Goal: Information Seeking & Learning: Learn about a topic

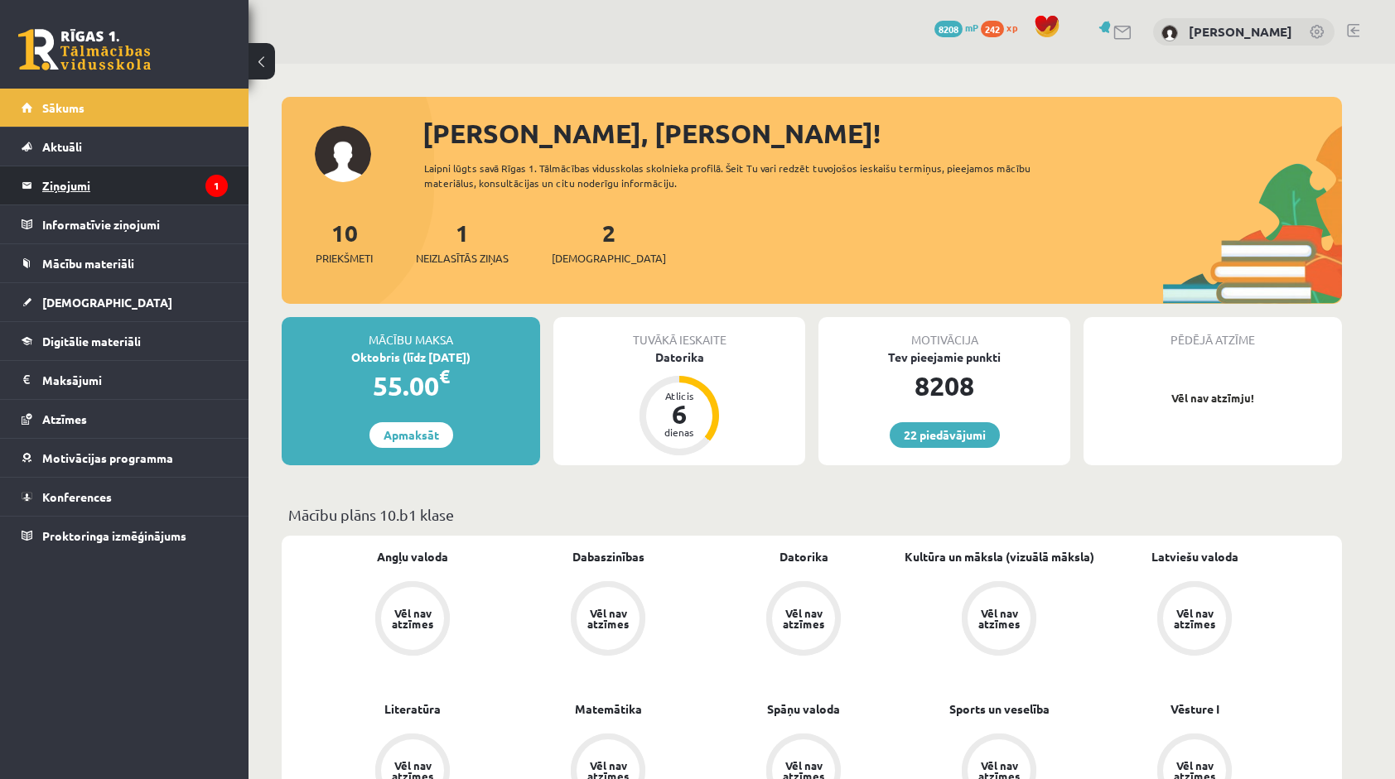
click at [141, 193] on legend "Ziņojumi 1" at bounding box center [135, 185] width 186 height 38
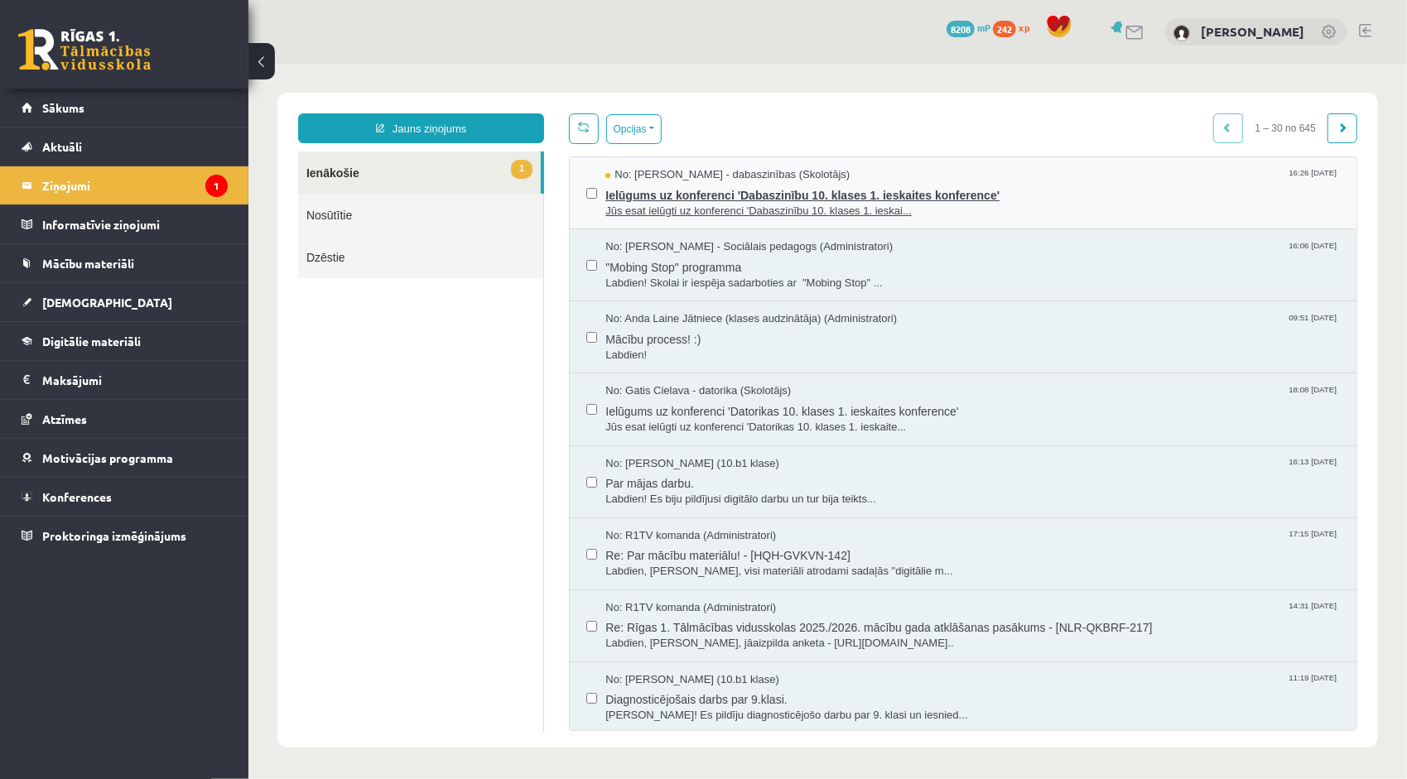
click at [665, 195] on span "Ielūgums uz konferenci 'Dabaszinību 10. klases 1. ieskaites konference'" at bounding box center [972, 192] width 735 height 21
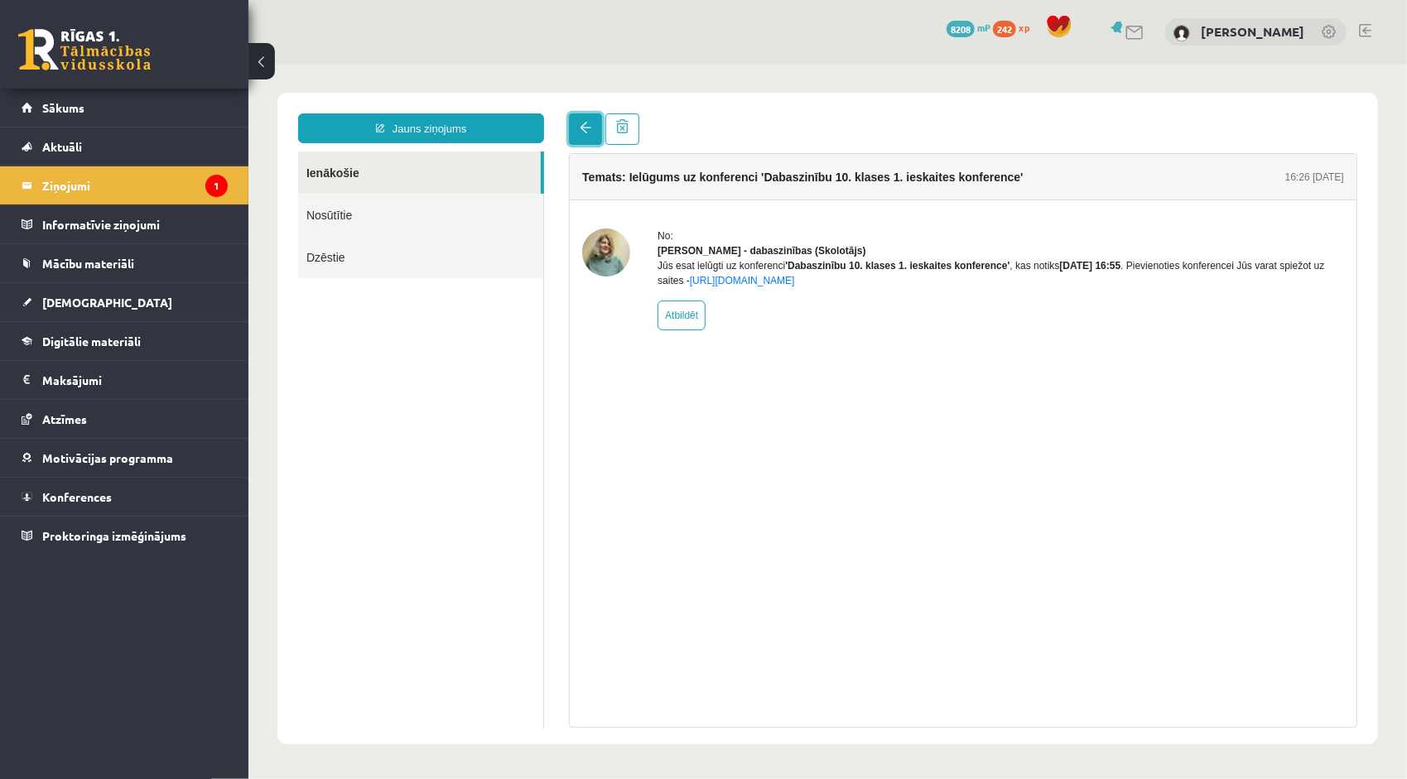
click at [586, 118] on link at bounding box center [584, 128] width 33 height 31
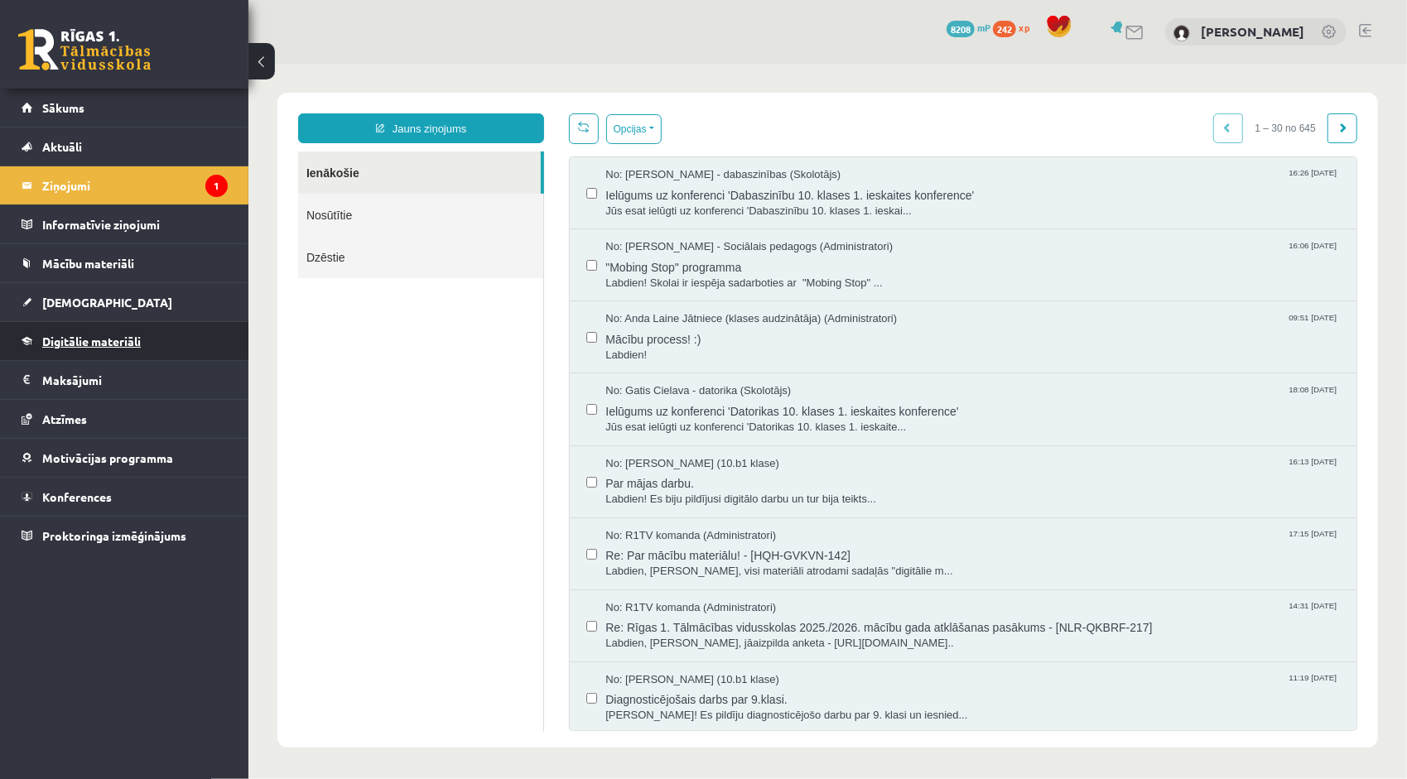
click at [135, 326] on link "Digitālie materiāli" at bounding box center [125, 341] width 206 height 38
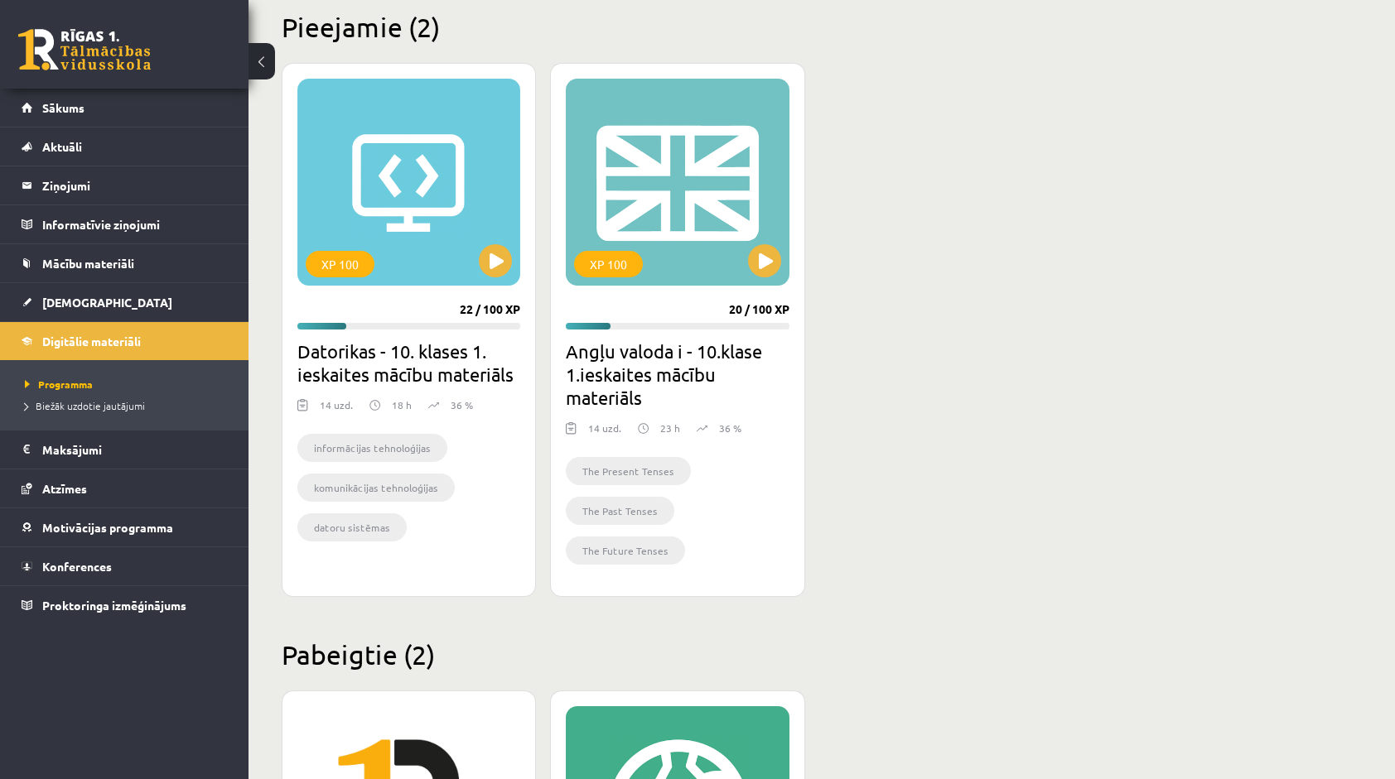
scroll to position [356, 0]
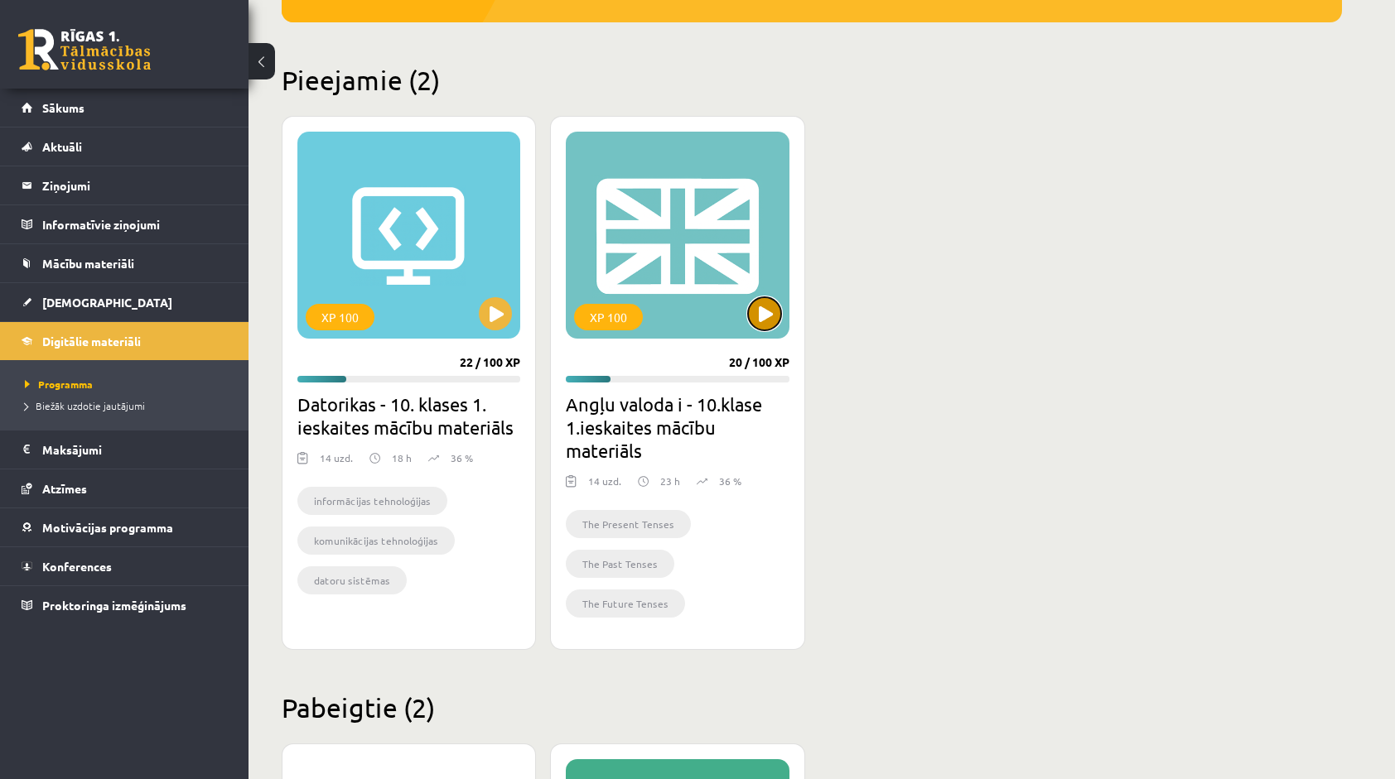
click at [755, 311] on button at bounding box center [764, 313] width 33 height 33
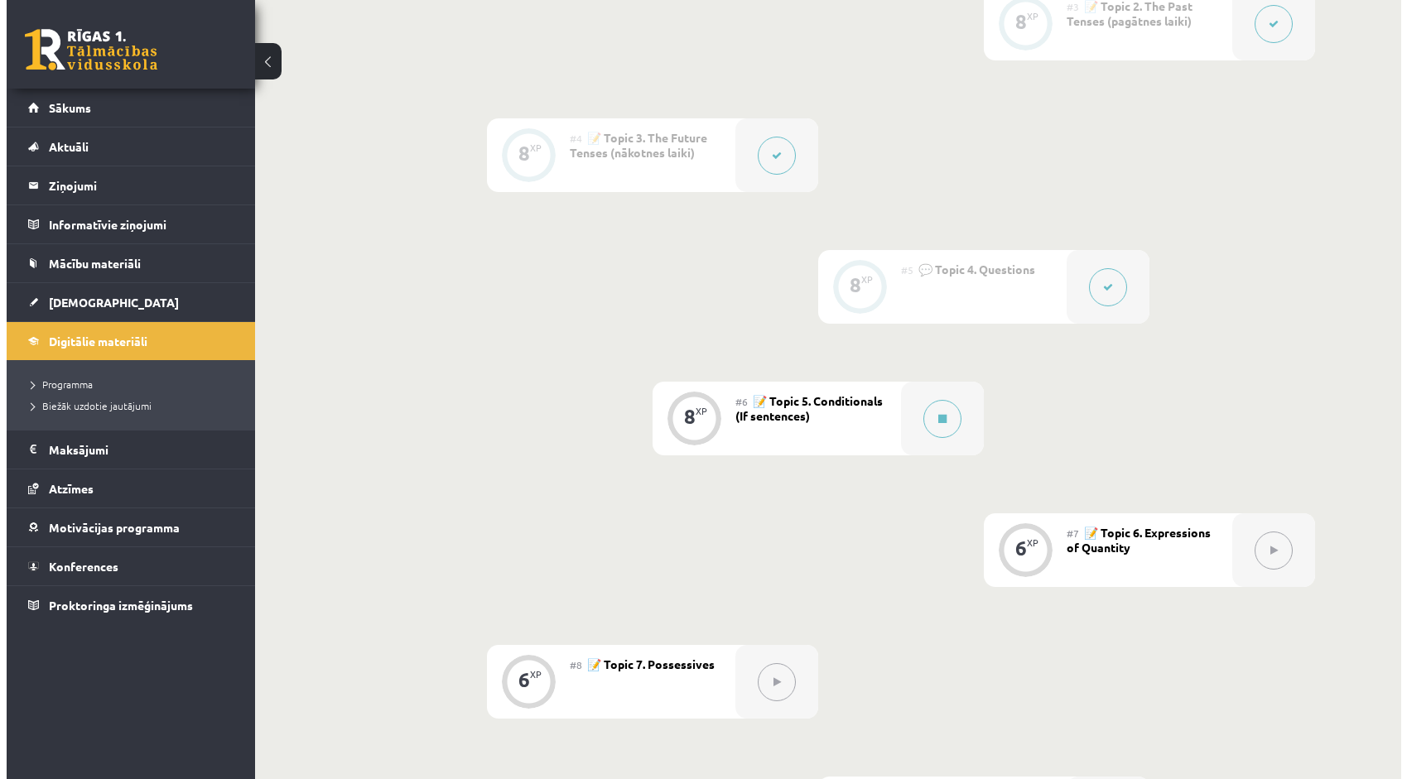
scroll to position [745, 0]
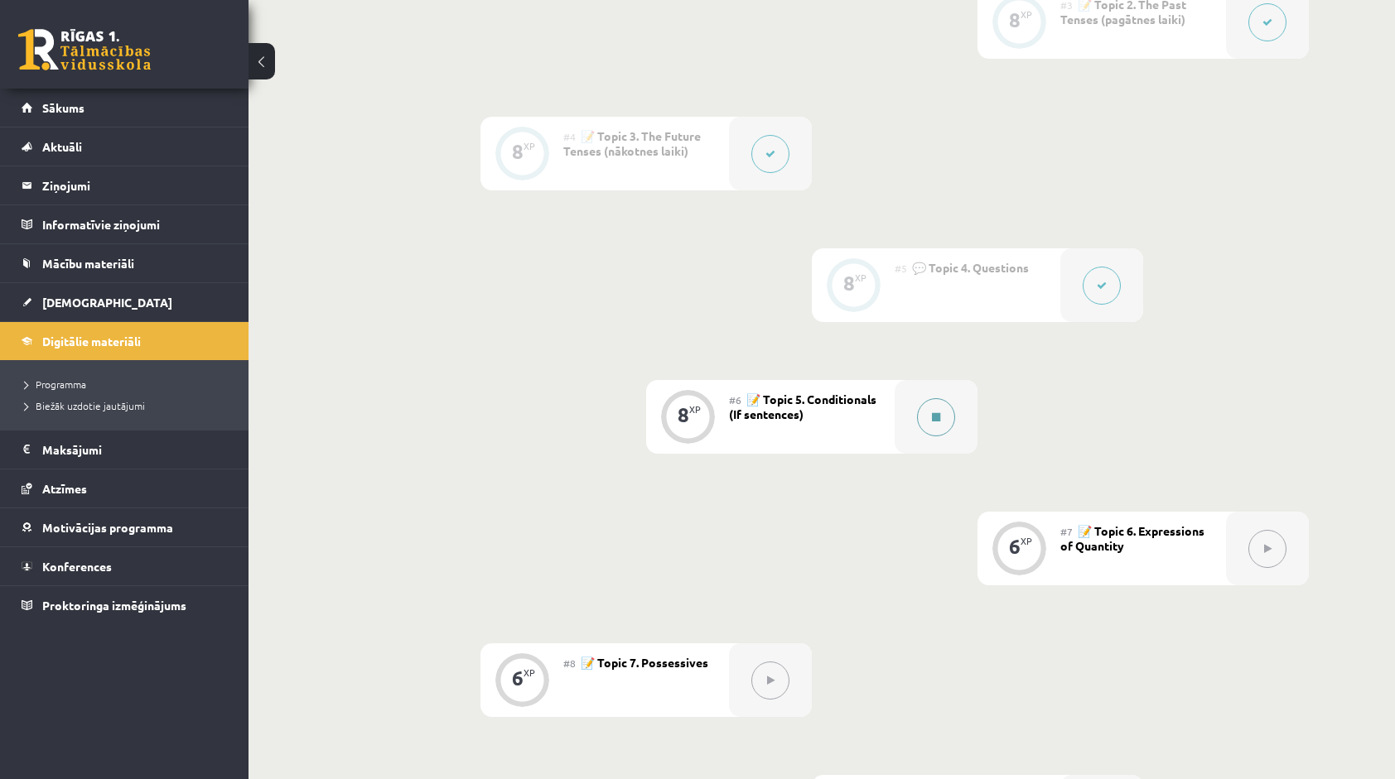
click at [923, 413] on button at bounding box center [936, 417] width 38 height 38
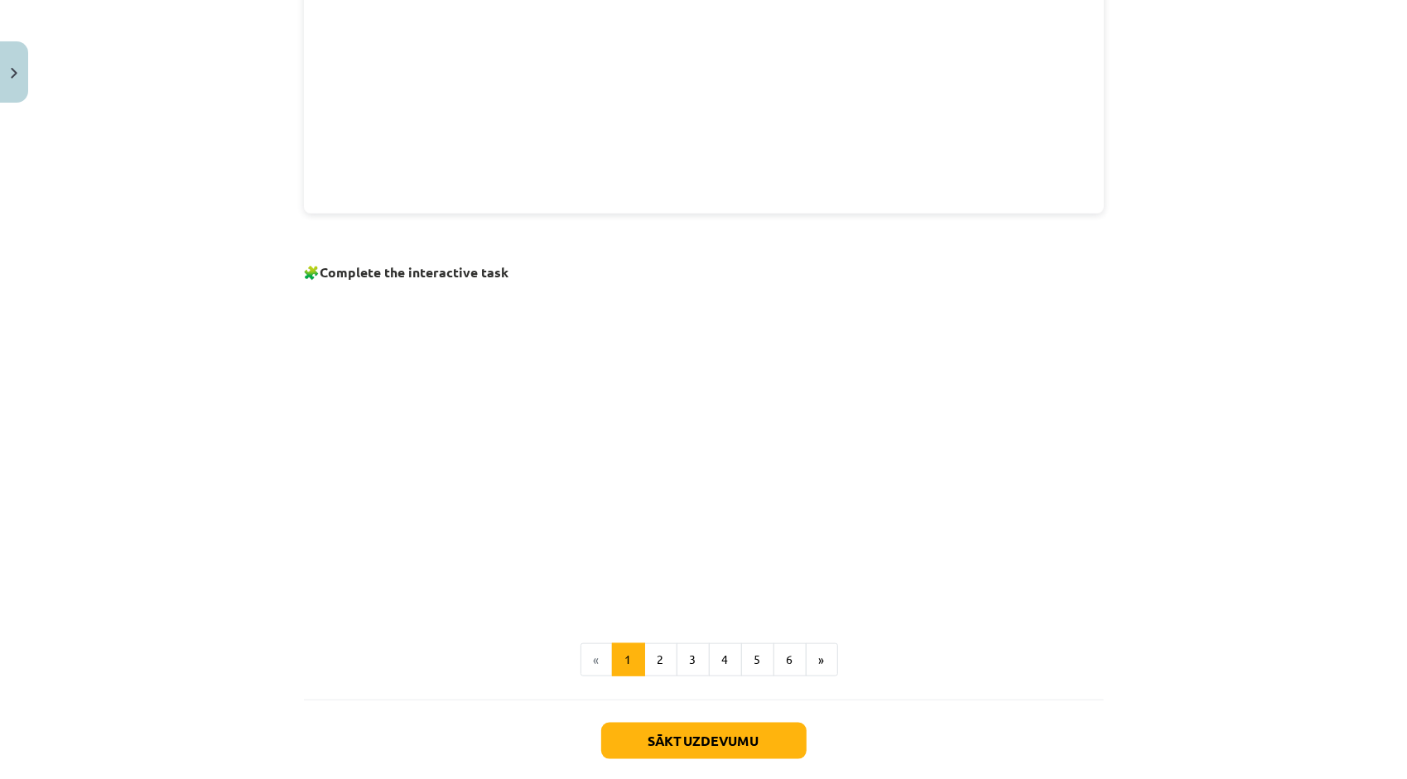
scroll to position [523, 0]
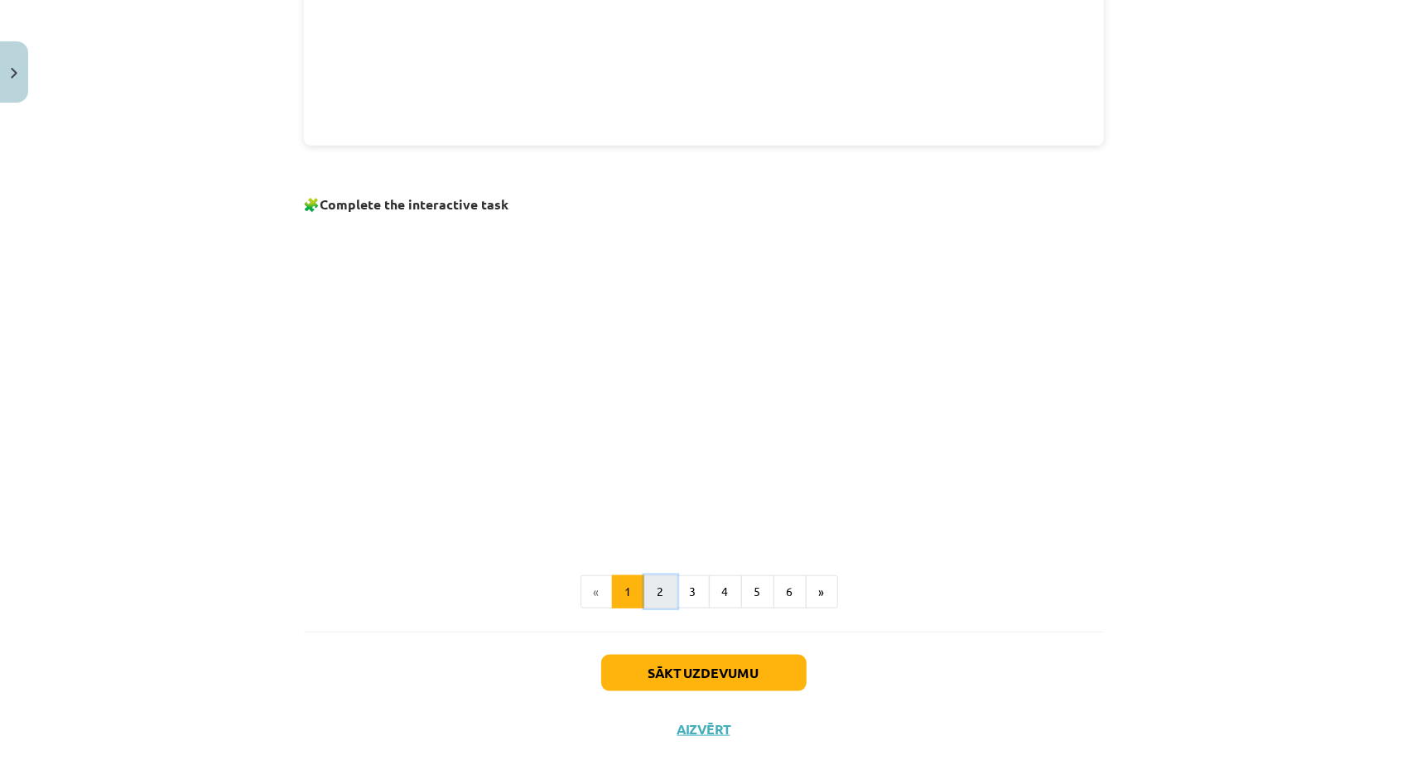
click at [658, 600] on button "2" at bounding box center [660, 592] width 33 height 33
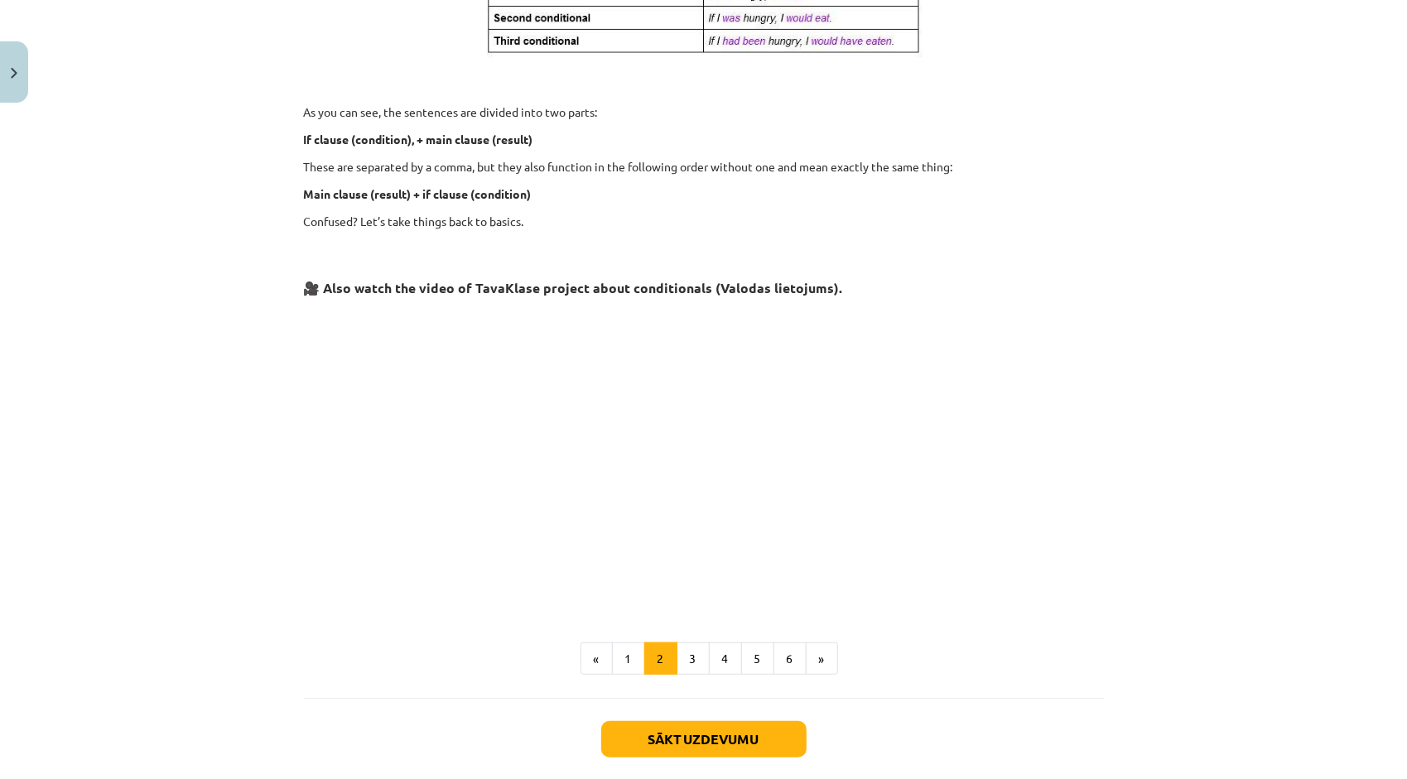
scroll to position [480, 0]
click at [677, 642] on button "3" at bounding box center [693, 656] width 33 height 33
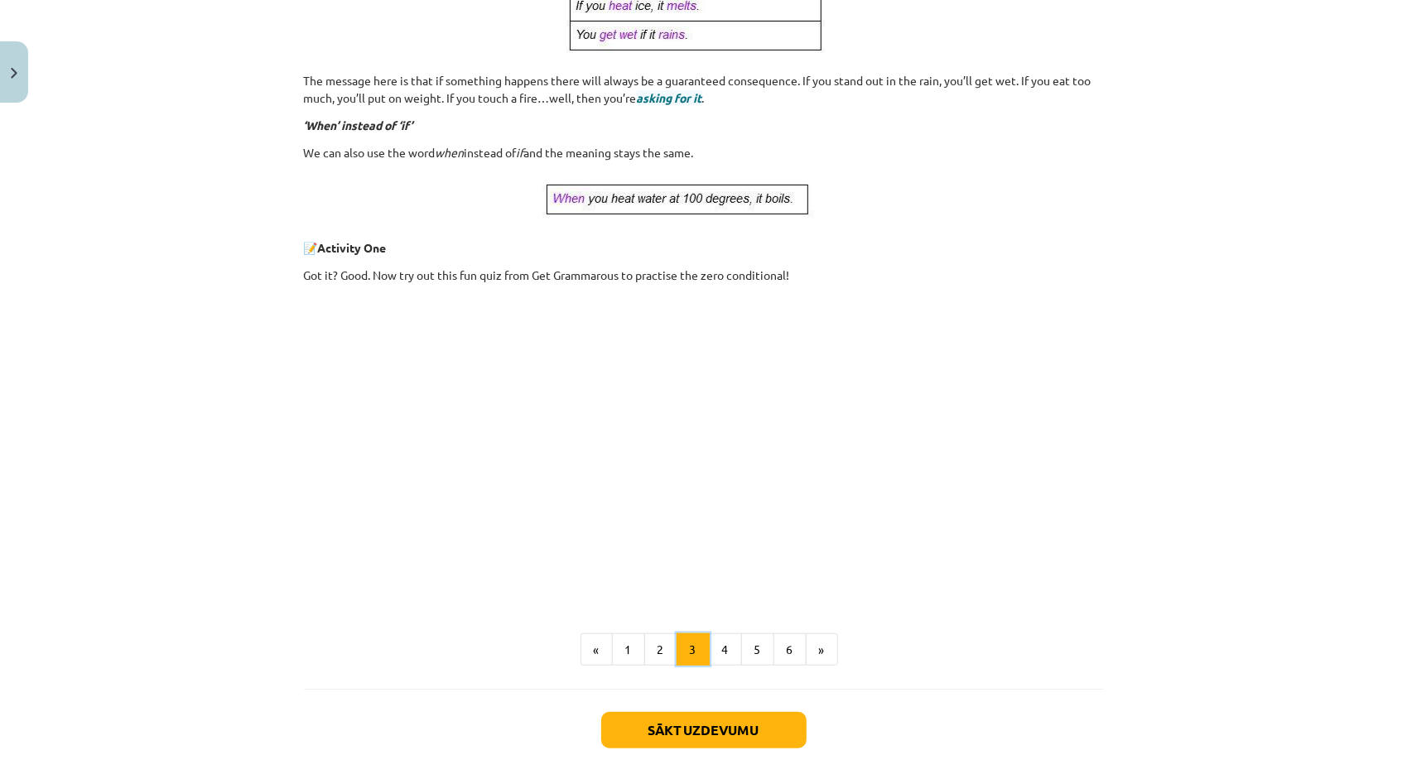
scroll to position [497, 0]
click at [709, 647] on button "4" at bounding box center [725, 647] width 33 height 33
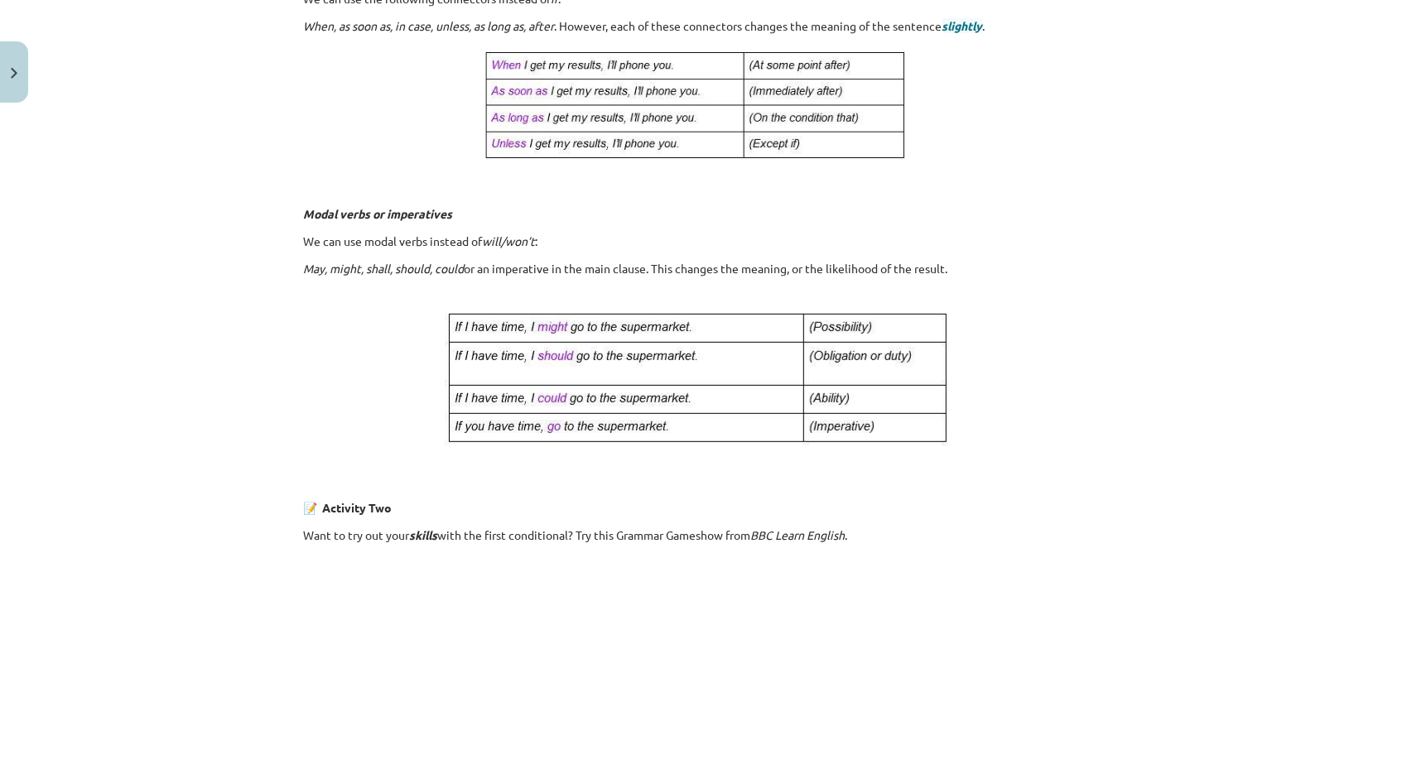
scroll to position [793, 0]
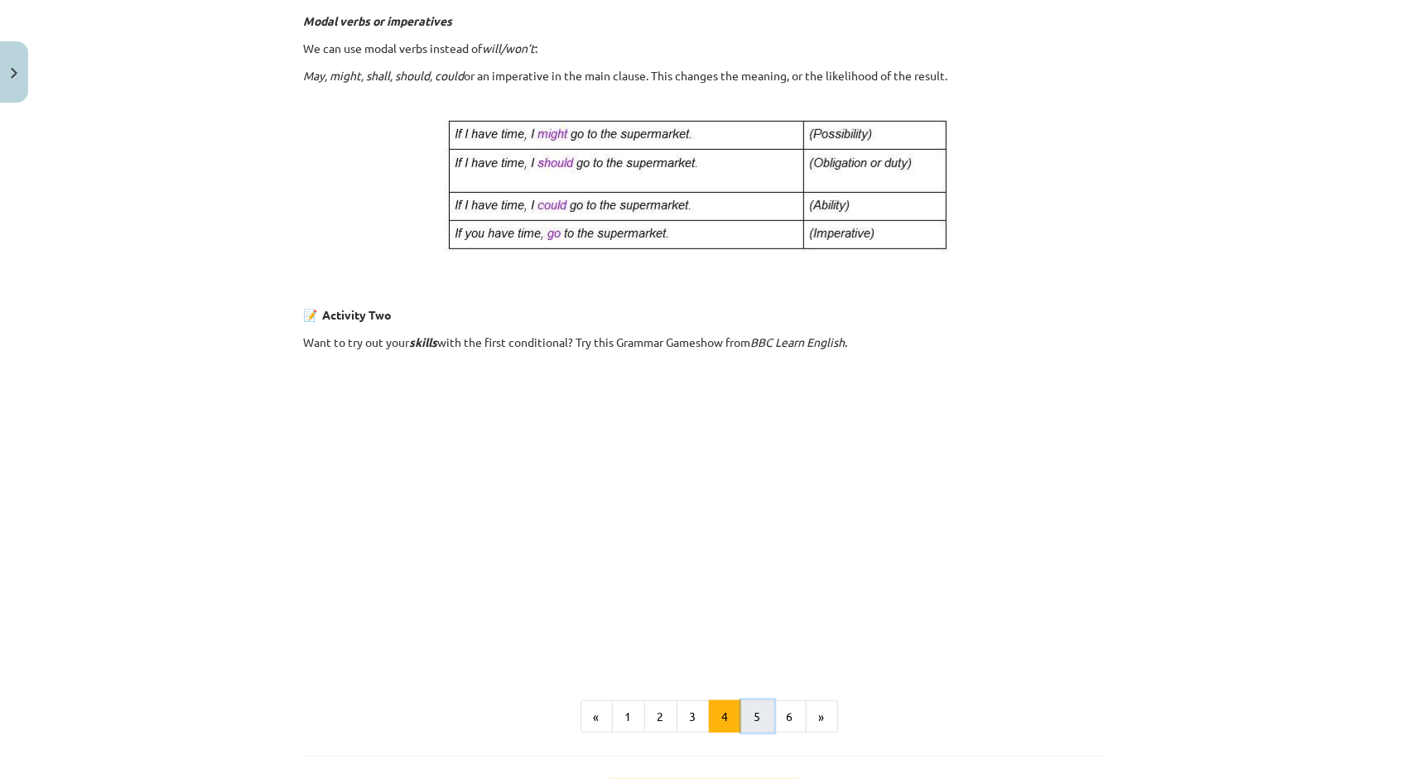
click at [752, 709] on button "5" at bounding box center [757, 717] width 33 height 33
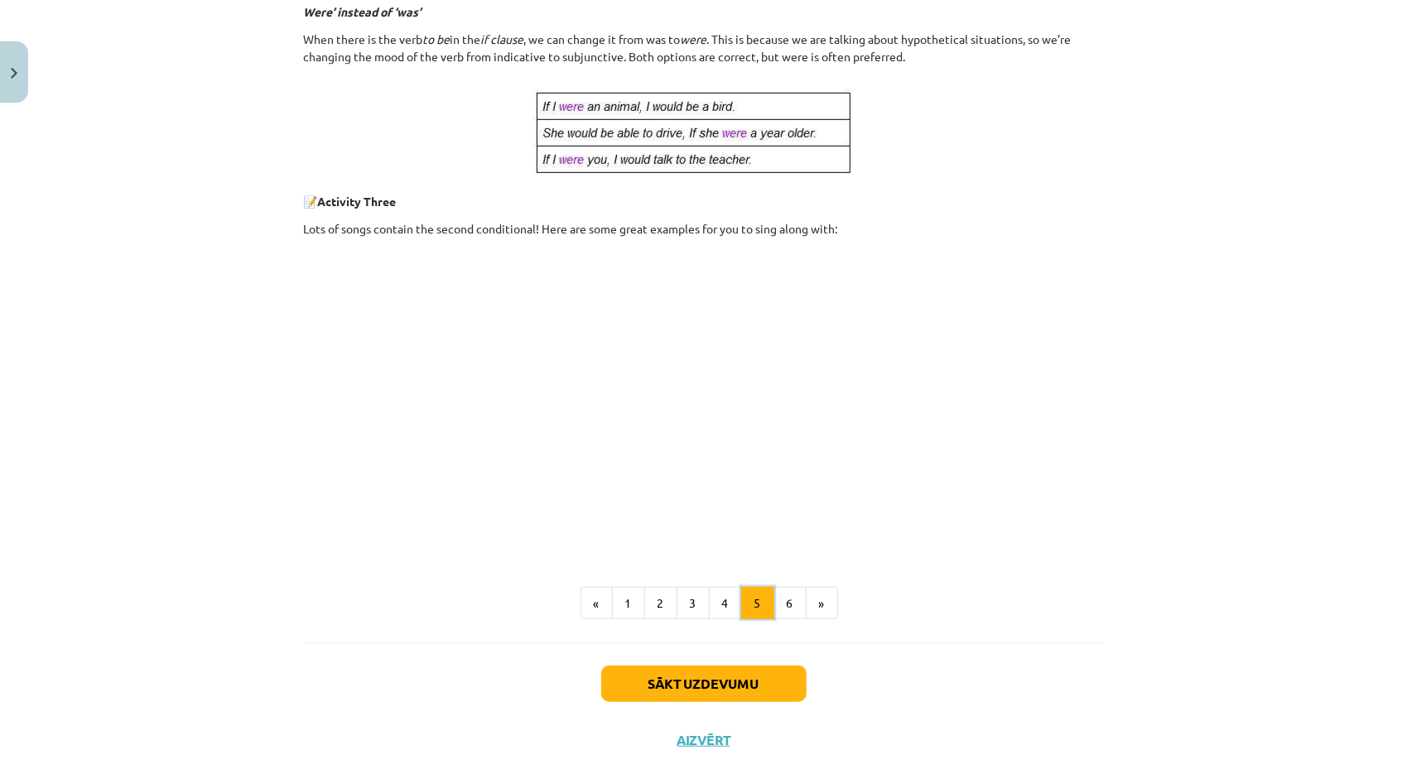
scroll to position [710, 0]
click at [794, 601] on button "6" at bounding box center [790, 602] width 33 height 33
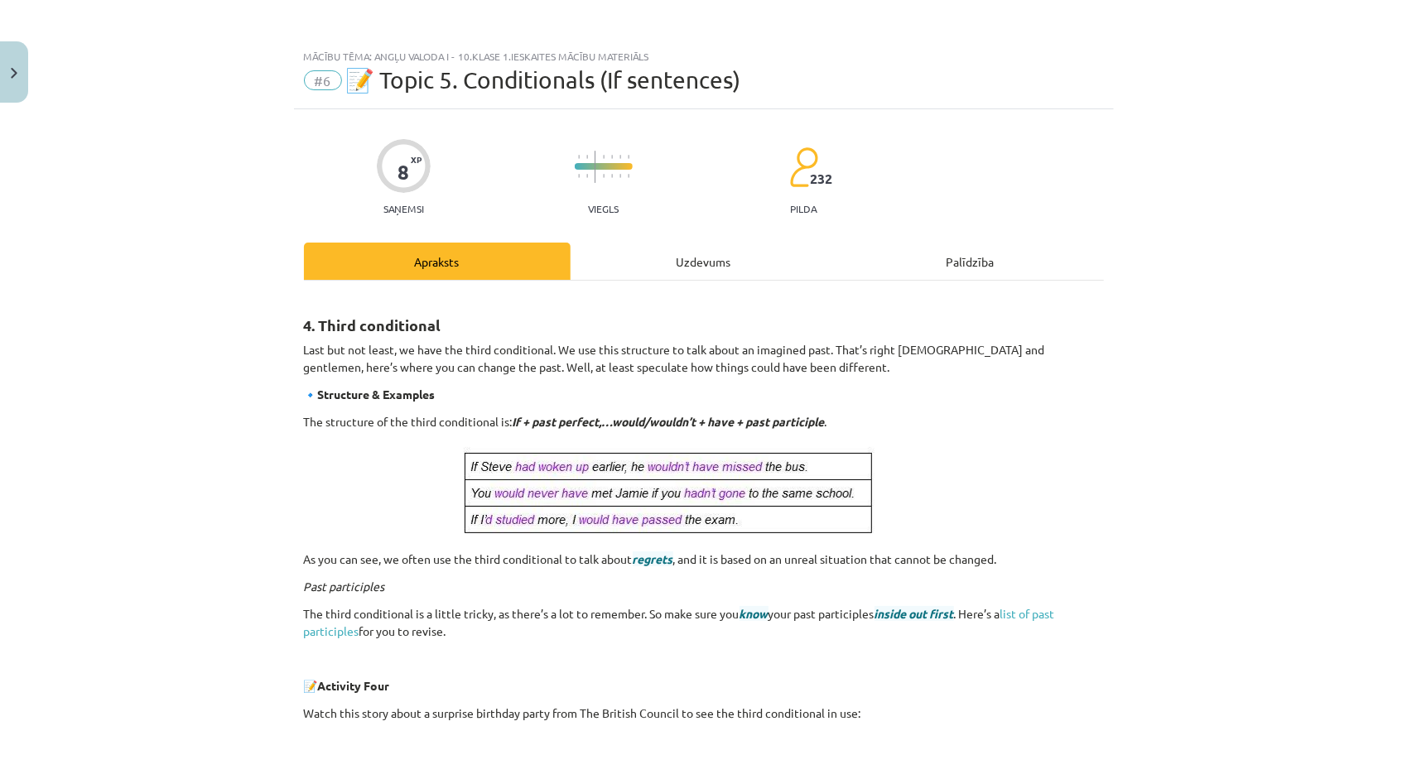
scroll to position [0, 0]
click at [679, 267] on div "Uzdevums" at bounding box center [704, 261] width 267 height 37
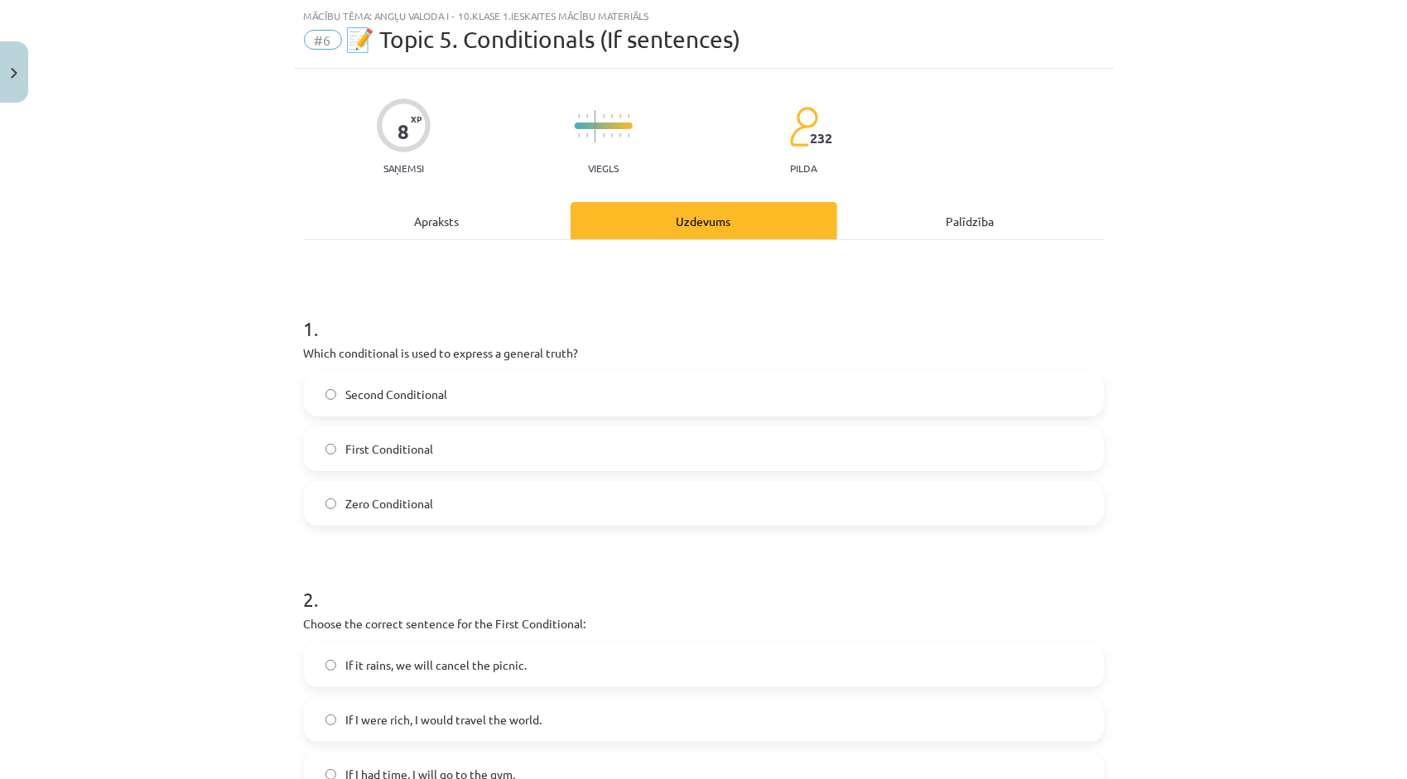
click at [446, 484] on label "Zero Conditional" at bounding box center [704, 503] width 797 height 41
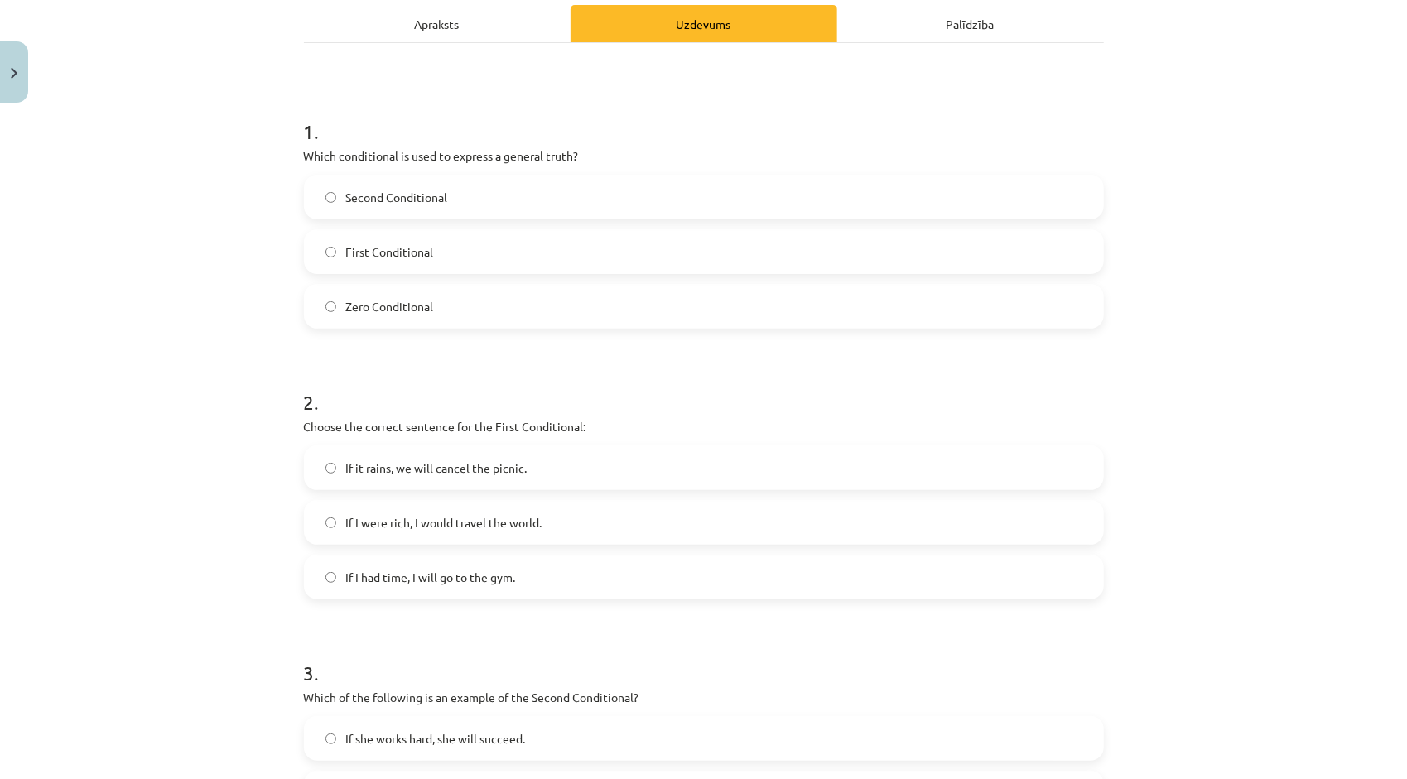
scroll to position [290, 0]
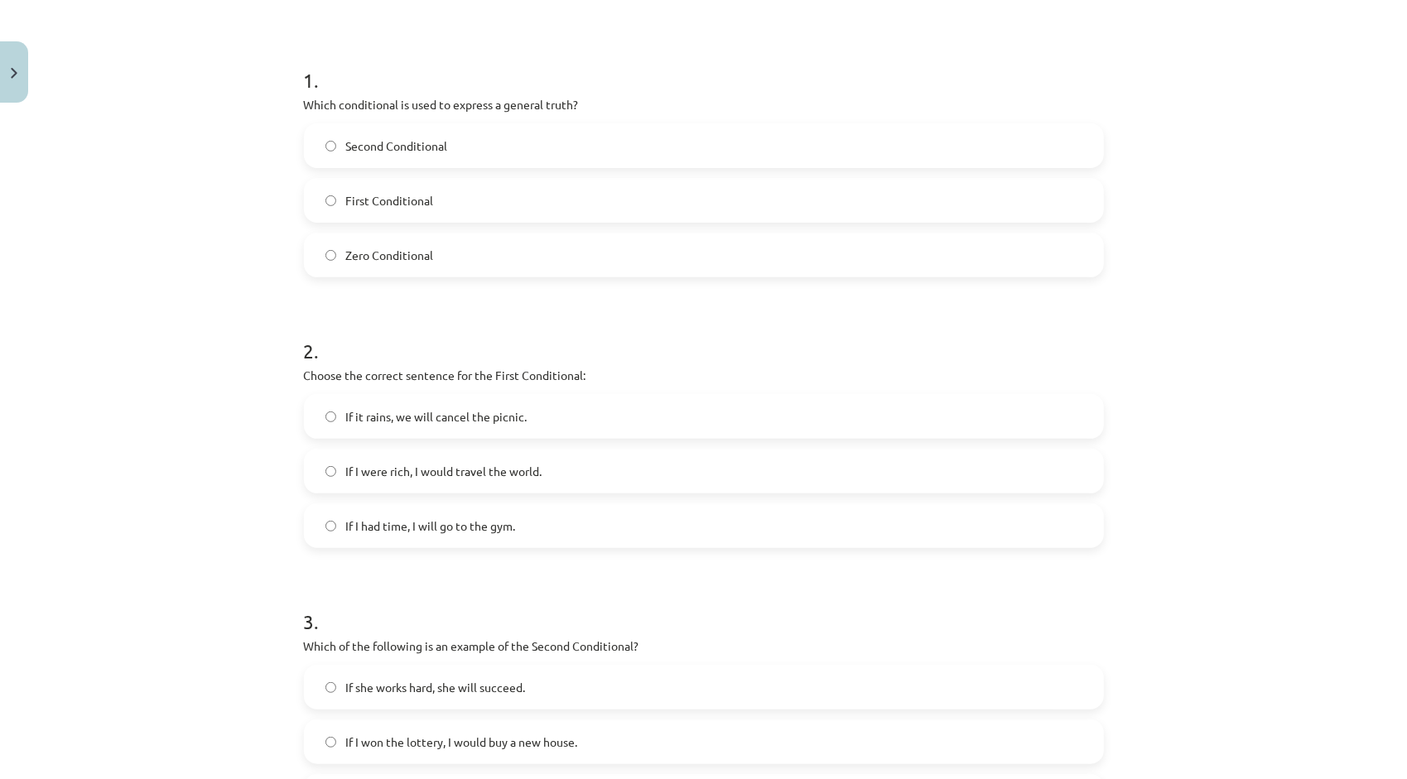
click at [437, 413] on span "If it rains, we will cancel the picnic." at bounding box center [436, 416] width 181 height 17
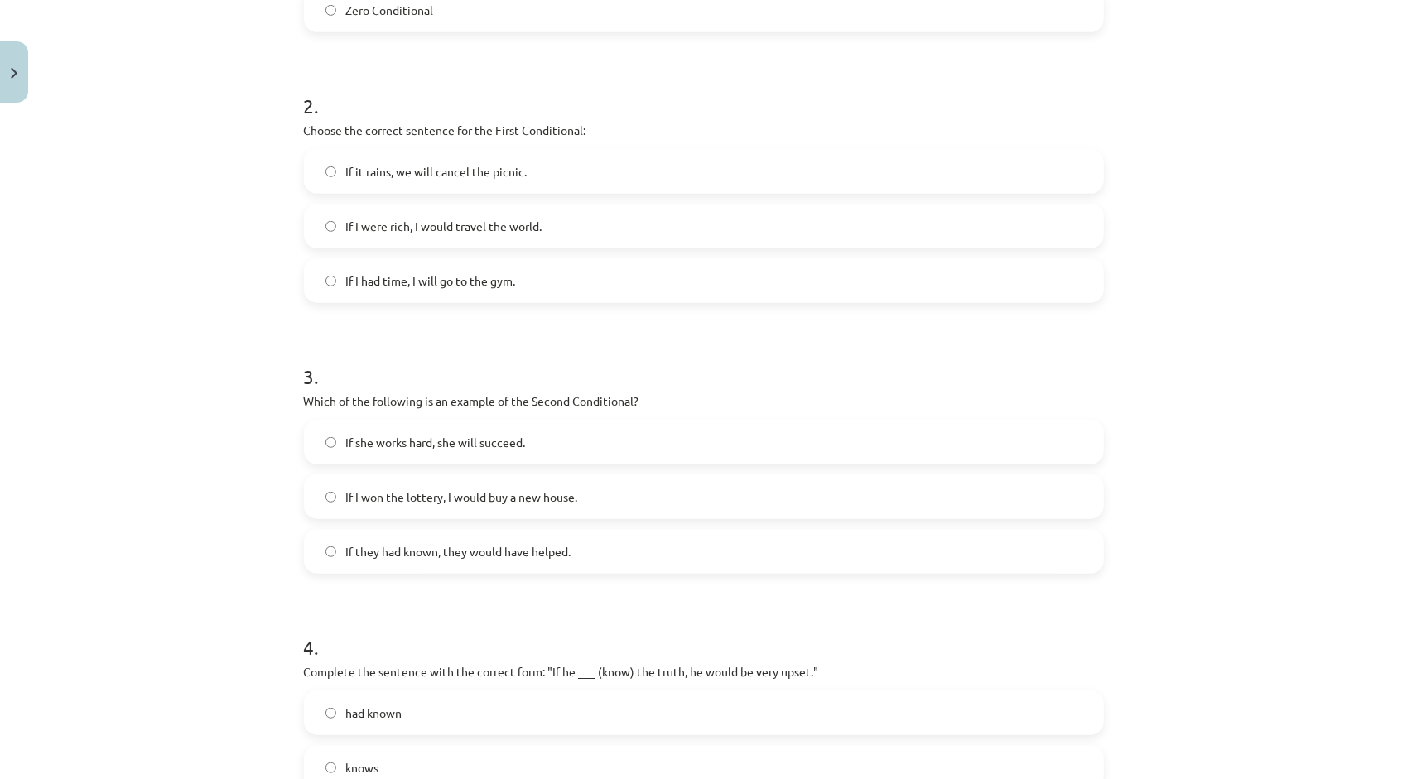
scroll to position [538, 0]
click at [405, 508] on label "If I won the lottery, I would buy a new house." at bounding box center [704, 493] width 797 height 41
click at [396, 553] on span "If they had known, they would have helped." at bounding box center [458, 548] width 225 height 17
click at [398, 500] on span "If I won the lottery, I would buy a new house." at bounding box center [462, 493] width 232 height 17
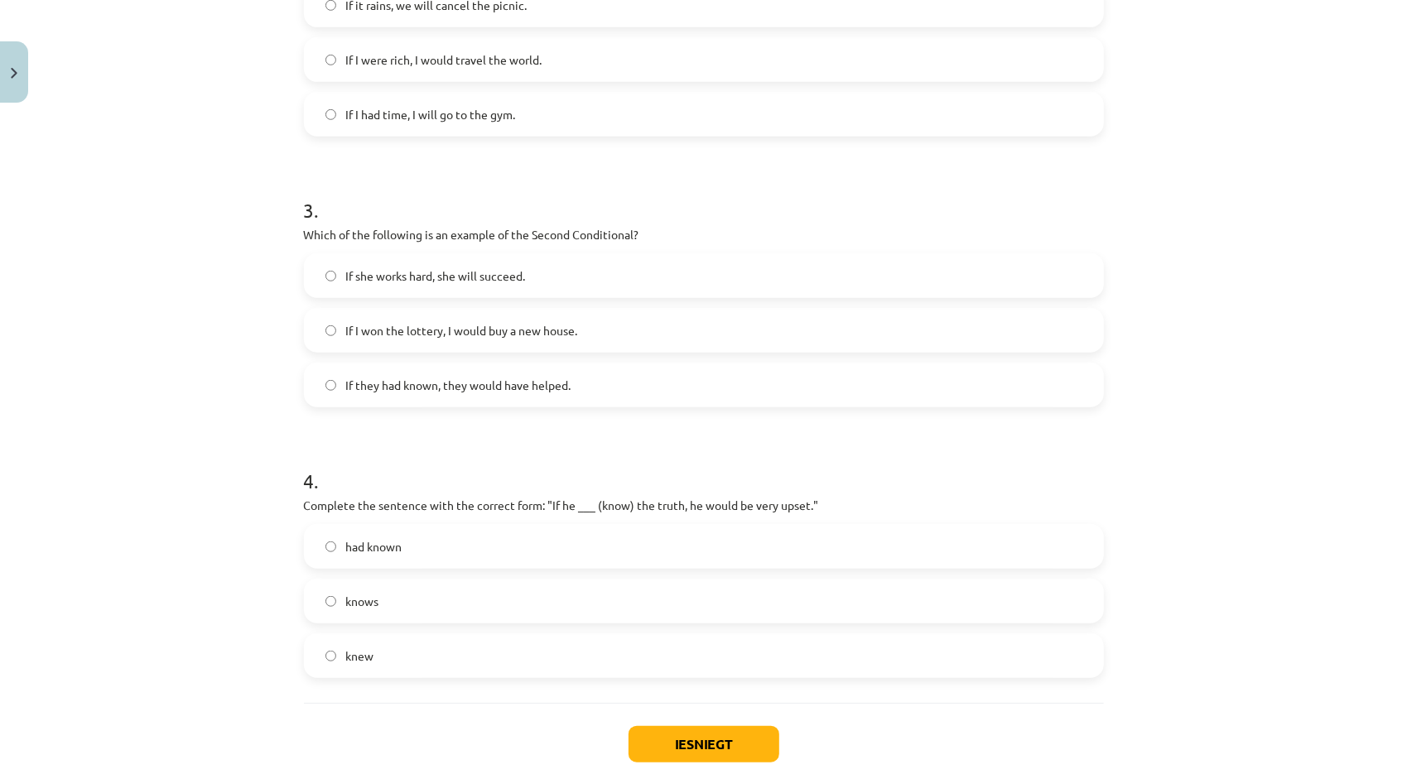
scroll to position [704, 0]
click at [399, 653] on label "knew" at bounding box center [704, 653] width 797 height 41
click at [412, 614] on label "knows" at bounding box center [704, 598] width 797 height 41
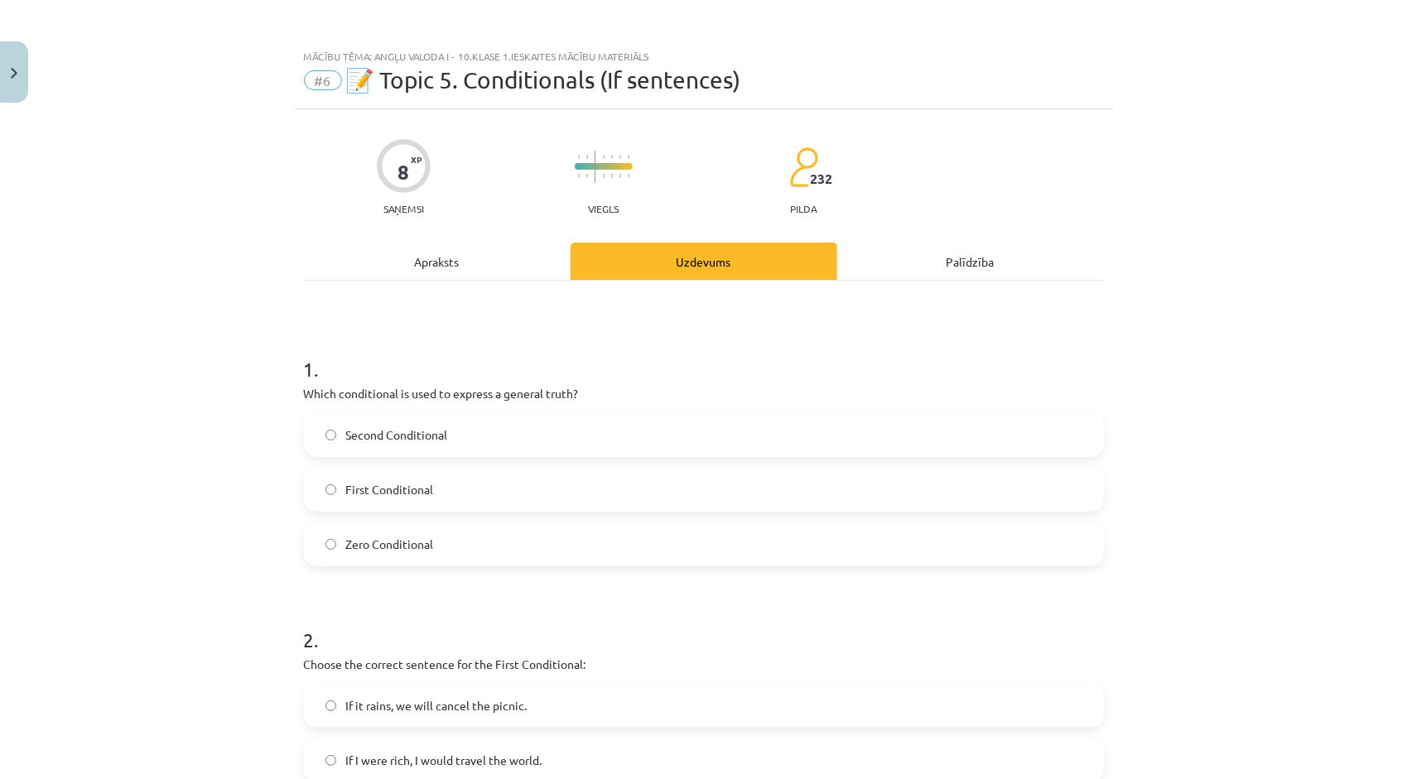
scroll to position [0, 0]
click at [469, 258] on div "Apraksts" at bounding box center [437, 261] width 267 height 37
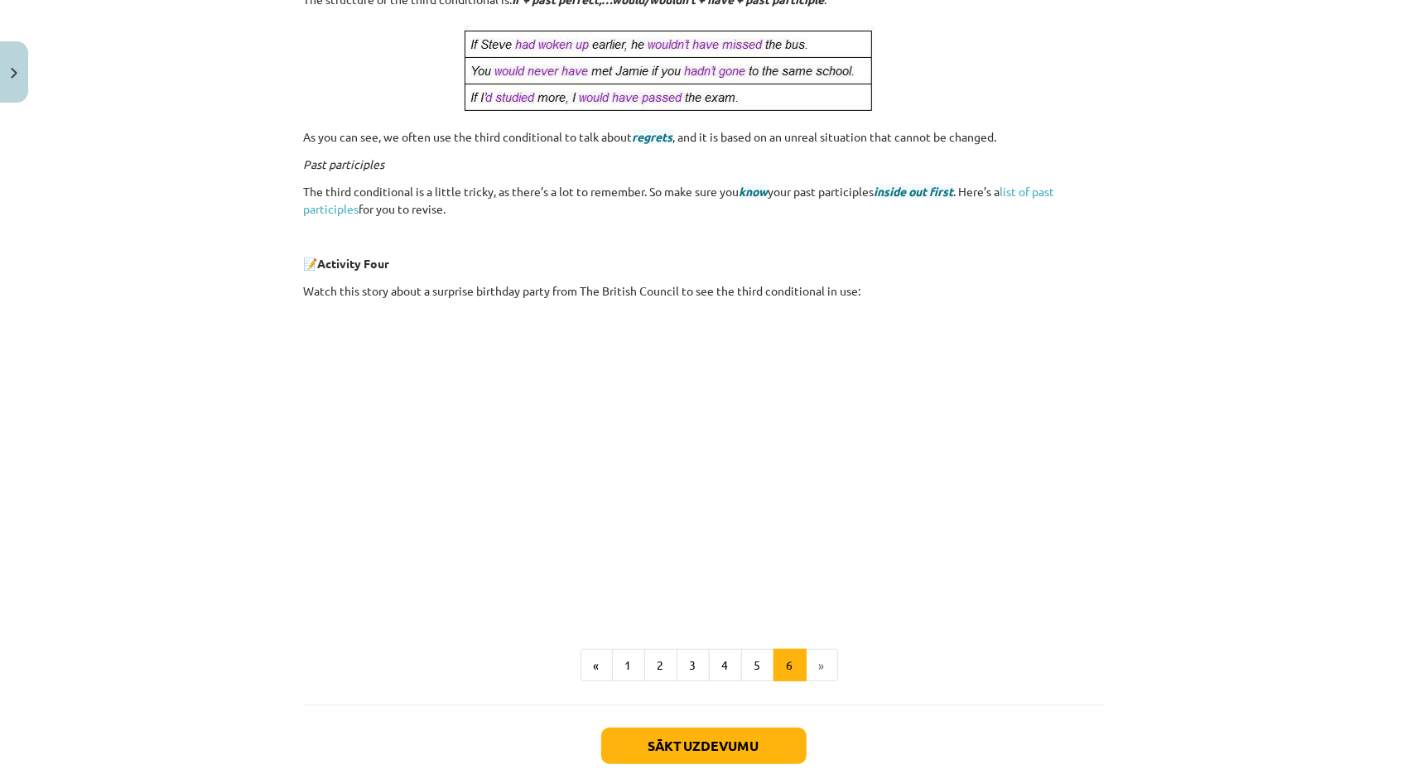
scroll to position [515, 0]
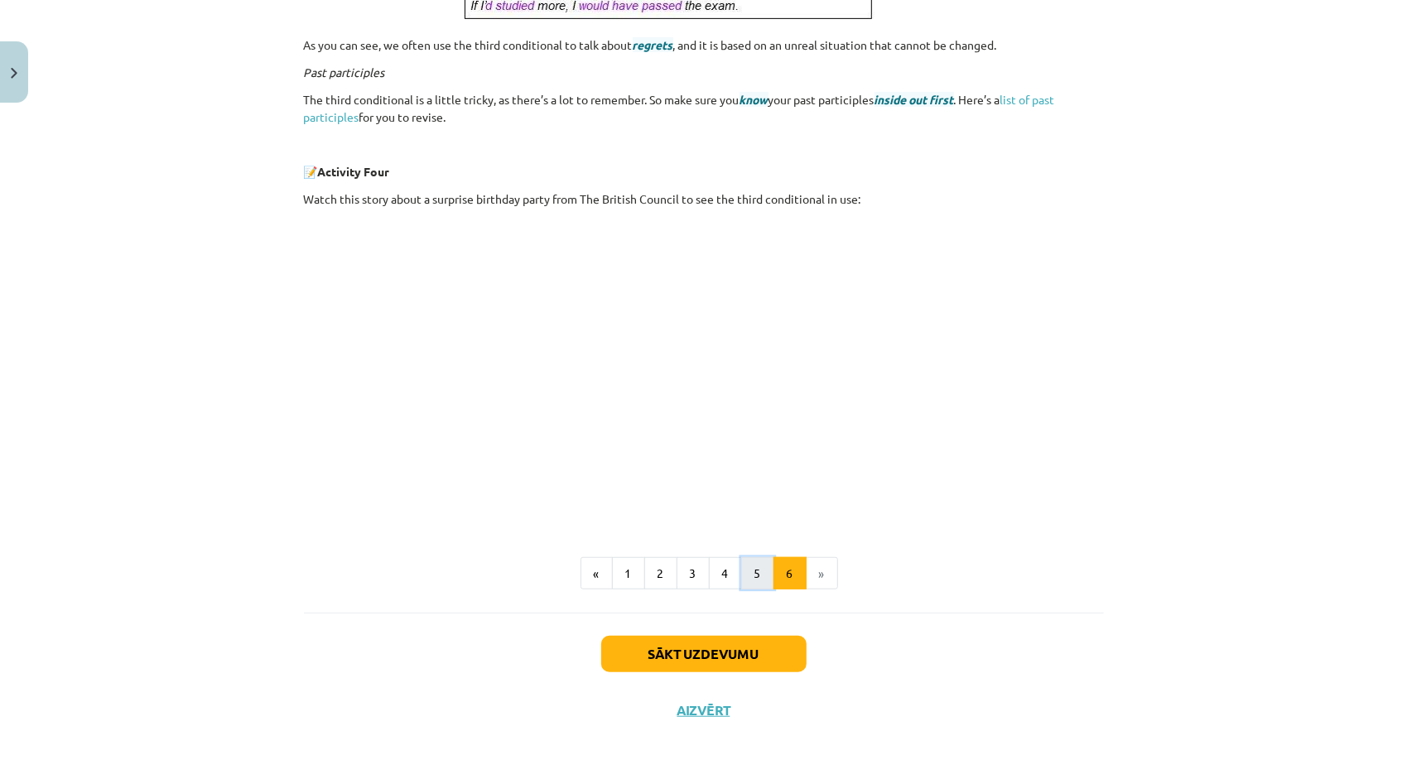
click at [741, 581] on button "5" at bounding box center [757, 573] width 33 height 33
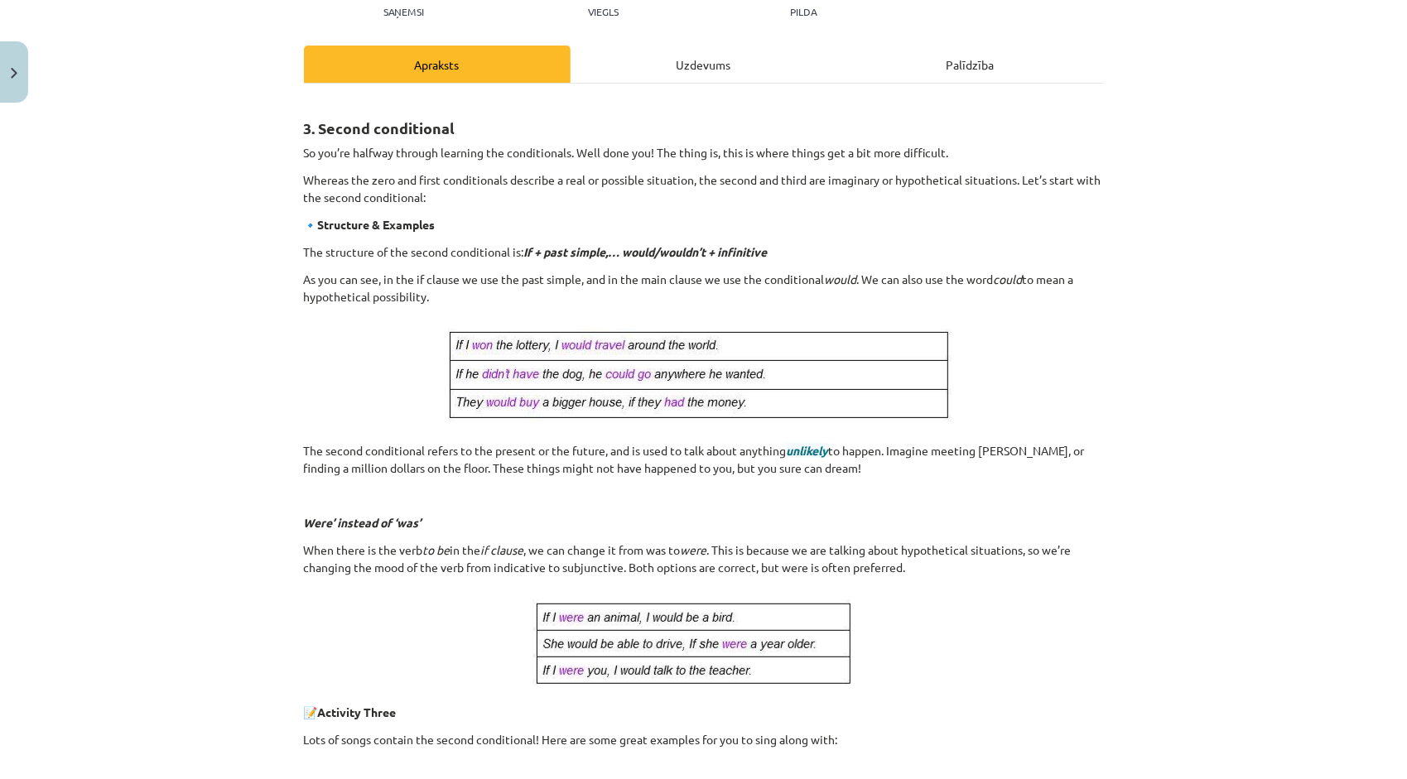
scroll to position [0, 0]
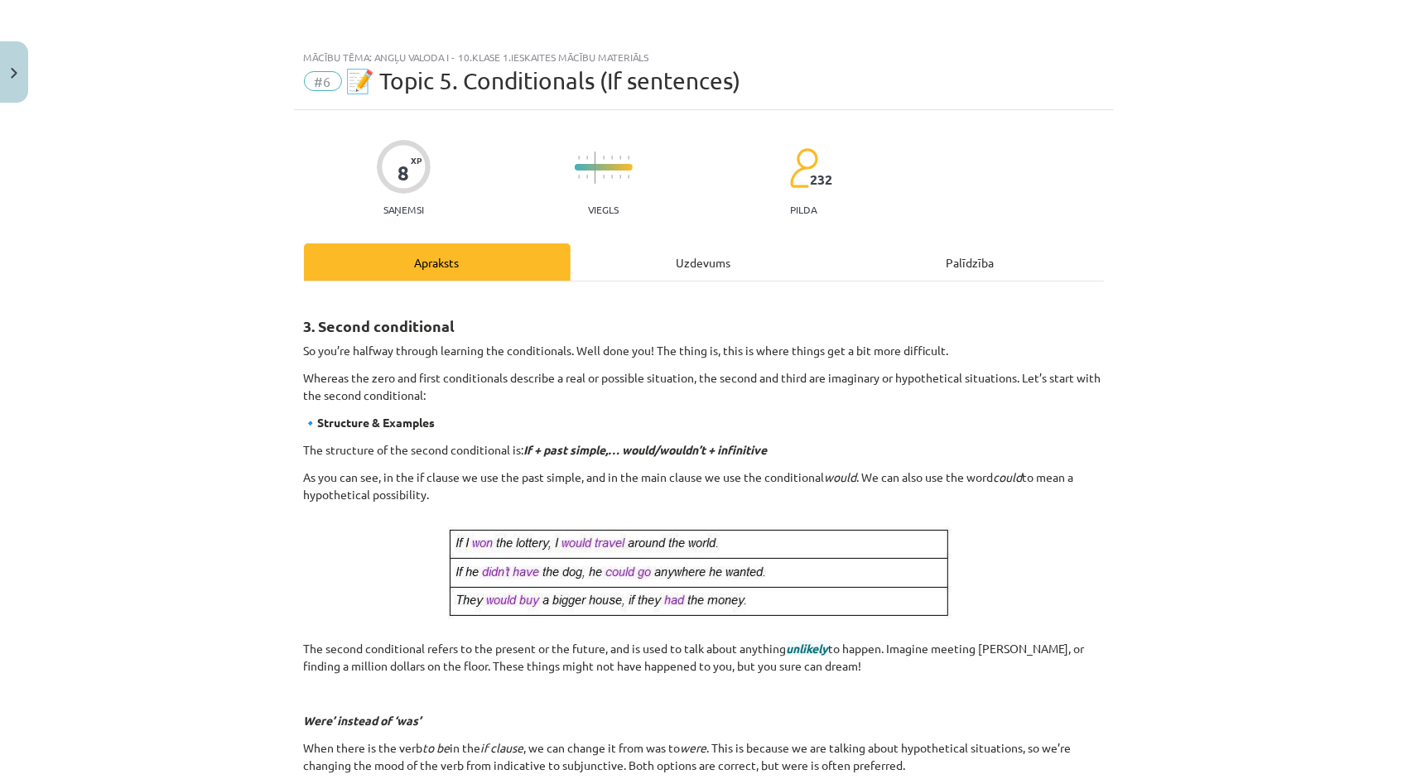
click at [666, 265] on div "Uzdevums" at bounding box center [704, 261] width 267 height 37
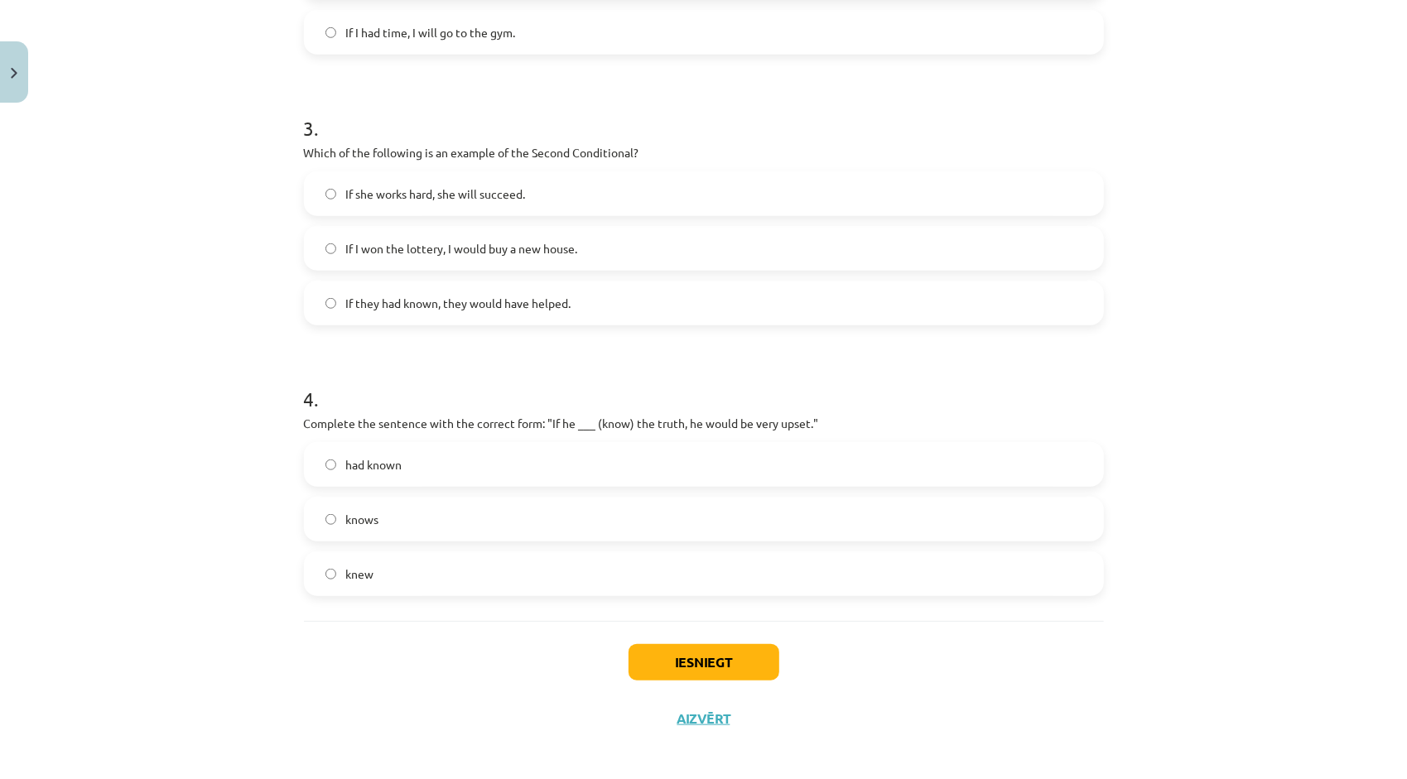
scroll to position [787, 0]
click at [424, 576] on label "knew" at bounding box center [704, 570] width 797 height 41
click at [704, 653] on button "Iesniegt" at bounding box center [704, 659] width 151 height 36
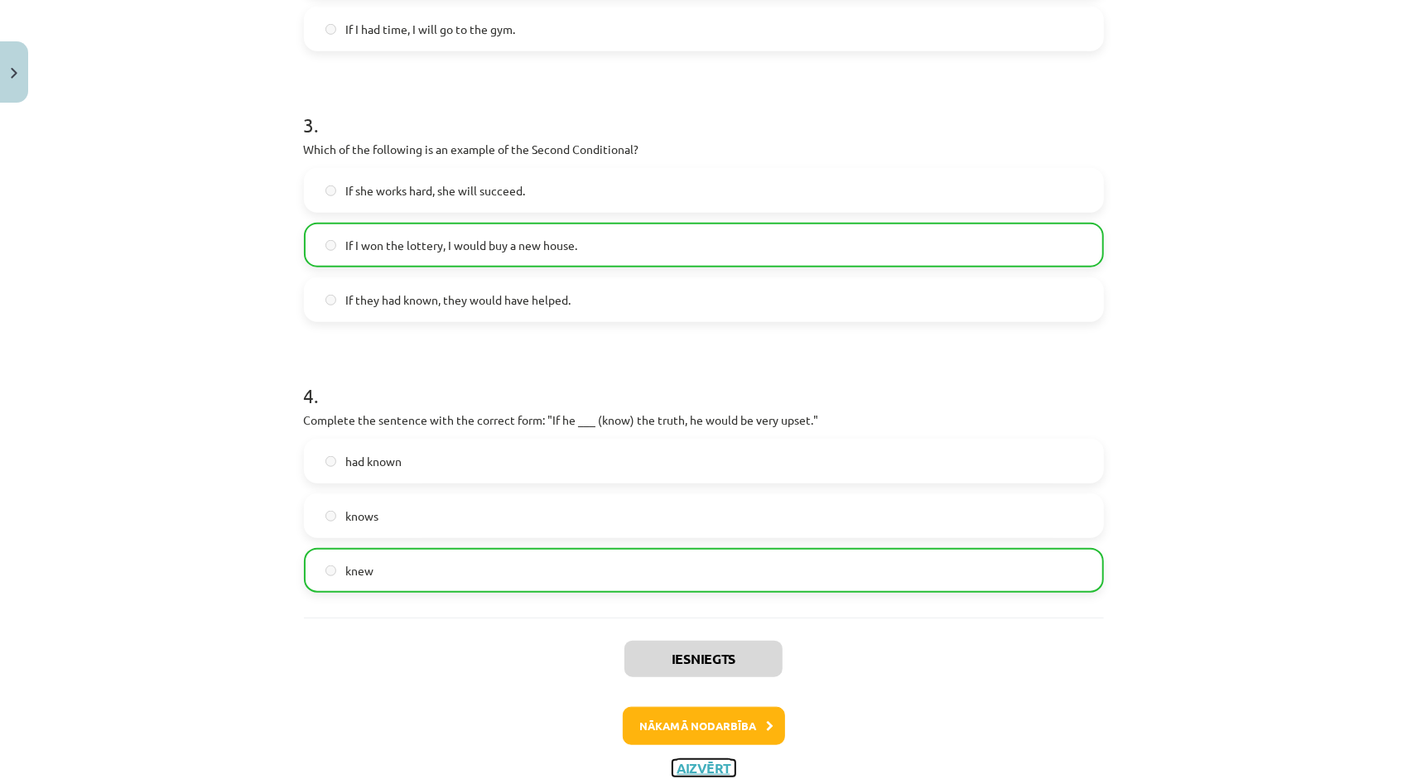
click at [685, 770] on button "Aizvērt" at bounding box center [703, 768] width 63 height 17
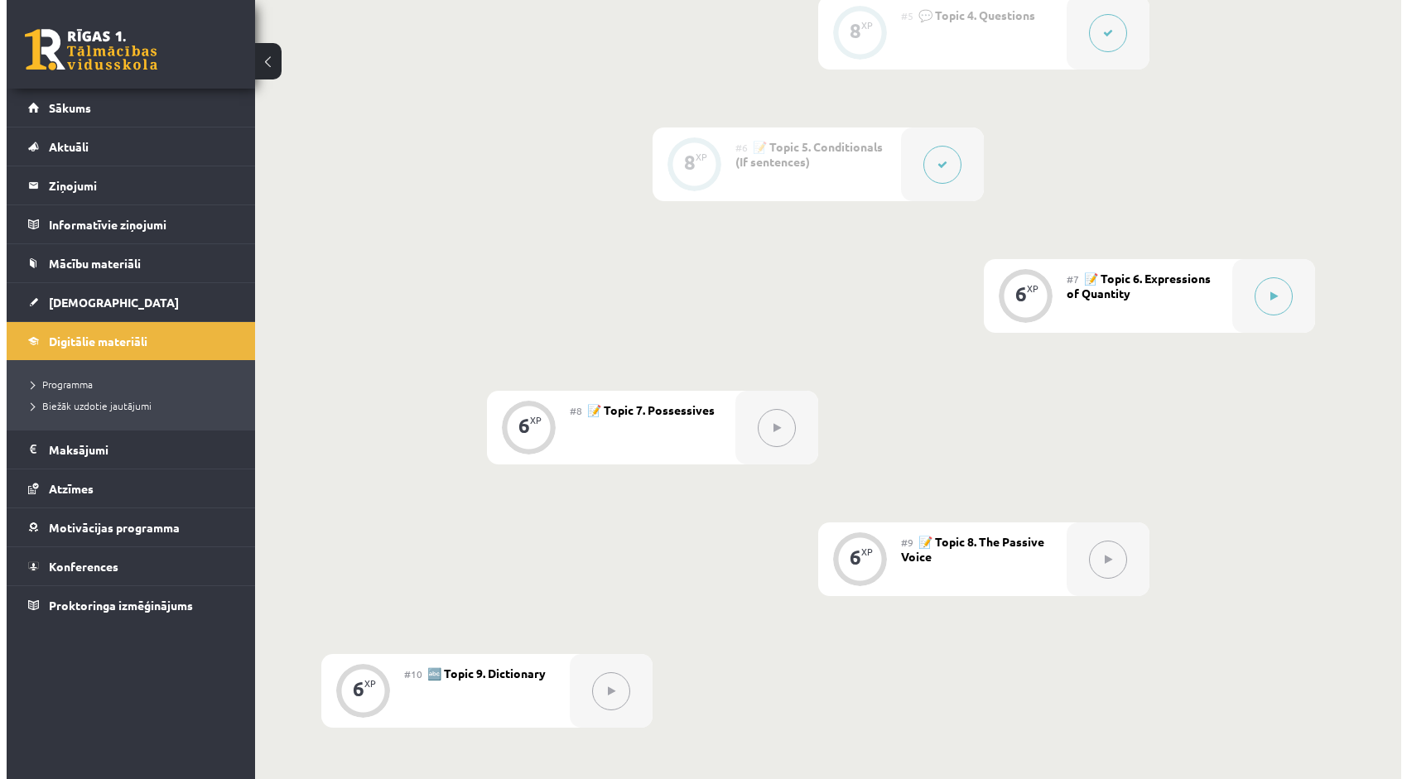
scroll to position [994, 0]
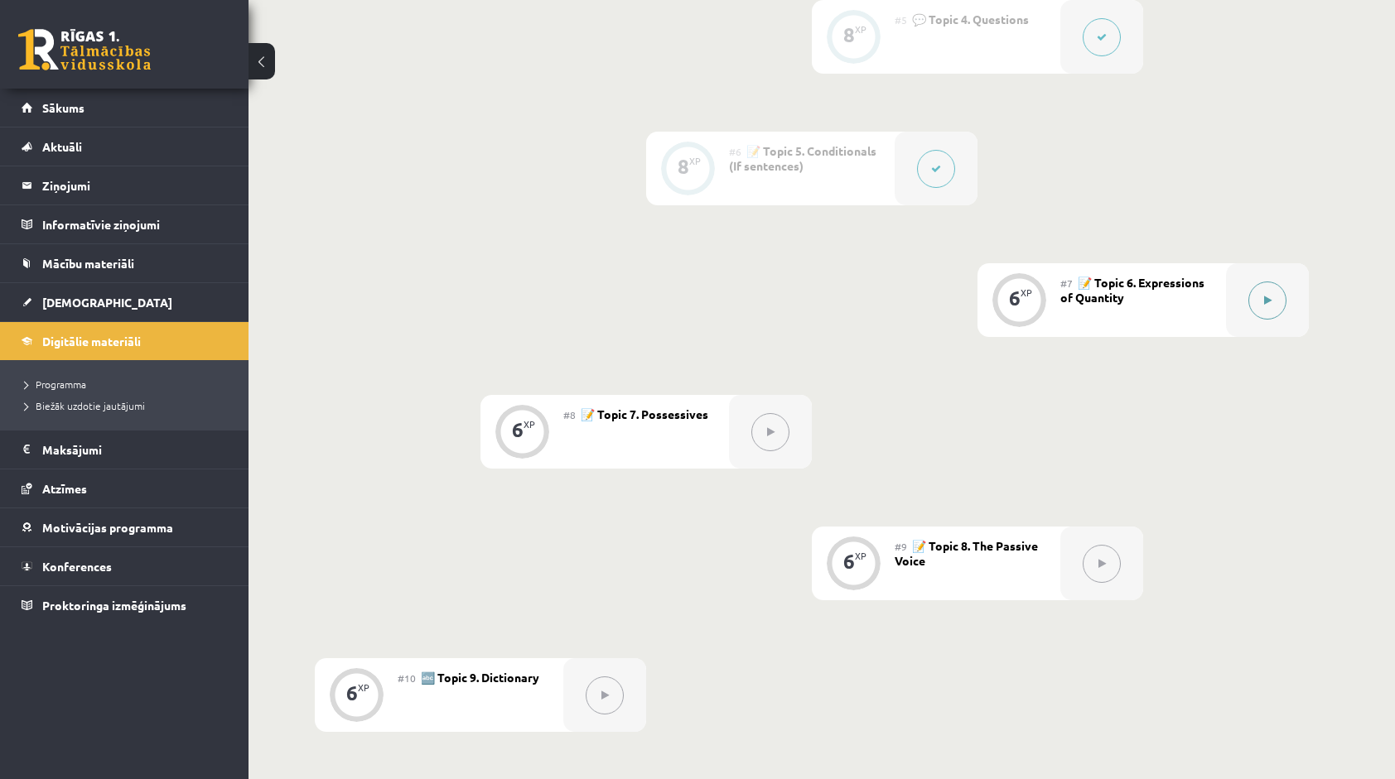
click at [1275, 294] on button at bounding box center [1267, 301] width 38 height 38
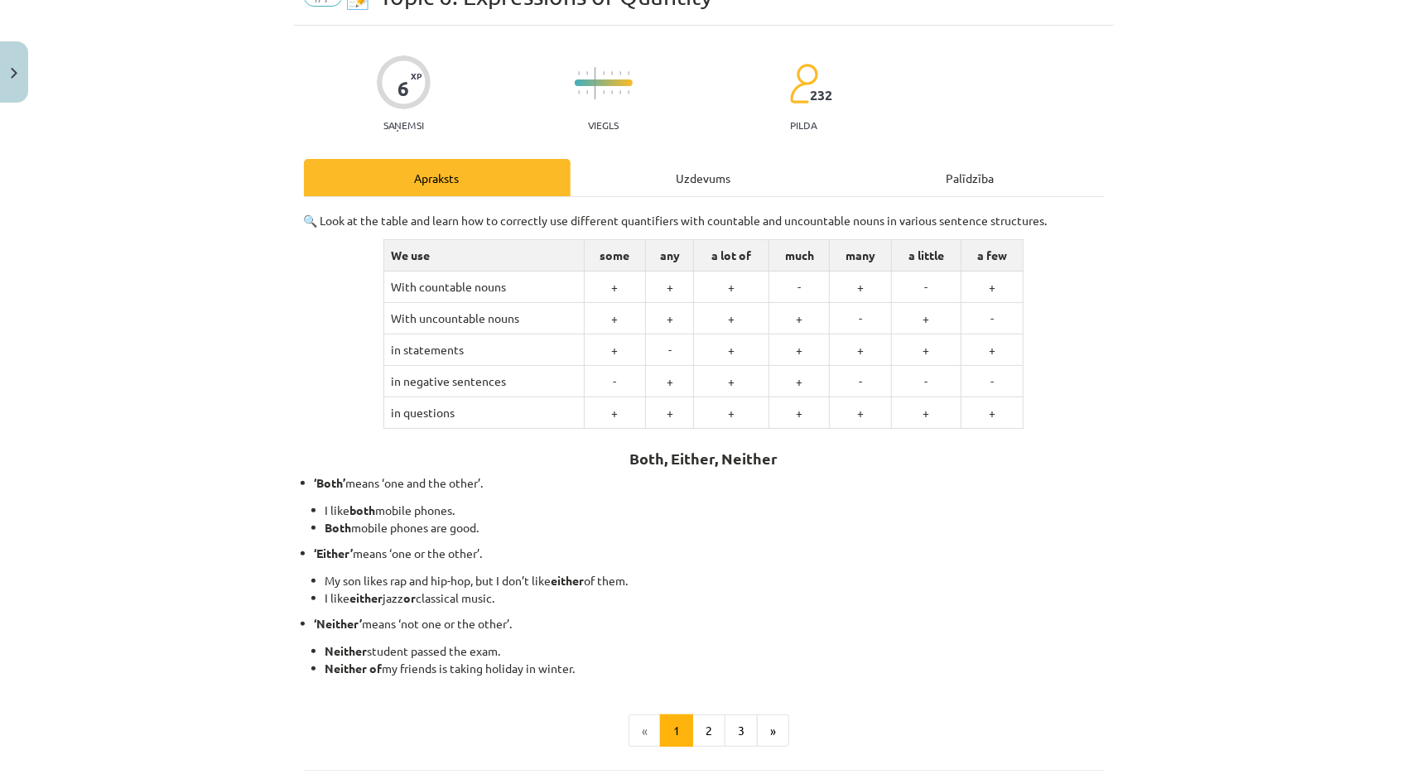
scroll to position [83, 0]
click at [706, 724] on button "2" at bounding box center [708, 732] width 33 height 33
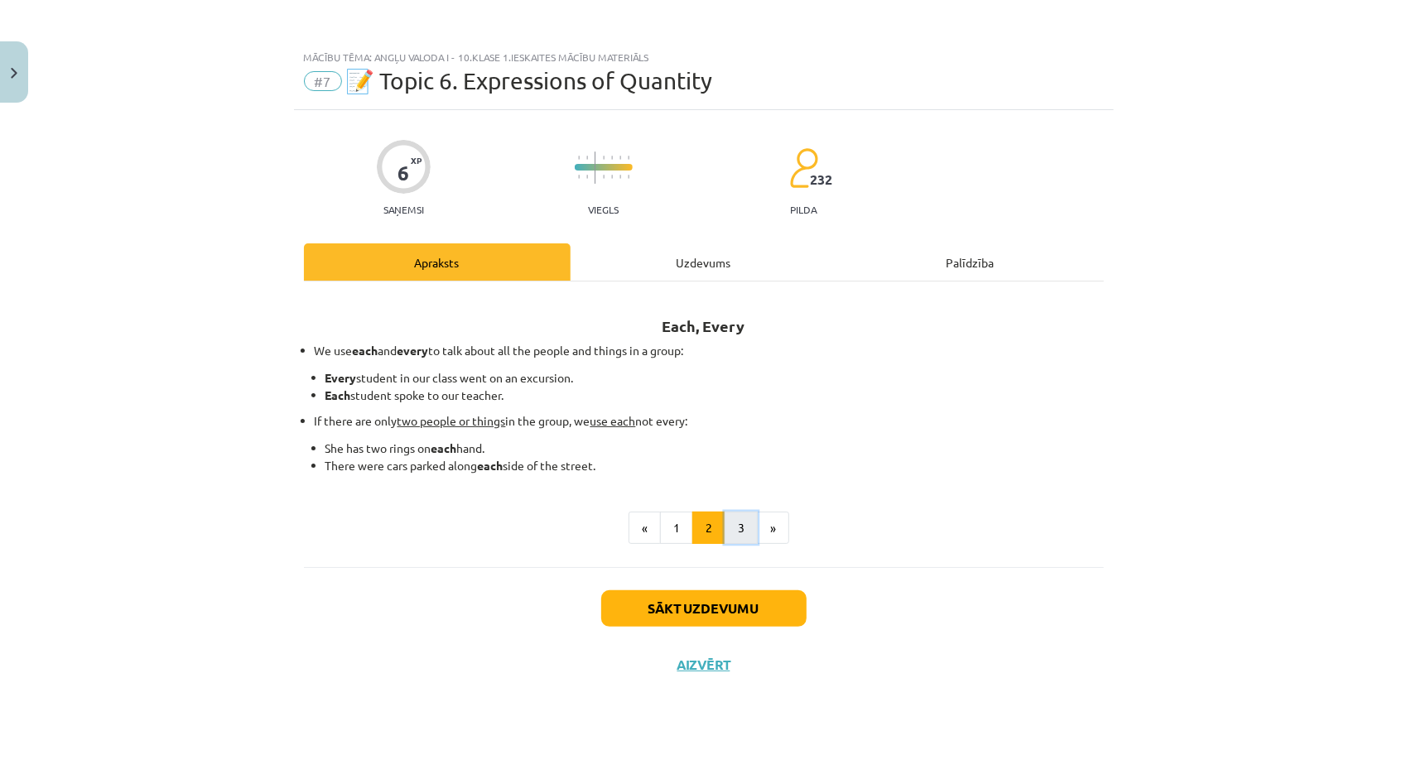
click at [727, 530] on button "3" at bounding box center [741, 528] width 33 height 33
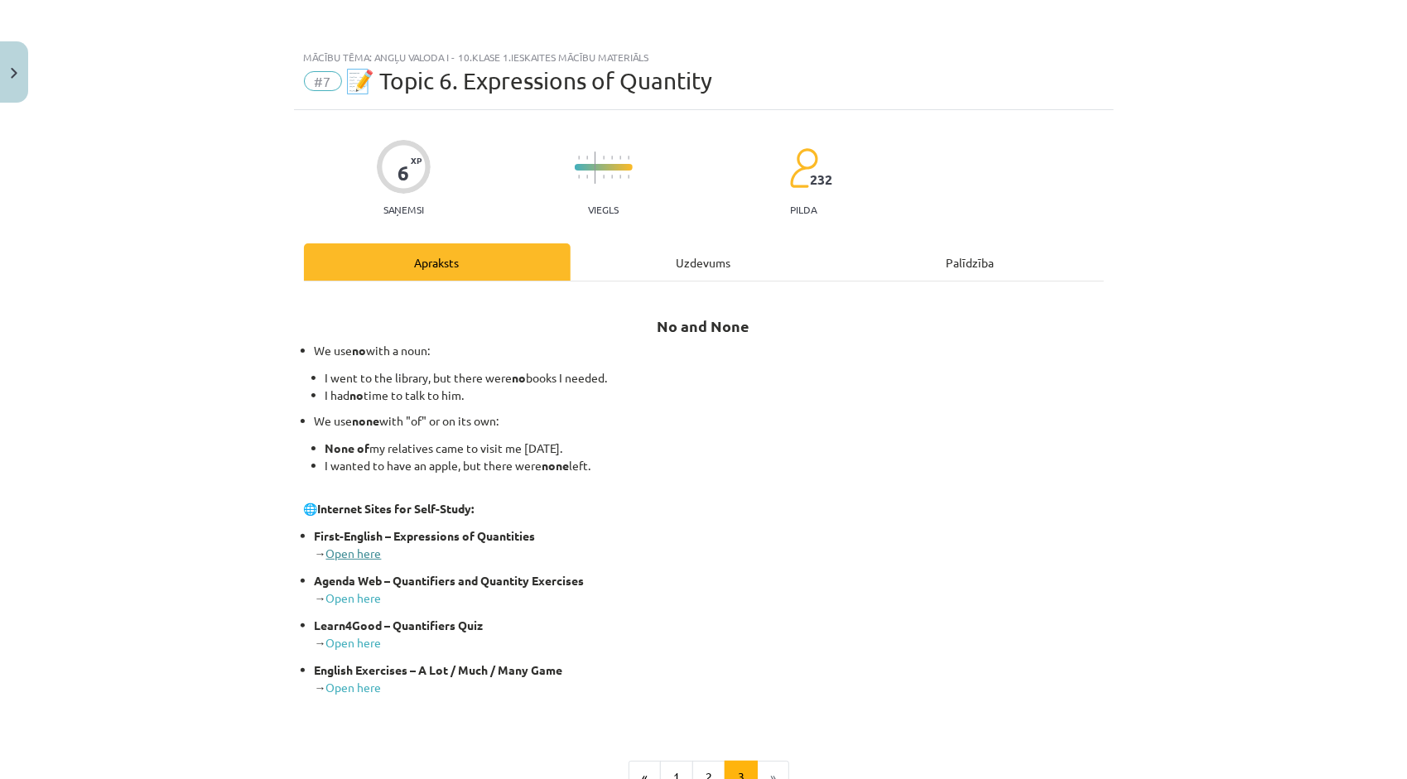
click at [349, 558] on link "Open here" at bounding box center [353, 553] width 55 height 15
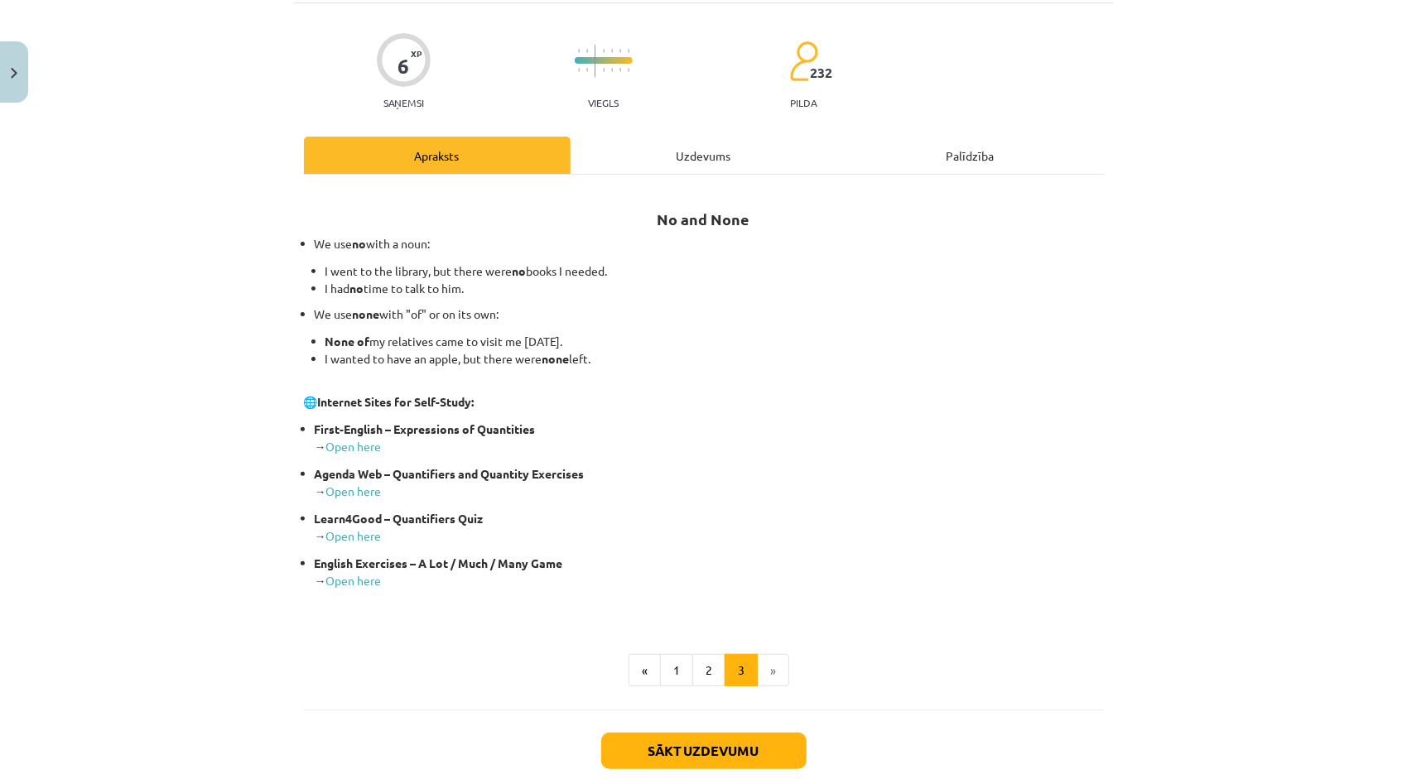
scroll to position [166, 0]
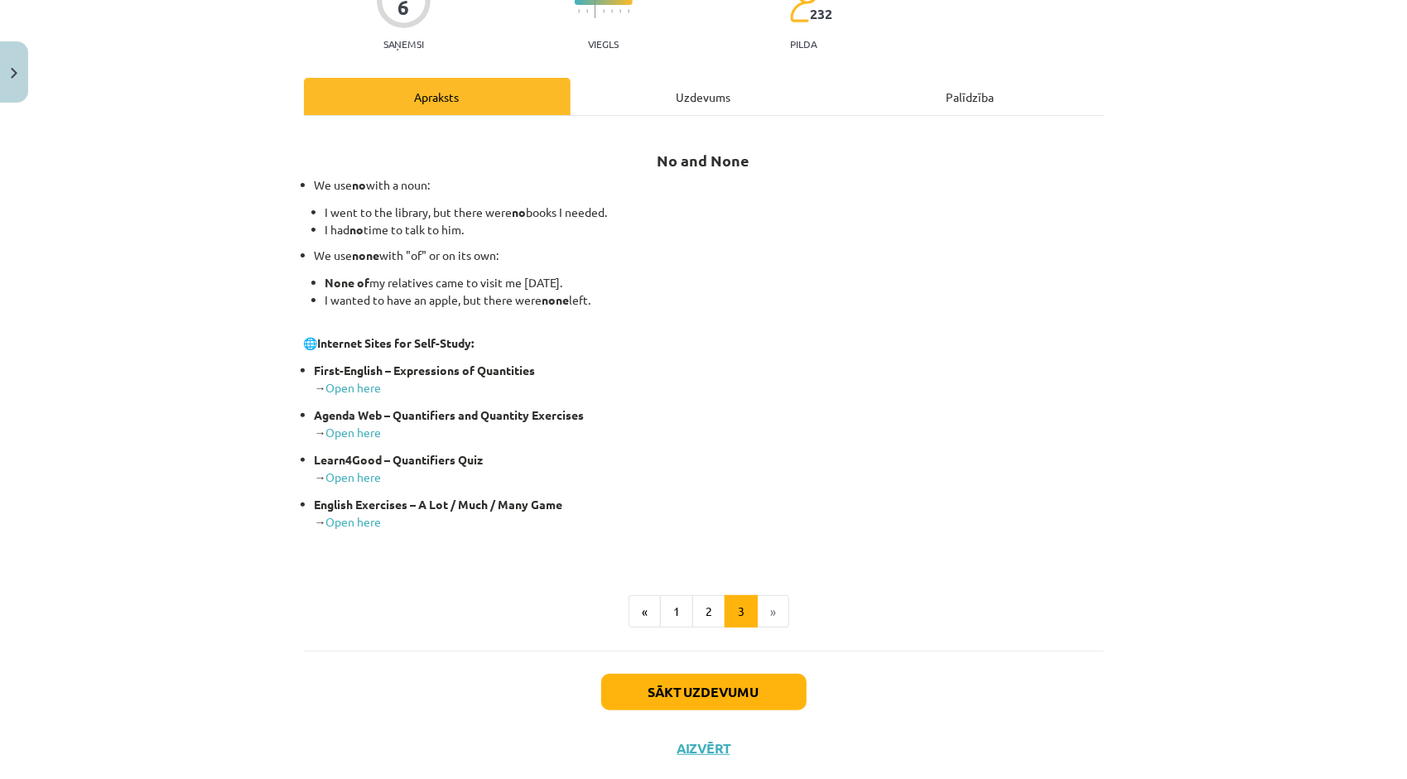
click at [684, 66] on div "6 XP Saņemsi Viegls 232 pilda Apraksts Uzdevums Palīdzība No and None We use no…" at bounding box center [704, 361] width 820 height 832
click at [689, 87] on div "Uzdevums" at bounding box center [704, 96] width 267 height 37
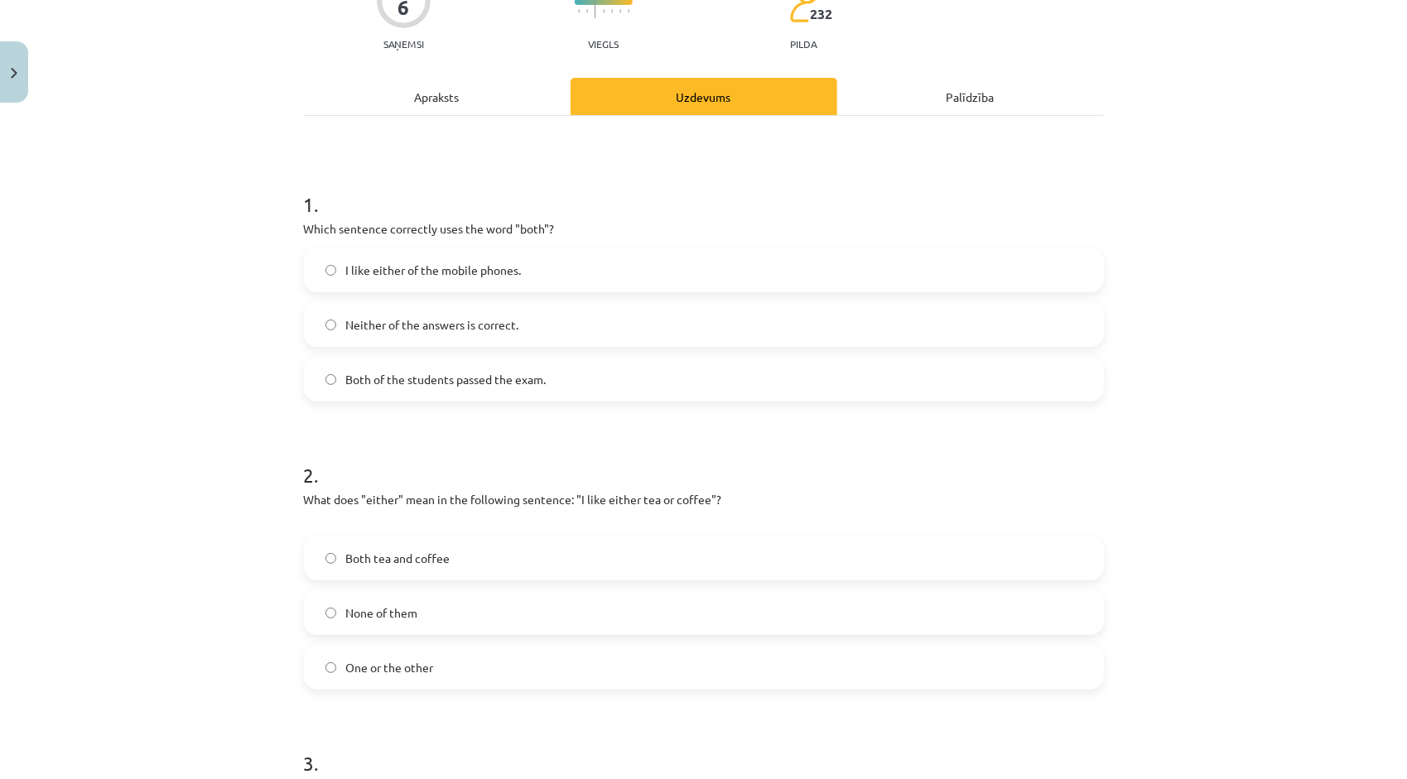
scroll to position [41, 0]
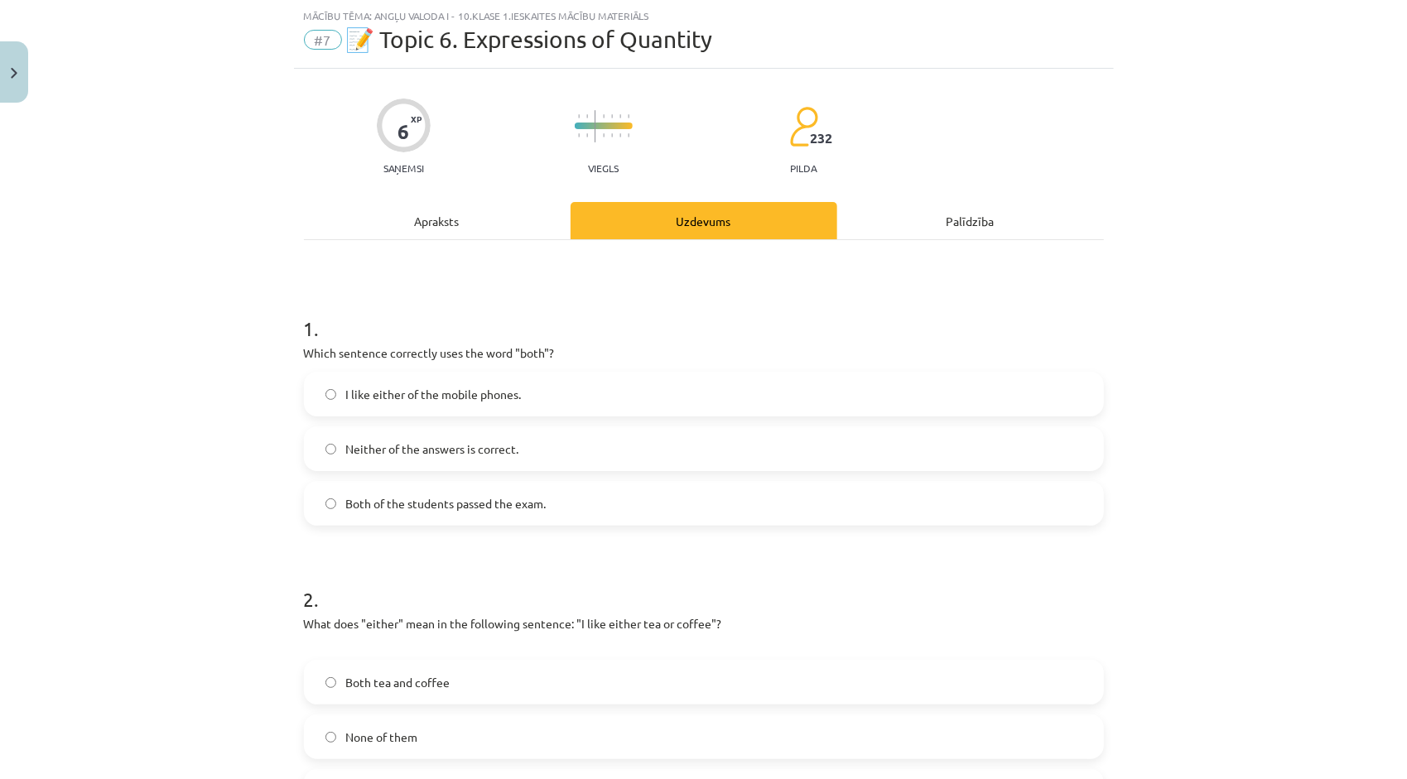
click at [380, 513] on label "Both of the students passed the exam." at bounding box center [704, 503] width 797 height 41
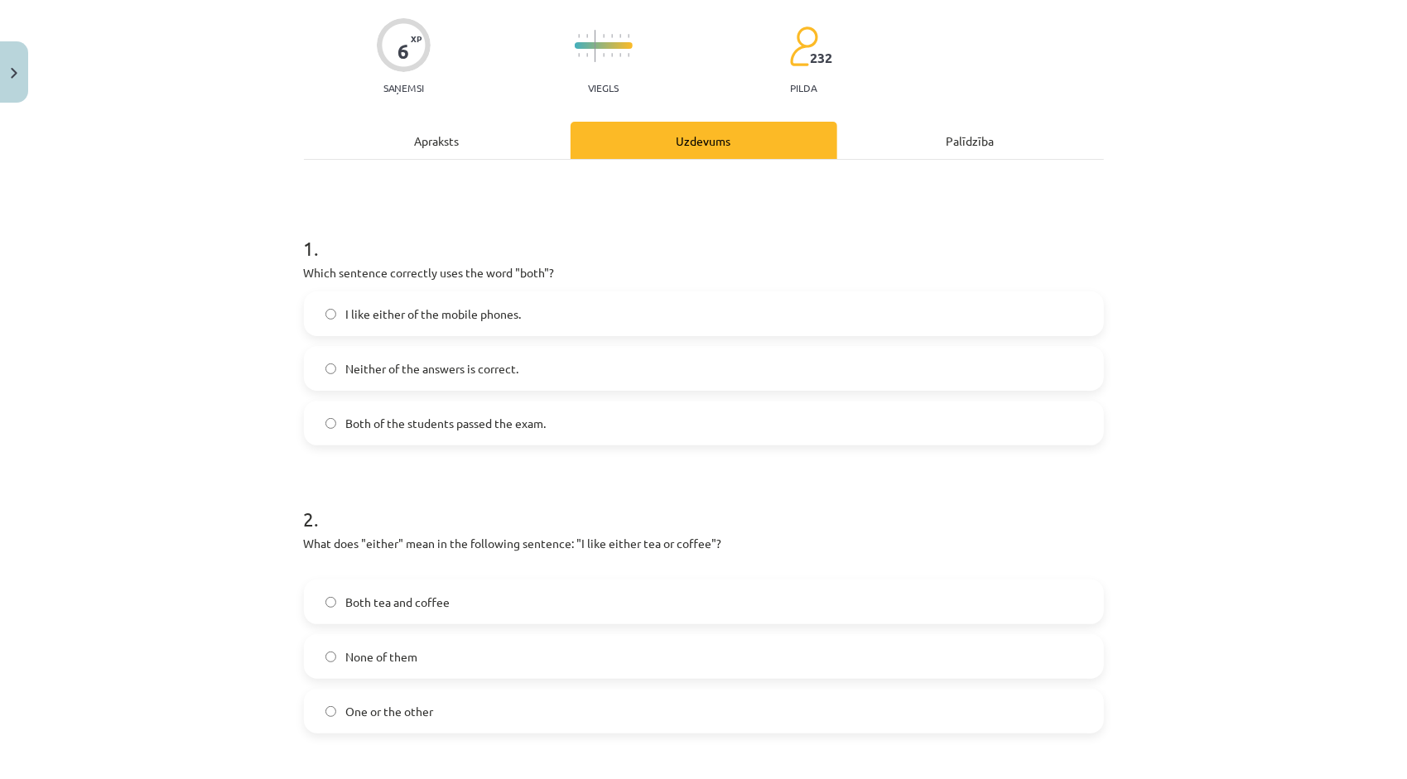
scroll to position [124, 0]
click at [391, 701] on span "One or the other" at bounding box center [390, 709] width 88 height 17
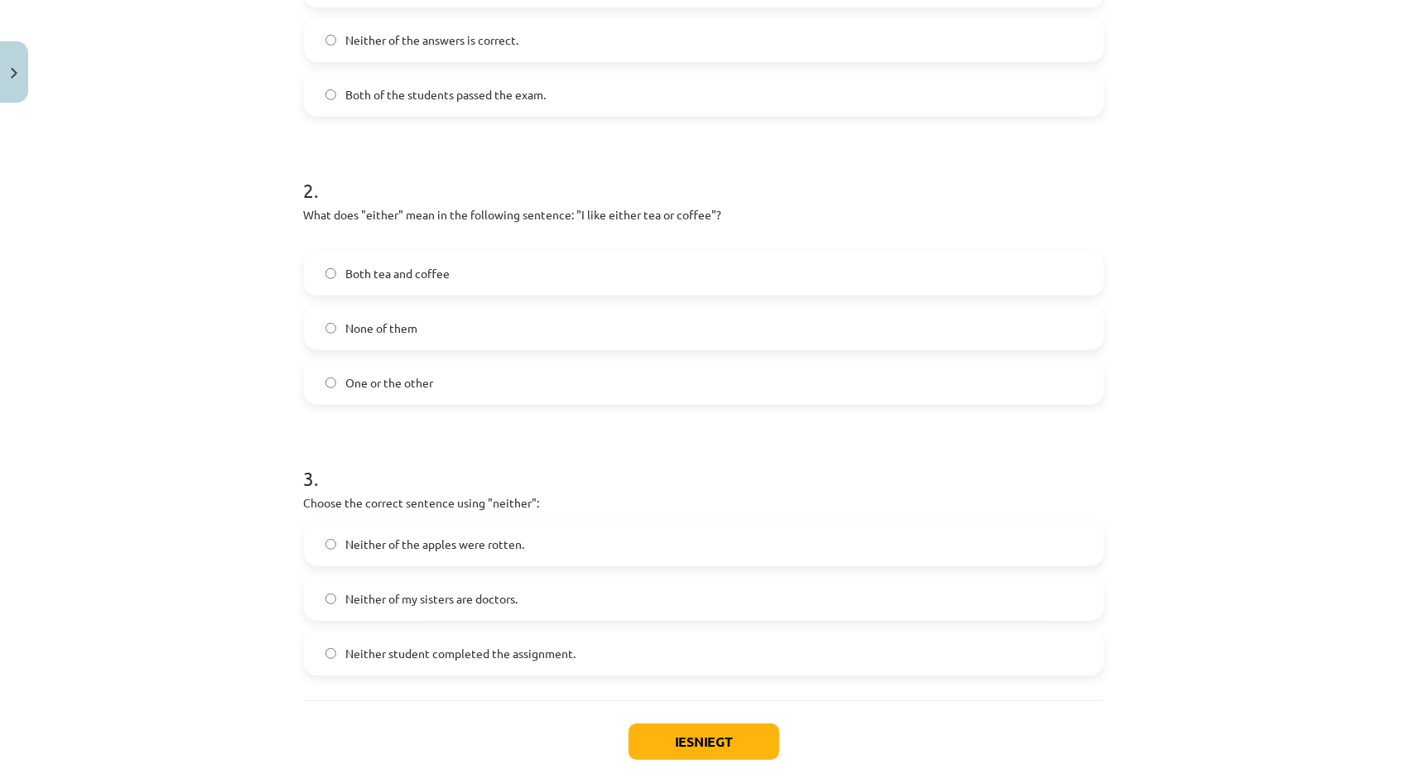
scroll to position [455, 0]
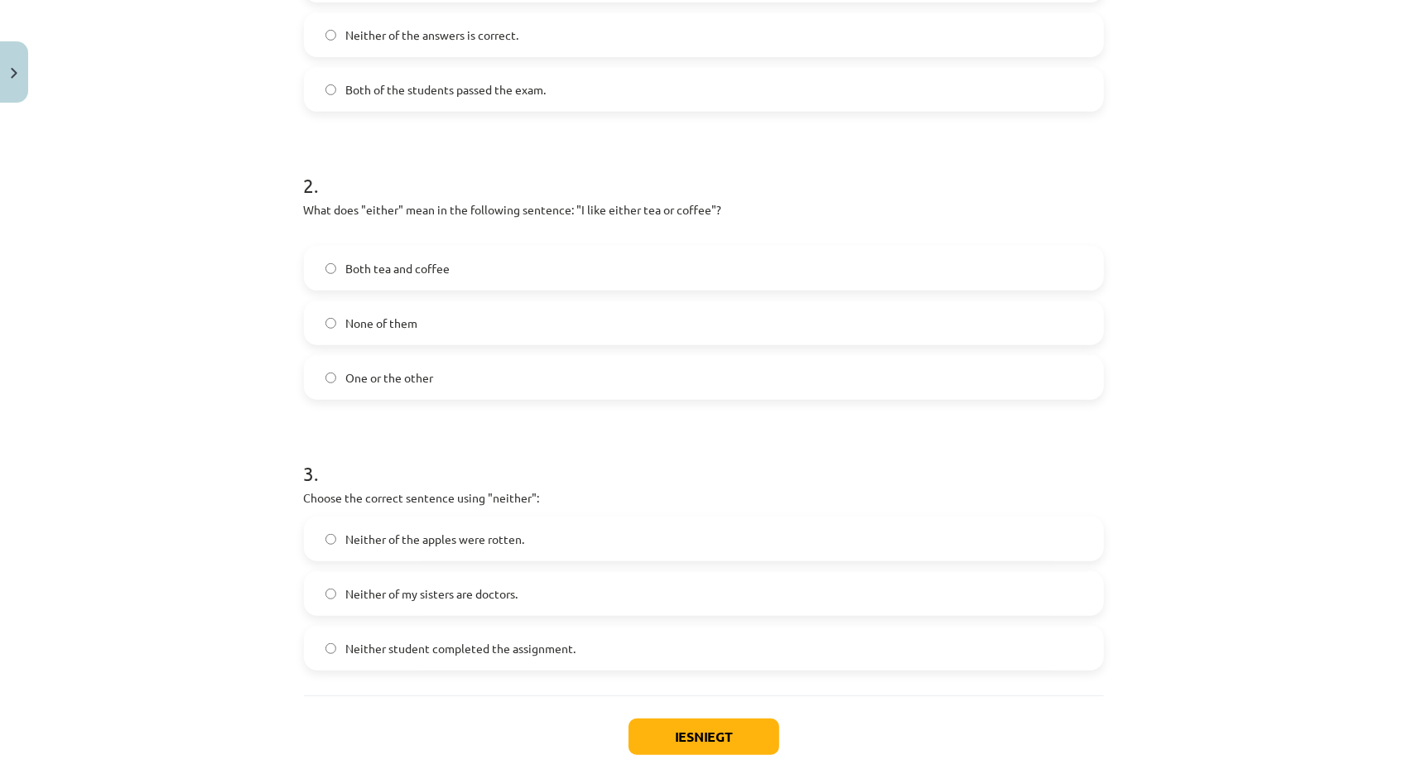
click at [372, 654] on span "Neither student completed the assignment." at bounding box center [461, 648] width 230 height 17
click at [388, 586] on span "Neither of my sisters are doctors." at bounding box center [432, 594] width 172 height 17
click at [371, 652] on span "Neither student completed the assignment." at bounding box center [461, 648] width 230 height 17
click at [681, 724] on button "Iesniegt" at bounding box center [704, 737] width 151 height 36
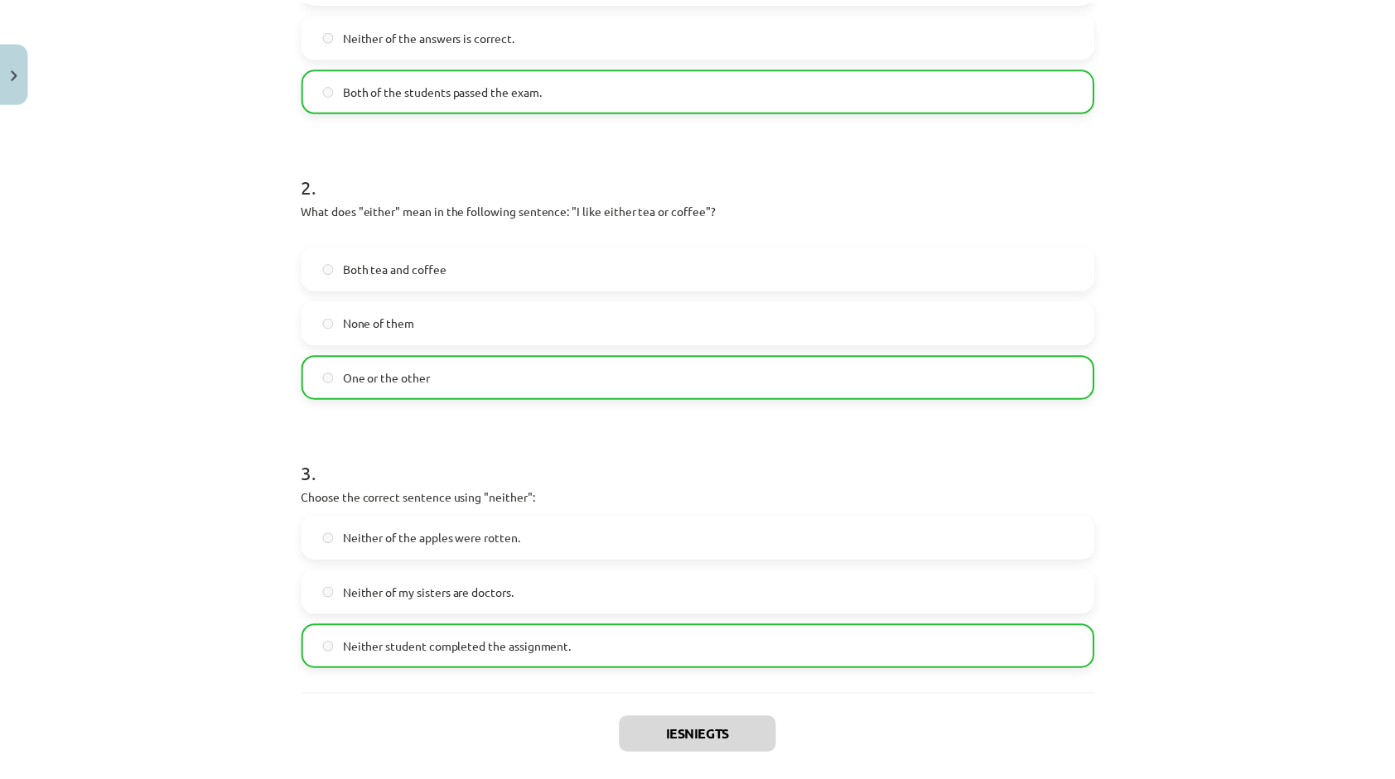
scroll to position [590, 0]
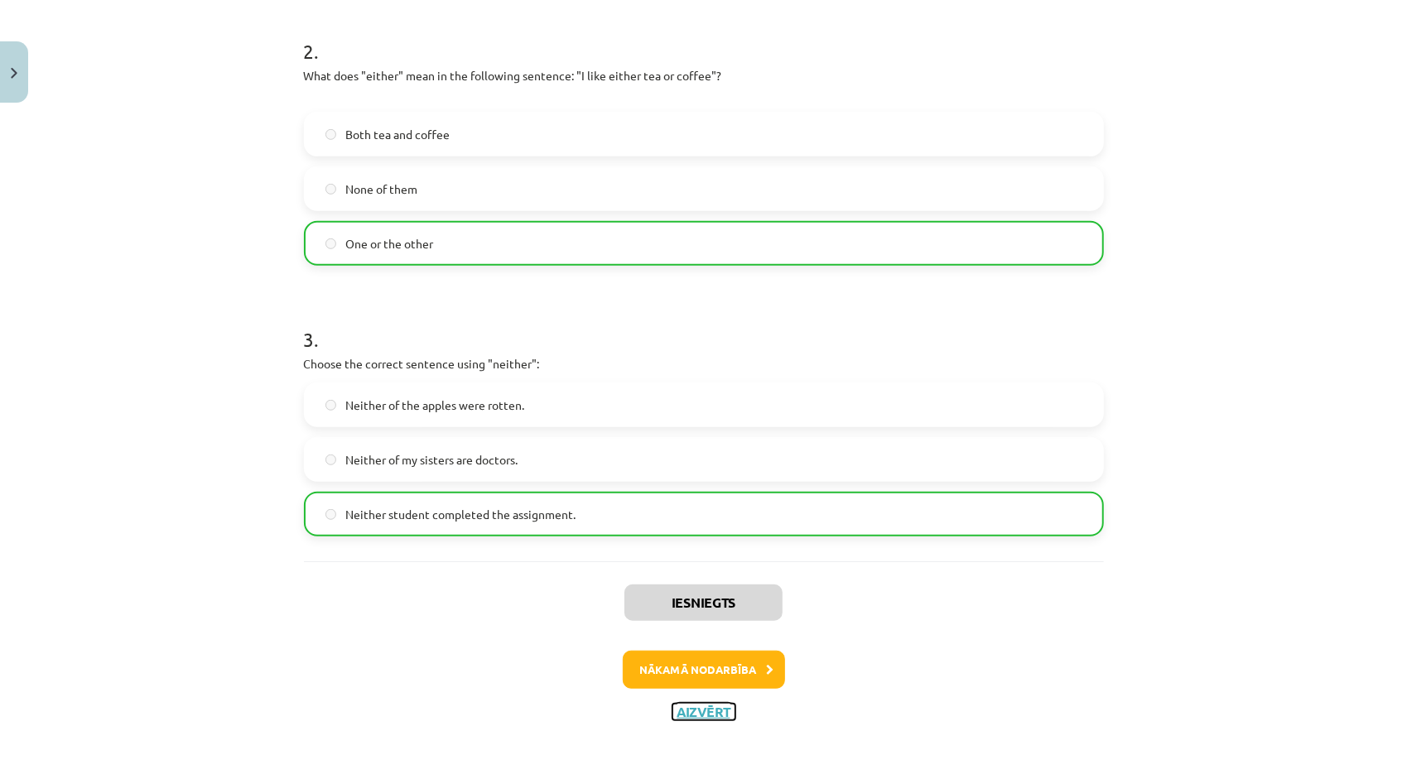
click at [678, 707] on button "Aizvērt" at bounding box center [703, 712] width 63 height 17
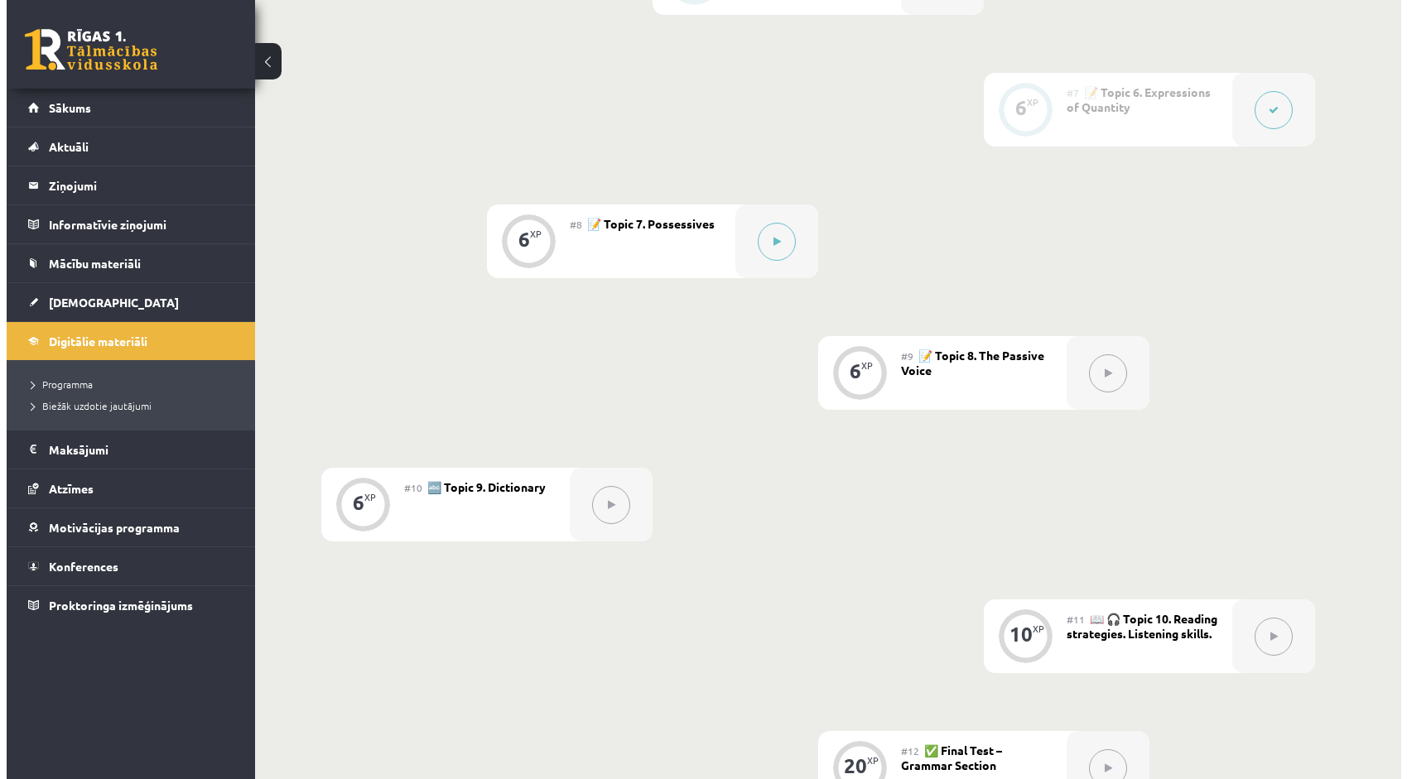
scroll to position [1183, 0]
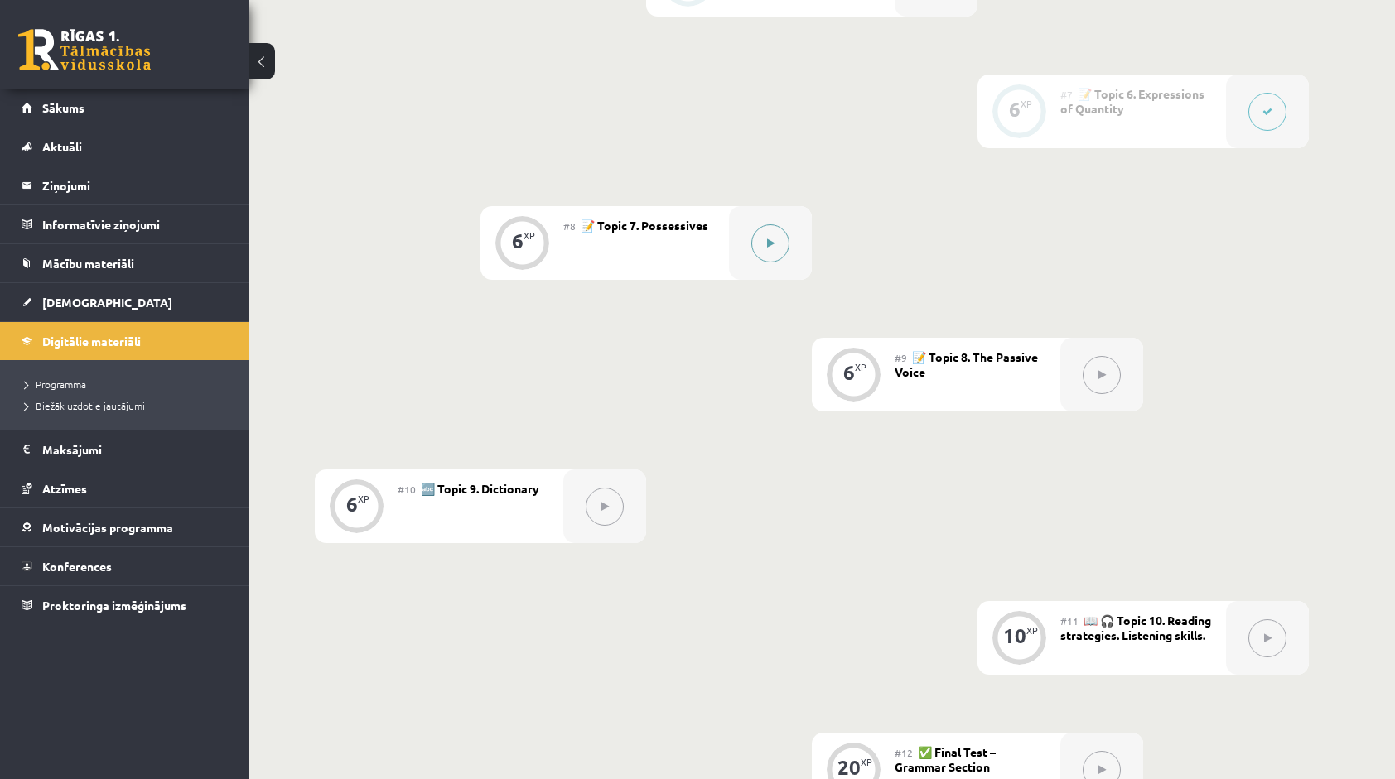
click at [767, 239] on icon at bounding box center [770, 244] width 7 height 10
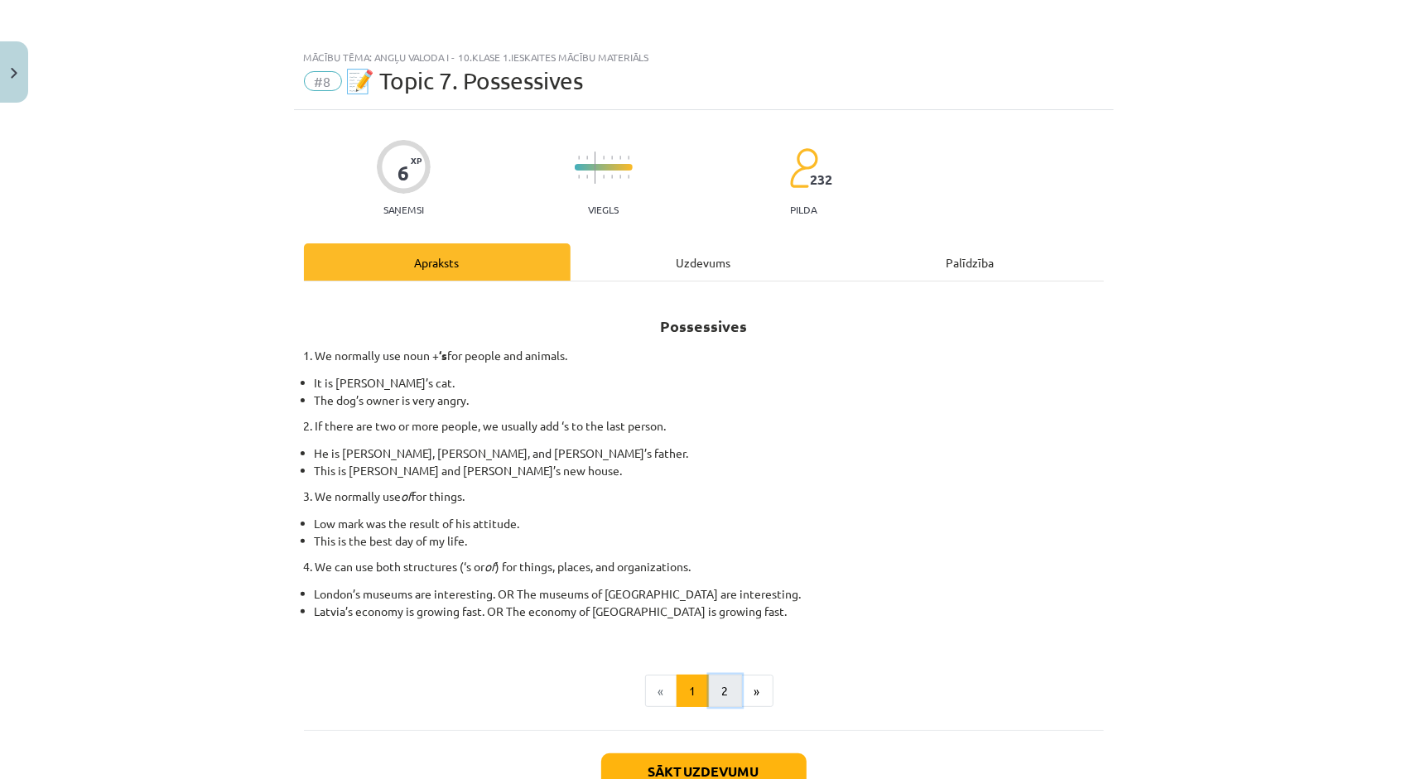
click at [728, 681] on button "2" at bounding box center [725, 691] width 33 height 33
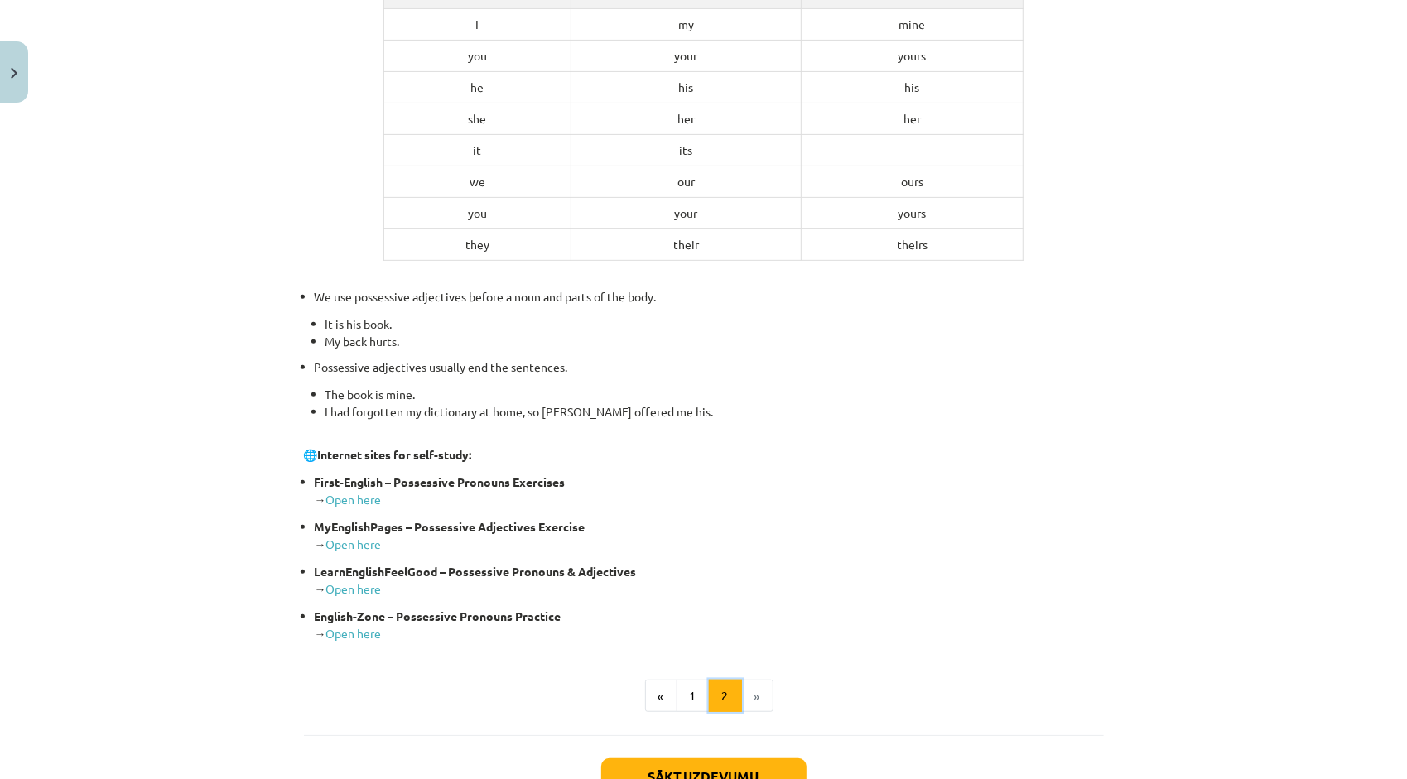
scroll to position [484, 0]
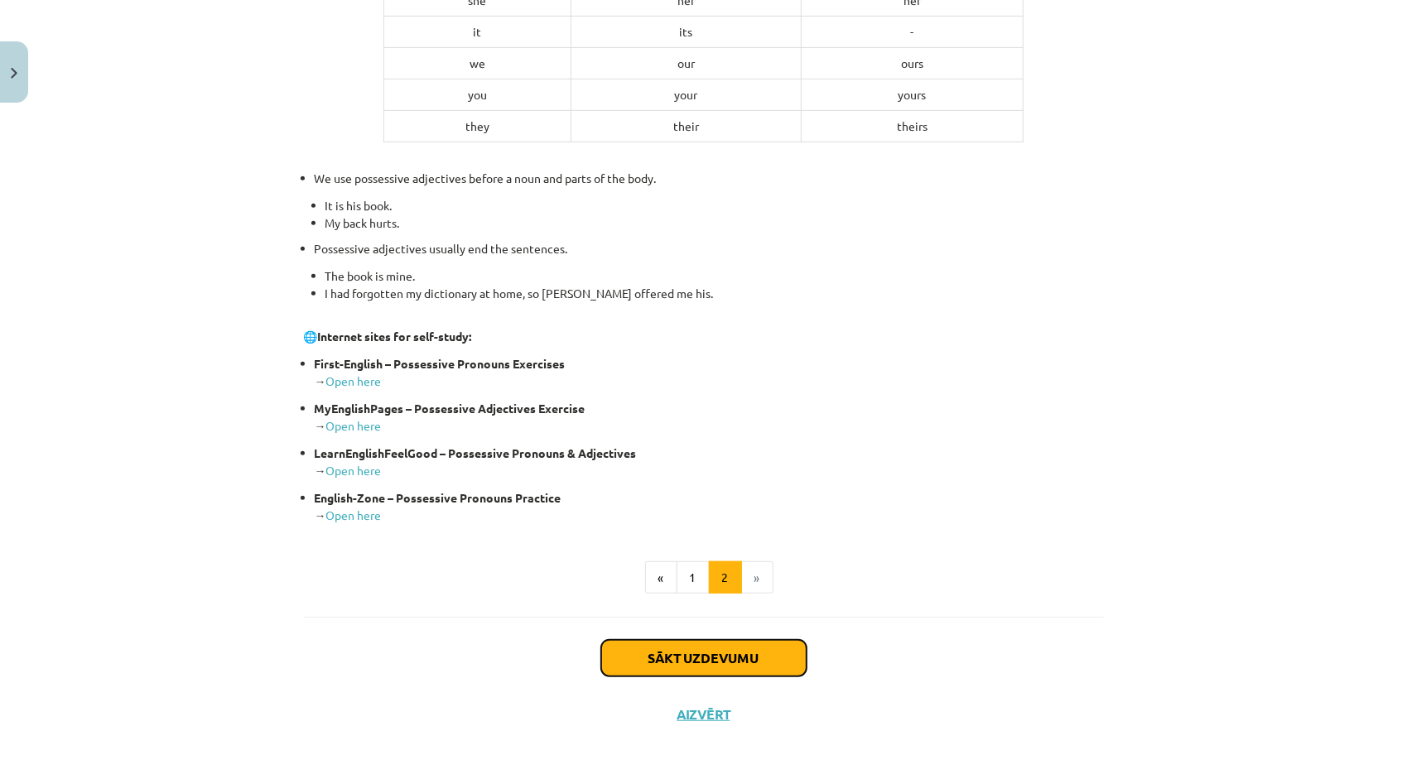
click at [601, 645] on button "Sākt uzdevumu" at bounding box center [703, 658] width 205 height 36
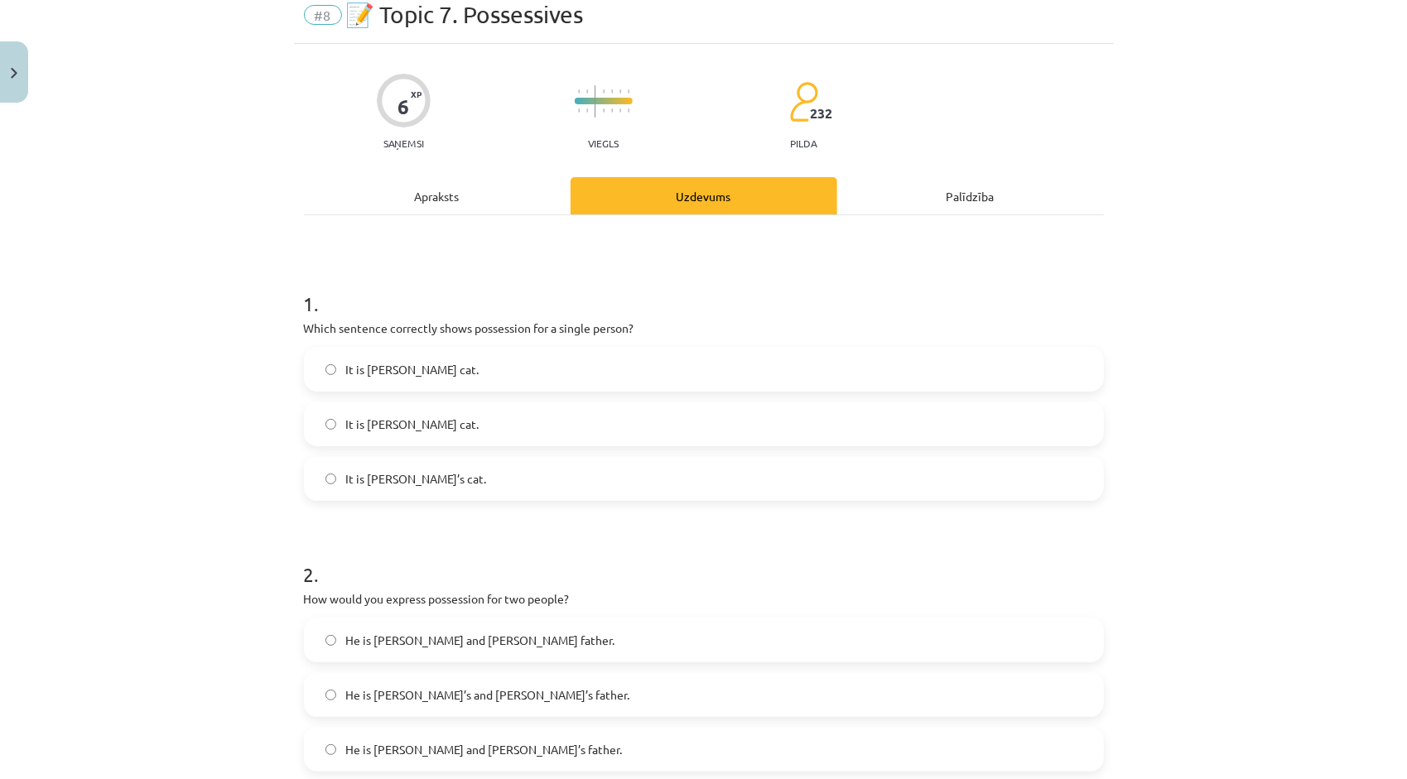
scroll to position [41, 0]
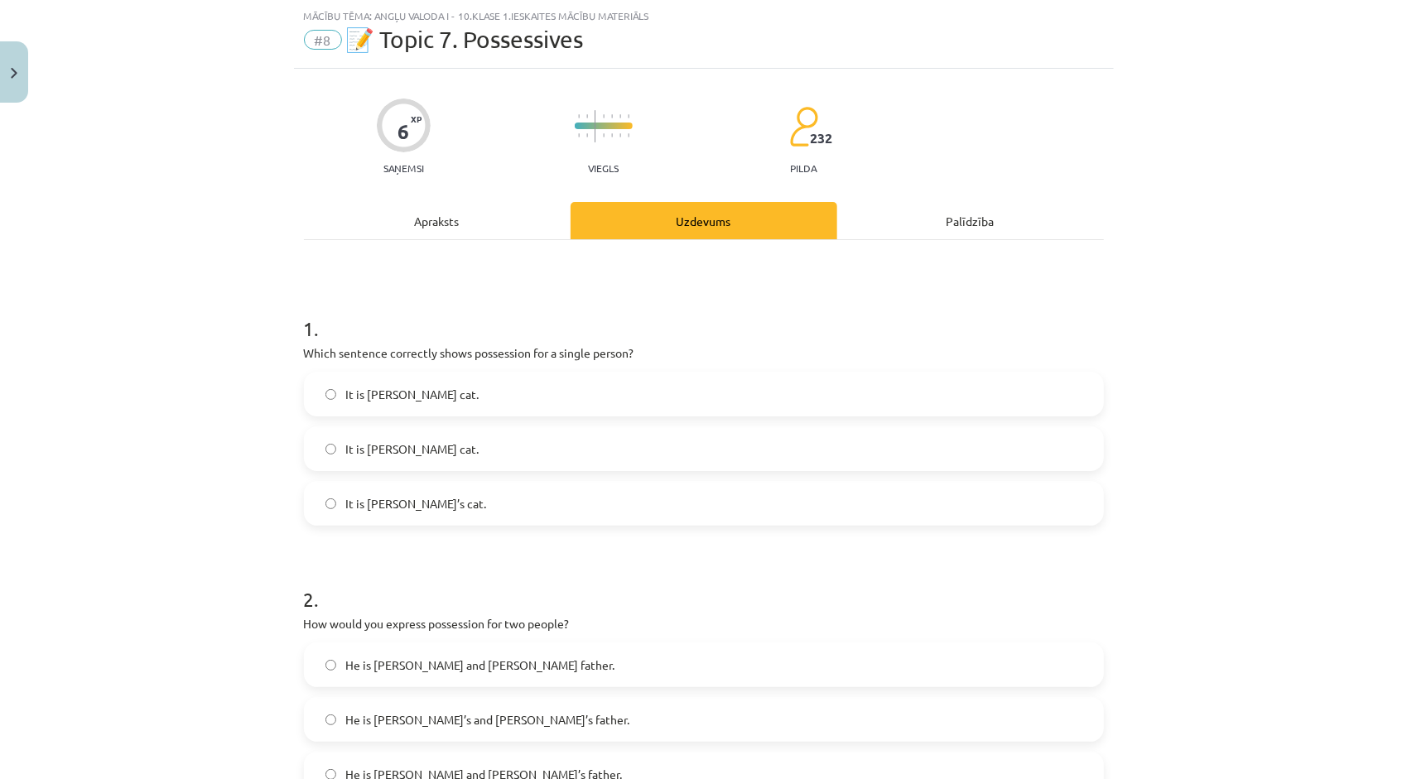
click at [475, 513] on label "It is Jane’s cat." at bounding box center [704, 503] width 797 height 41
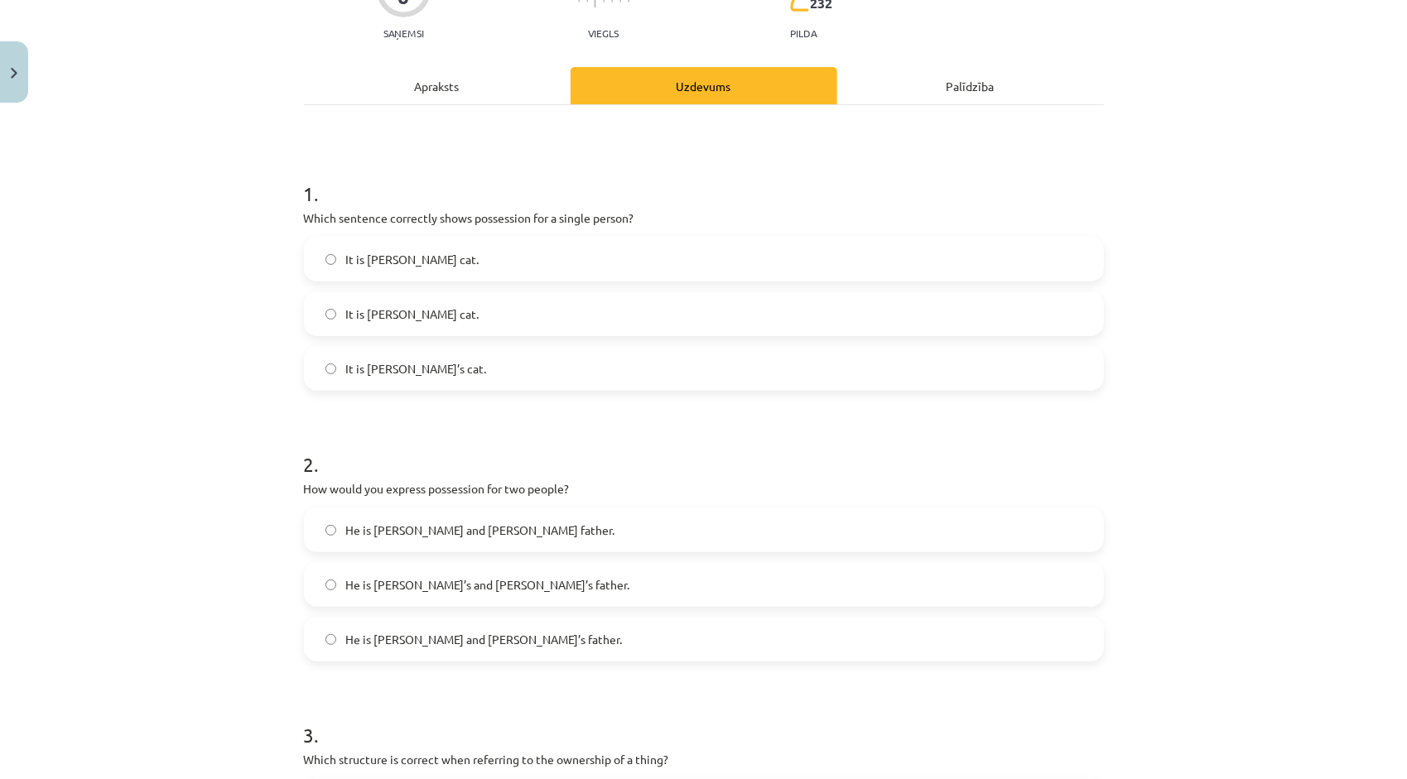
scroll to position [207, 0]
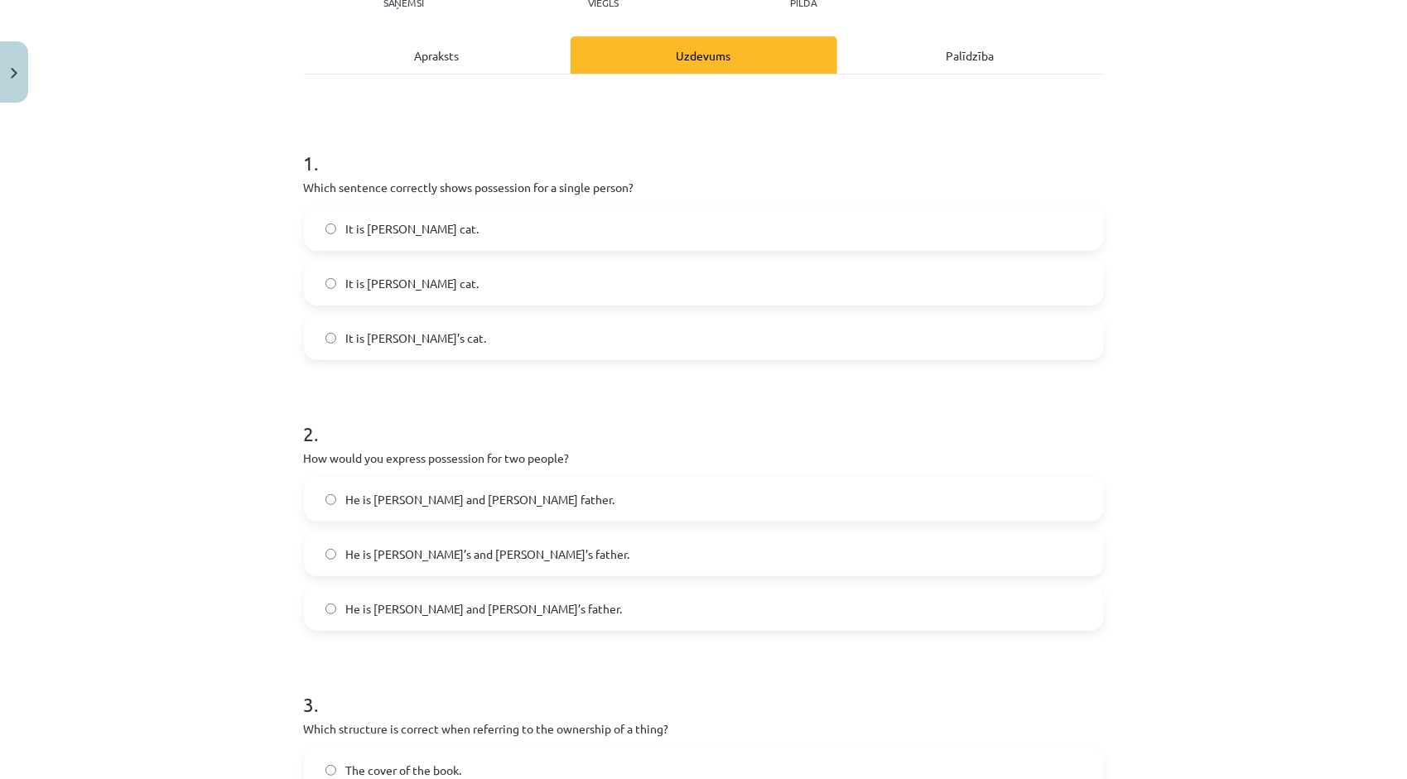
click at [409, 68] on div "Apraksts" at bounding box center [437, 54] width 267 height 37
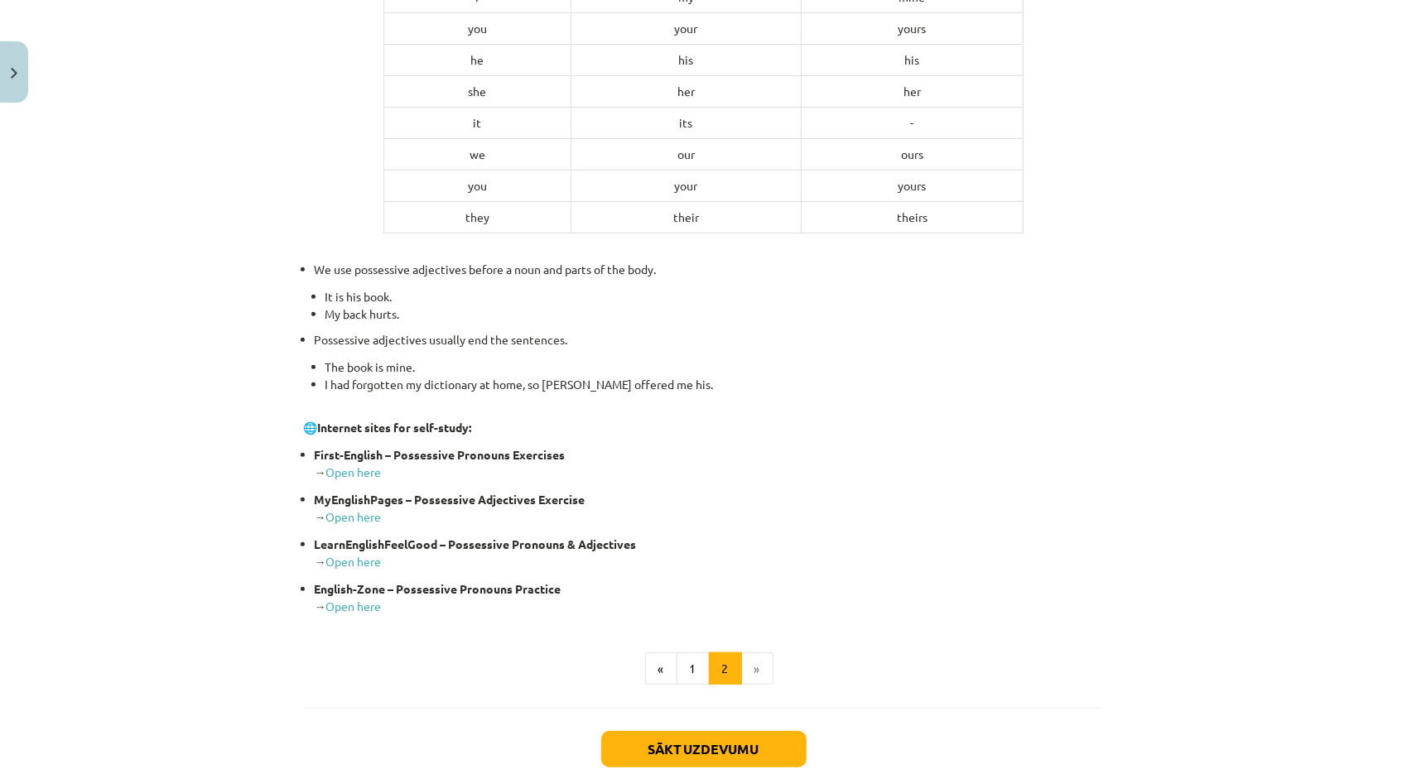
scroll to position [484, 0]
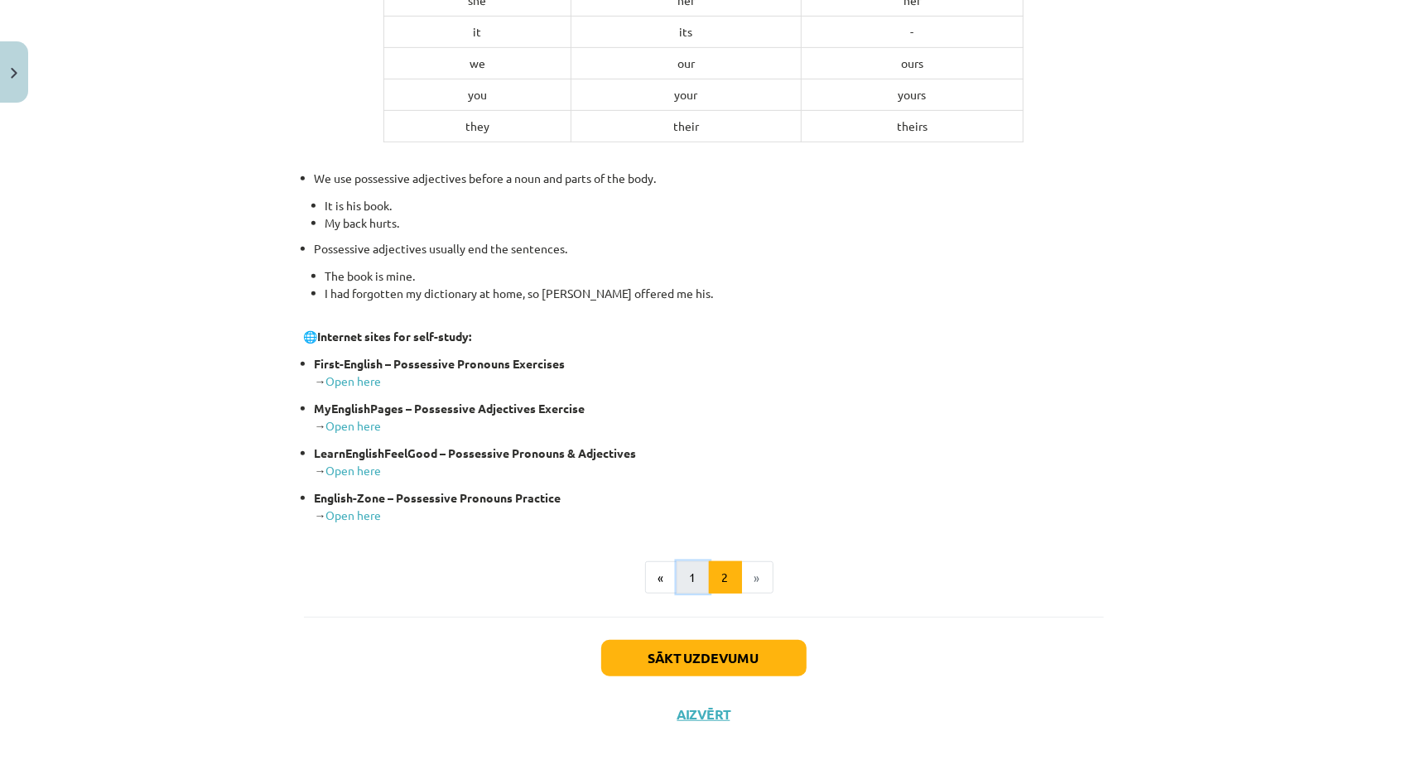
click at [677, 586] on button "1" at bounding box center [693, 577] width 33 height 33
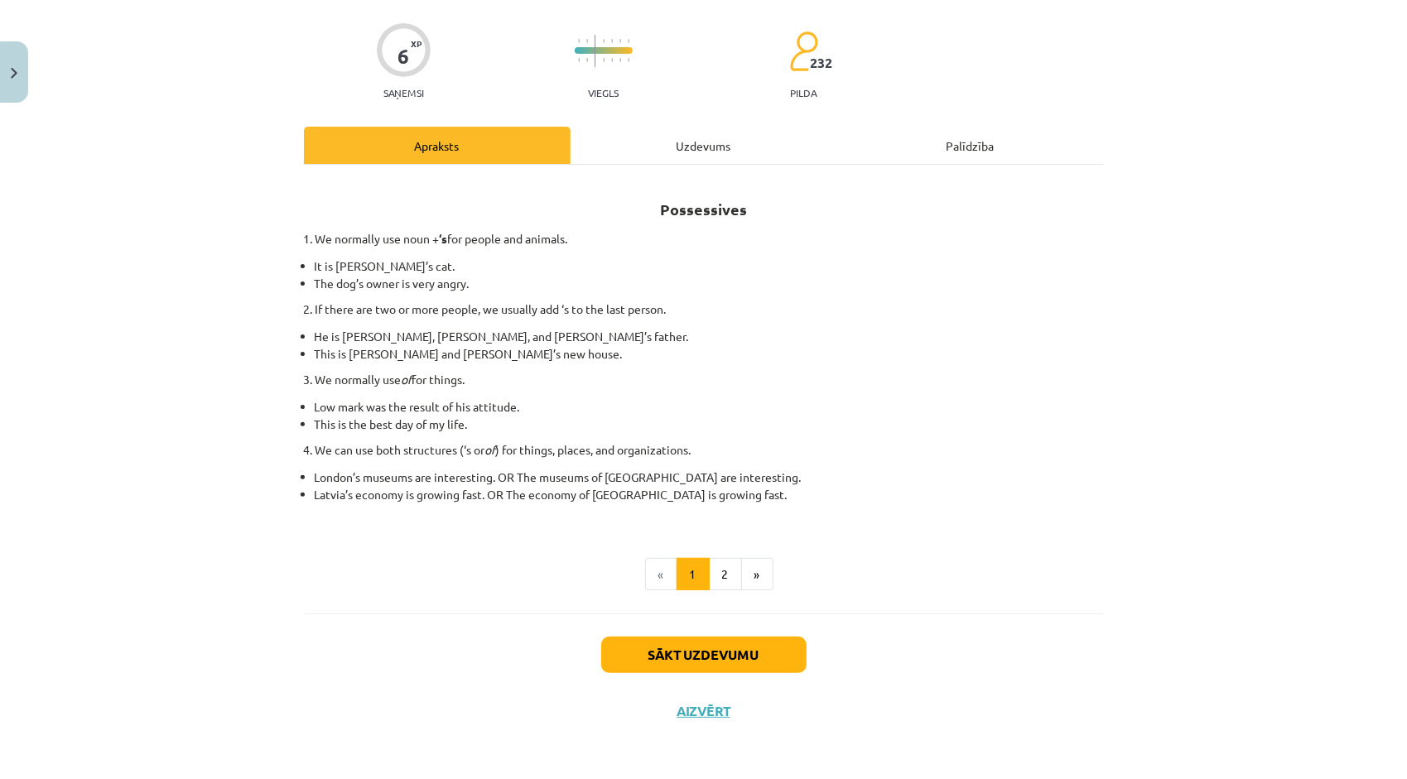
click at [735, 142] on div "Uzdevums" at bounding box center [704, 145] width 267 height 37
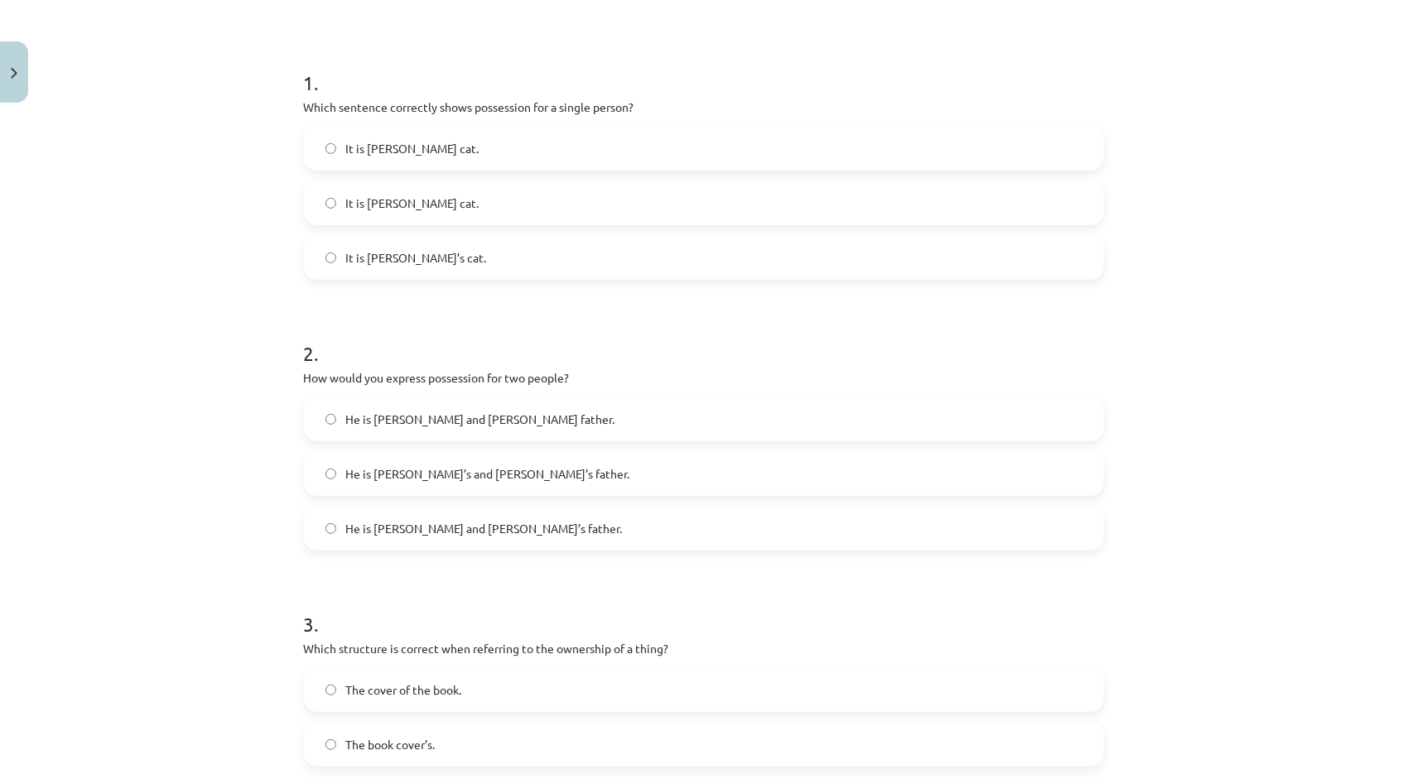
scroll to position [290, 0]
click at [500, 537] on label "He is Alice and James’s father." at bounding box center [704, 525] width 797 height 41
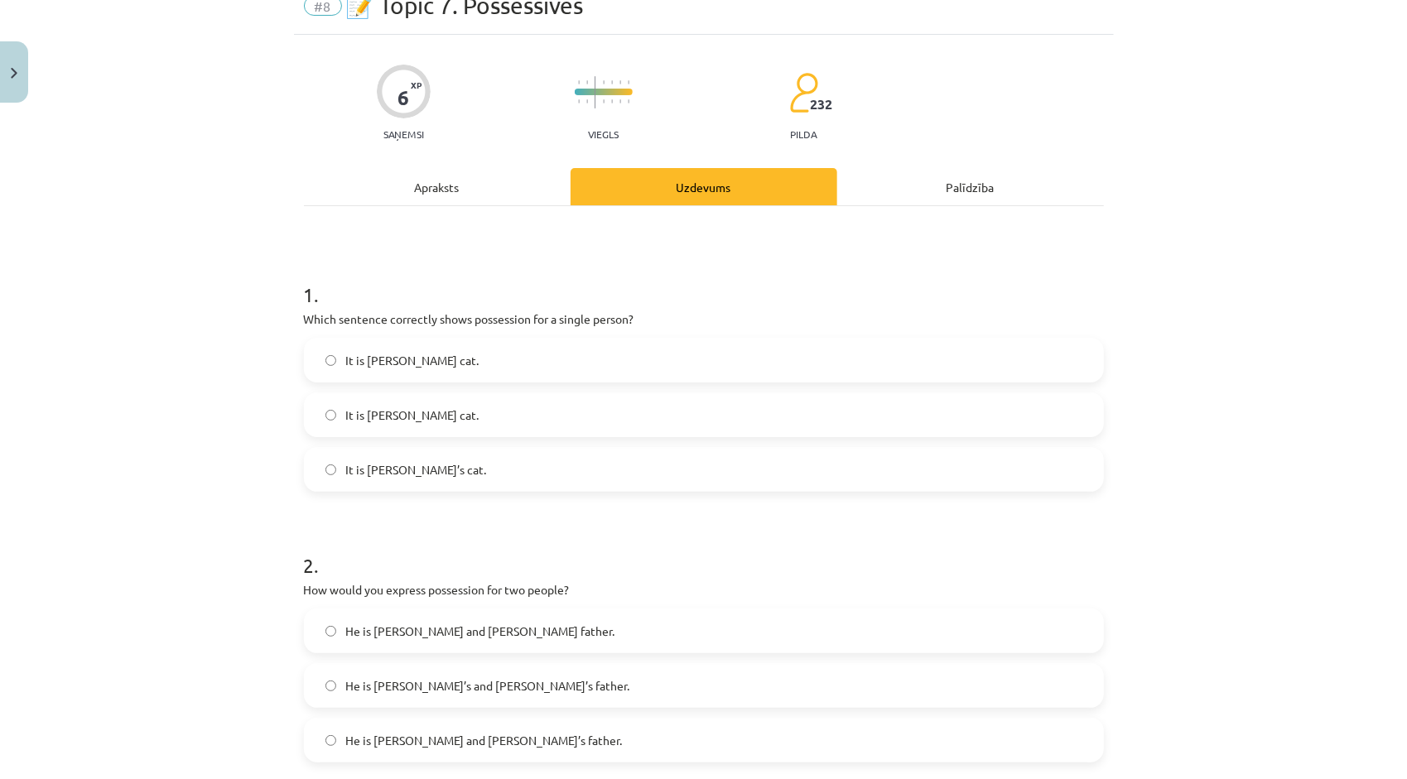
scroll to position [41, 0]
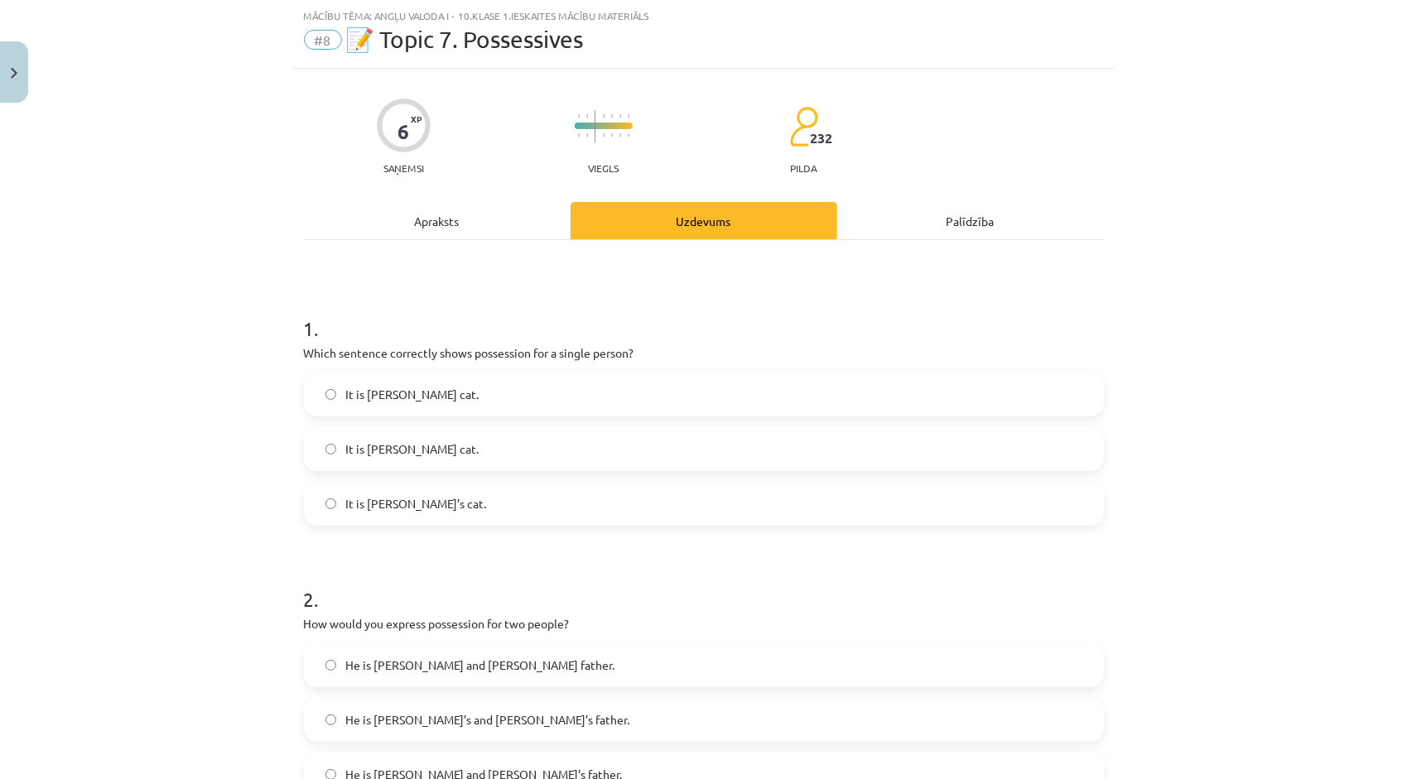
click at [438, 229] on div "Apraksts" at bounding box center [437, 220] width 267 height 37
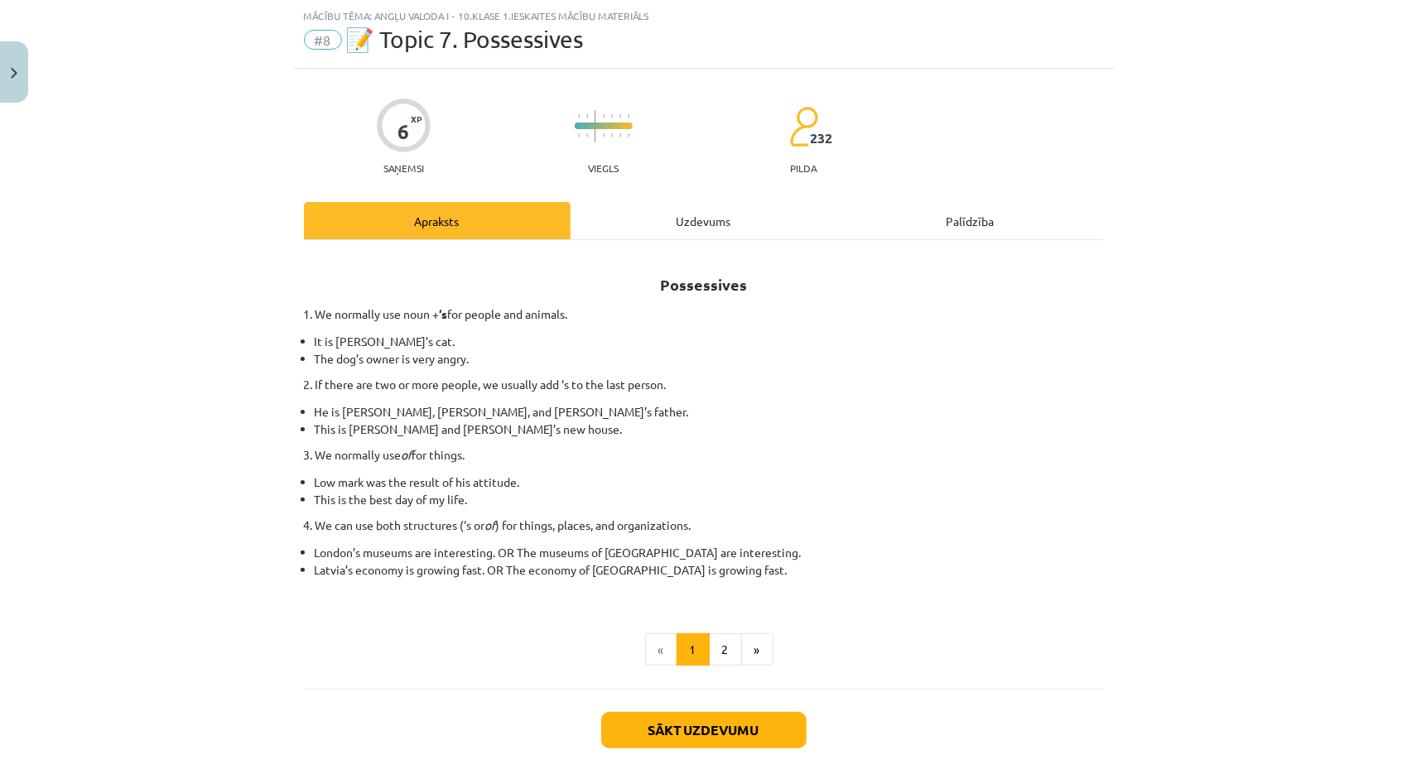
click at [712, 214] on div "Uzdevums" at bounding box center [704, 220] width 267 height 37
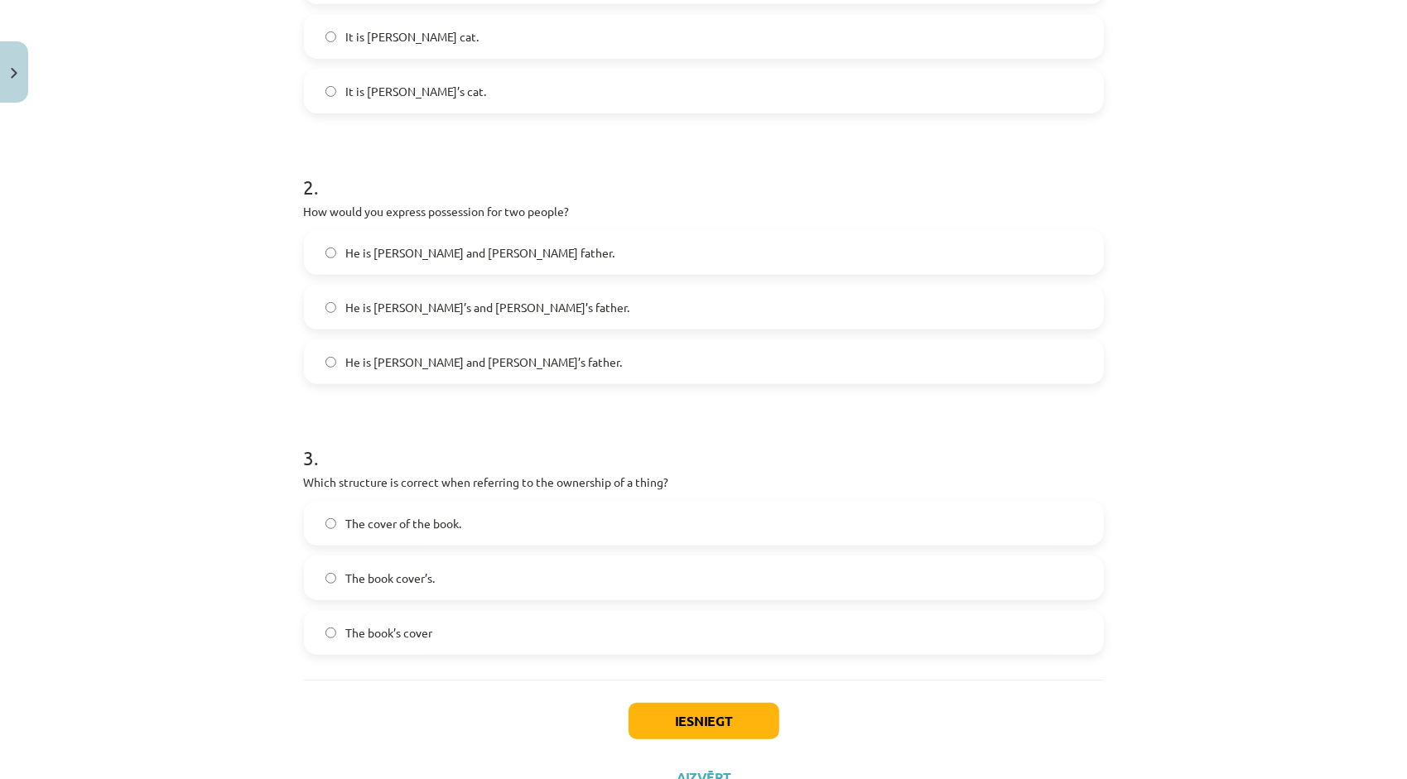
scroll to position [455, 0]
click at [470, 633] on label "The book’s cover" at bounding box center [704, 630] width 797 height 41
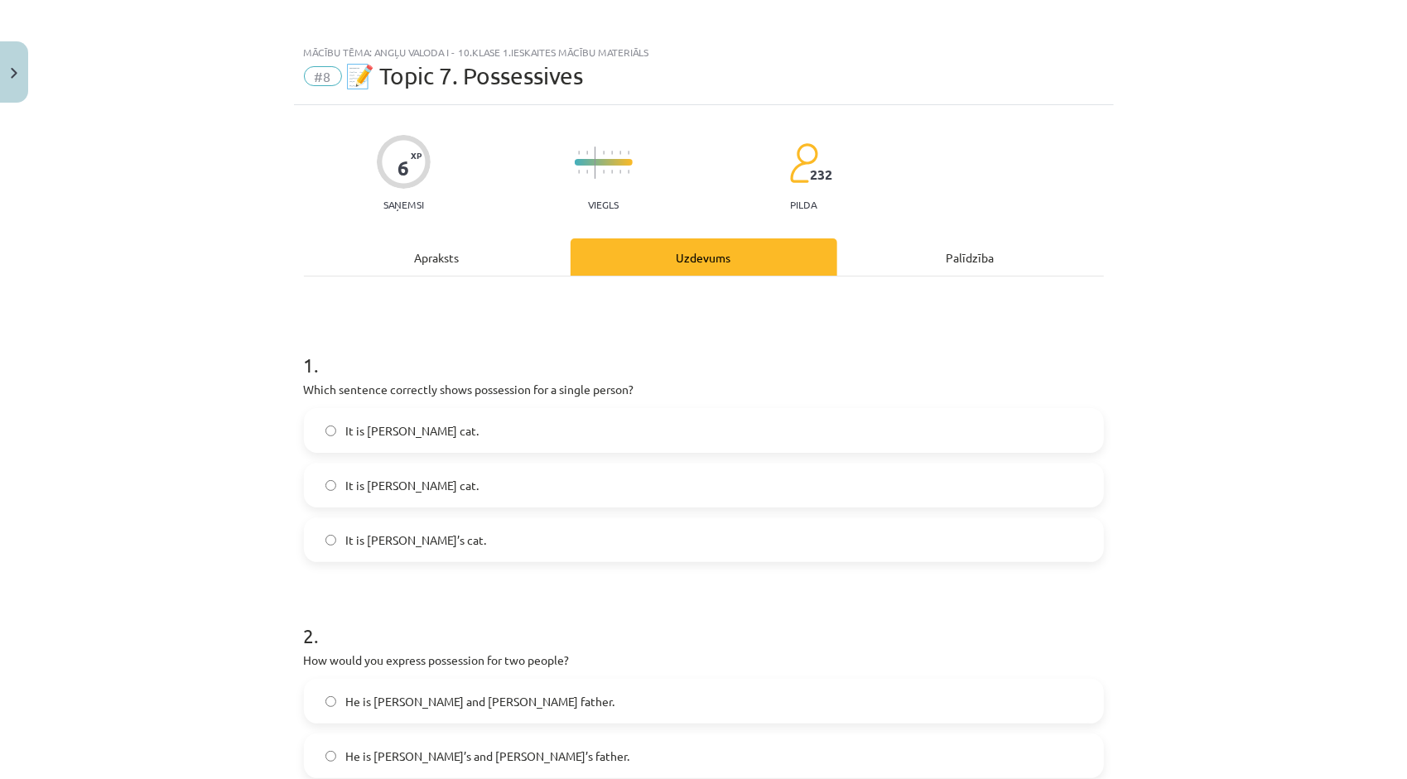
scroll to position [0, 0]
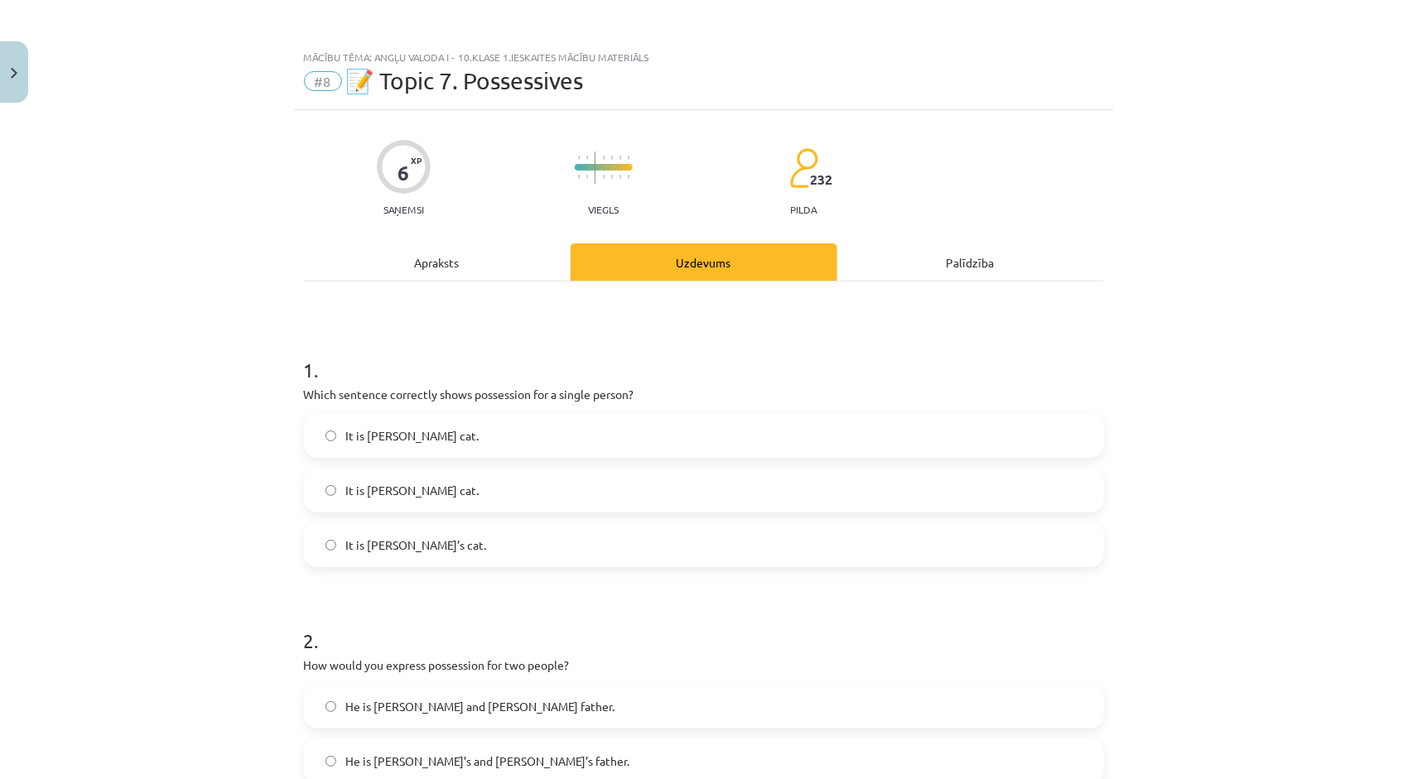
click at [437, 271] on div "Apraksts" at bounding box center [437, 261] width 267 height 37
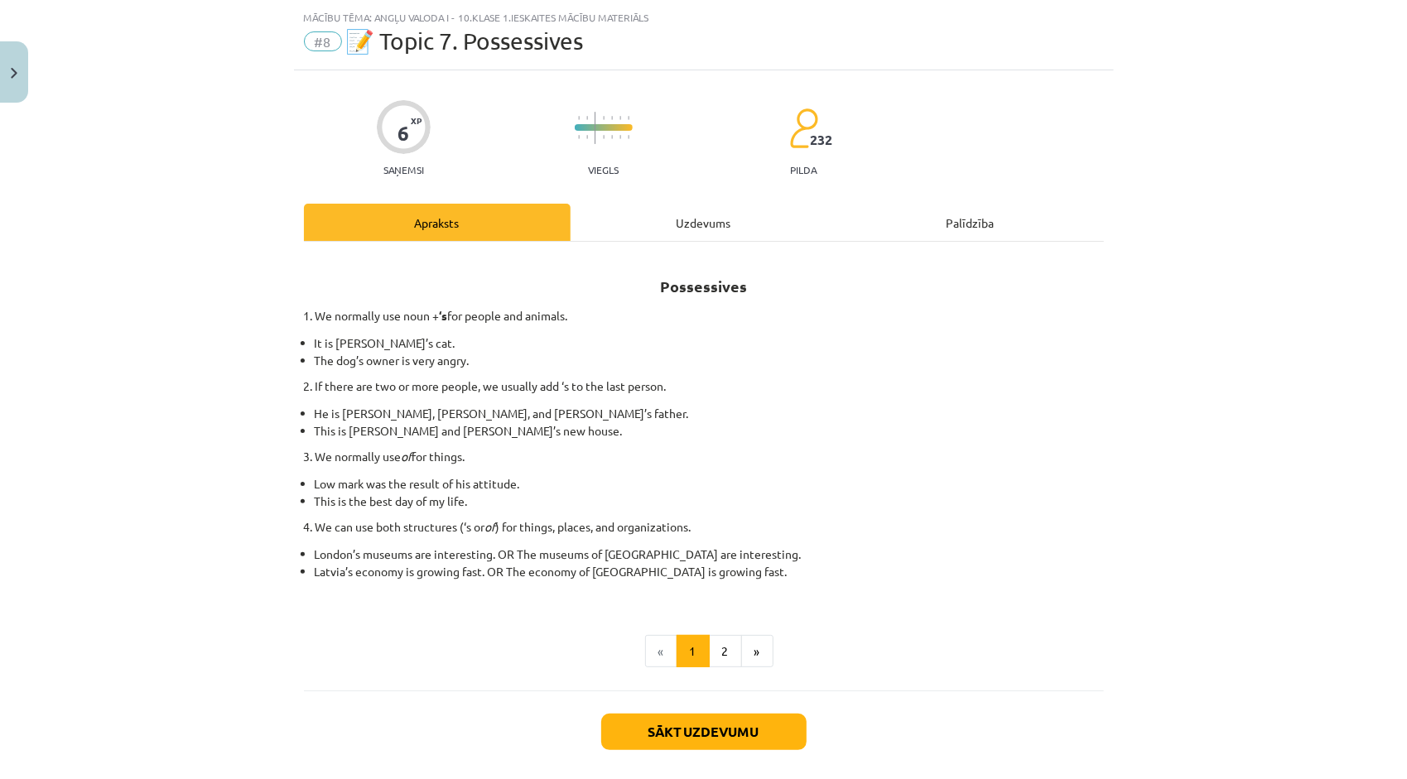
scroll to position [41, 0]
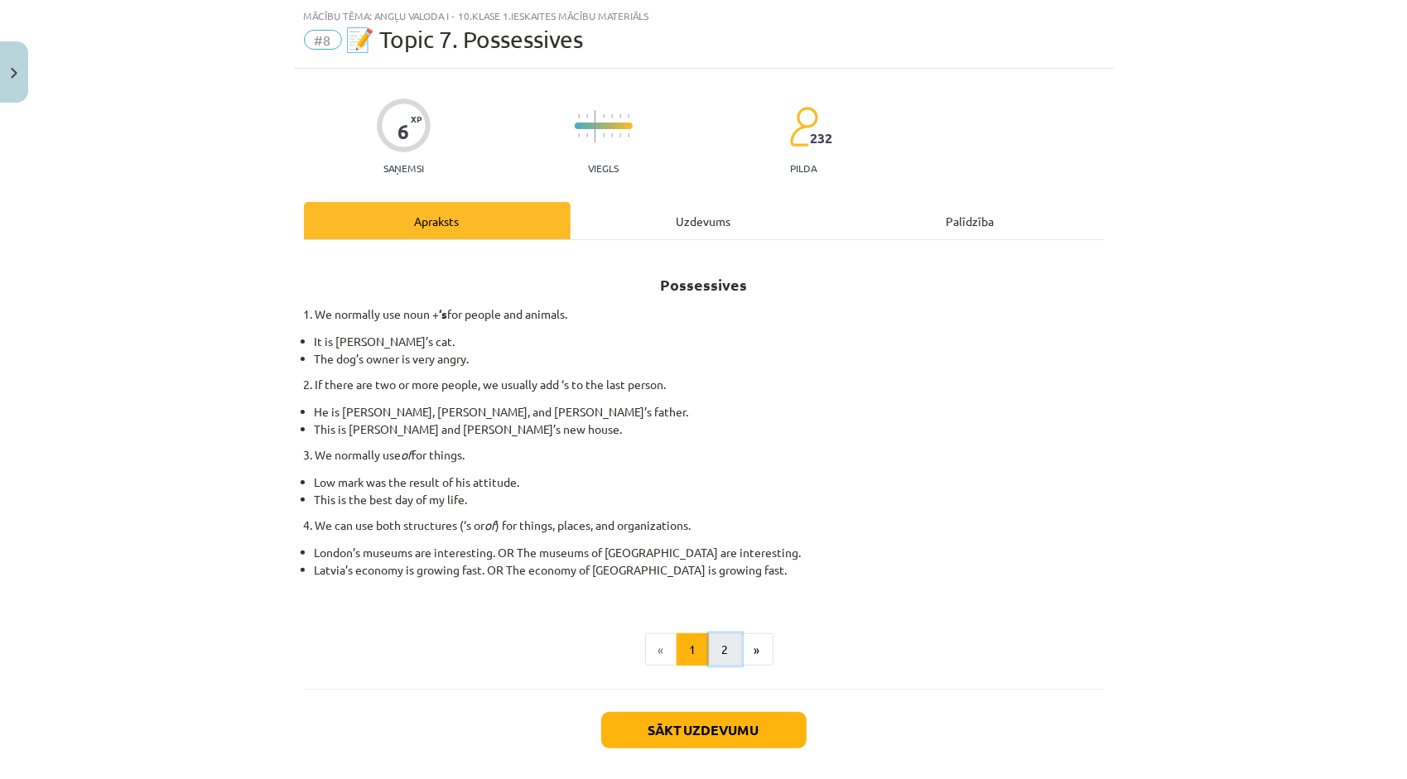
click at [722, 655] on button "2" at bounding box center [725, 650] width 33 height 33
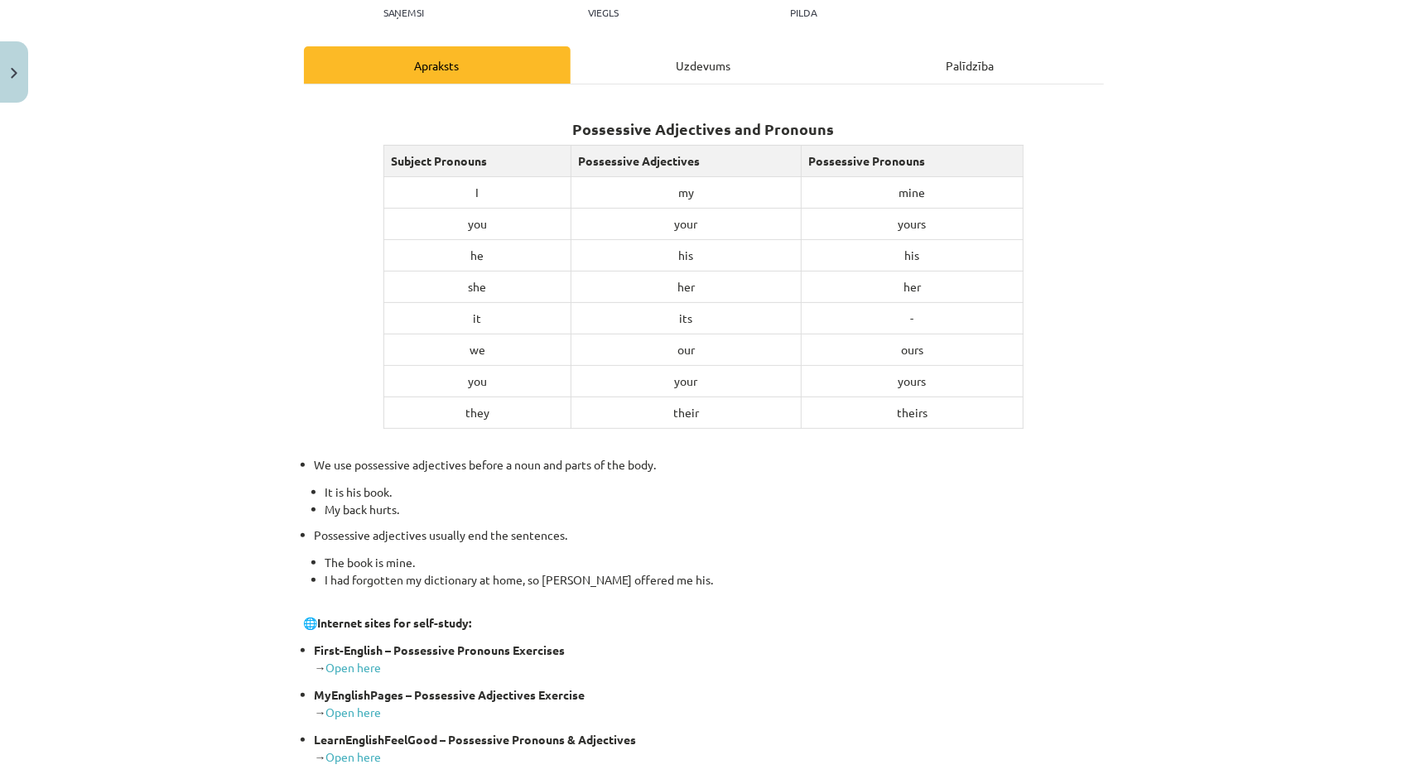
scroll to position [200, 0]
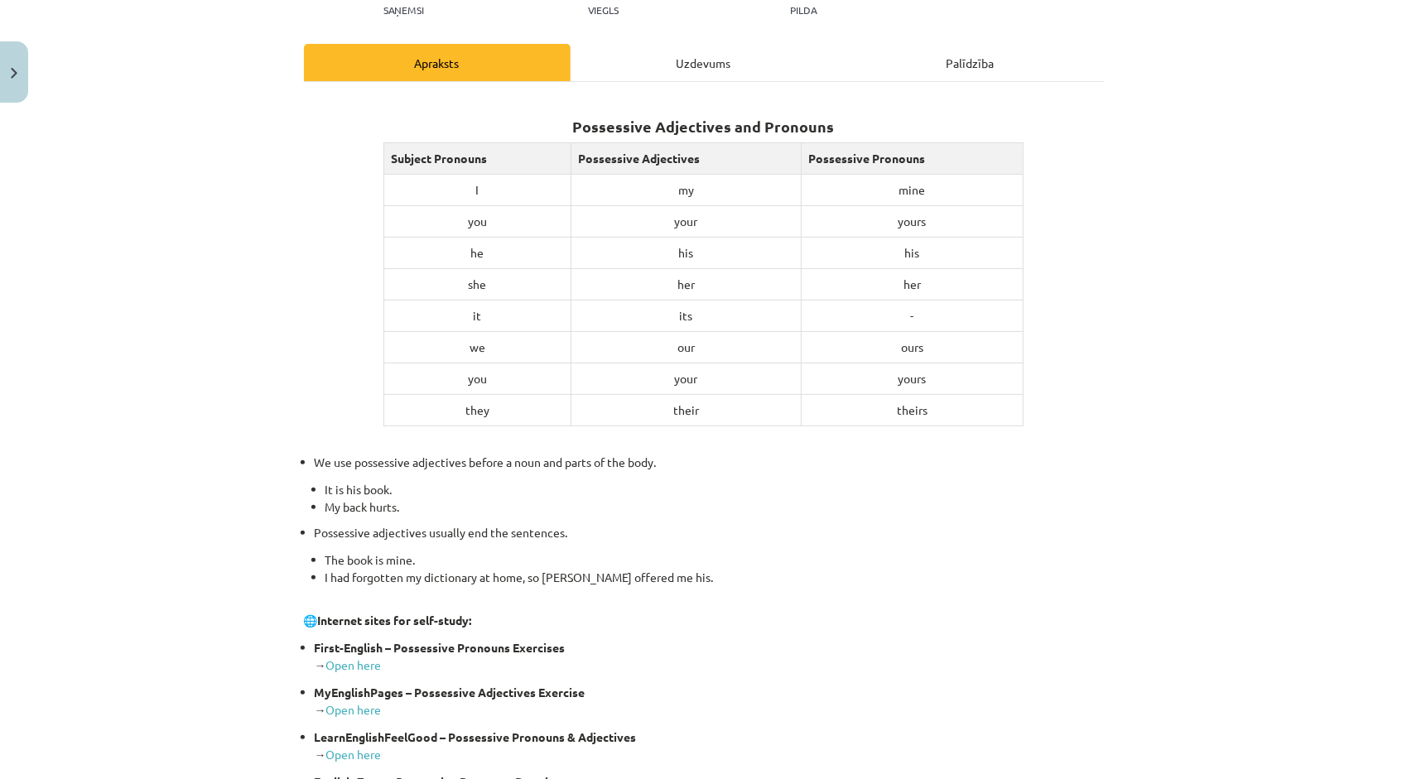
click at [674, 61] on div "Uzdevums" at bounding box center [704, 62] width 267 height 37
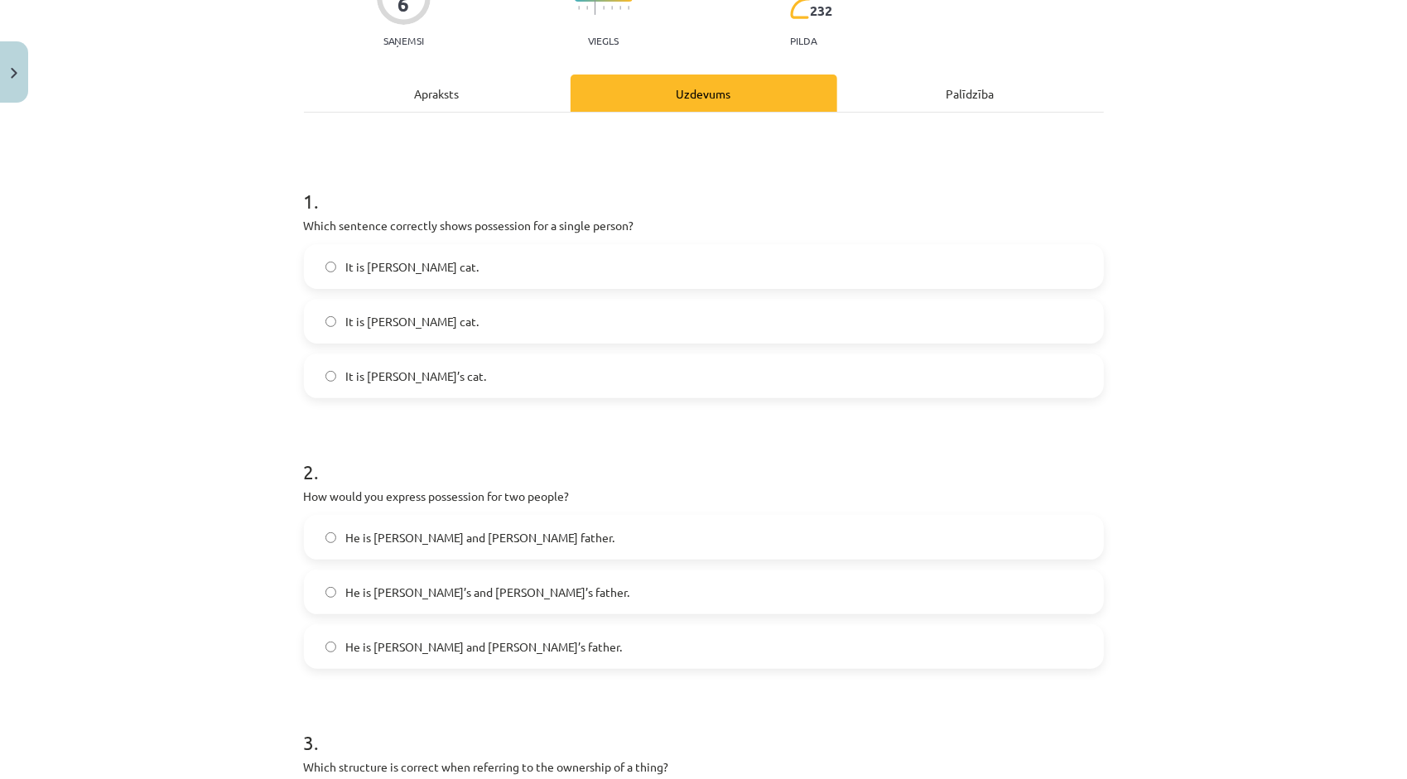
scroll to position [124, 0]
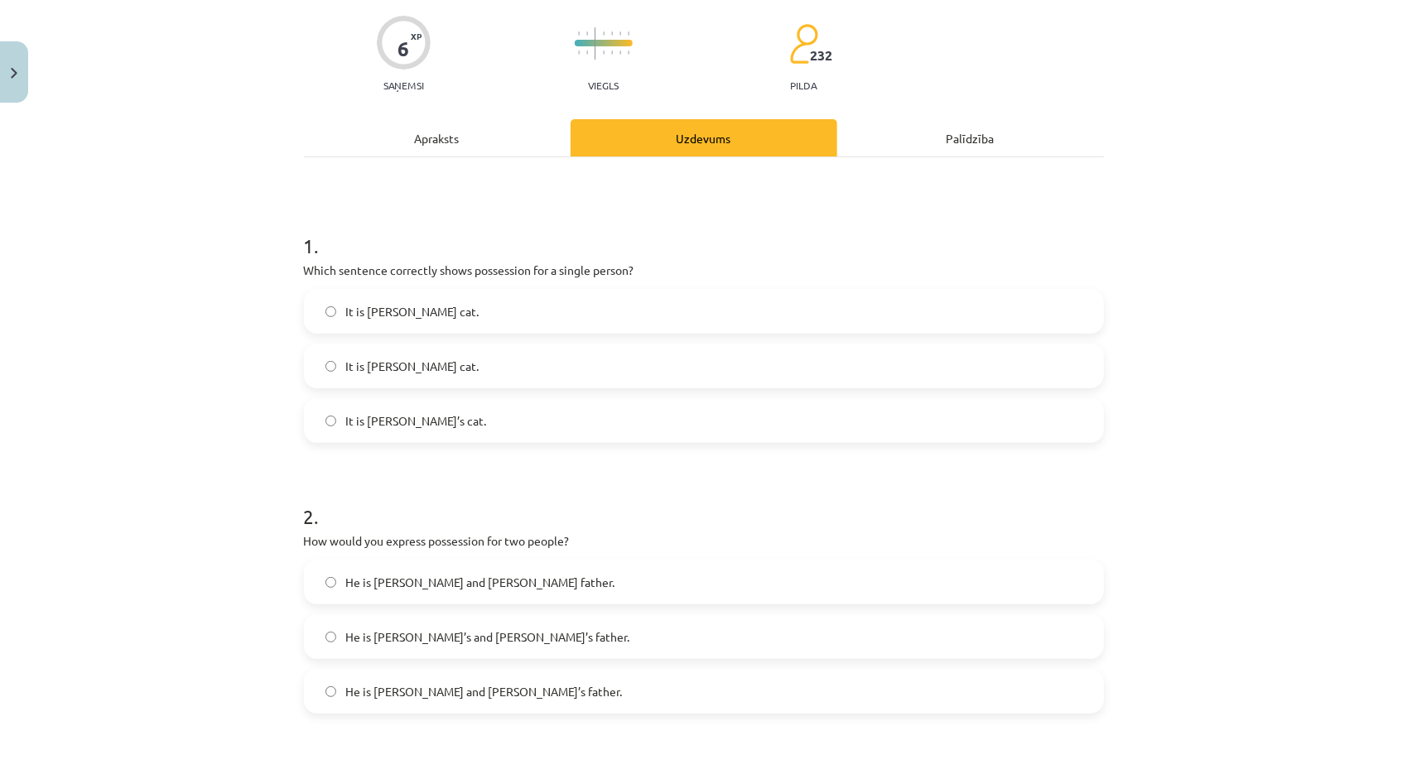
click at [437, 154] on div "Apraksts" at bounding box center [437, 137] width 267 height 37
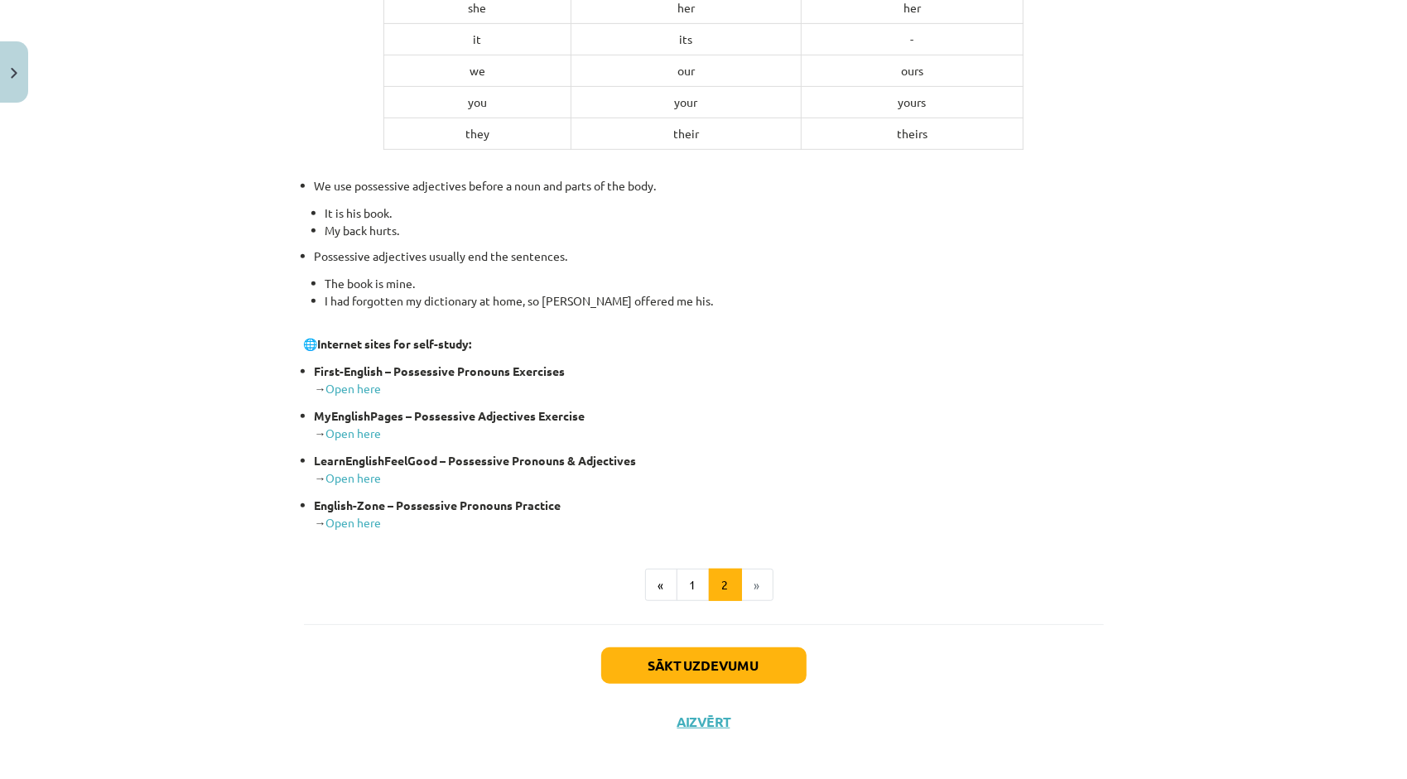
scroll to position [484, 0]
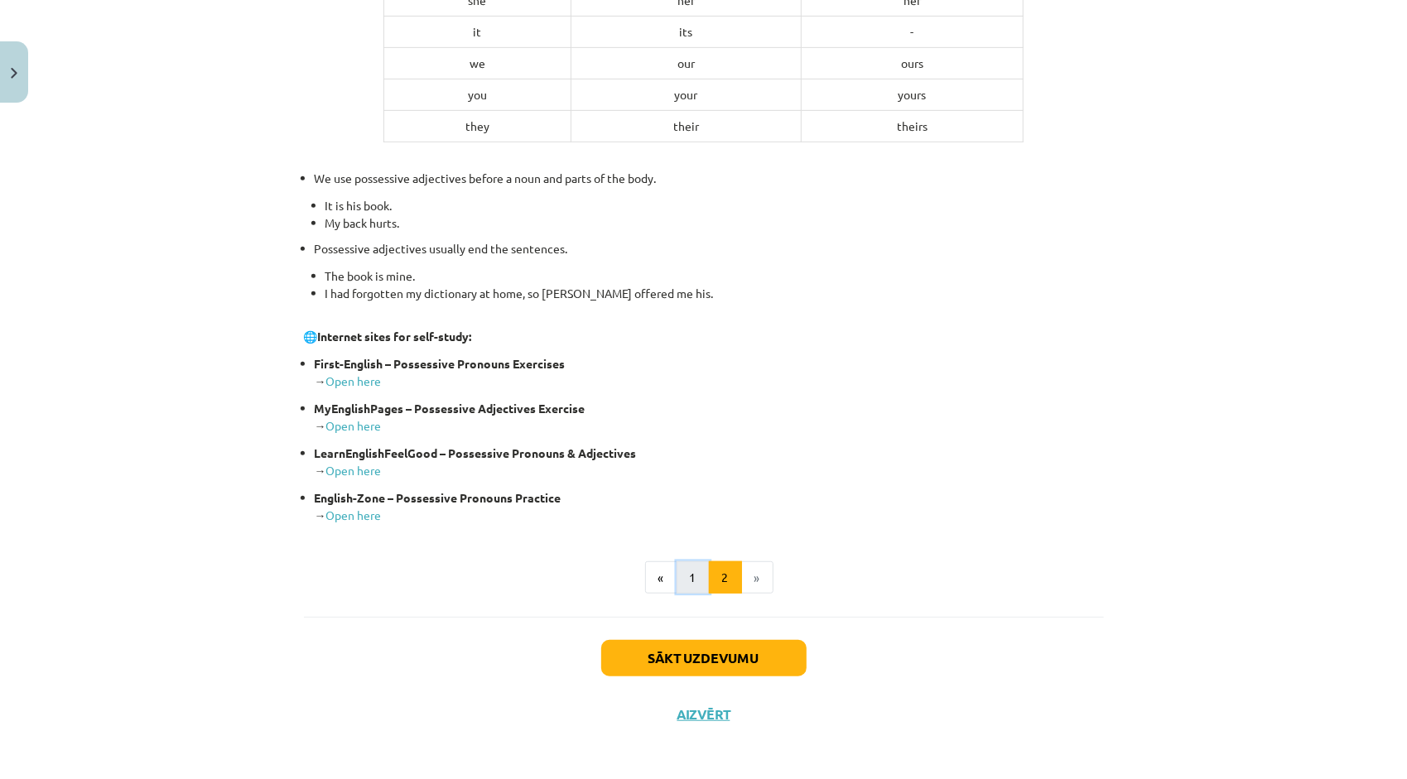
click at [679, 585] on button "1" at bounding box center [693, 577] width 33 height 33
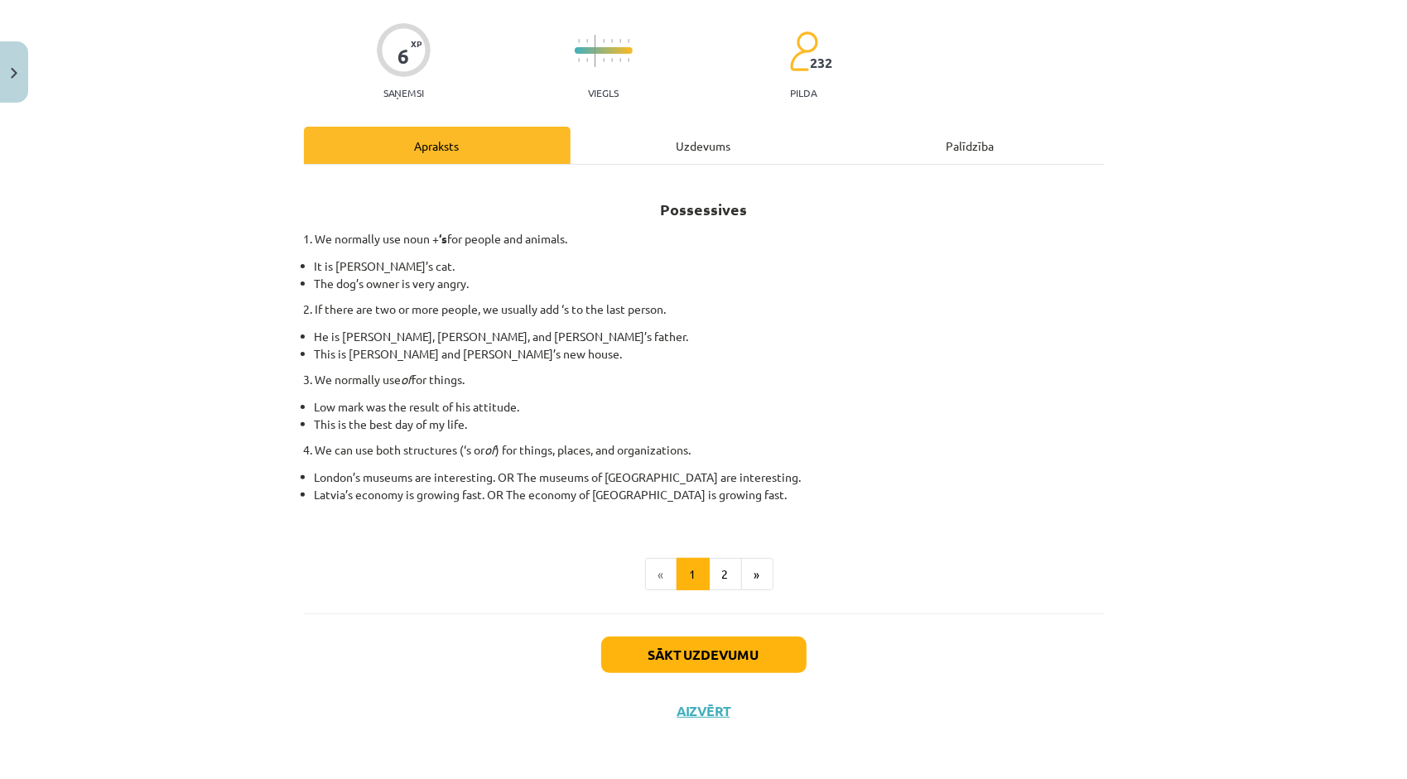
click at [704, 159] on div "Uzdevums" at bounding box center [704, 145] width 267 height 37
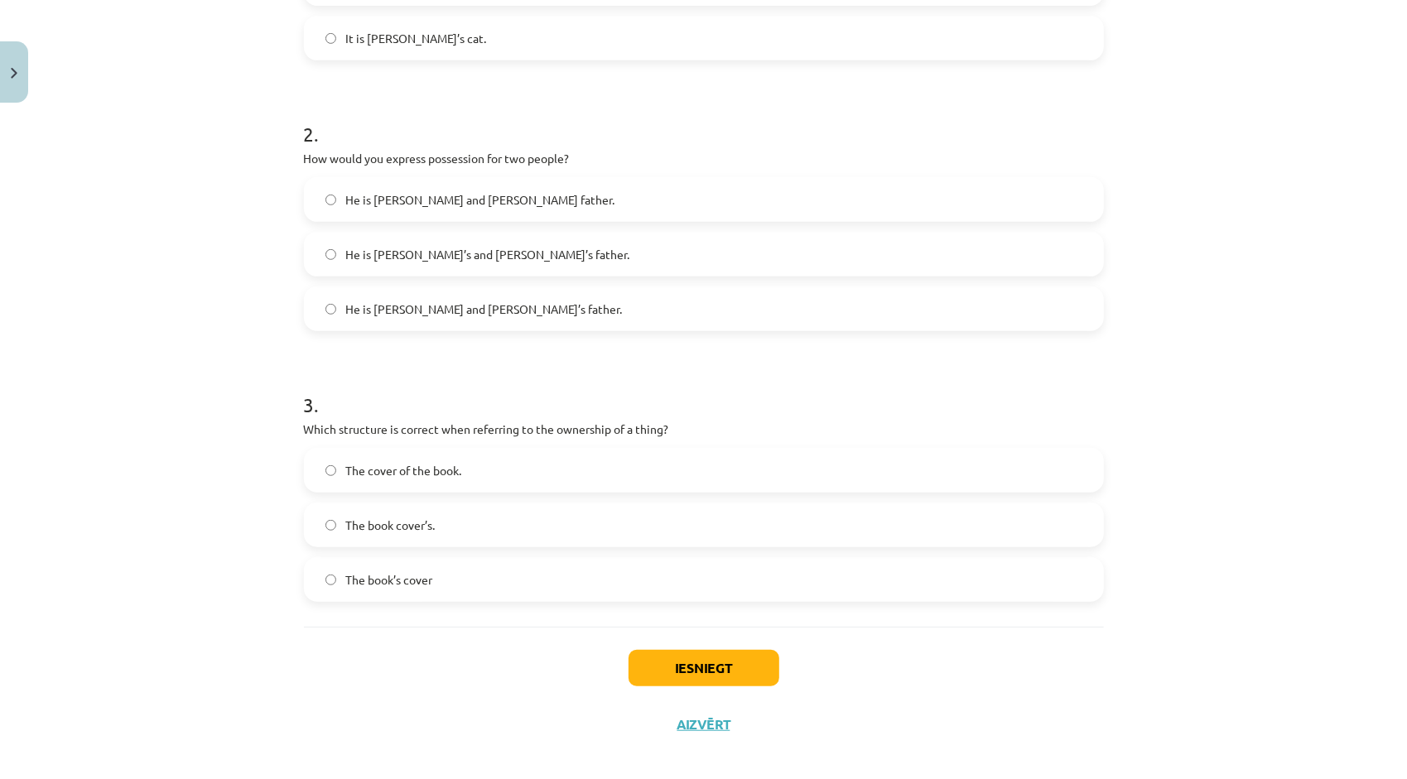
scroll to position [520, 0]
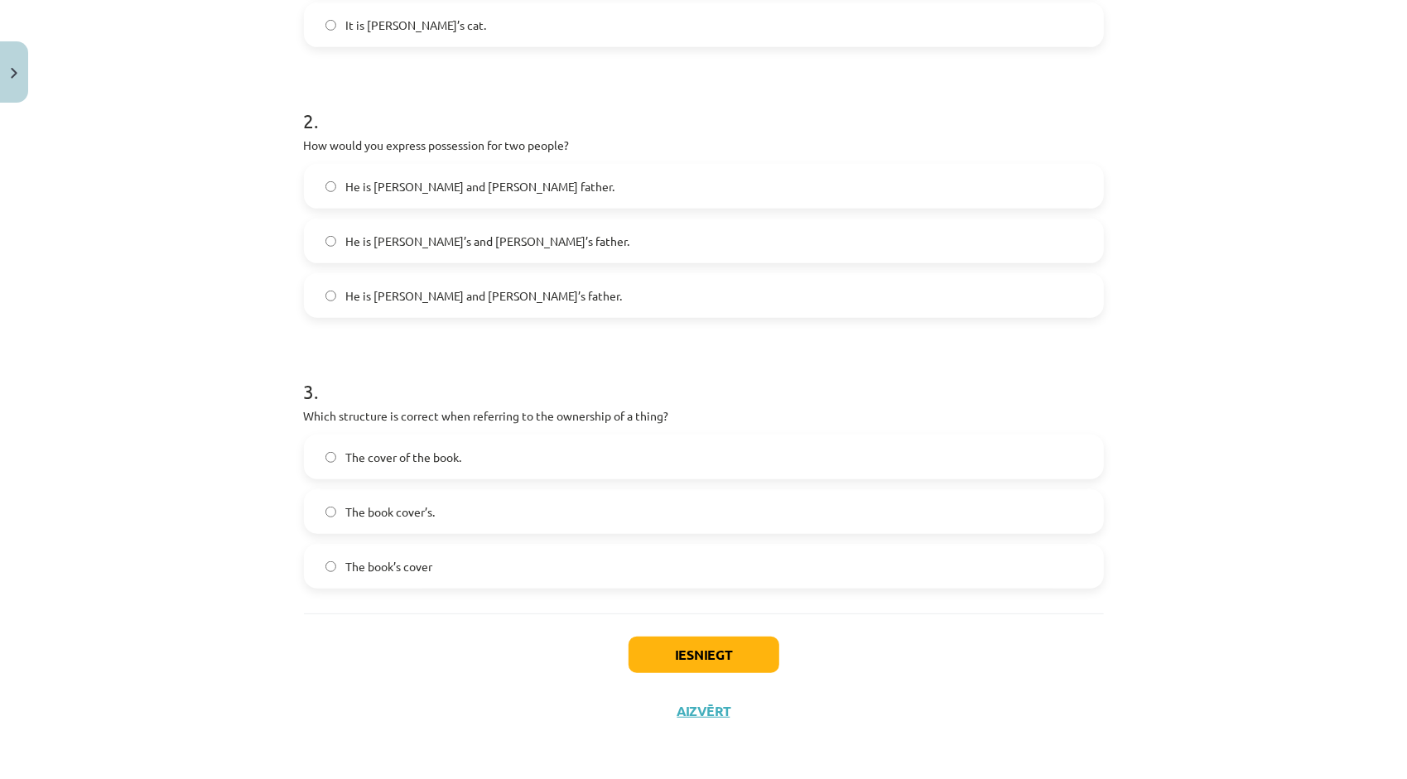
click at [552, 455] on label "The cover of the book." at bounding box center [704, 456] width 797 height 41
click at [706, 641] on button "Iesniegt" at bounding box center [704, 655] width 151 height 36
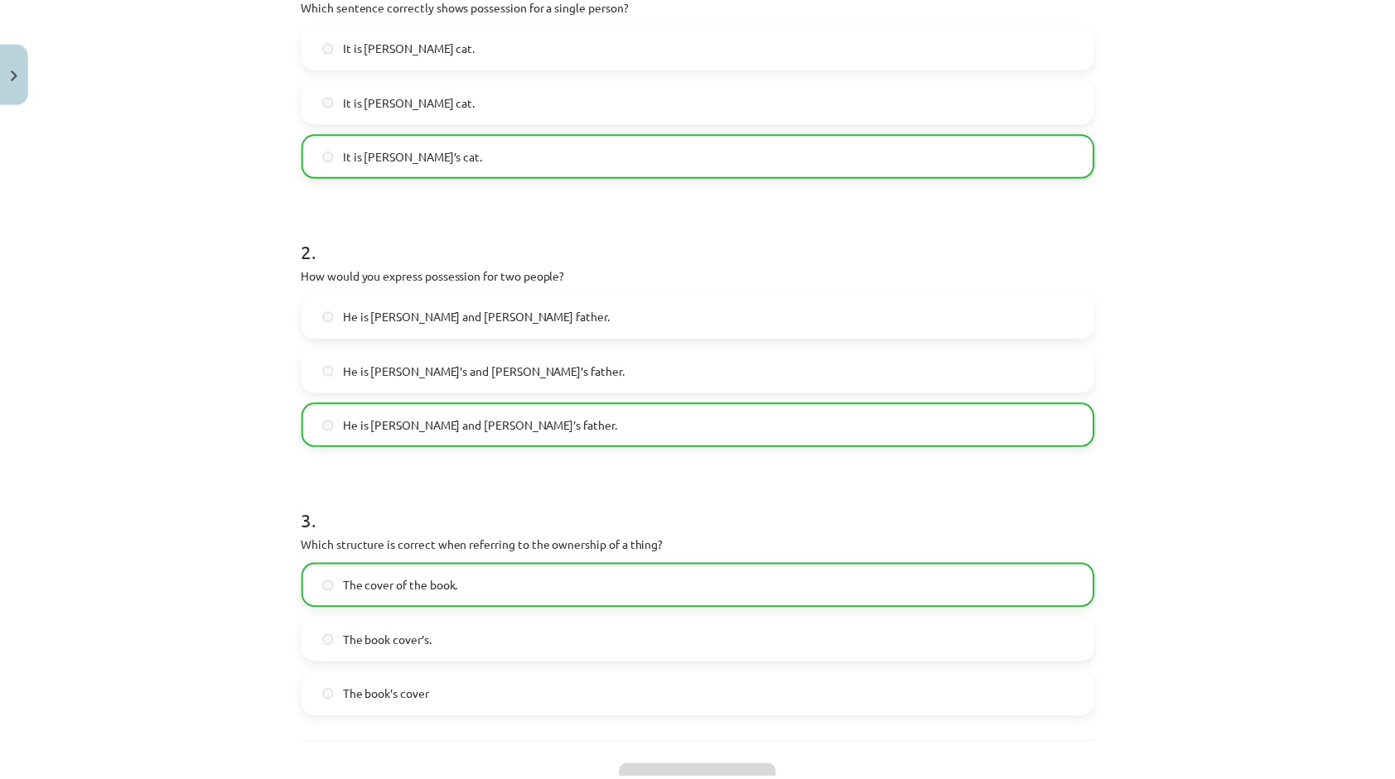
scroll to position [572, 0]
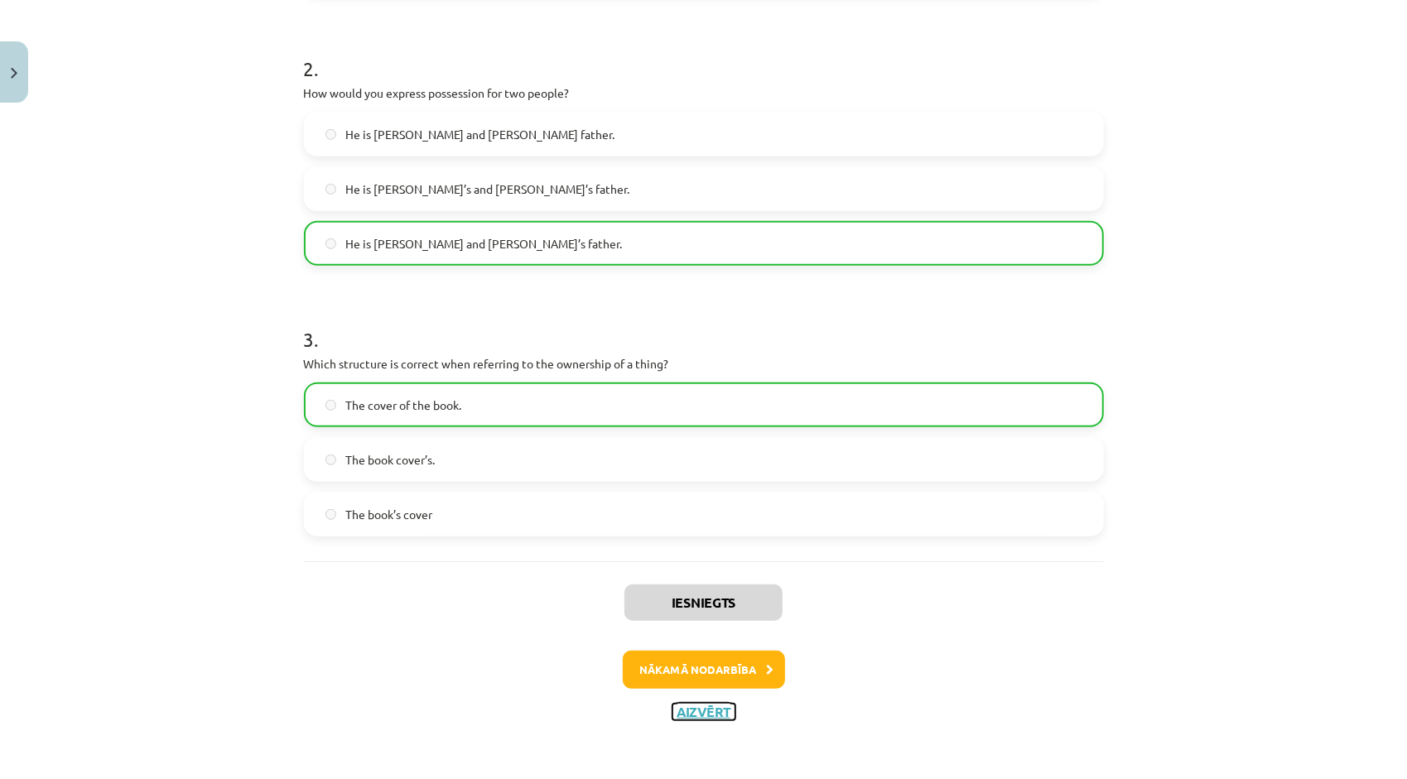
click at [704, 717] on button "Aizvērt" at bounding box center [703, 712] width 63 height 17
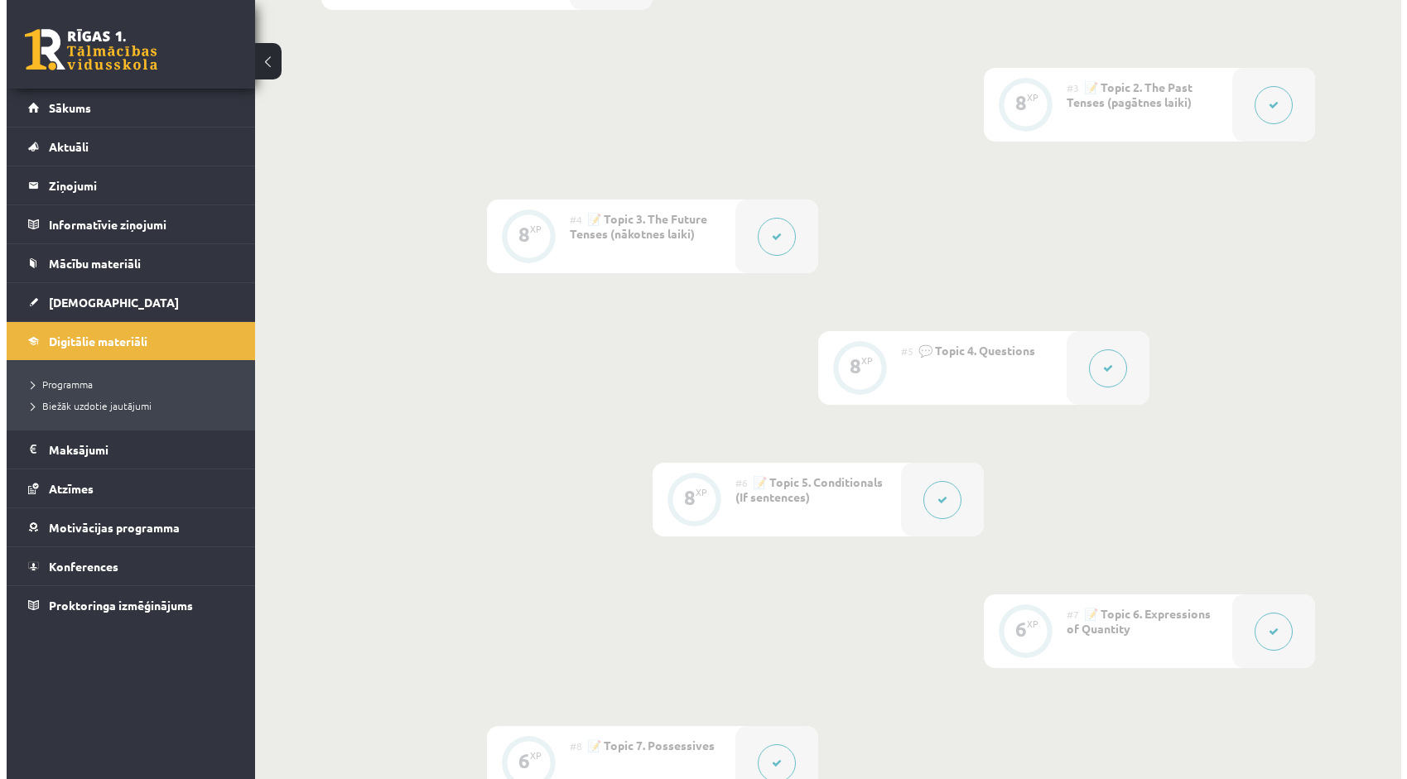
scroll to position [994, 0]
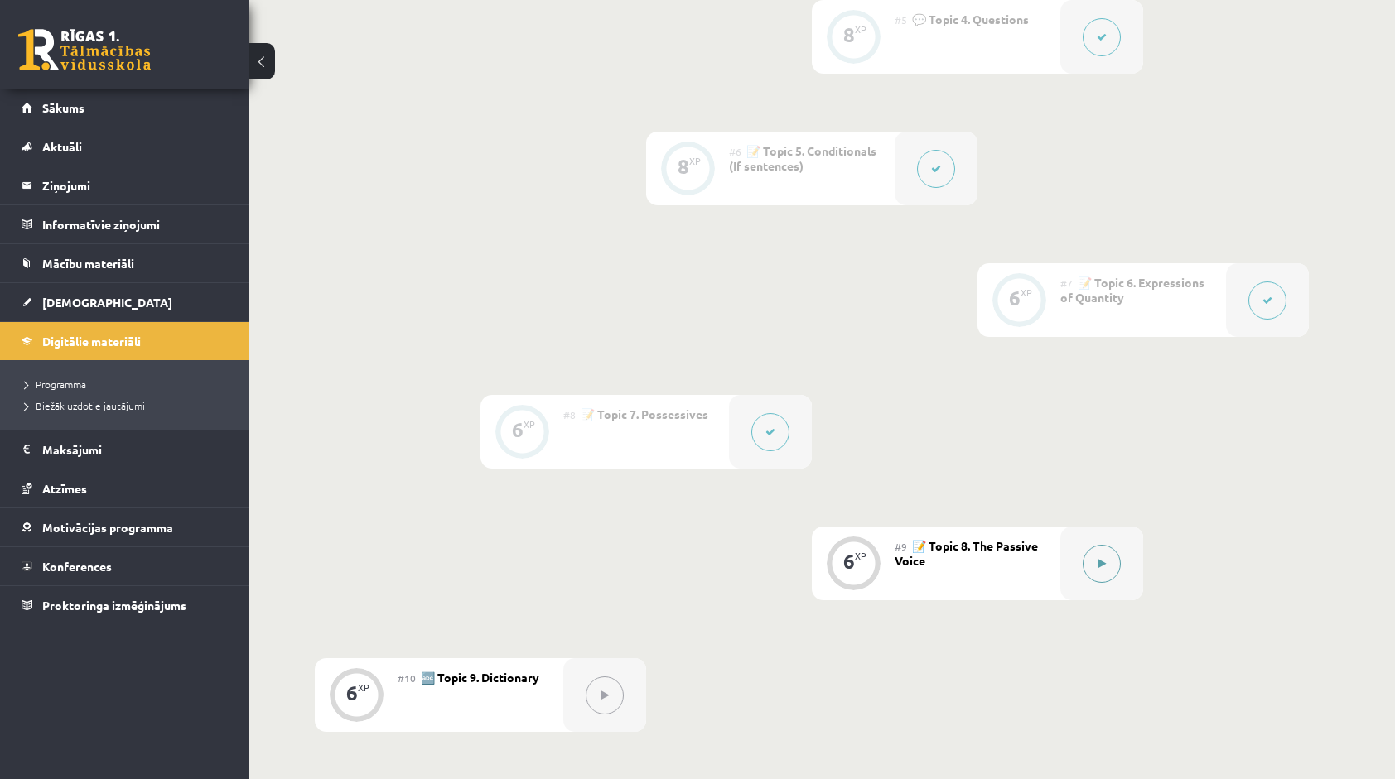
click at [1083, 555] on div at bounding box center [1101, 564] width 83 height 74
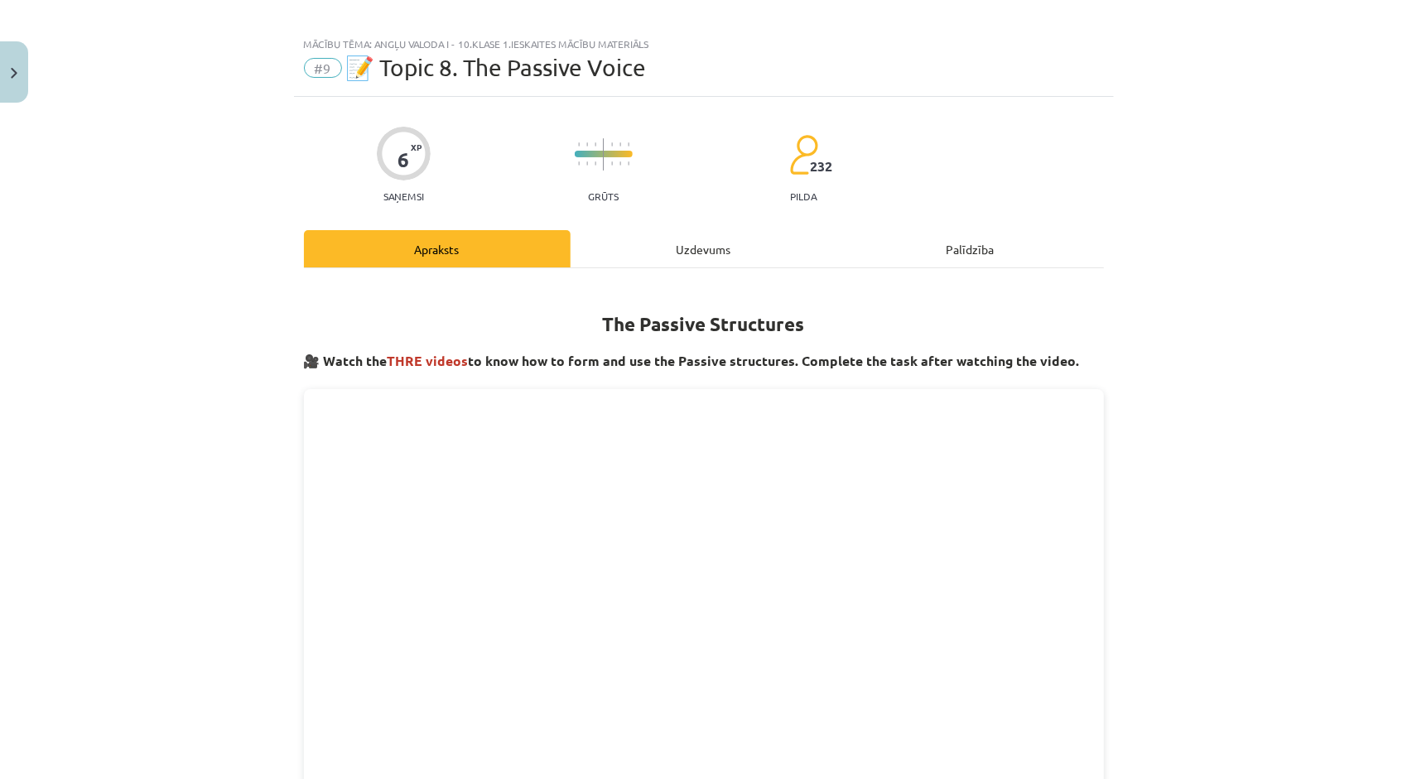
scroll to position [0, 0]
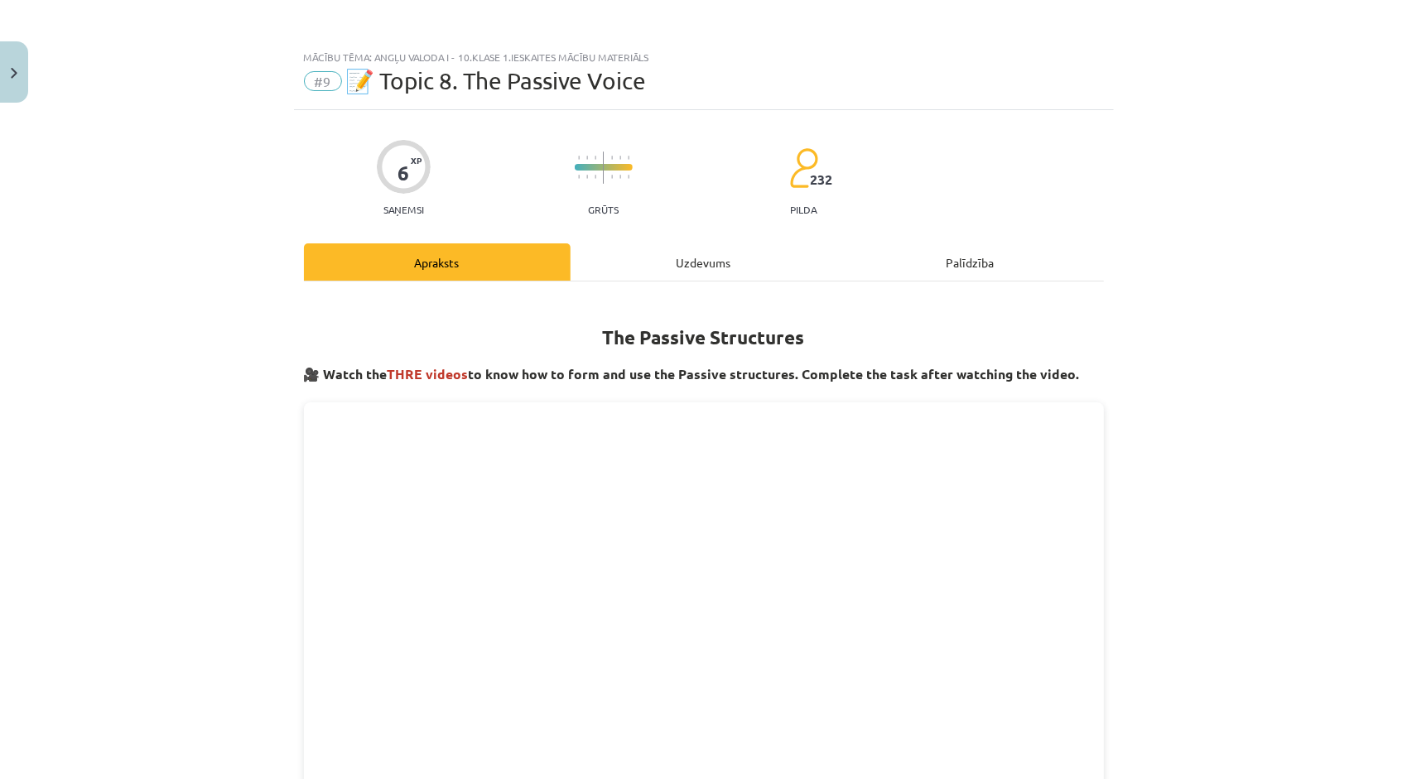
click at [677, 269] on div "Uzdevums" at bounding box center [704, 261] width 267 height 37
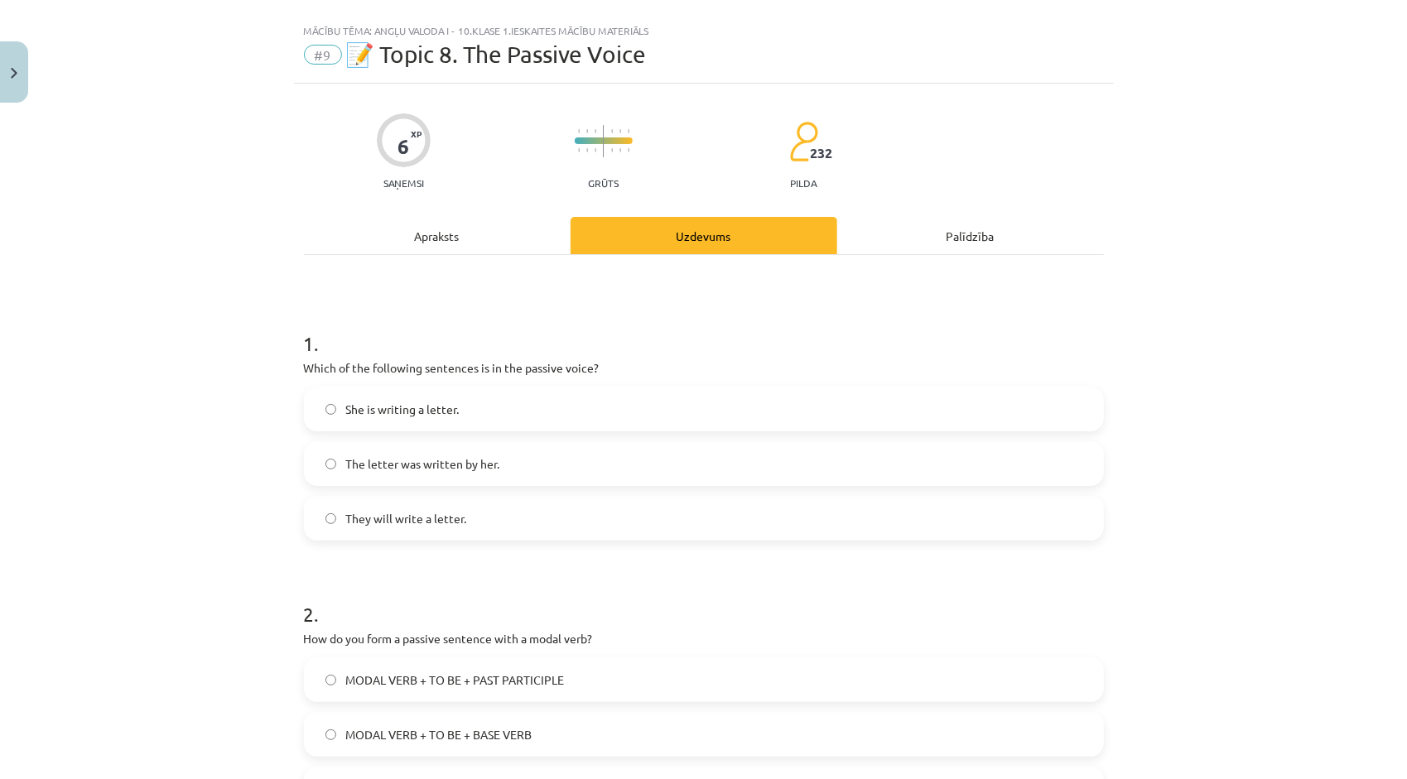
scroll to position [23, 0]
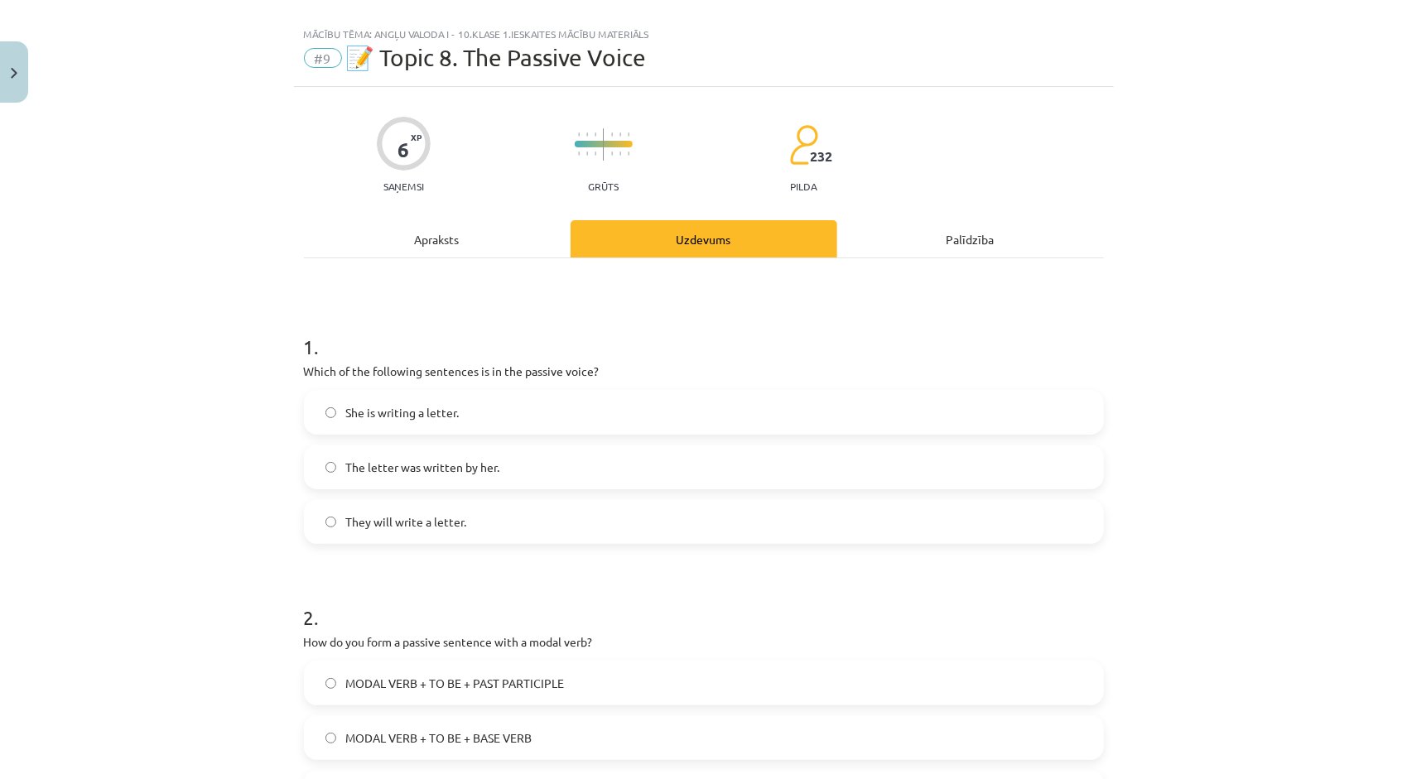
click at [435, 253] on div "Apraksts" at bounding box center [437, 238] width 267 height 37
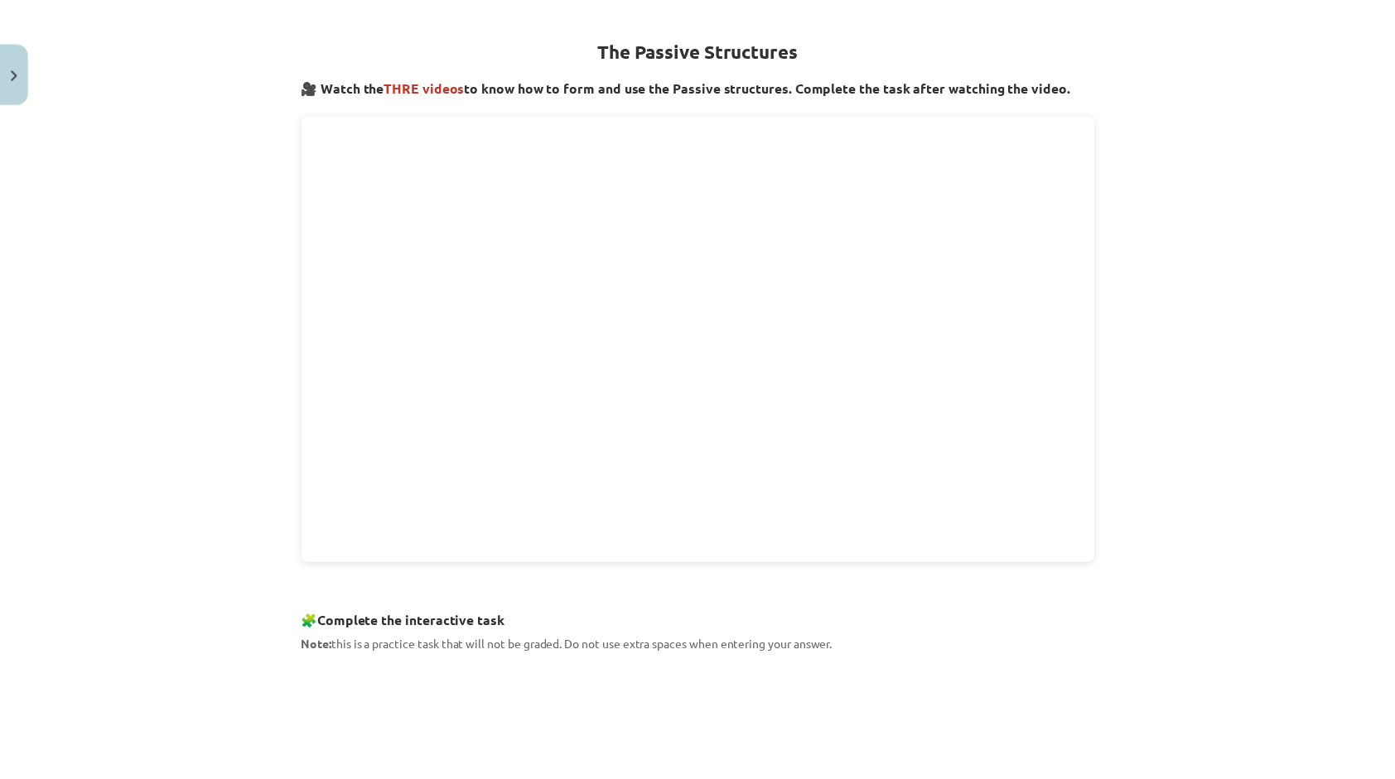
scroll to position [0, 0]
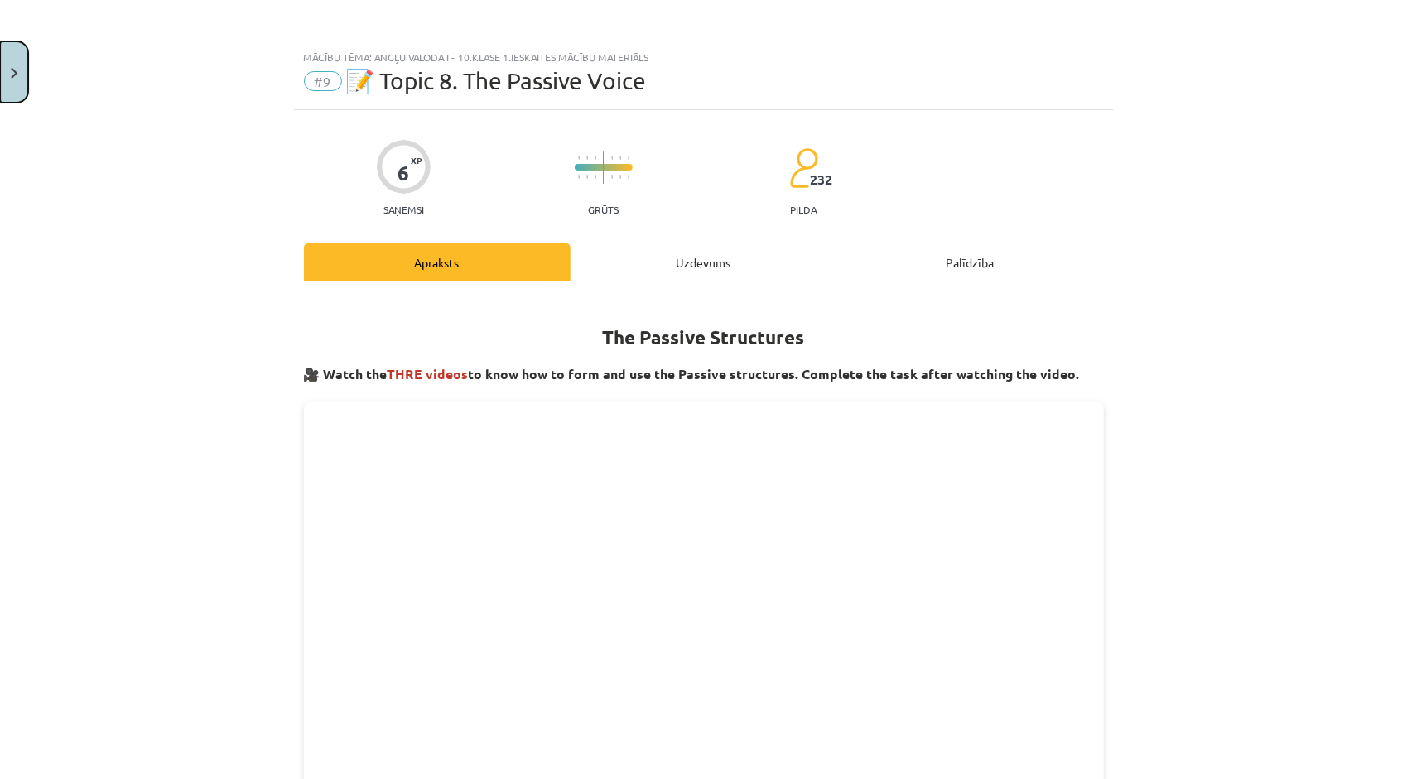
click at [11, 70] on img "Close" at bounding box center [14, 73] width 7 height 11
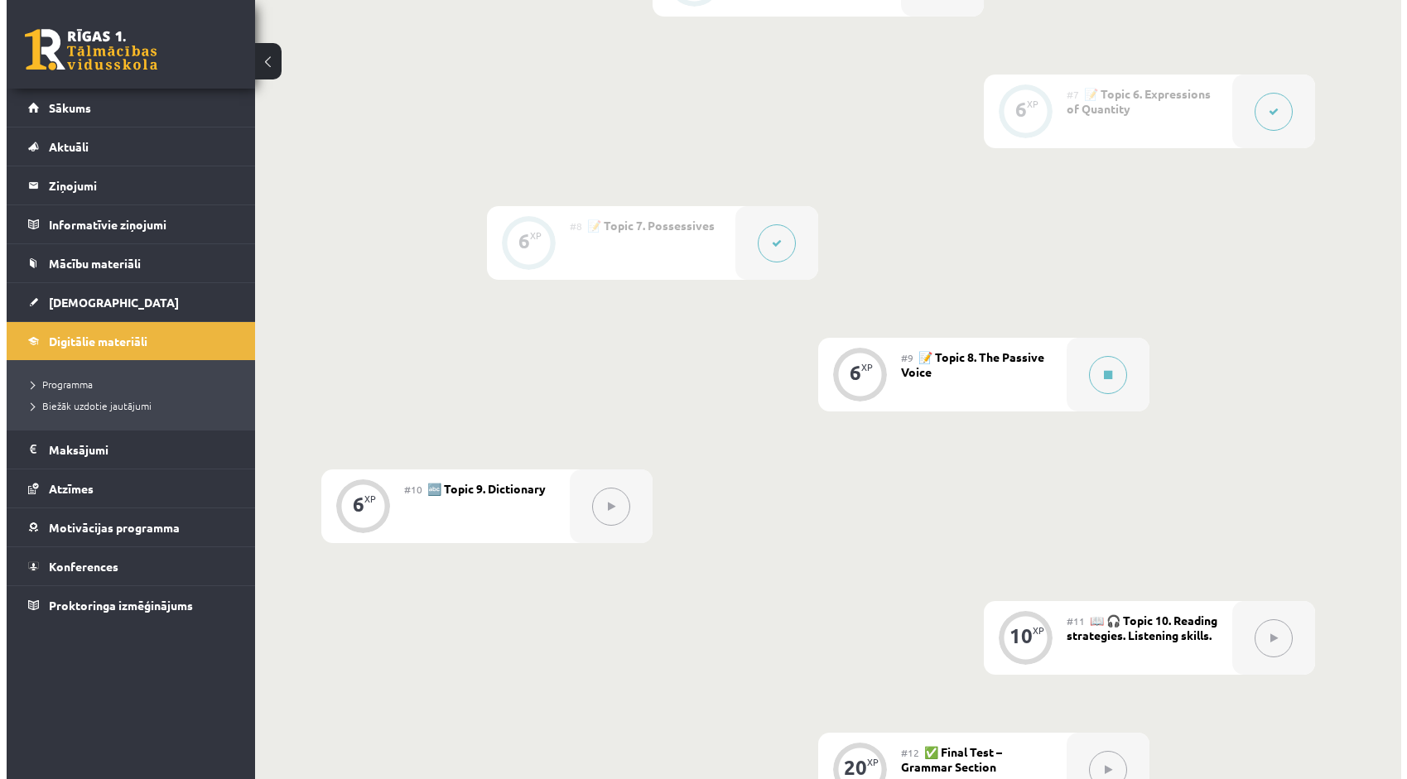
scroll to position [1159, 0]
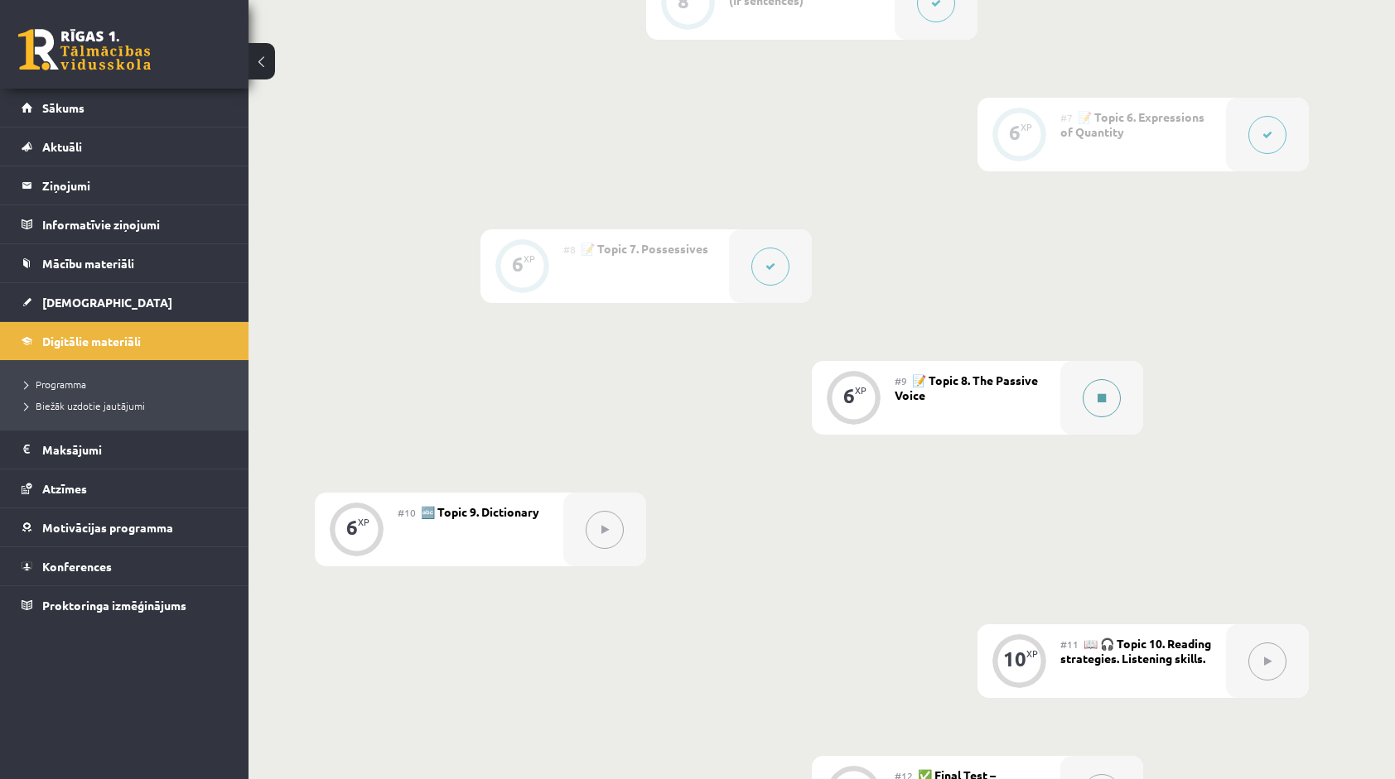
click at [1115, 405] on button at bounding box center [1101, 398] width 38 height 38
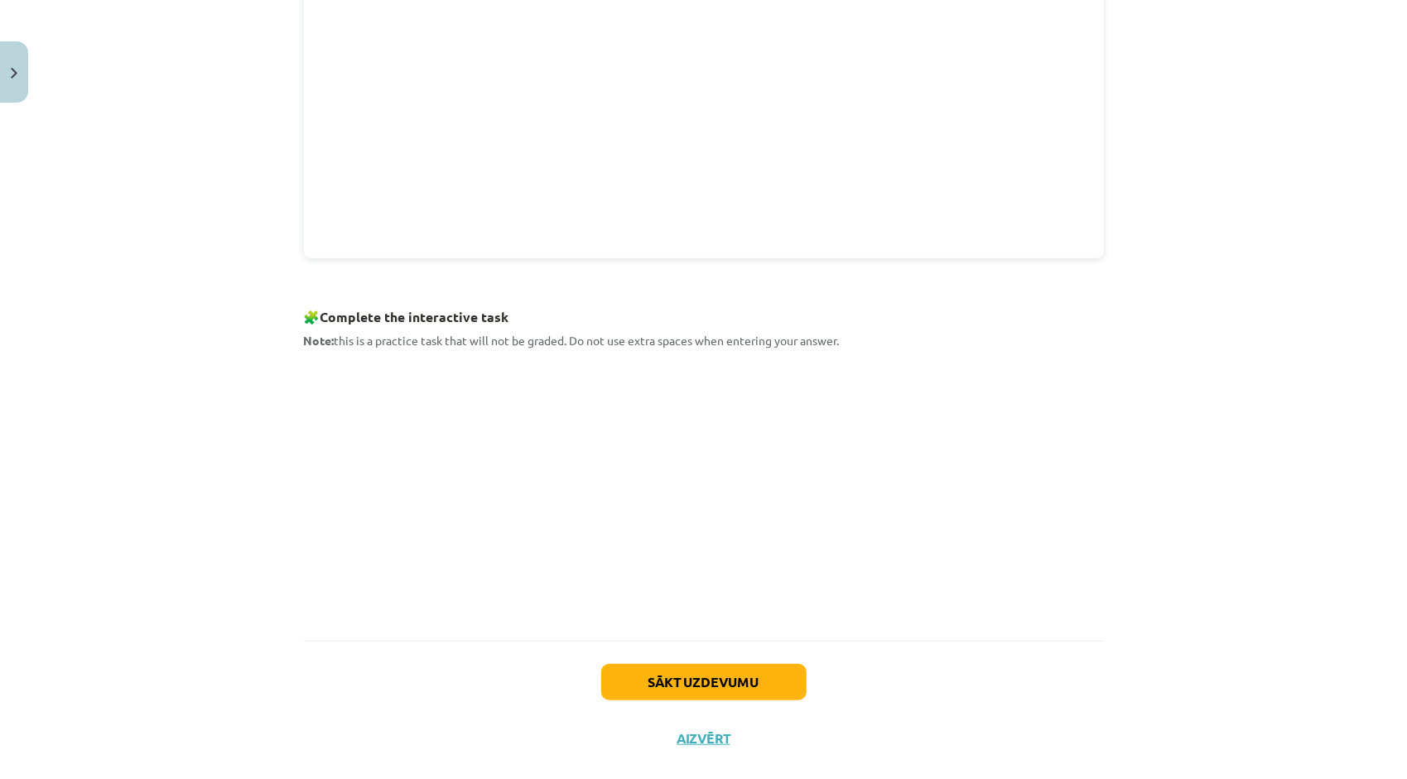
scroll to position [619, 0]
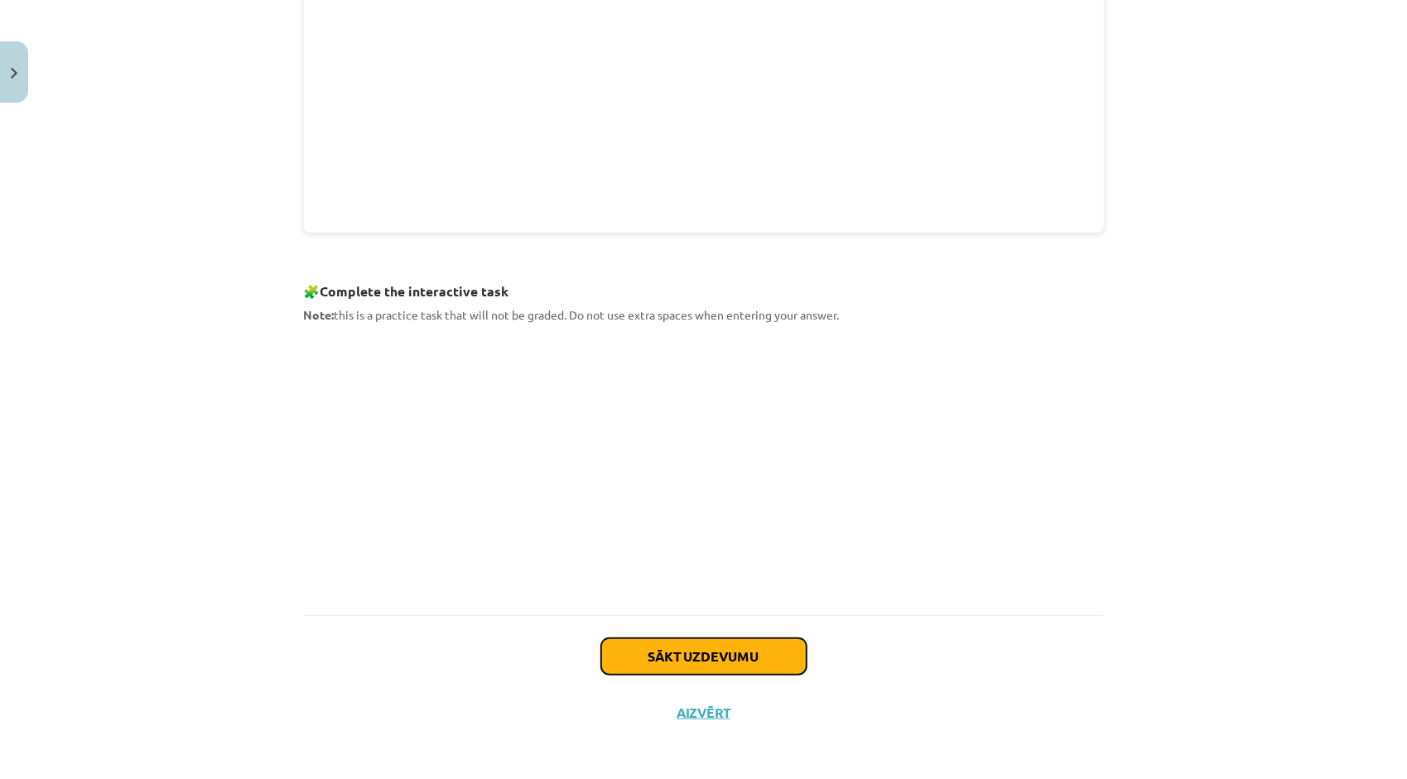
click at [742, 653] on button "Sākt uzdevumu" at bounding box center [703, 657] width 205 height 36
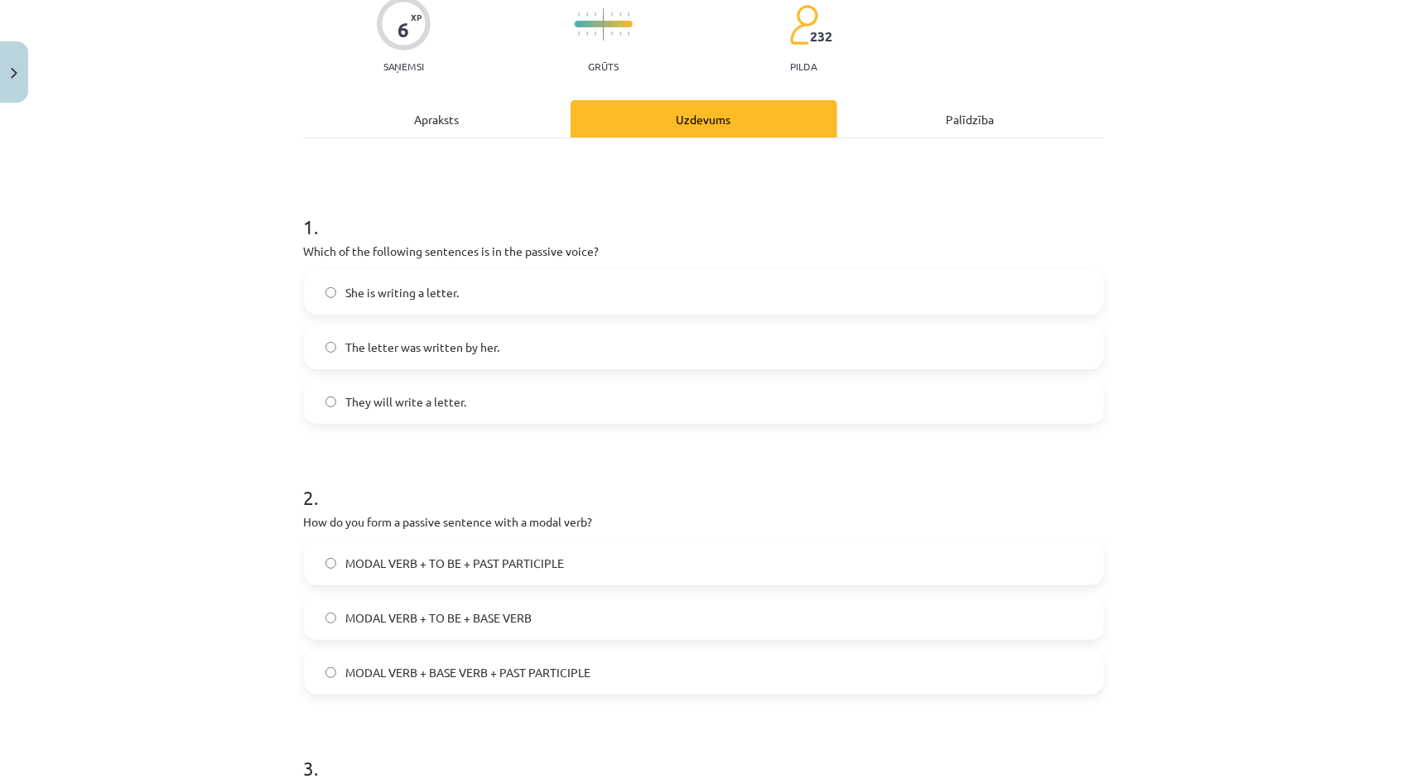
scroll to position [41, 0]
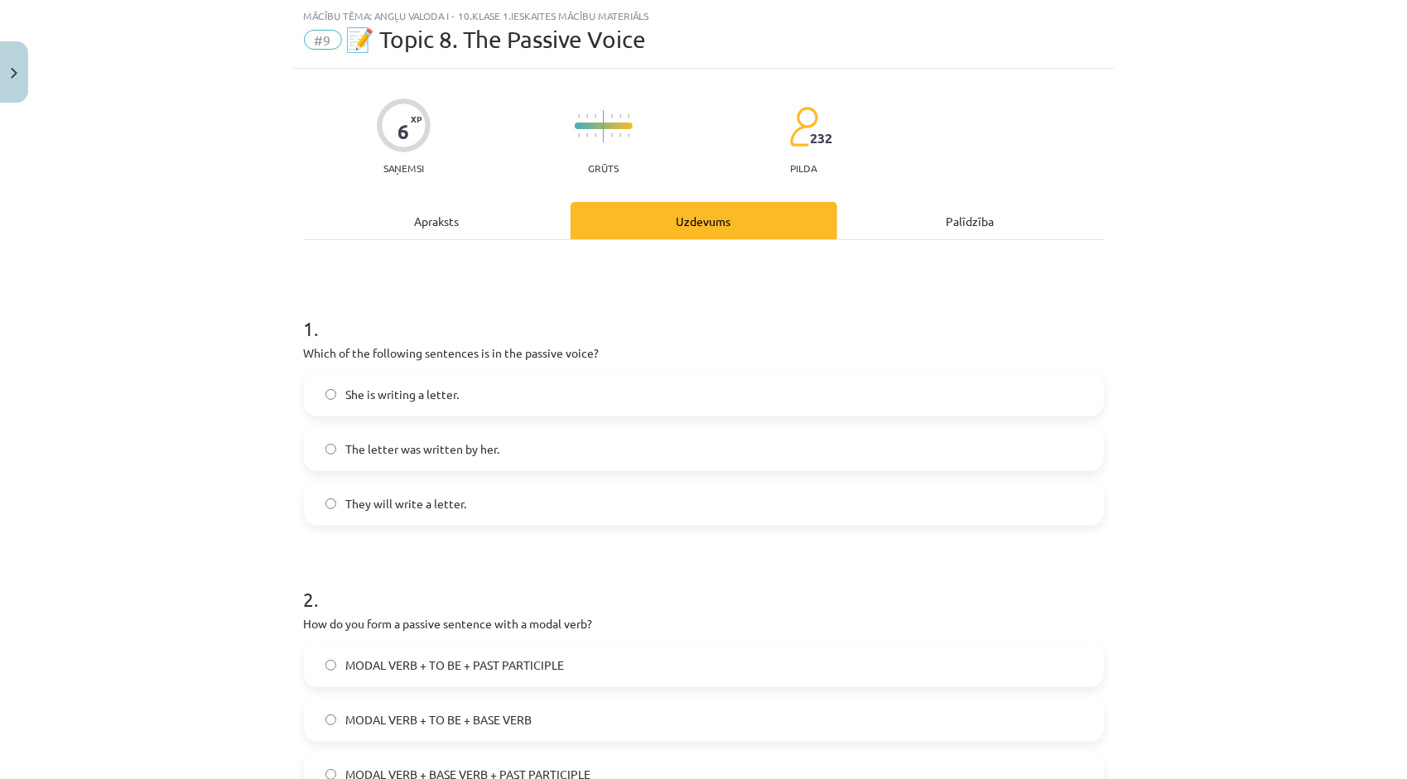
click at [527, 450] on label "The letter was written by her." at bounding box center [704, 448] width 797 height 41
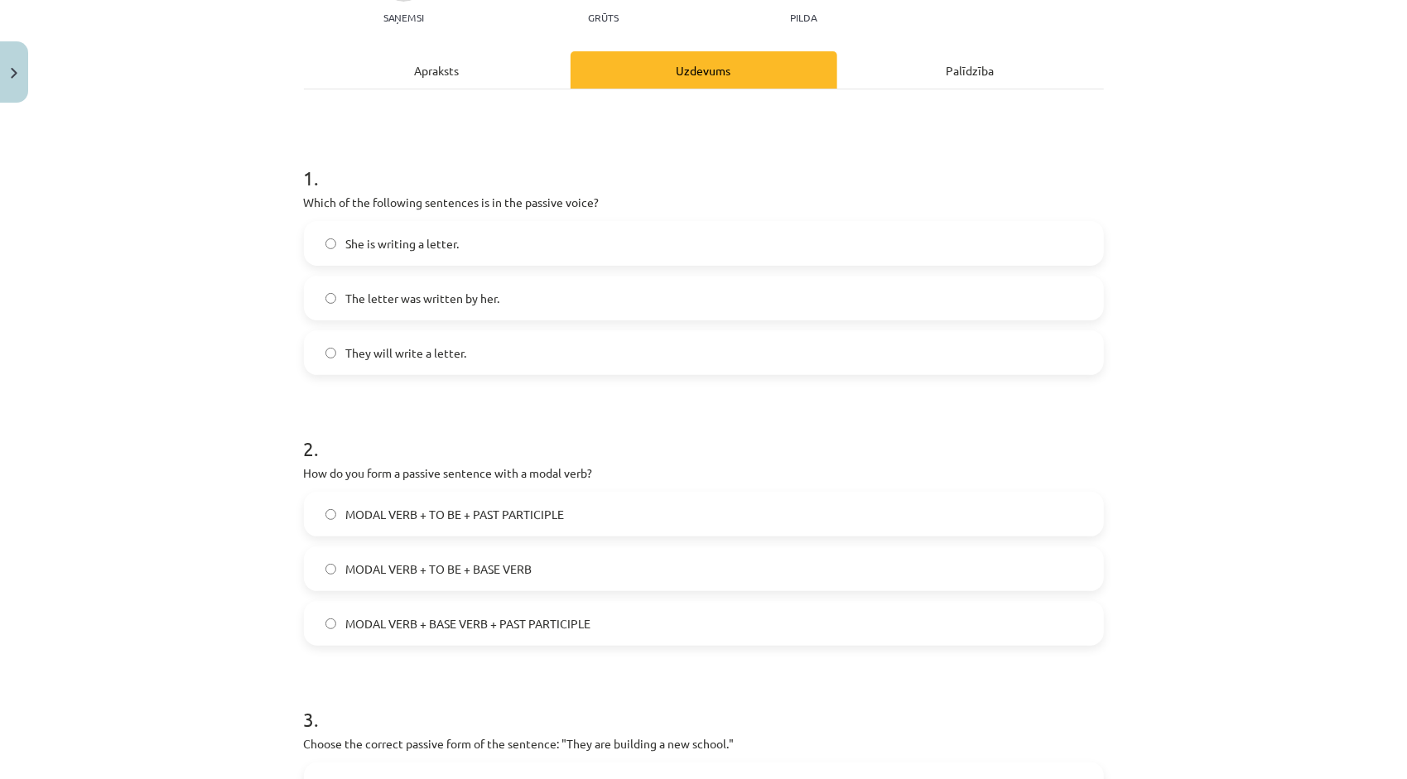
scroll to position [207, 0]
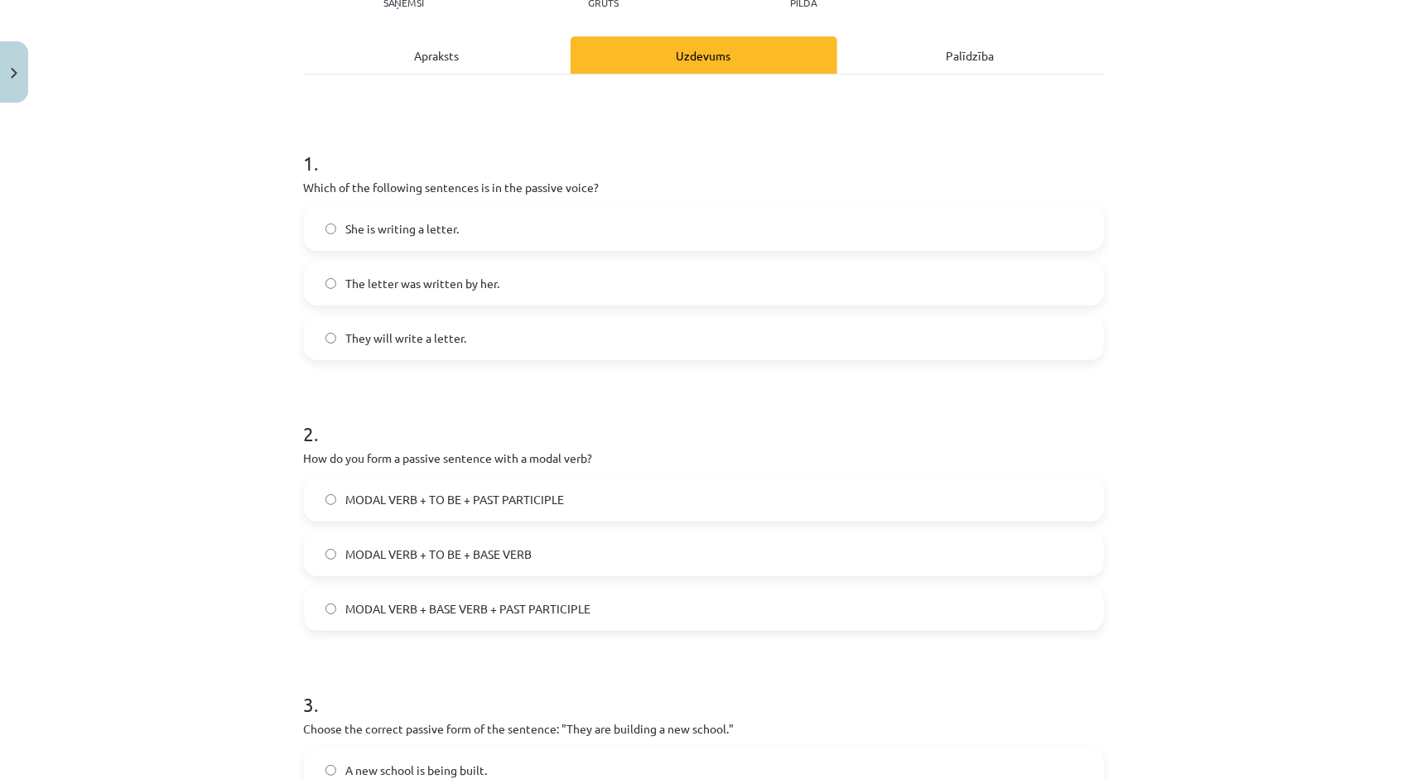
click at [680, 604] on label "MODAL VERB + BASE VERB + PAST PARTICIPLE" at bounding box center [704, 608] width 797 height 41
click at [631, 544] on label "MODAL VERB + TO BE + BASE VERB" at bounding box center [704, 553] width 797 height 41
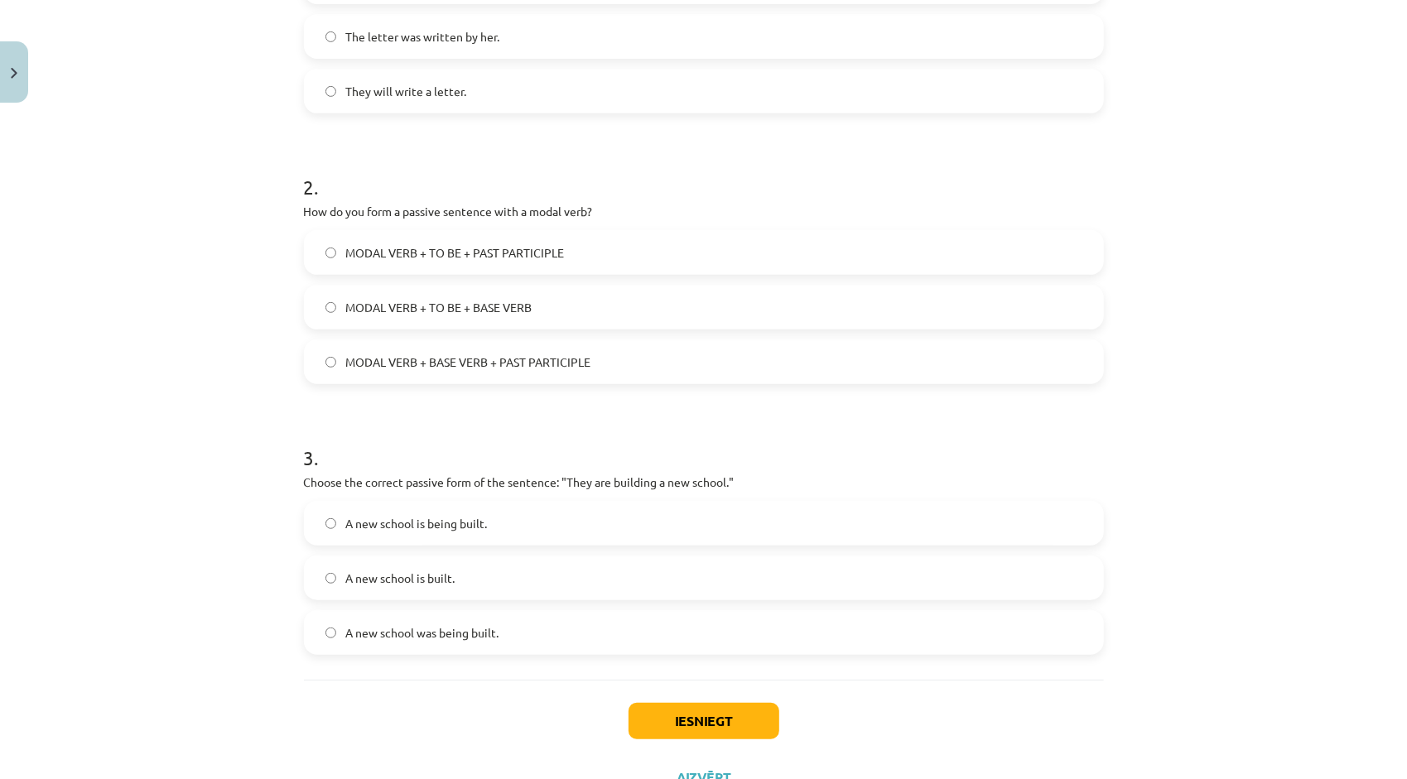
scroll to position [455, 0]
click at [643, 509] on label "A new school is being built." at bounding box center [704, 521] width 797 height 41
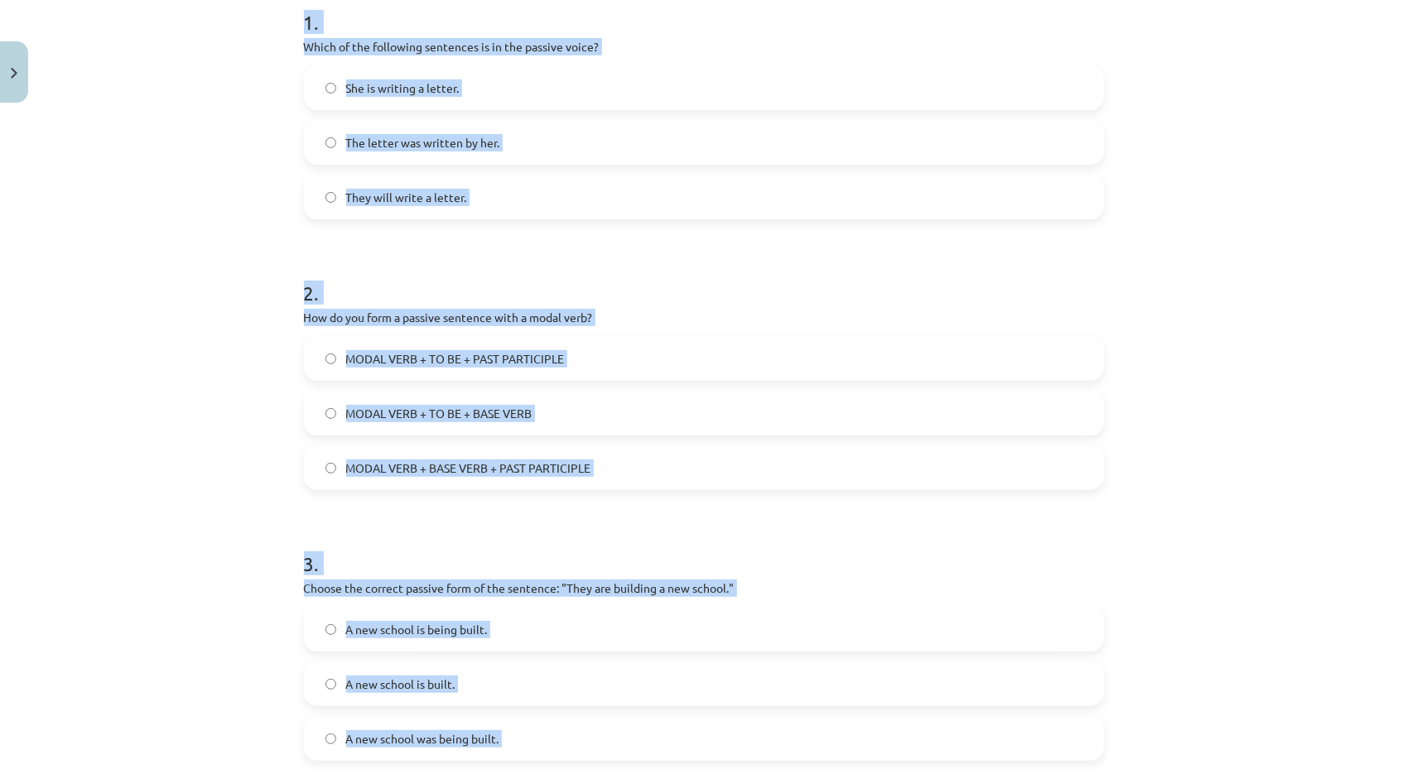
scroll to position [477, 0]
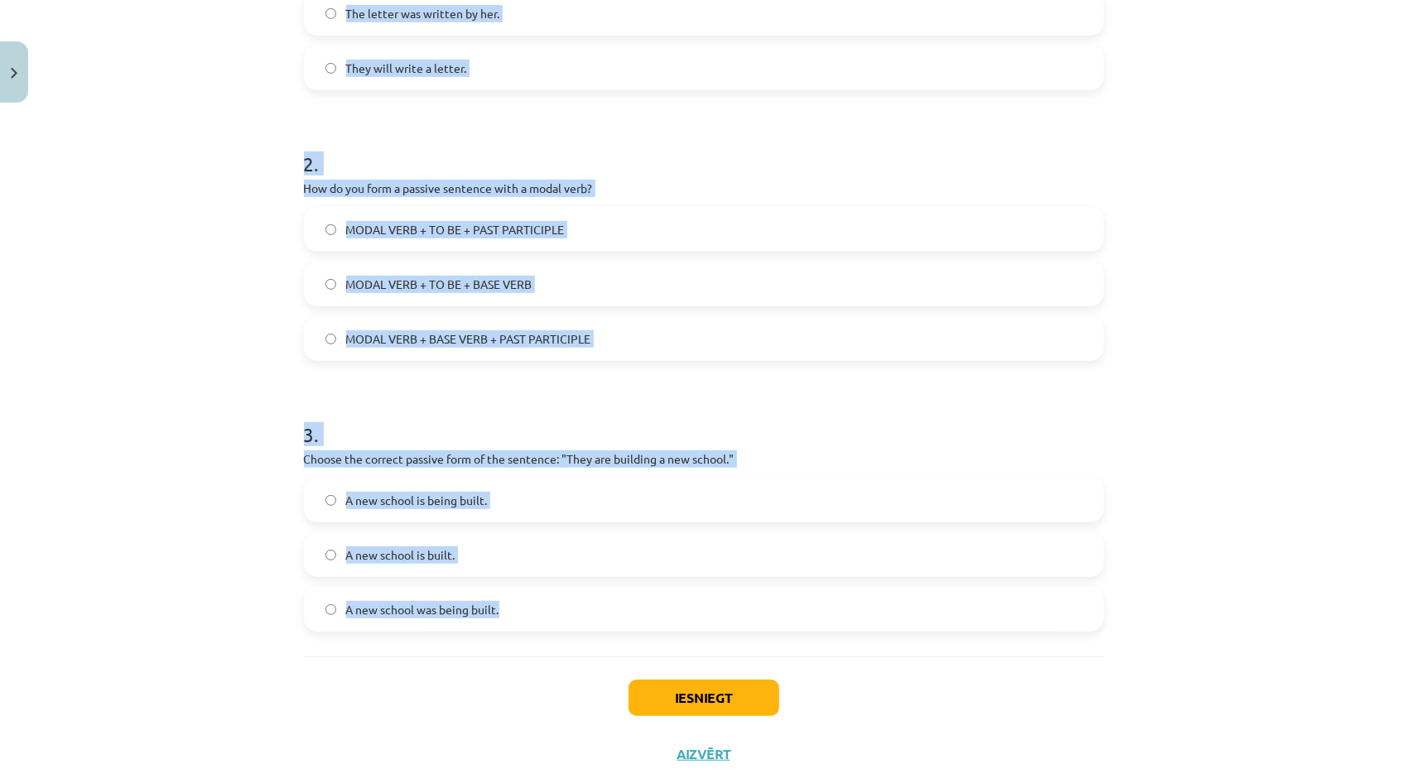
drag, startPoint x: 298, startPoint y: 250, endPoint x: 503, endPoint y: 629, distance: 430.9
click at [503, 629] on form "1 . Which of the following sentences is in the passive voice? She is writing a …" at bounding box center [704, 242] width 800 height 779
copy form "1 . Which of the following sentences is in the passive voice? She is writing a …"
click at [621, 417] on h1 "3 ." at bounding box center [704, 419] width 800 height 51
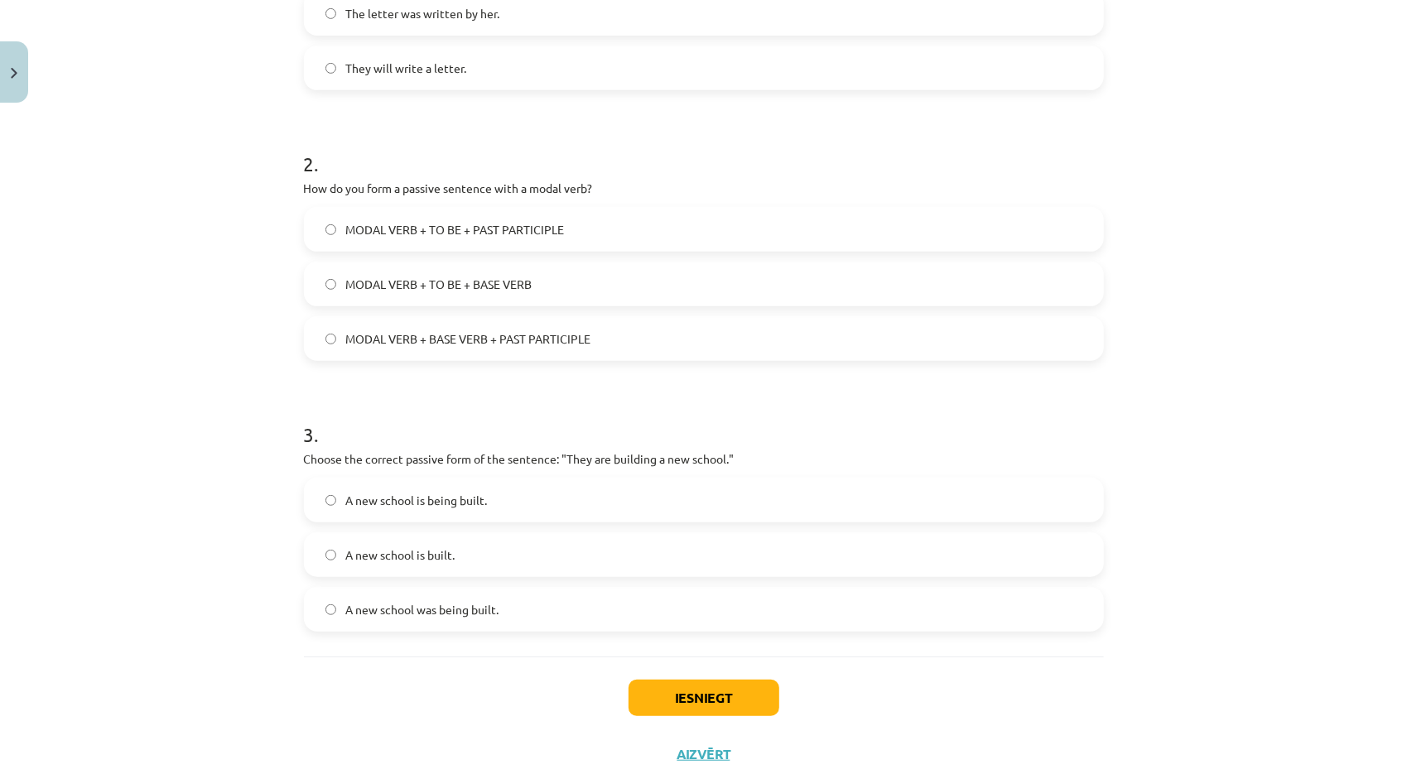
click at [483, 345] on span "MODAL VERB + BASE VERB + PAST PARTICIPLE" at bounding box center [468, 338] width 245 height 17
click at [492, 230] on span "MODAL VERB + TO BE + PAST PARTICIPLE" at bounding box center [455, 229] width 219 height 17
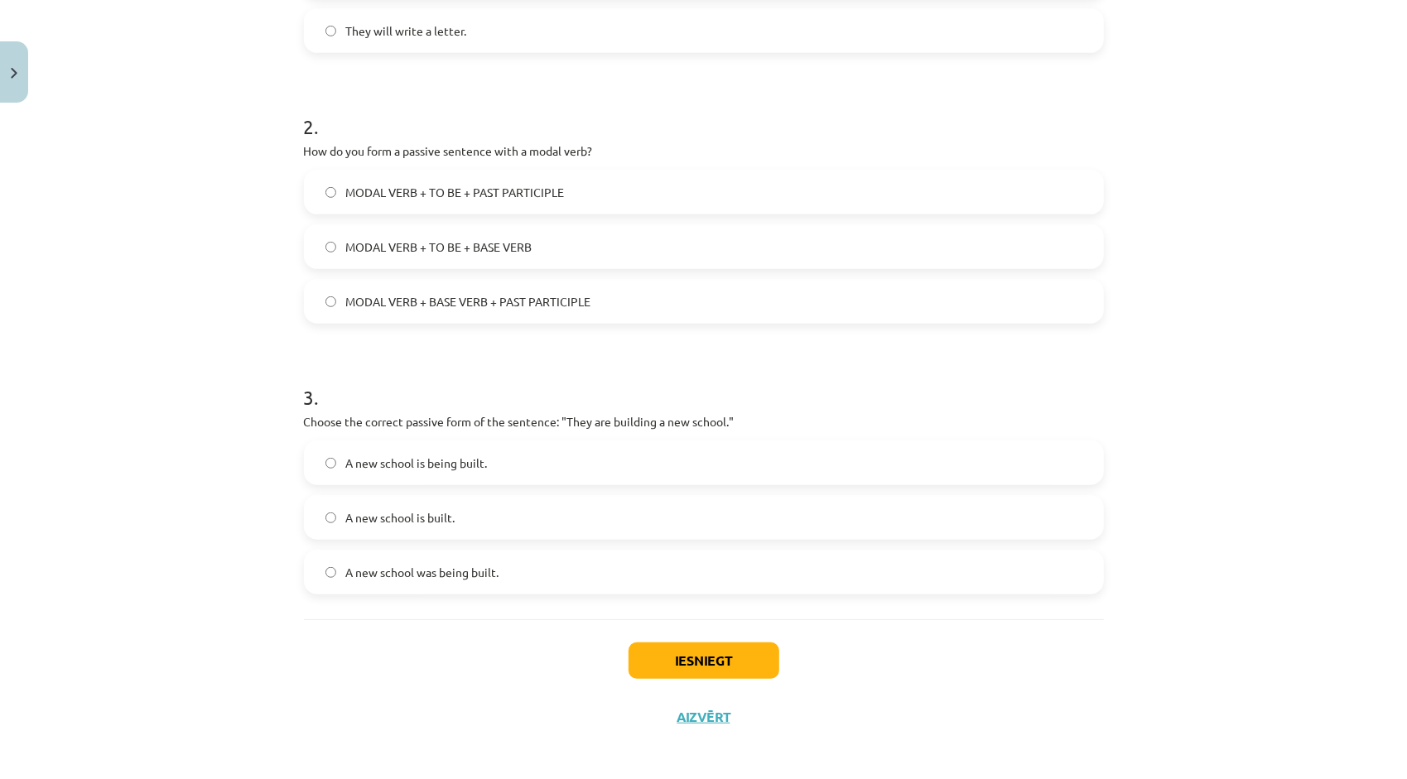
scroll to position [520, 0]
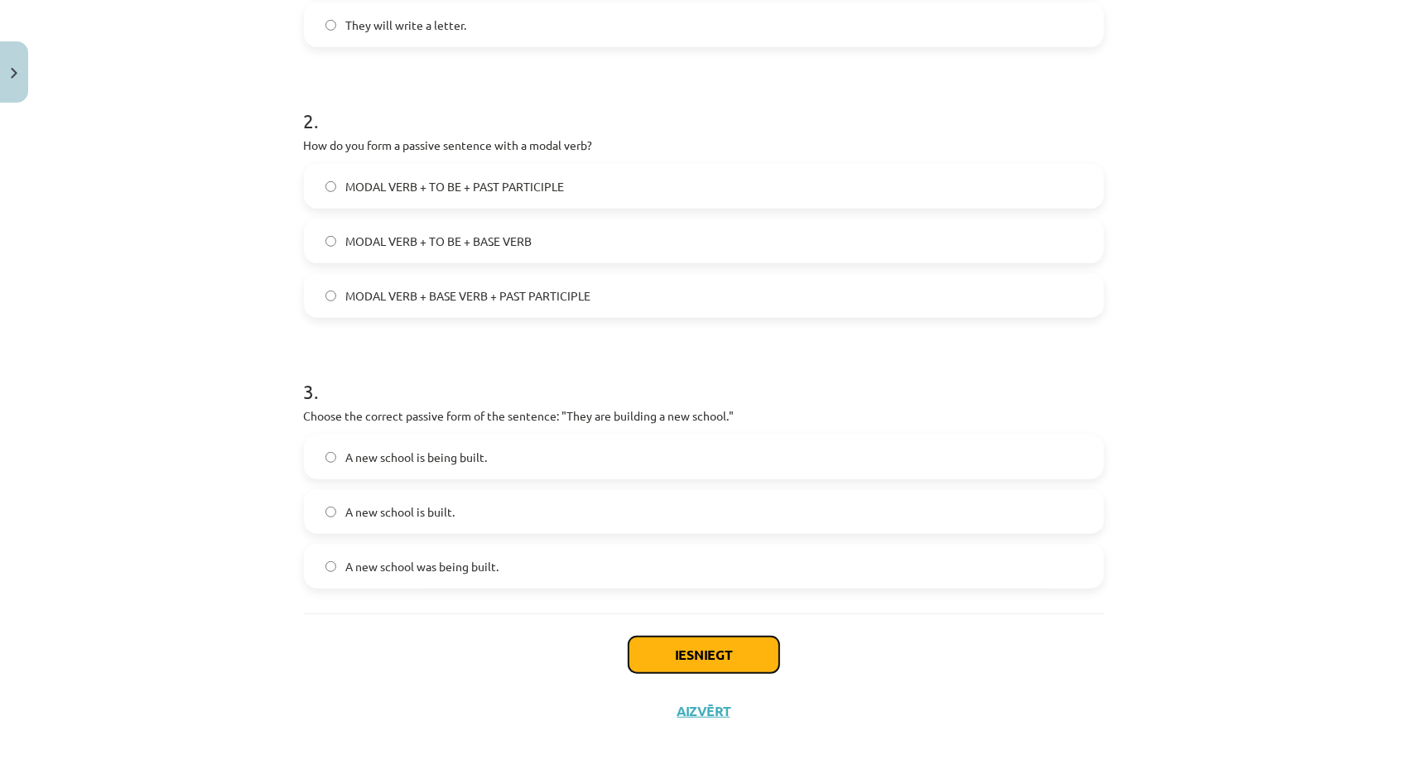
click at [755, 654] on button "Iesniegt" at bounding box center [704, 655] width 151 height 36
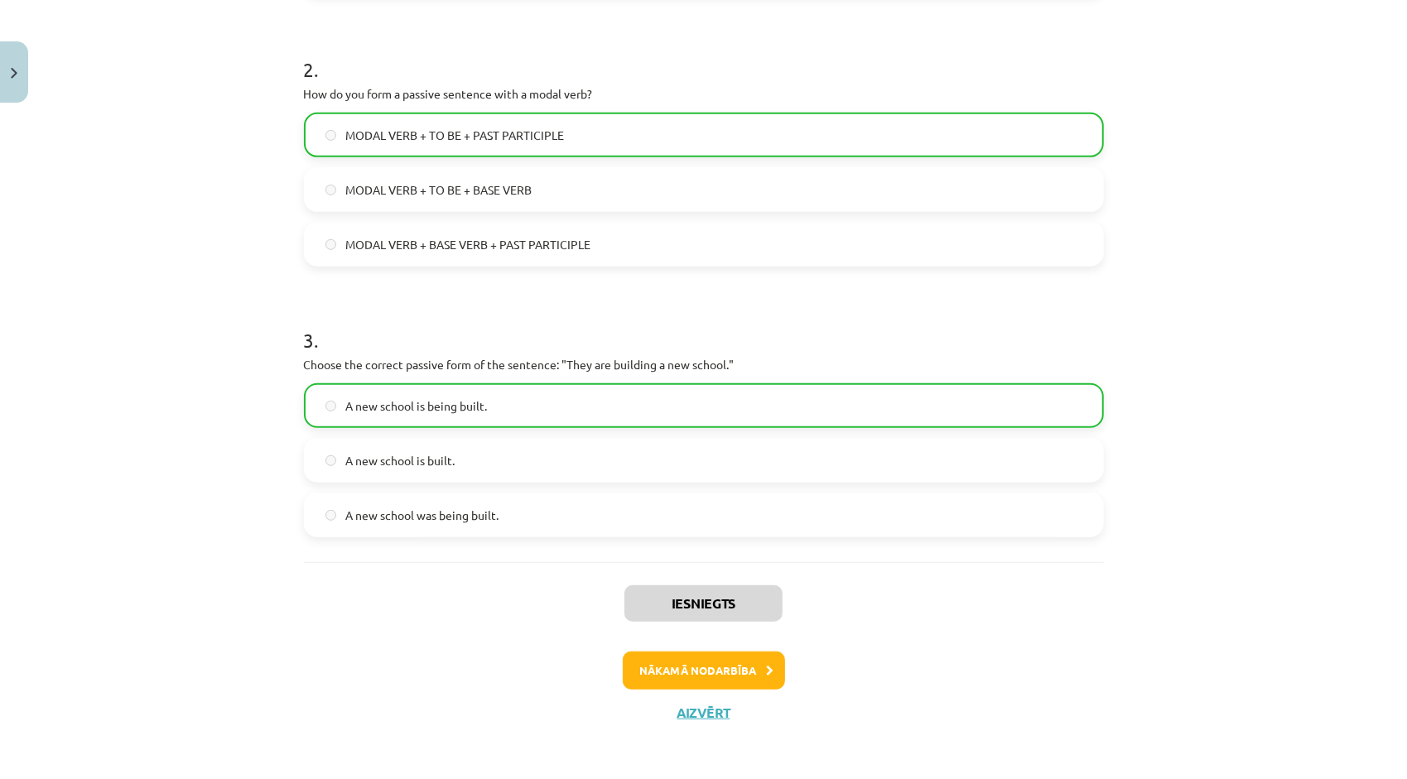
scroll to position [572, 0]
click at [689, 711] on button "Aizvērt" at bounding box center [703, 712] width 63 height 17
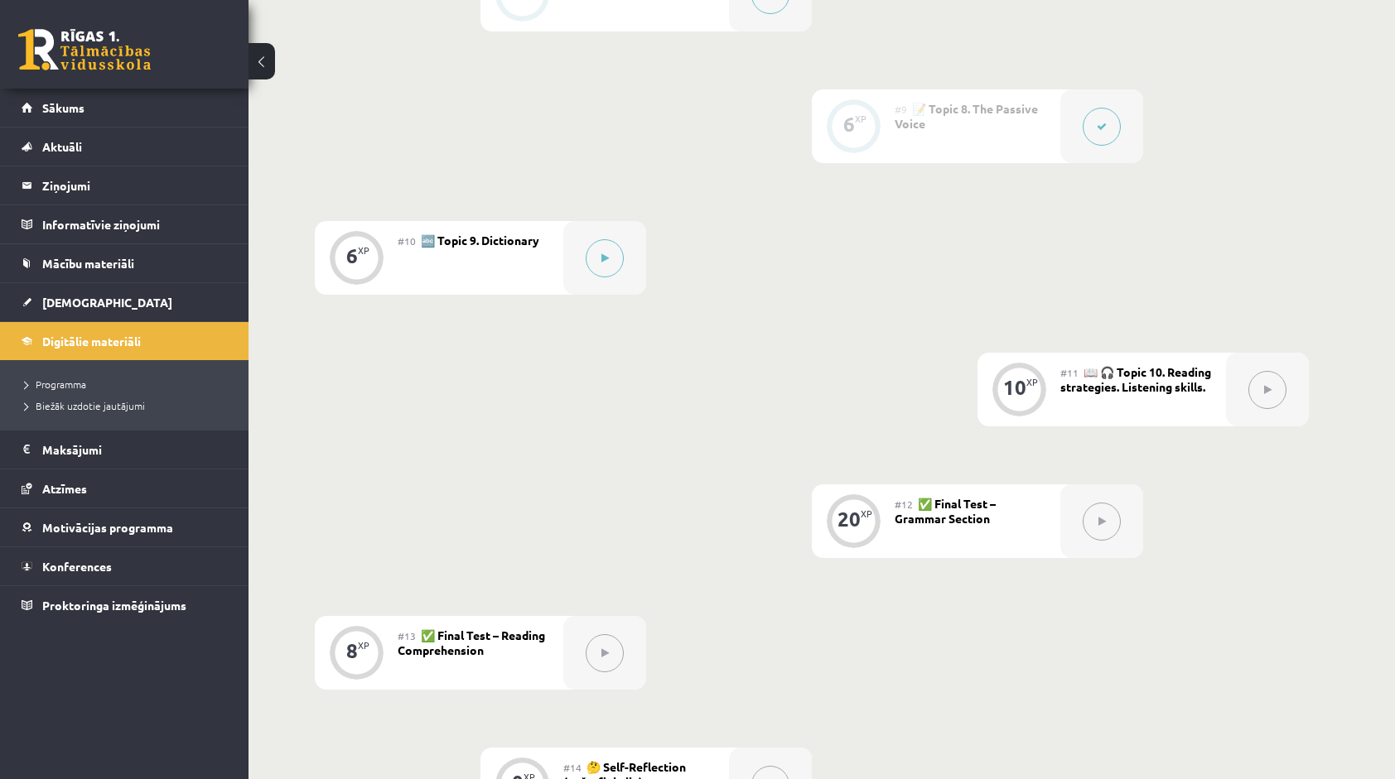
scroll to position [1265, 0]
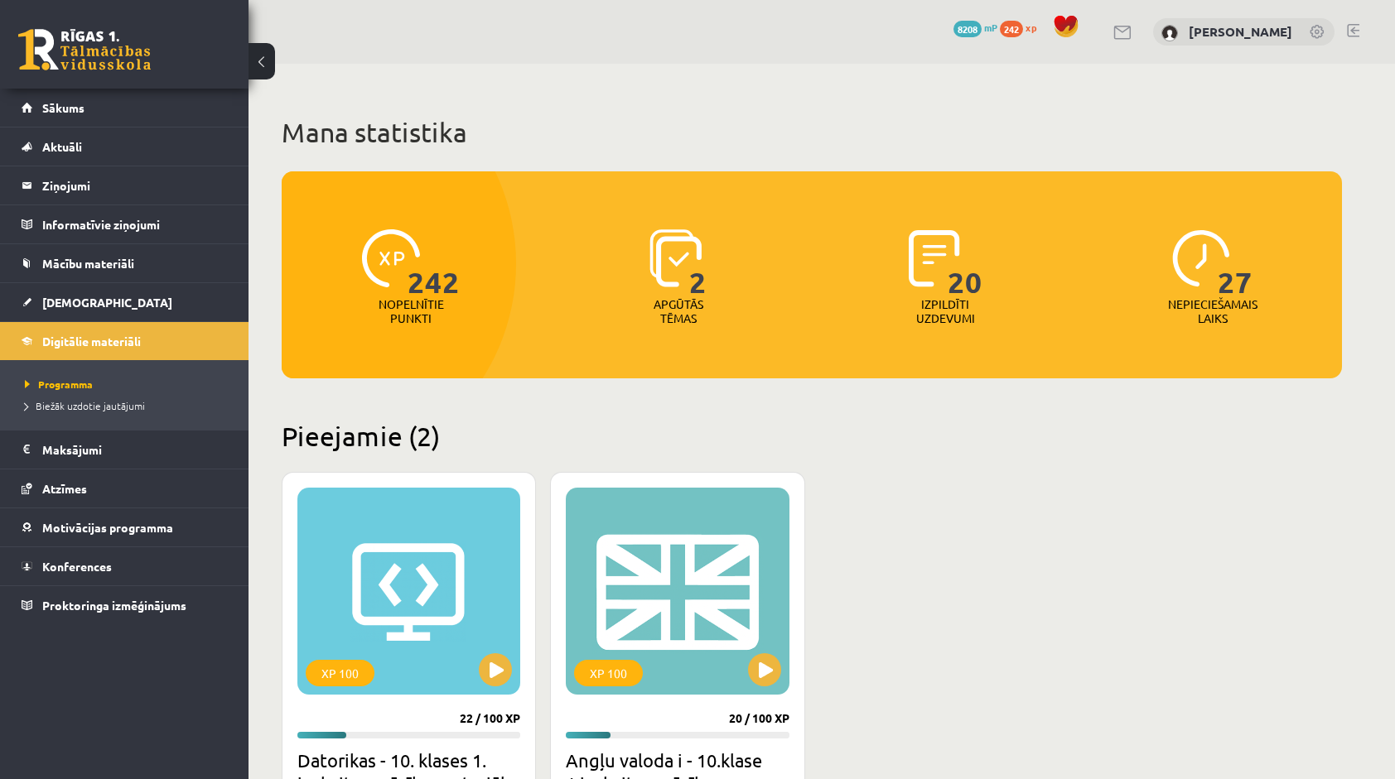
scroll to position [356, 0]
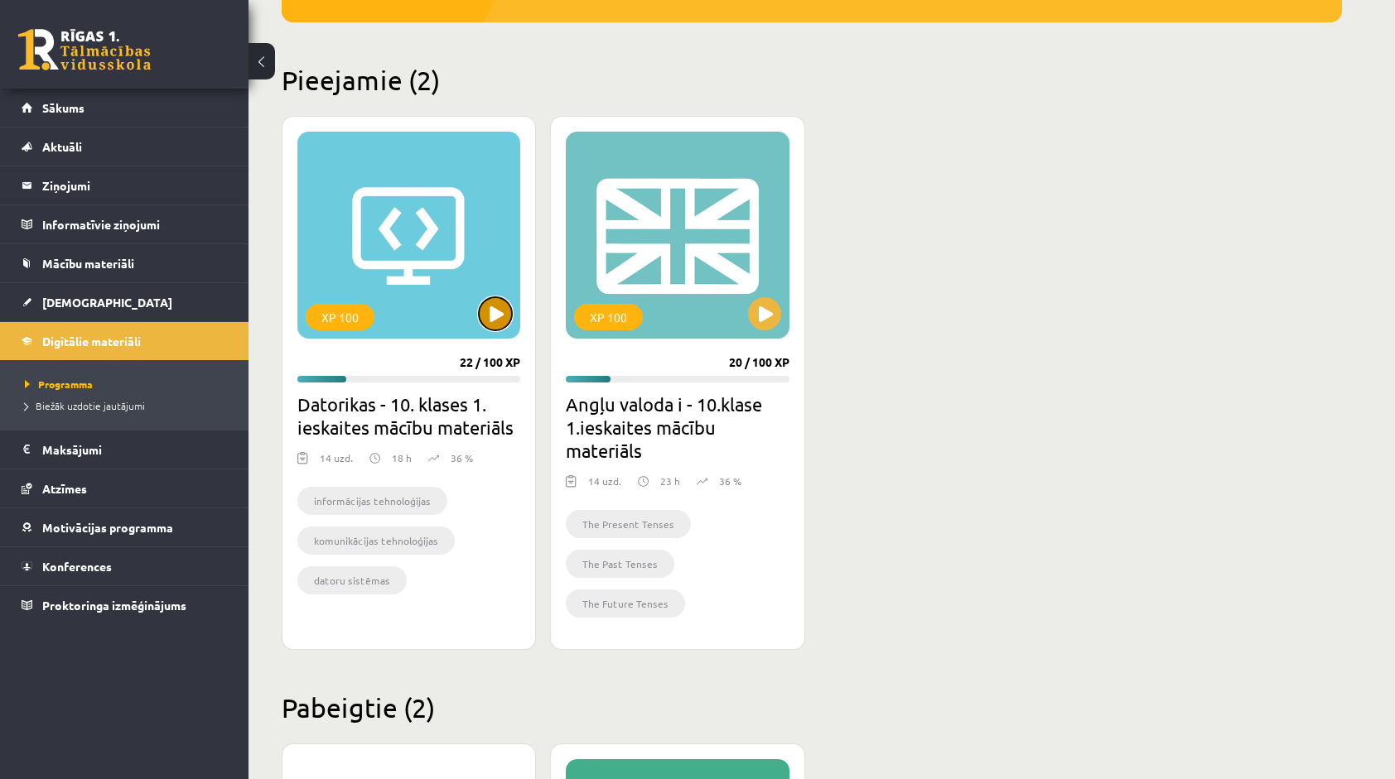
click at [482, 303] on button at bounding box center [495, 313] width 33 height 33
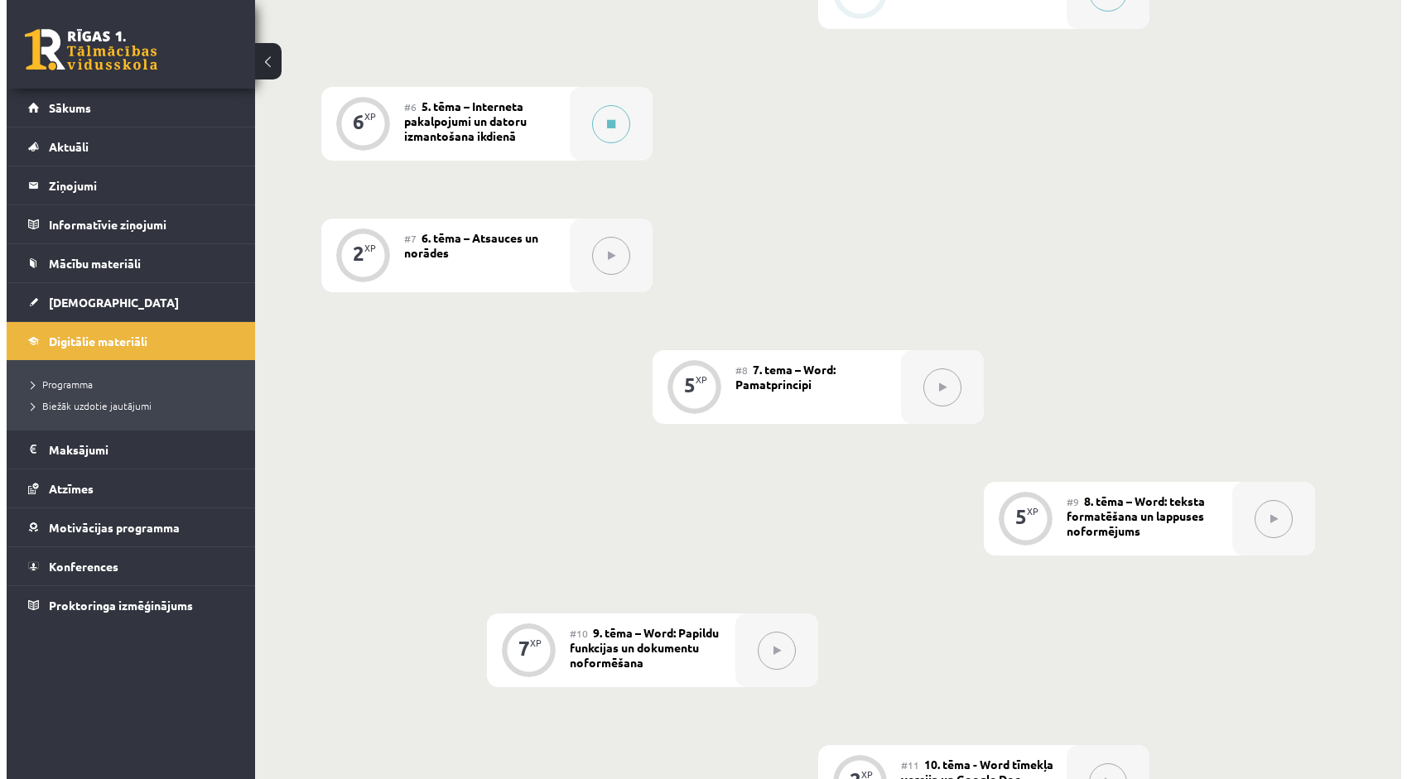
scroll to position [1077, 0]
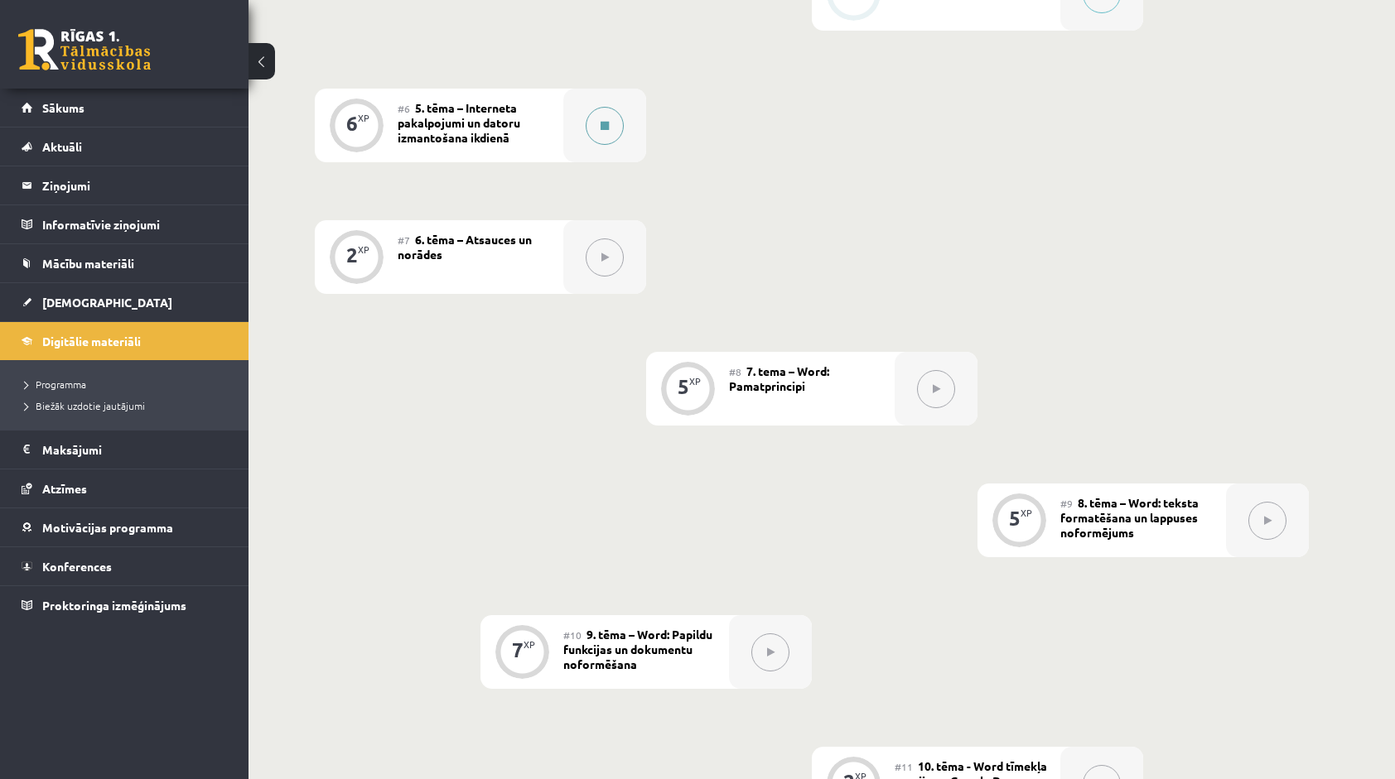
click at [610, 124] on button at bounding box center [605, 126] width 38 height 38
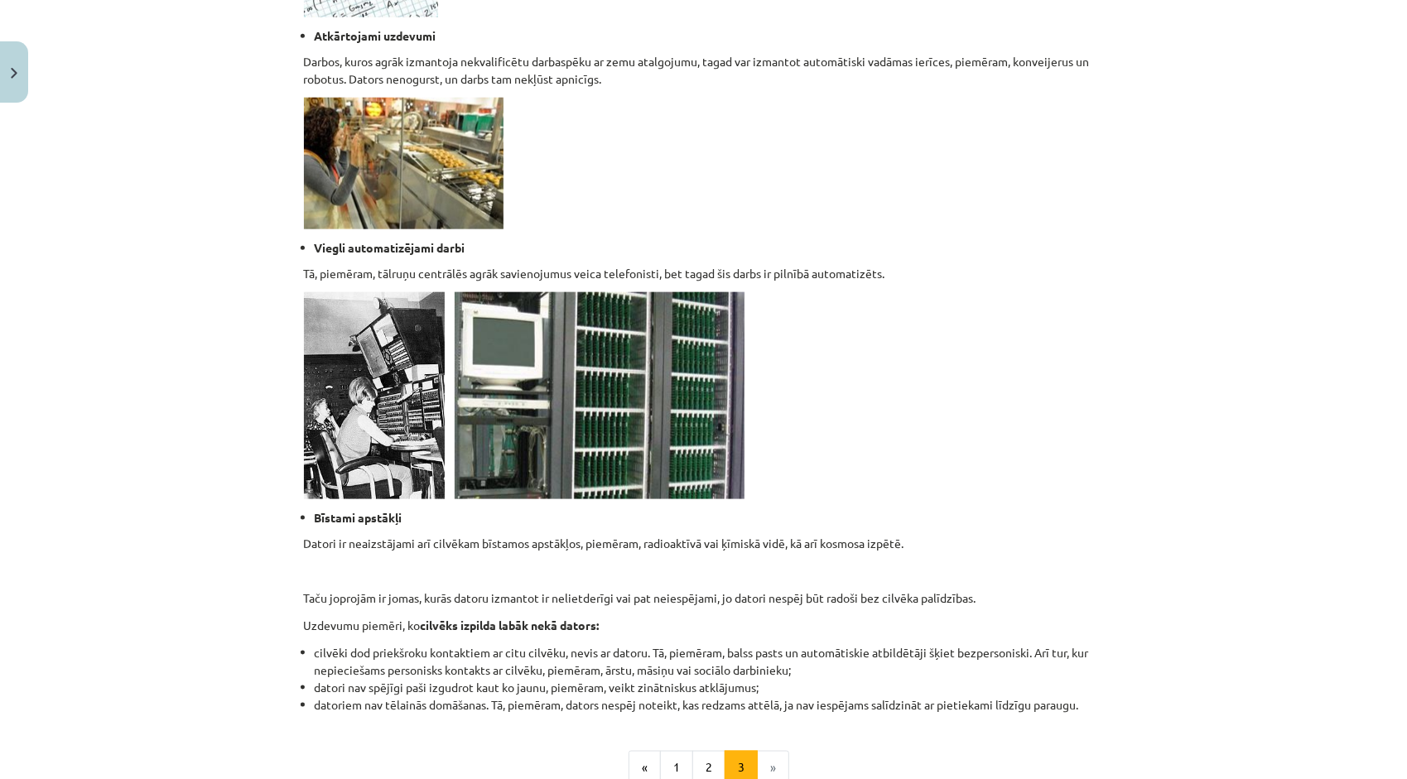
scroll to position [1436, 0]
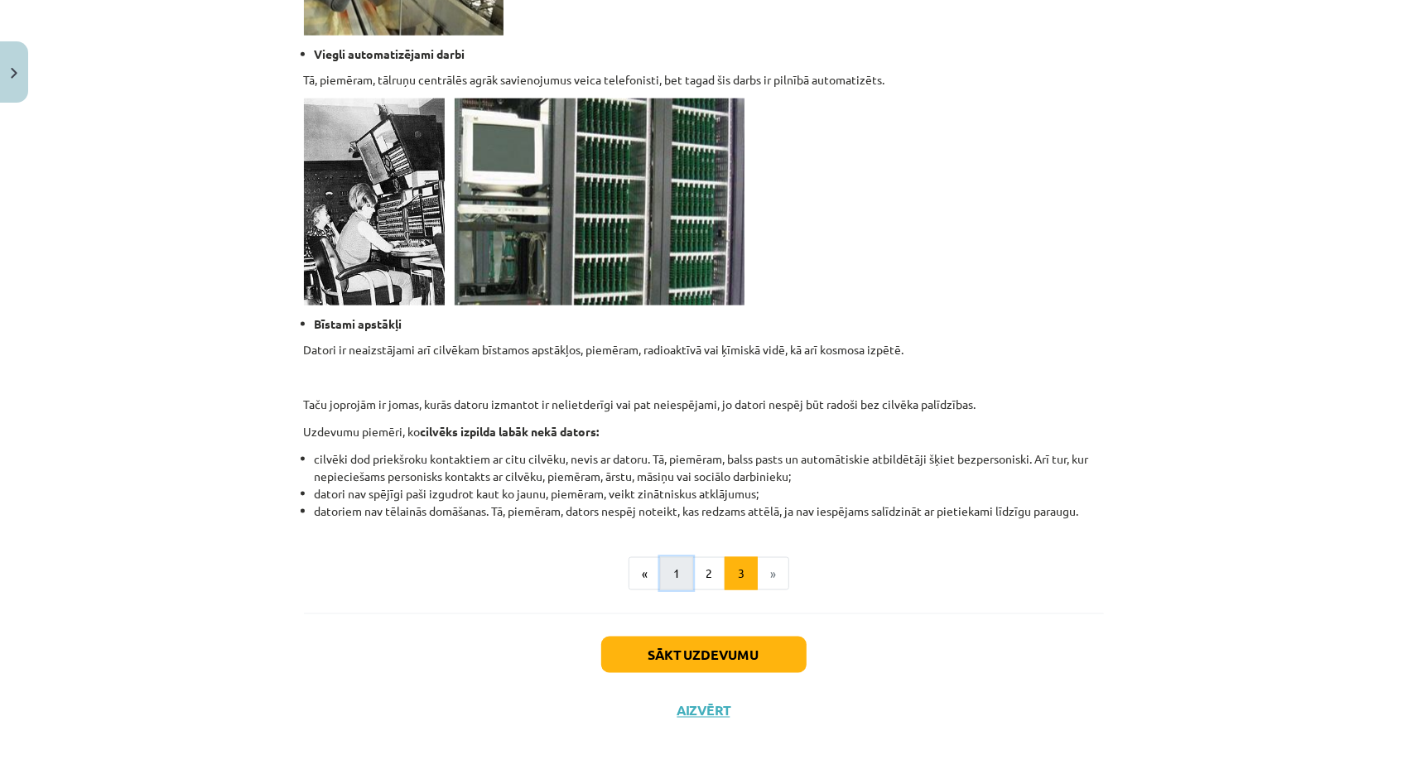
click at [664, 578] on button "1" at bounding box center [676, 573] width 33 height 33
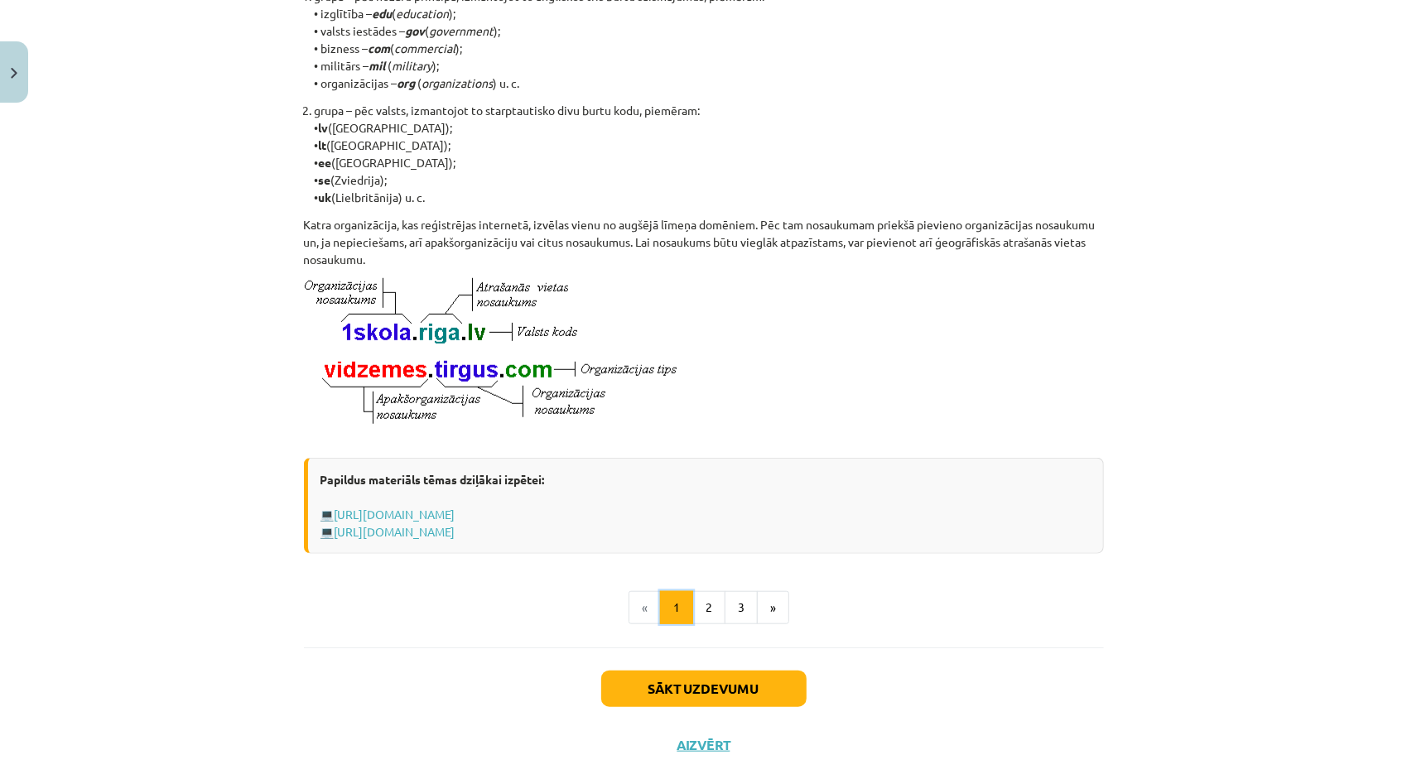
scroll to position [710, 0]
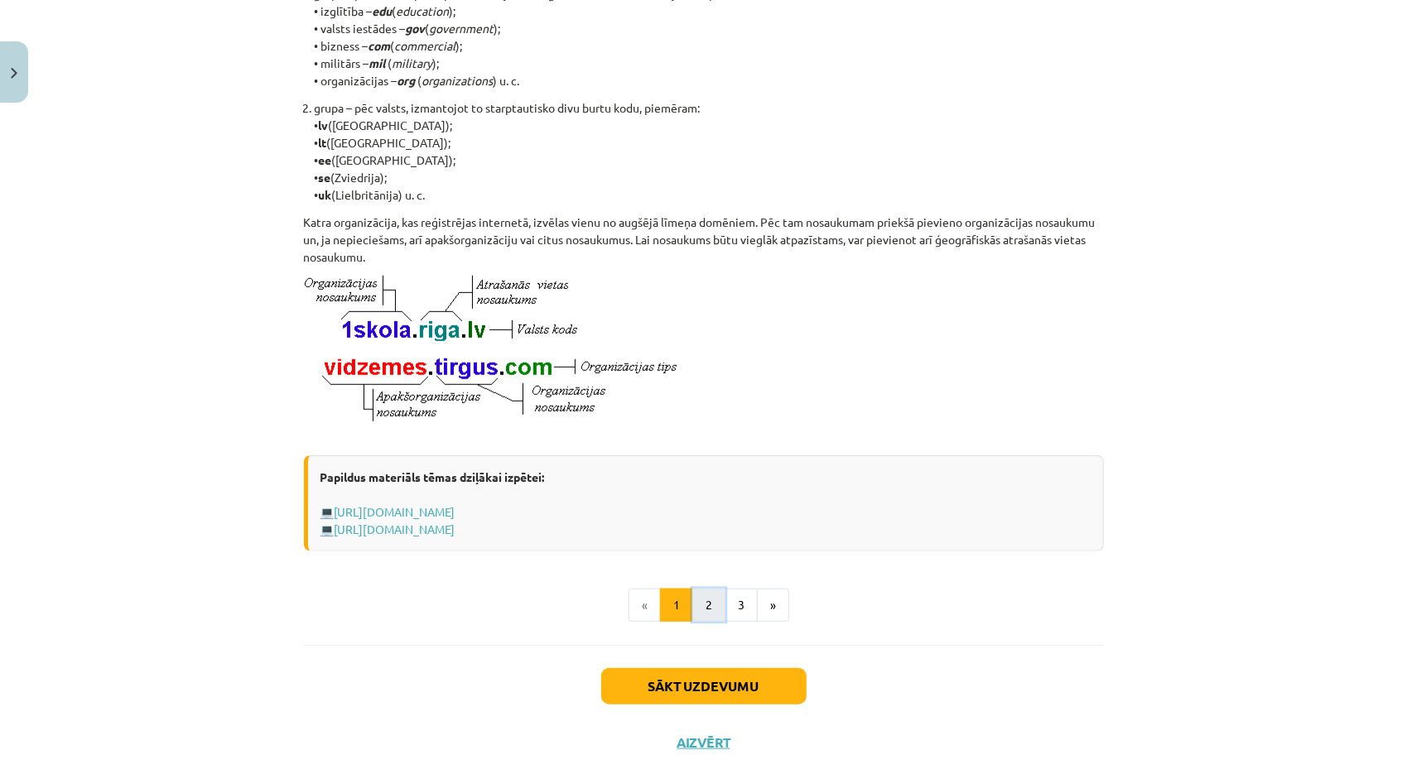
click at [704, 619] on button "2" at bounding box center [708, 605] width 33 height 33
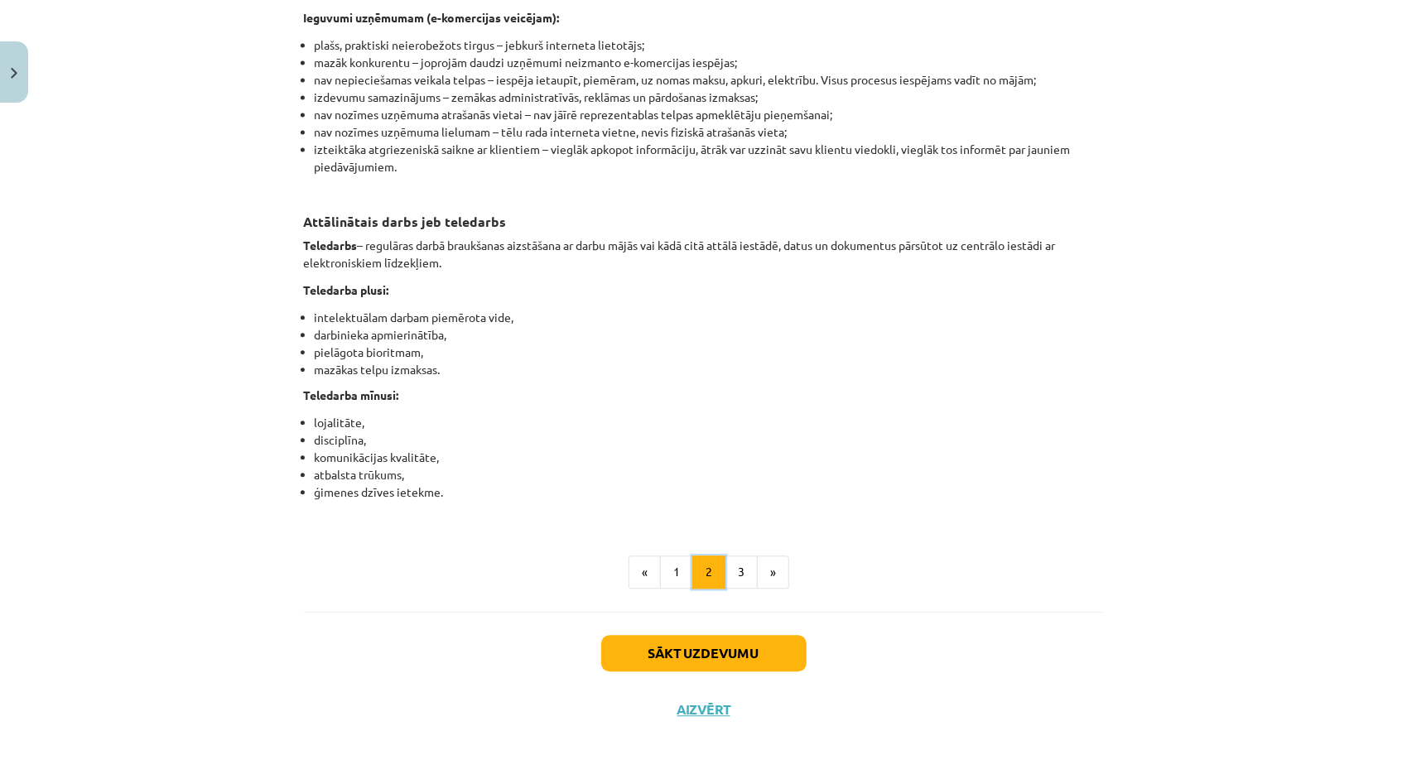
scroll to position [2509, 0]
click at [744, 585] on button "3" at bounding box center [741, 572] width 33 height 33
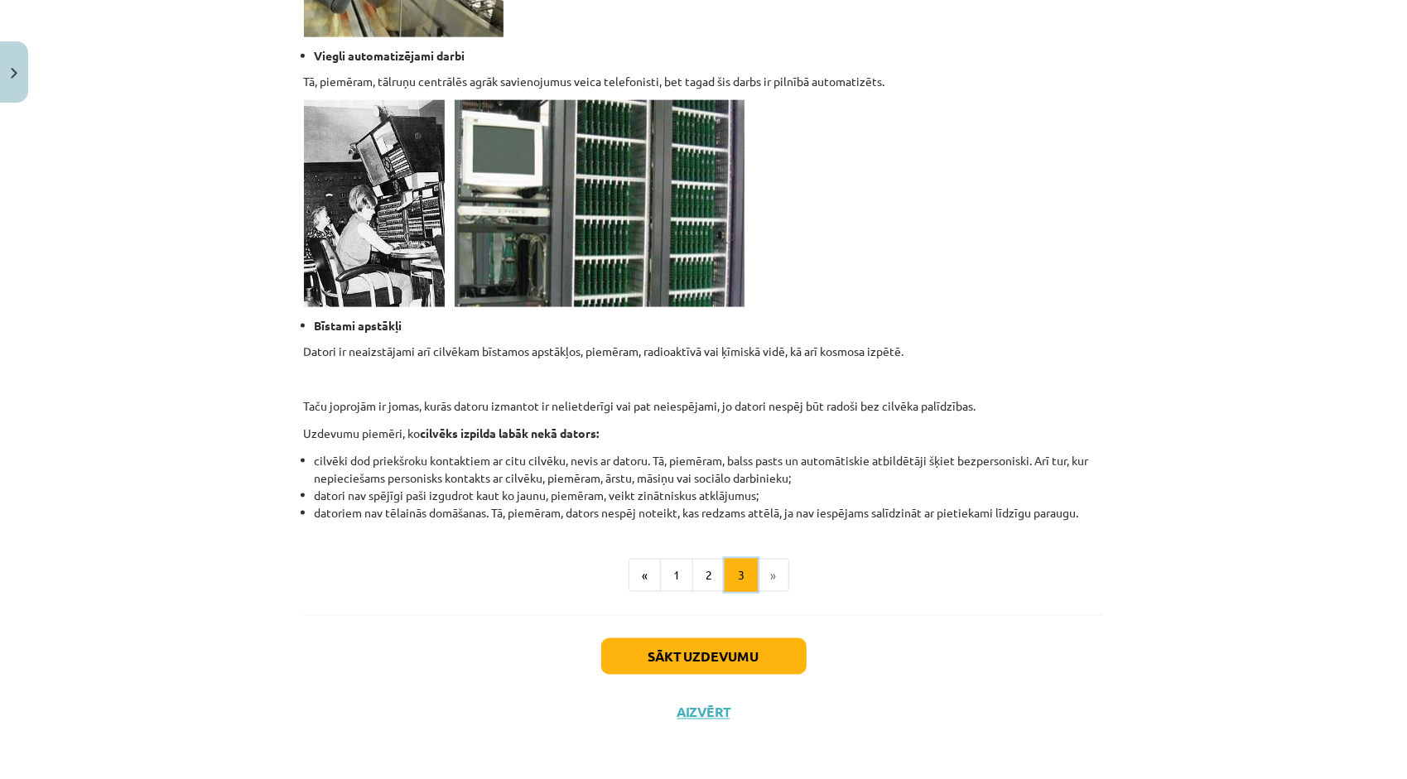
scroll to position [1436, 0]
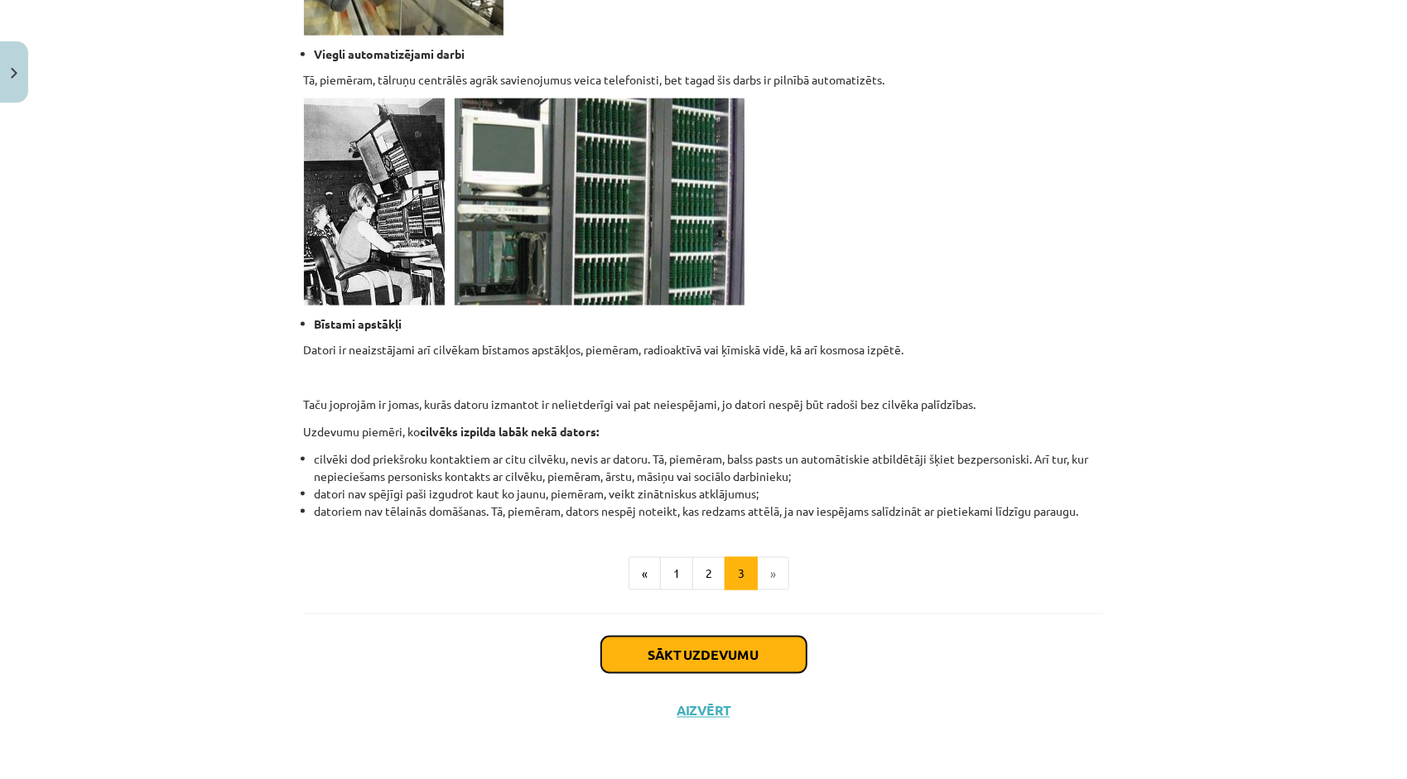
click at [785, 643] on button "Sākt uzdevumu" at bounding box center [703, 655] width 205 height 36
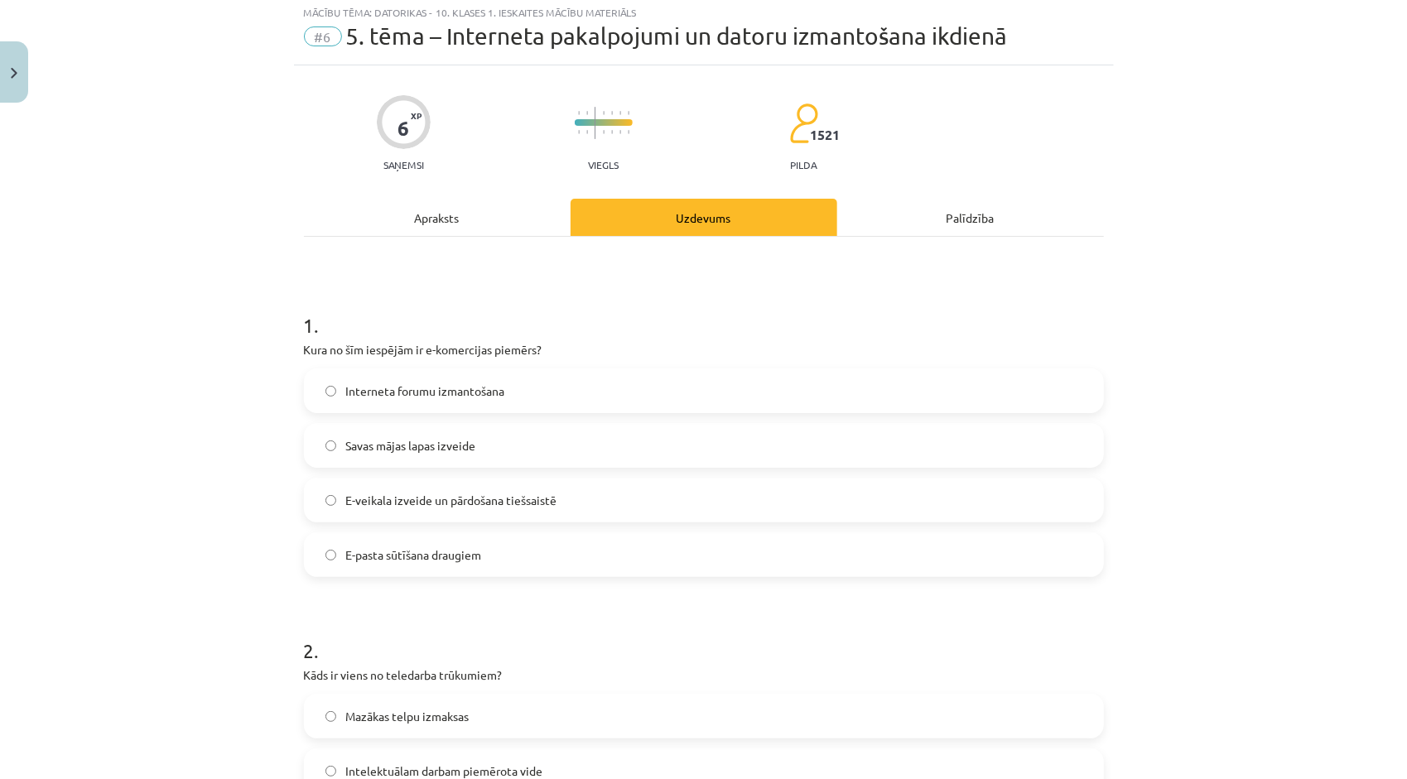
scroll to position [41, 0]
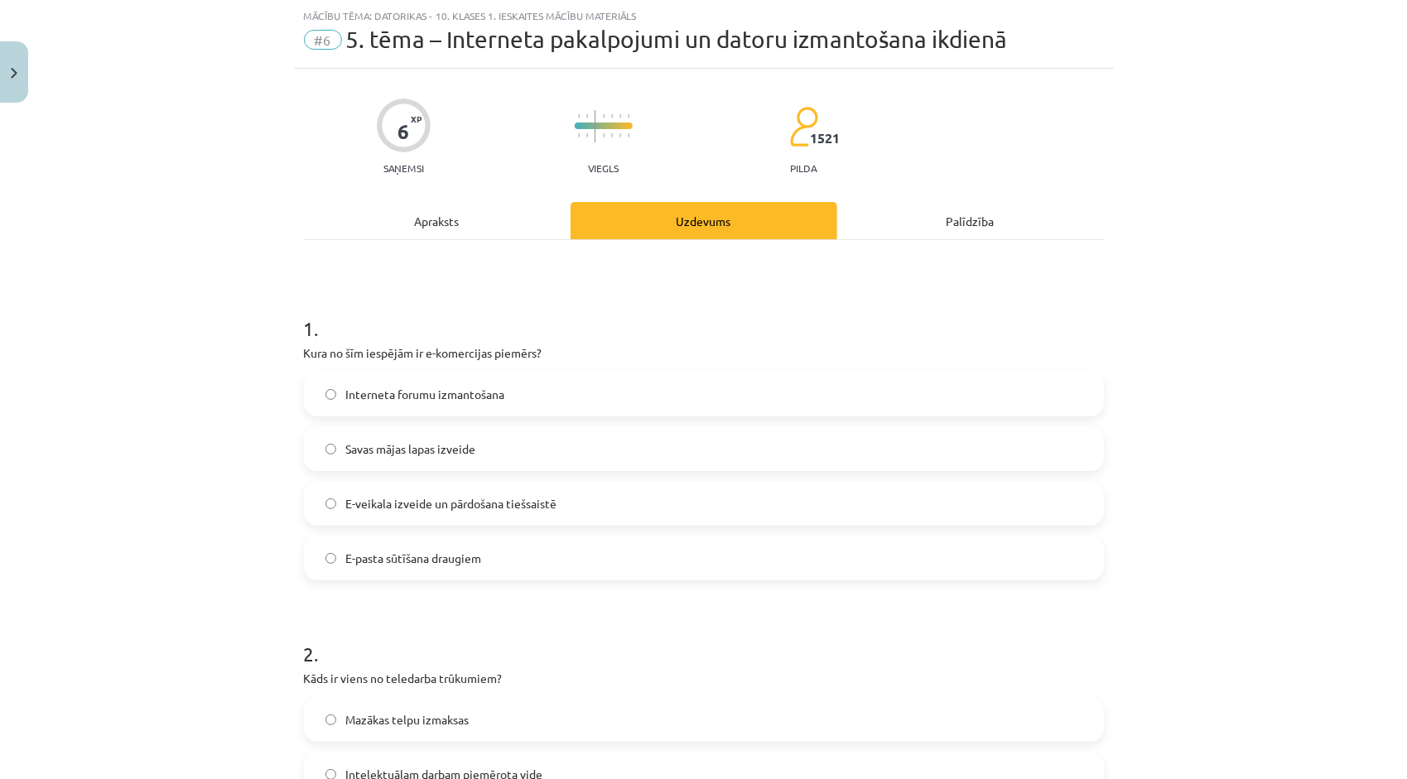
click at [466, 204] on div "Apraksts" at bounding box center [437, 220] width 267 height 37
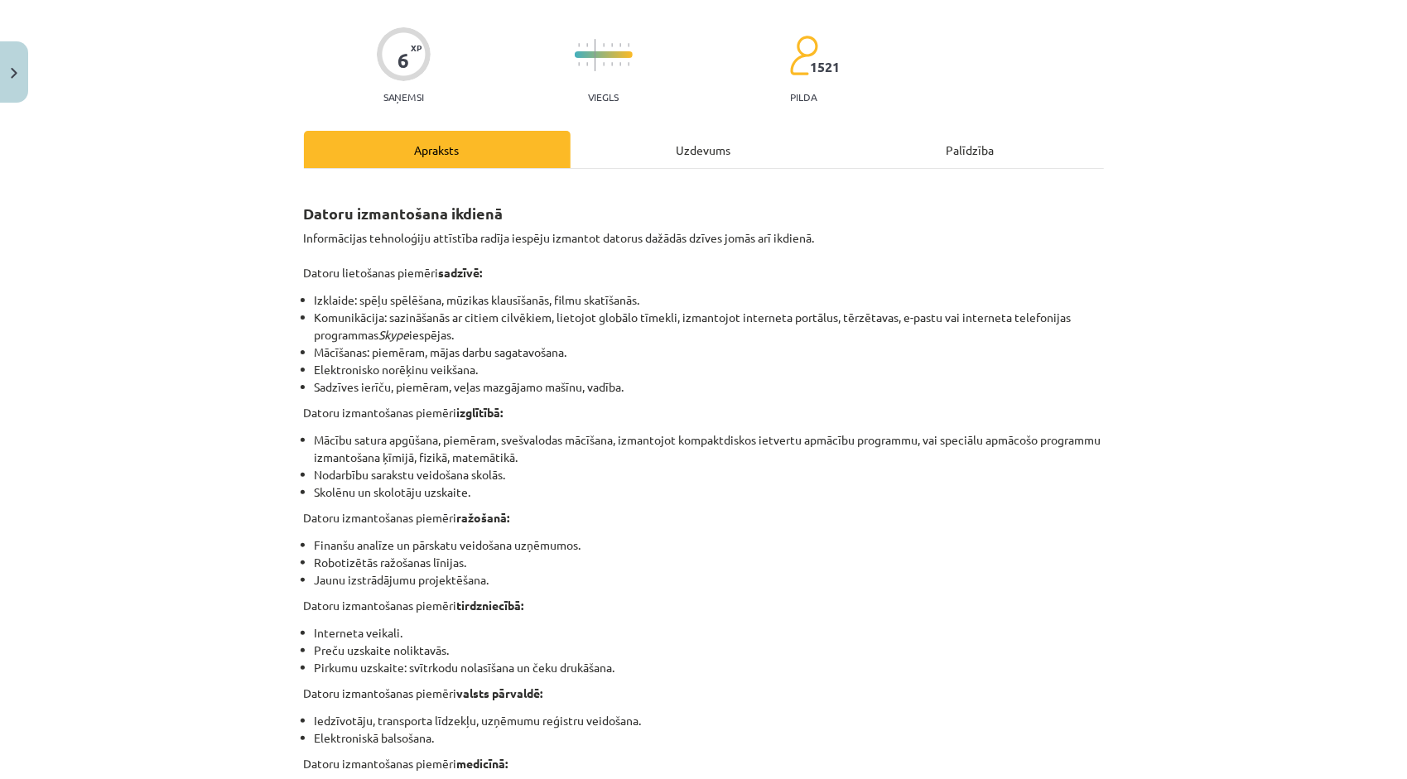
scroll to position [124, 0]
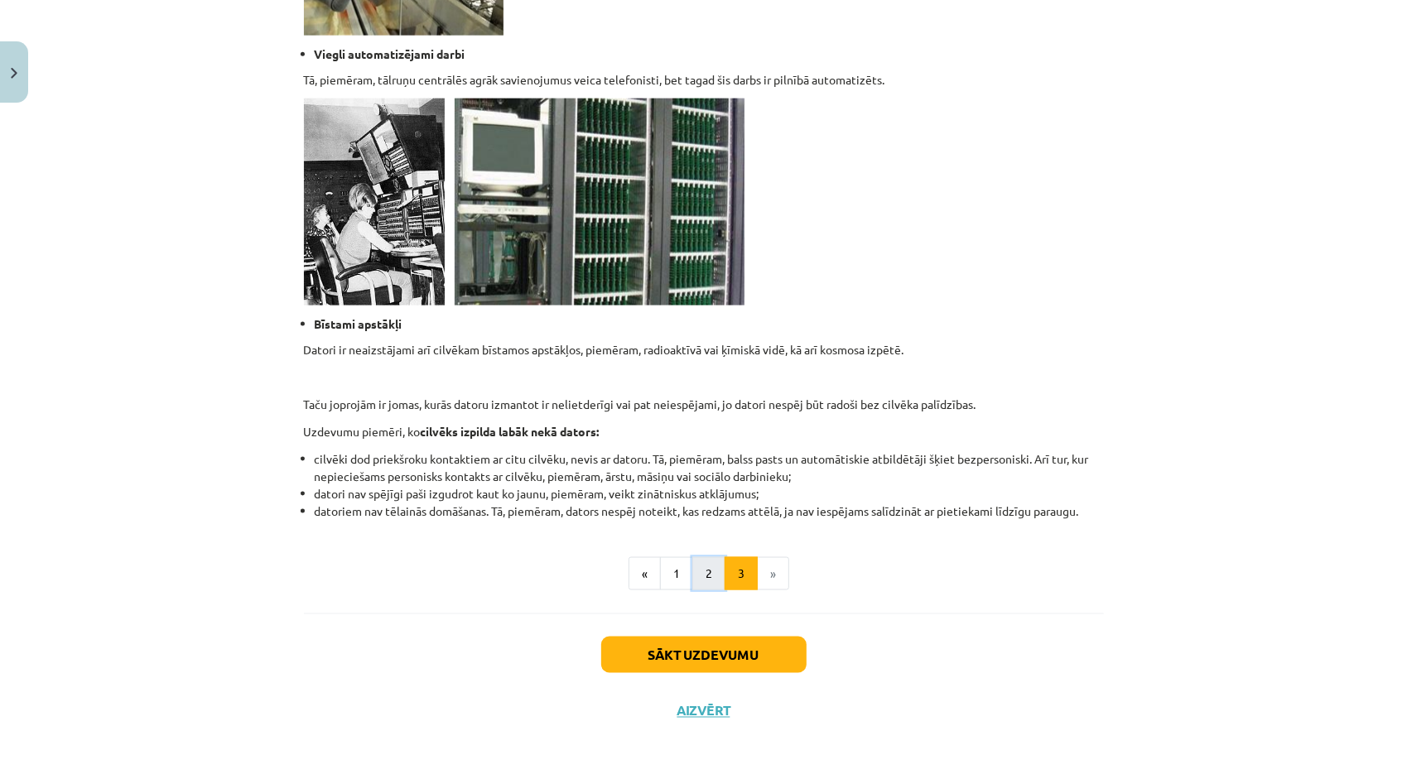
click at [707, 581] on button "2" at bounding box center [708, 573] width 33 height 33
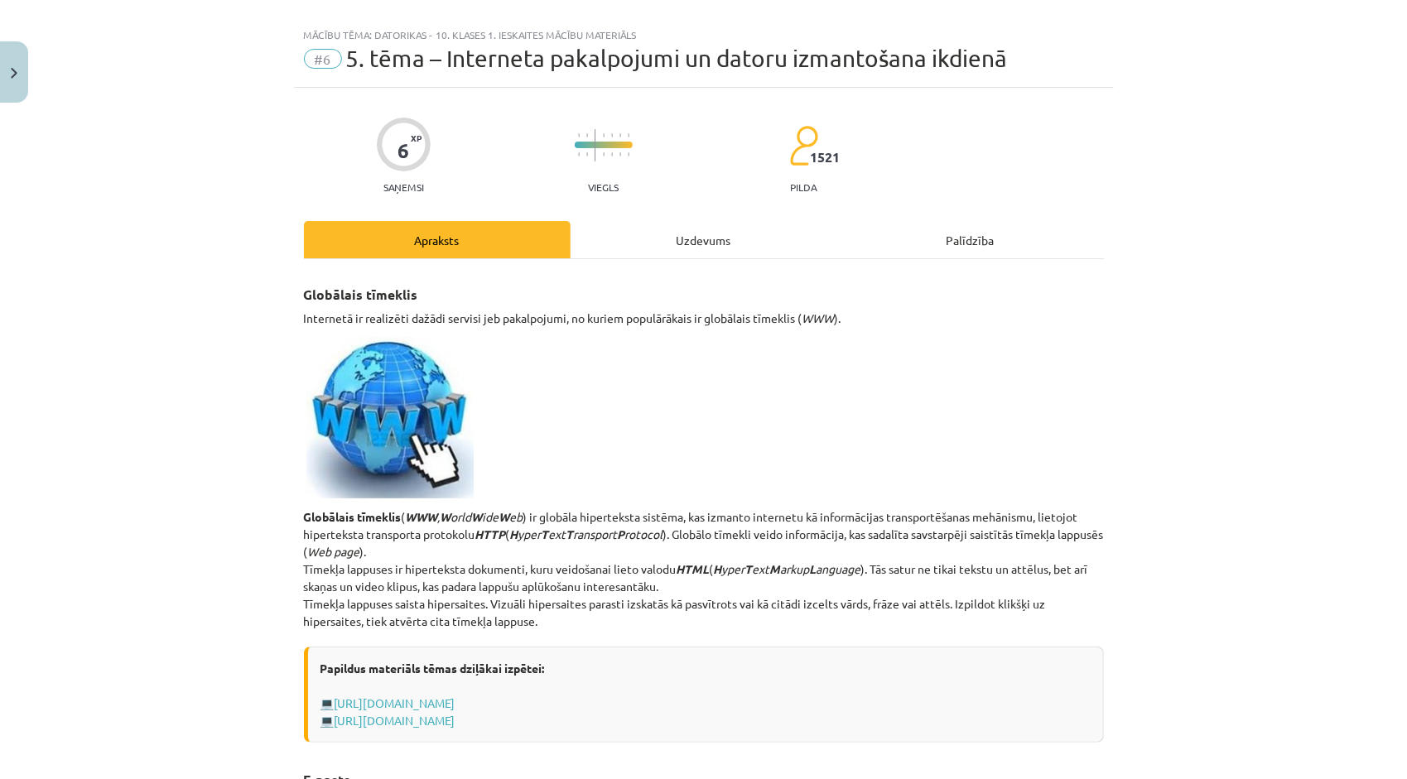
scroll to position [0, 0]
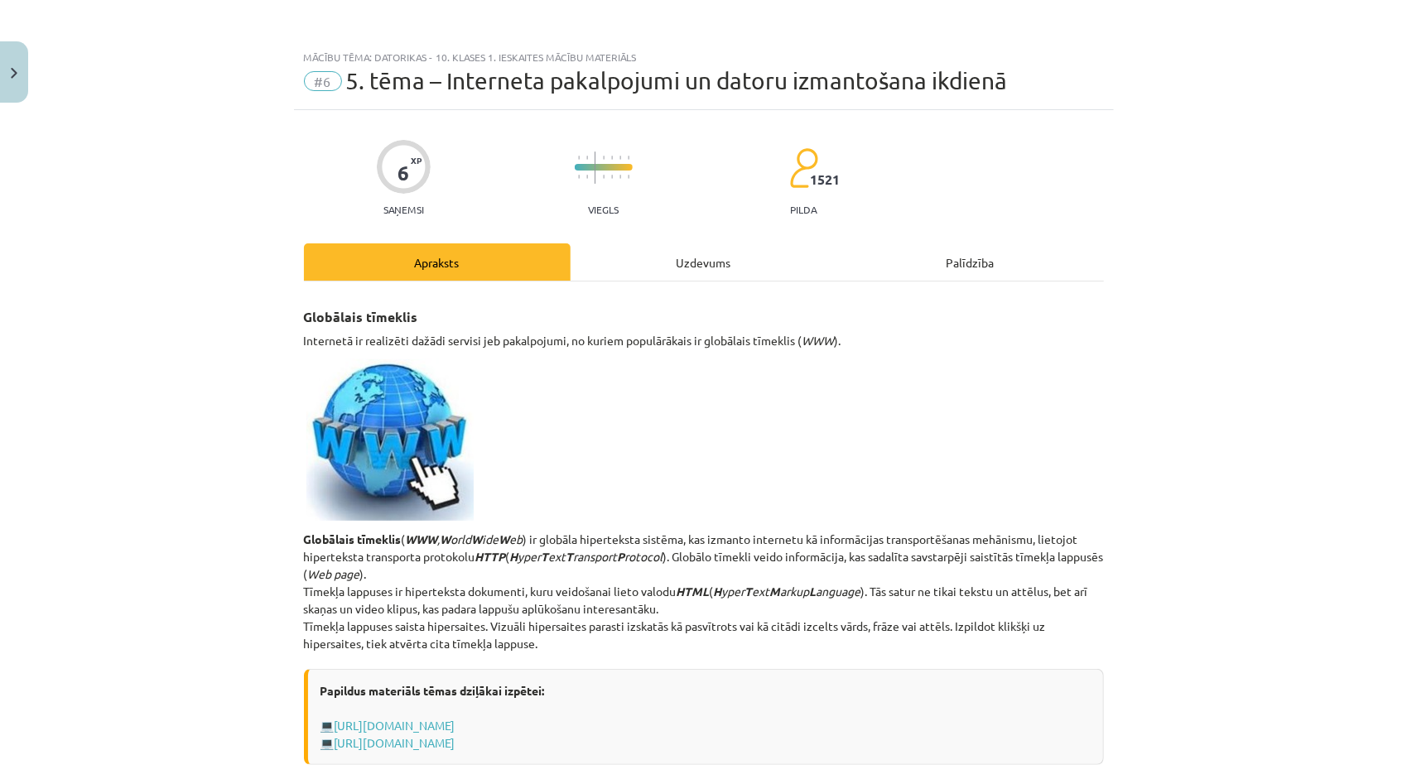
click at [720, 252] on div "Uzdevums" at bounding box center [704, 261] width 267 height 37
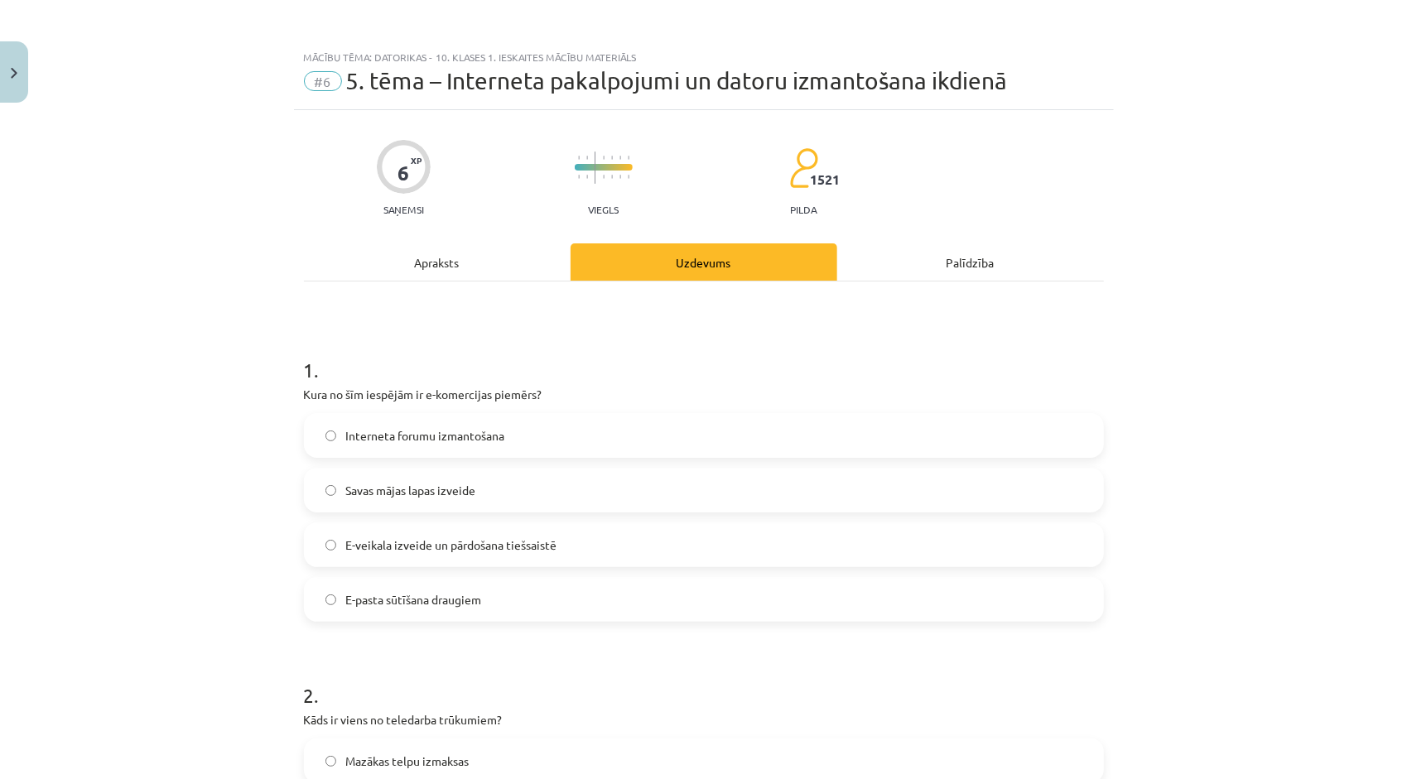
scroll to position [41, 0]
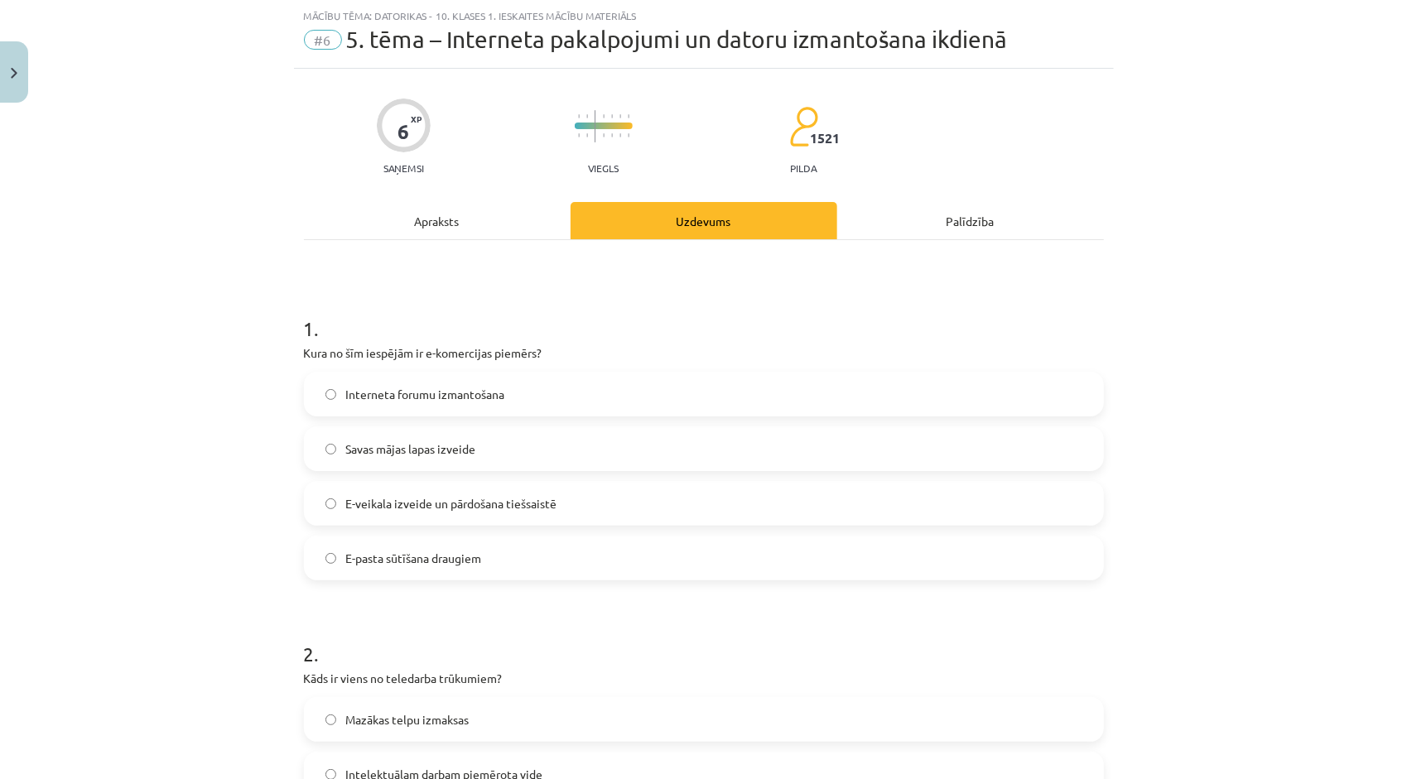
click at [589, 504] on label "E-veikala izveide un pārdošana tiešsaistē" at bounding box center [704, 503] width 797 height 41
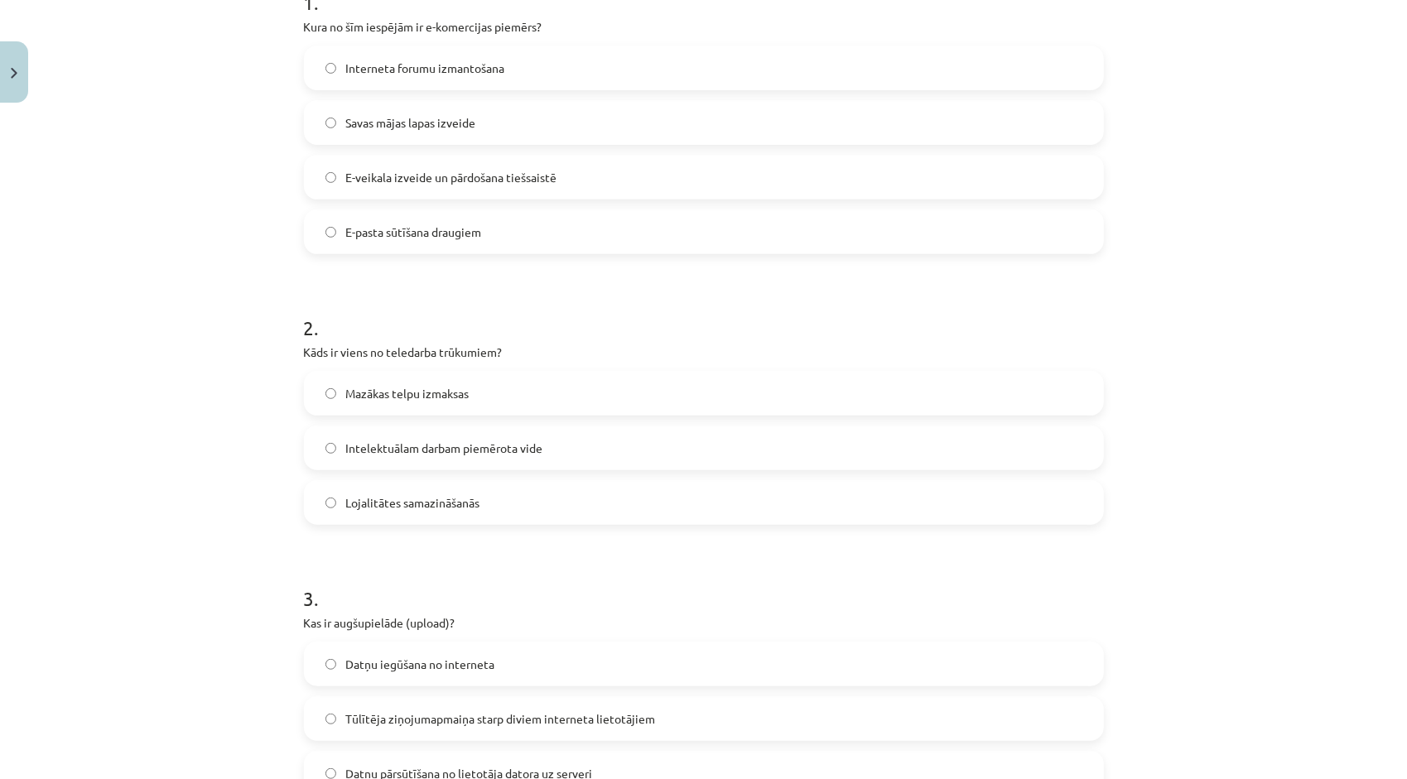
scroll to position [373, 0]
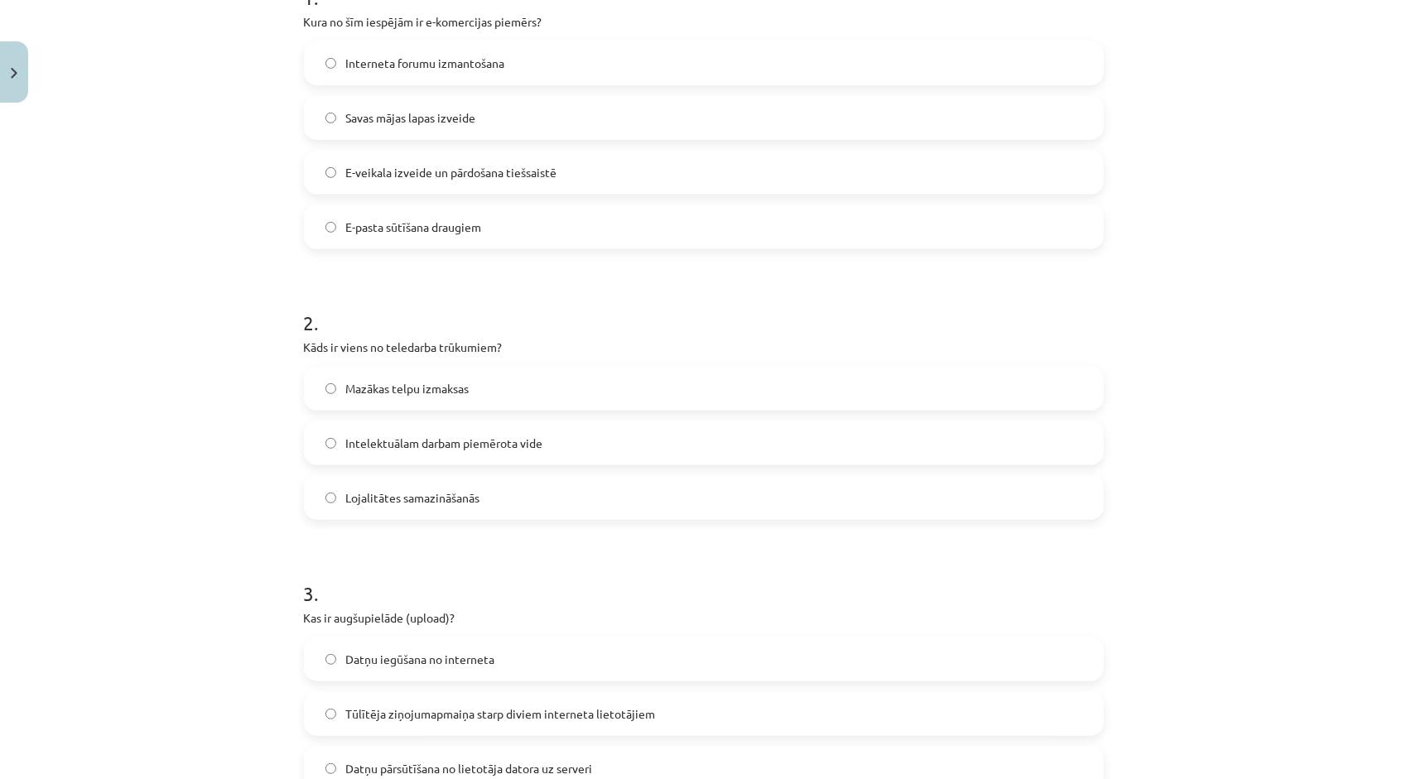
click at [399, 431] on label "Intelektuālam darbam piemērota vide" at bounding box center [704, 442] width 797 height 41
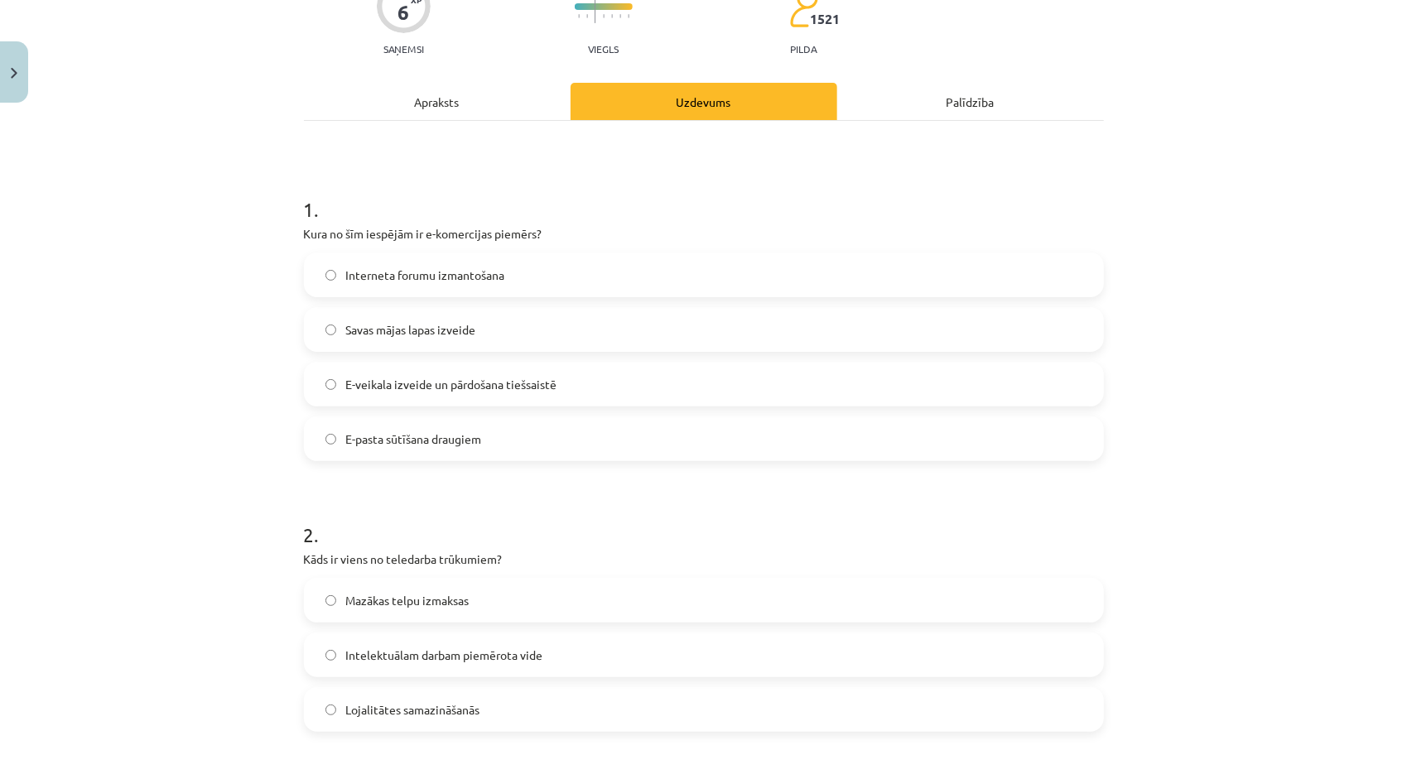
scroll to position [124, 0]
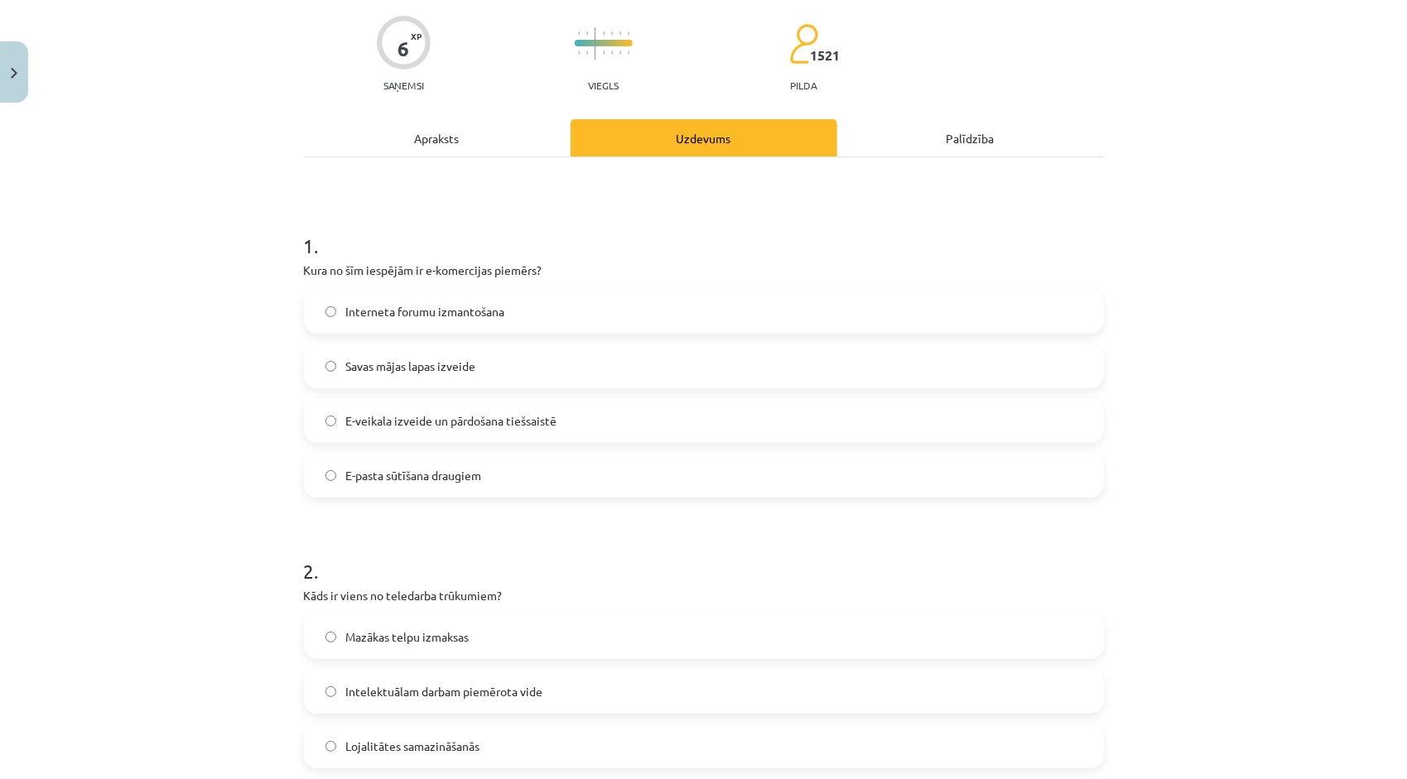
click at [423, 148] on div "Apraksts" at bounding box center [437, 137] width 267 height 37
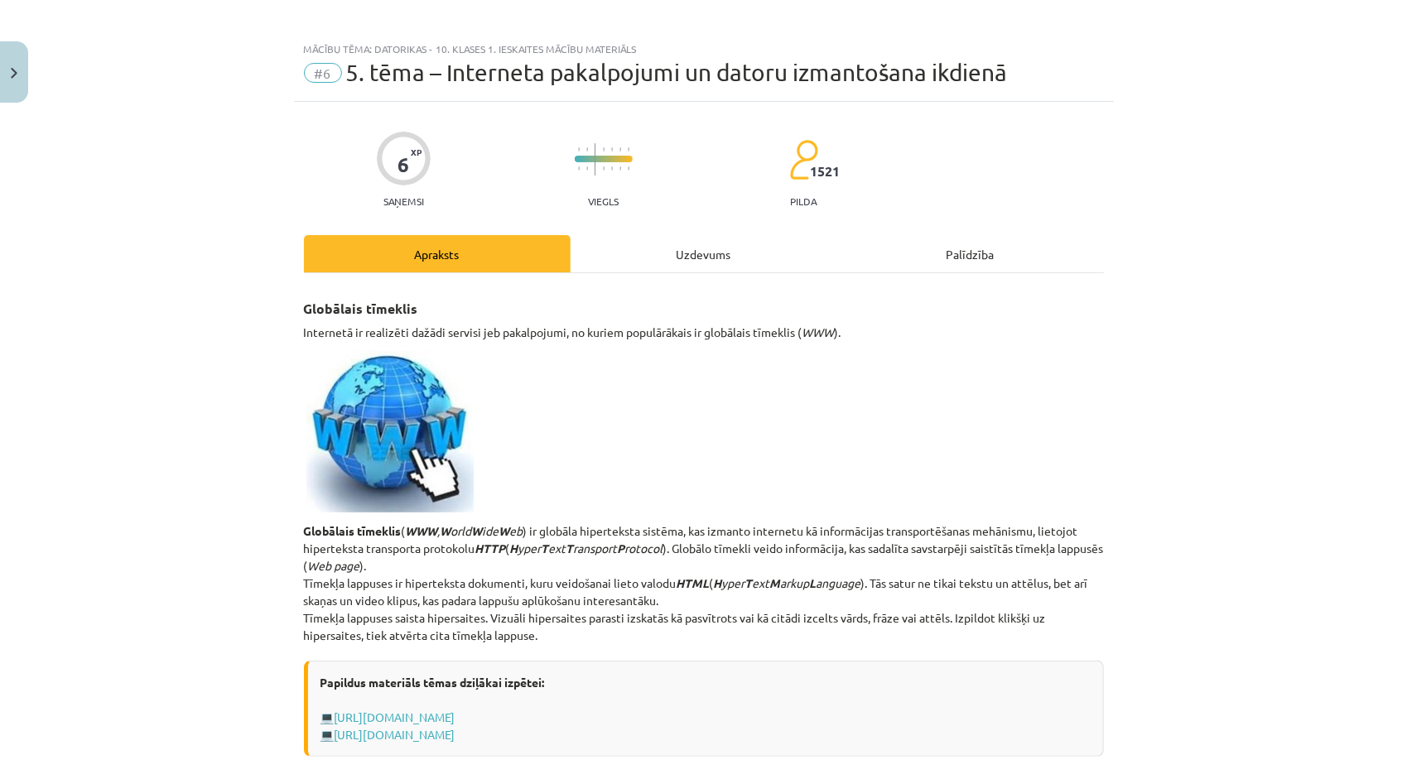
scroll to position [0, 0]
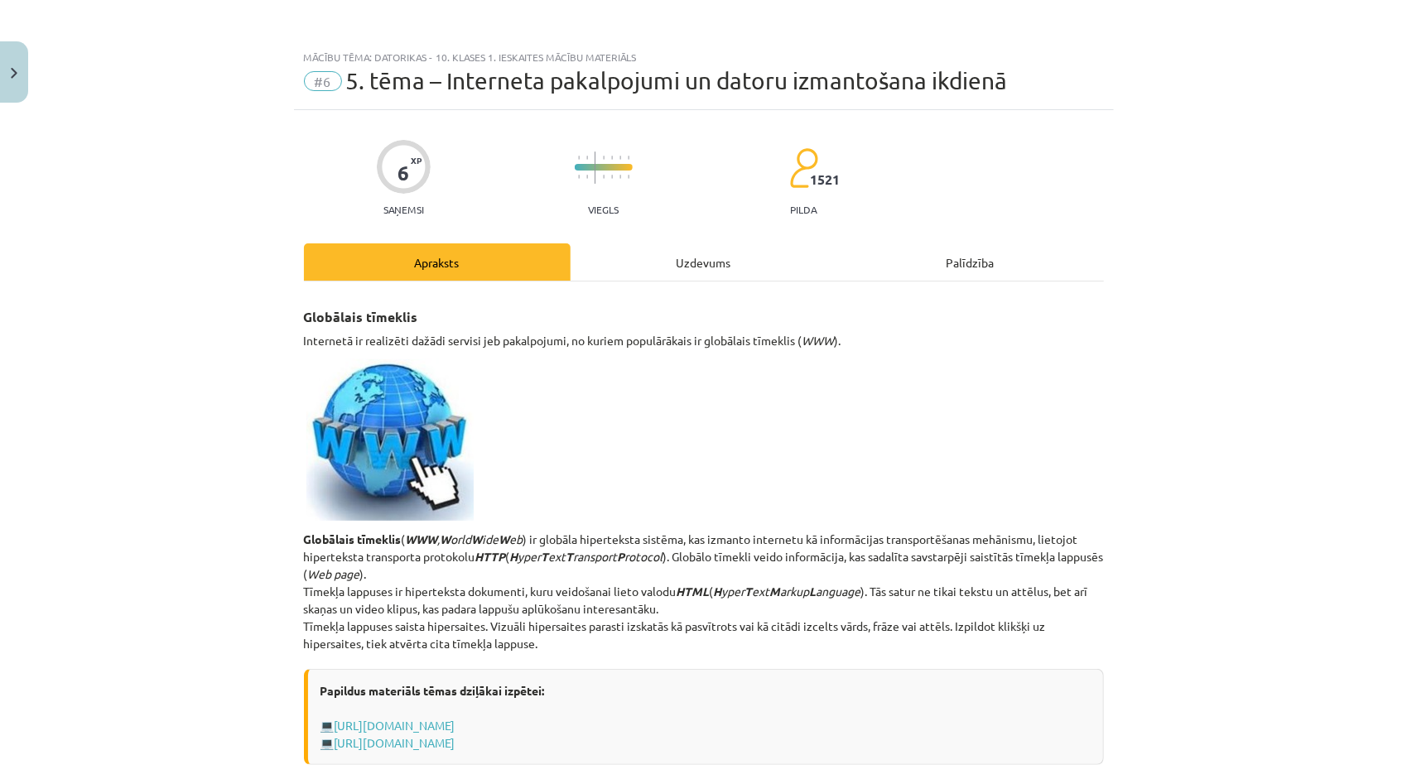
click at [709, 271] on div "Uzdevums" at bounding box center [704, 261] width 267 height 37
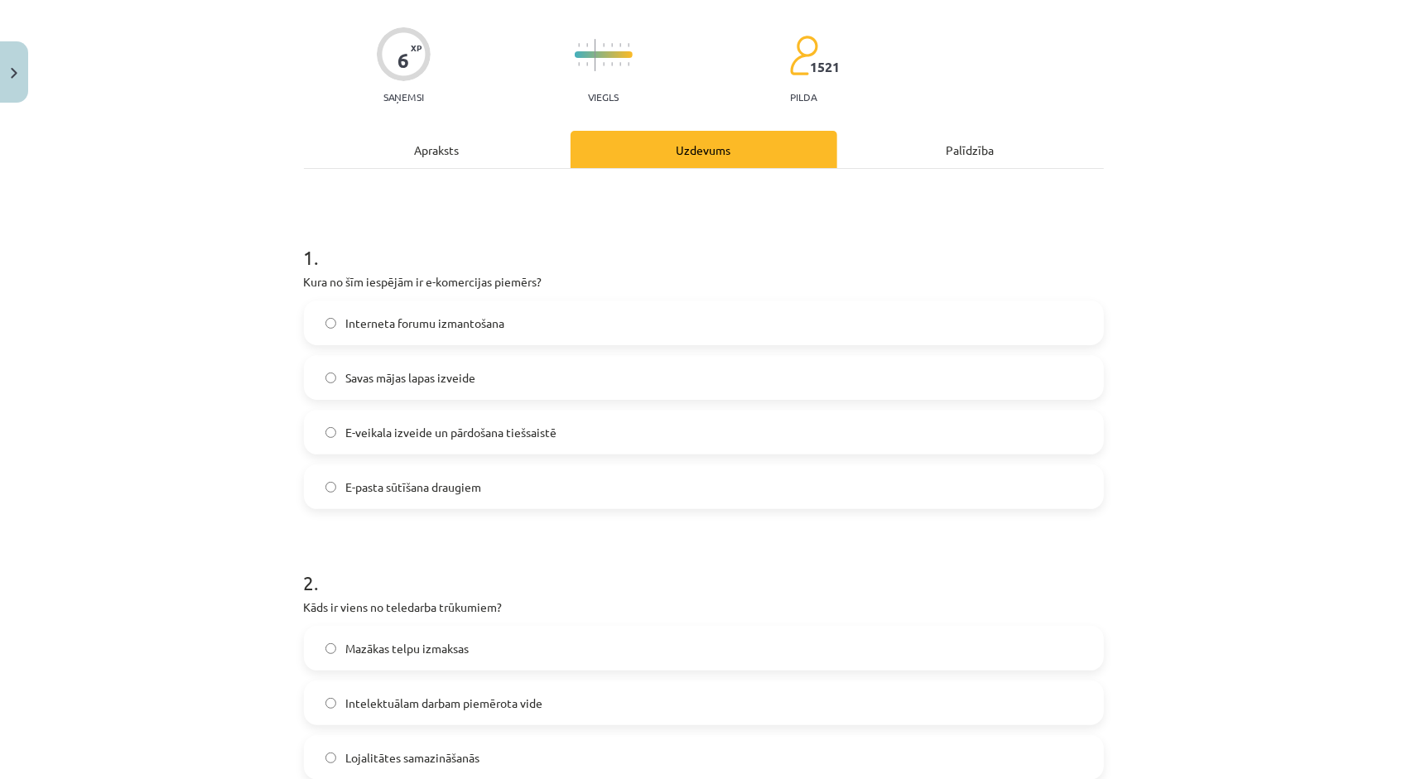
scroll to position [207, 0]
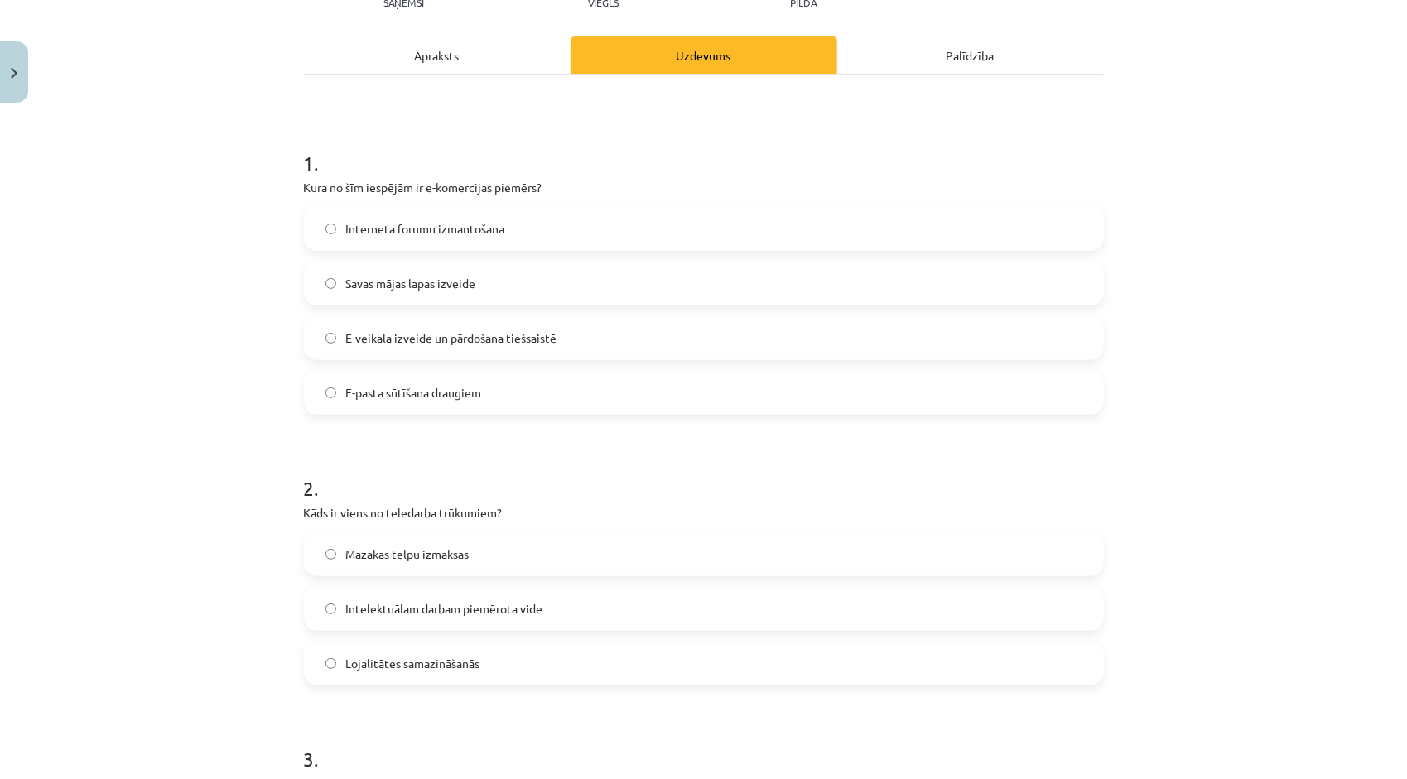
click at [429, 672] on label "Lojalitātes samazināšanās" at bounding box center [704, 663] width 797 height 41
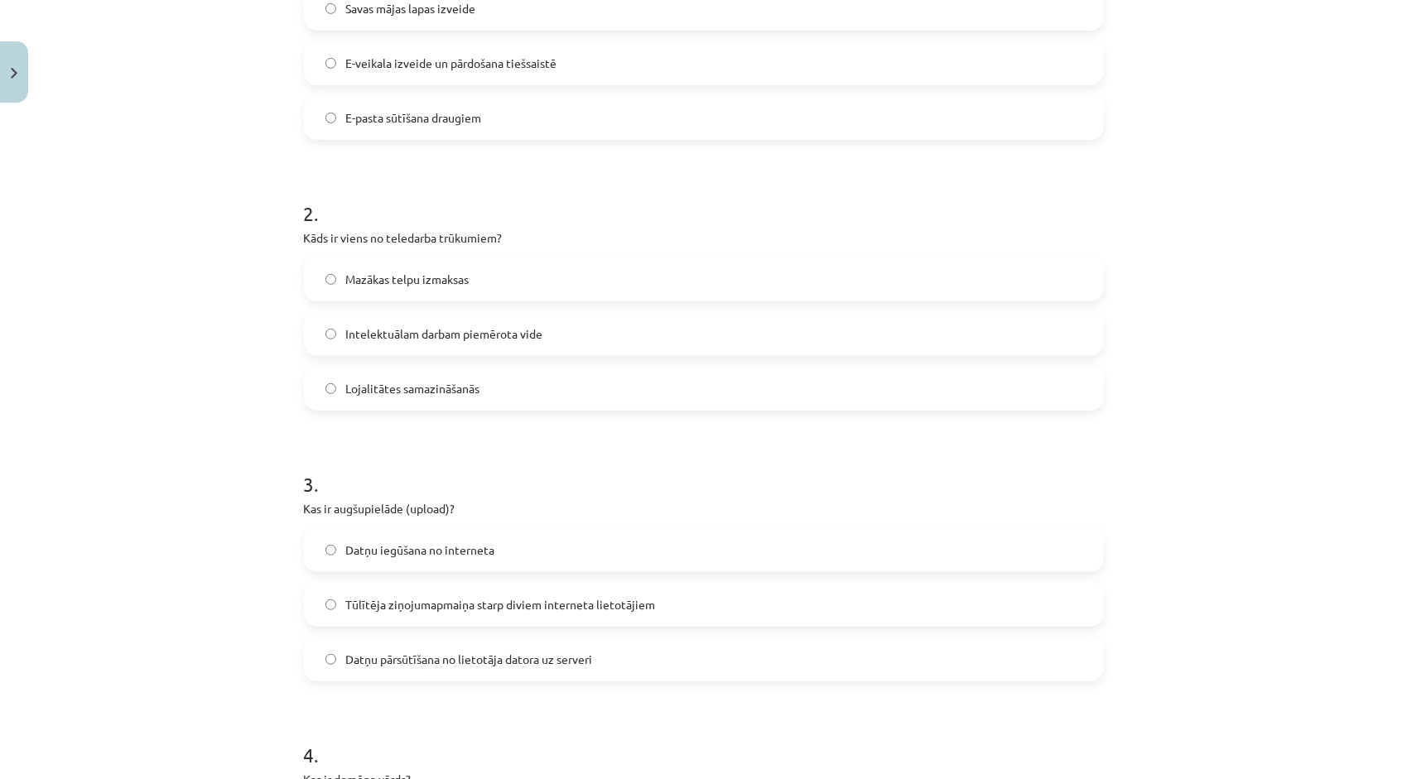
scroll to position [538, 0]
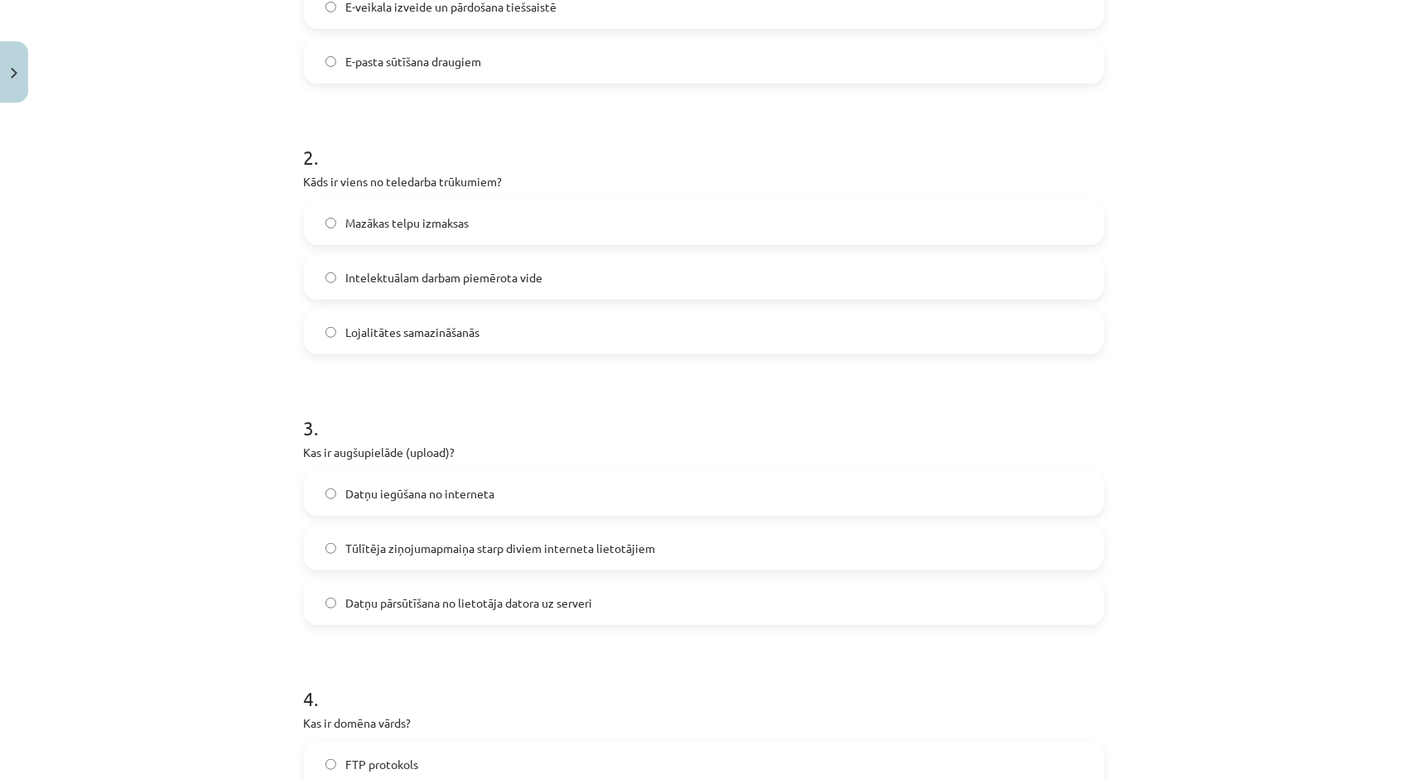
click at [441, 613] on label "Datņu pārsūtīšana no lietotāja datora uz serveri" at bounding box center [704, 602] width 797 height 41
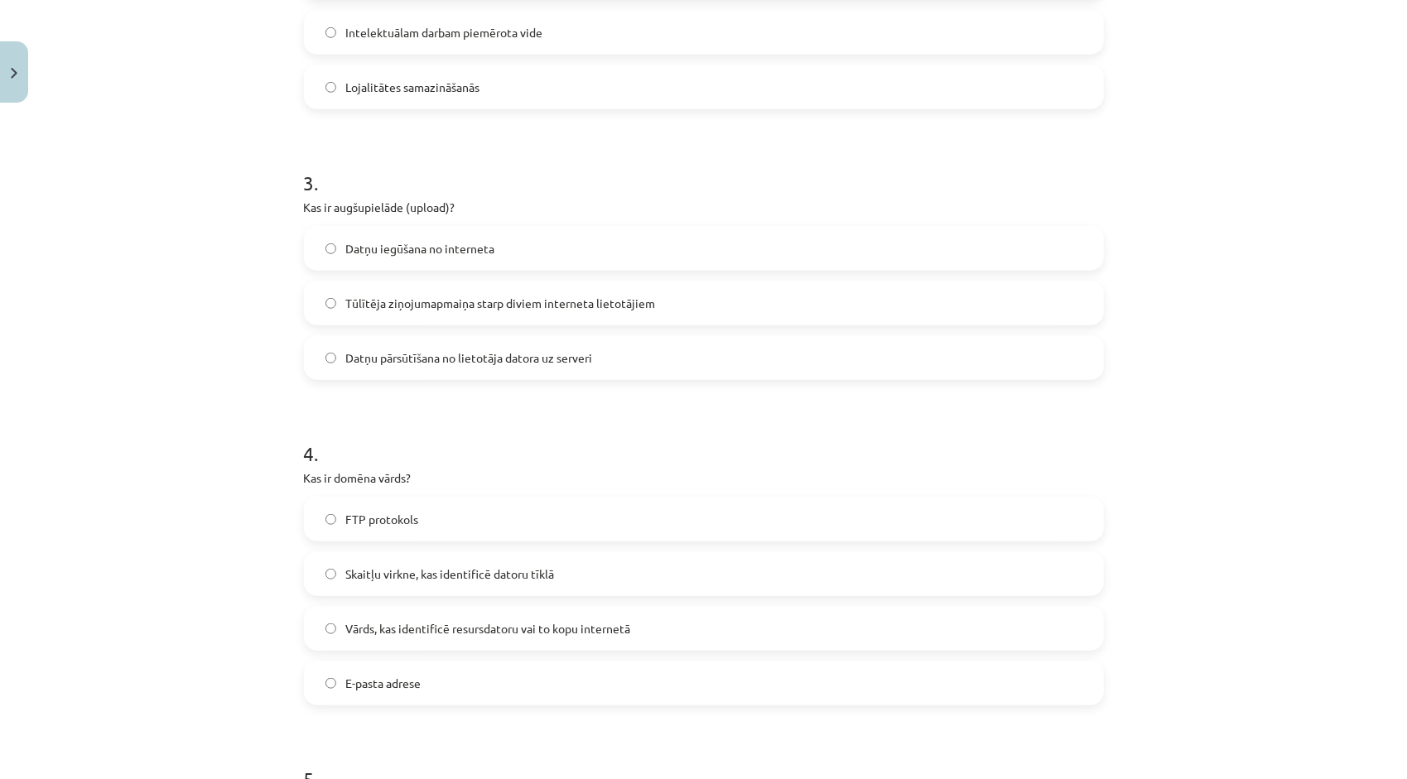
scroll to position [787, 0]
click at [469, 528] on label "FTP protokols" at bounding box center [704, 515] width 797 height 41
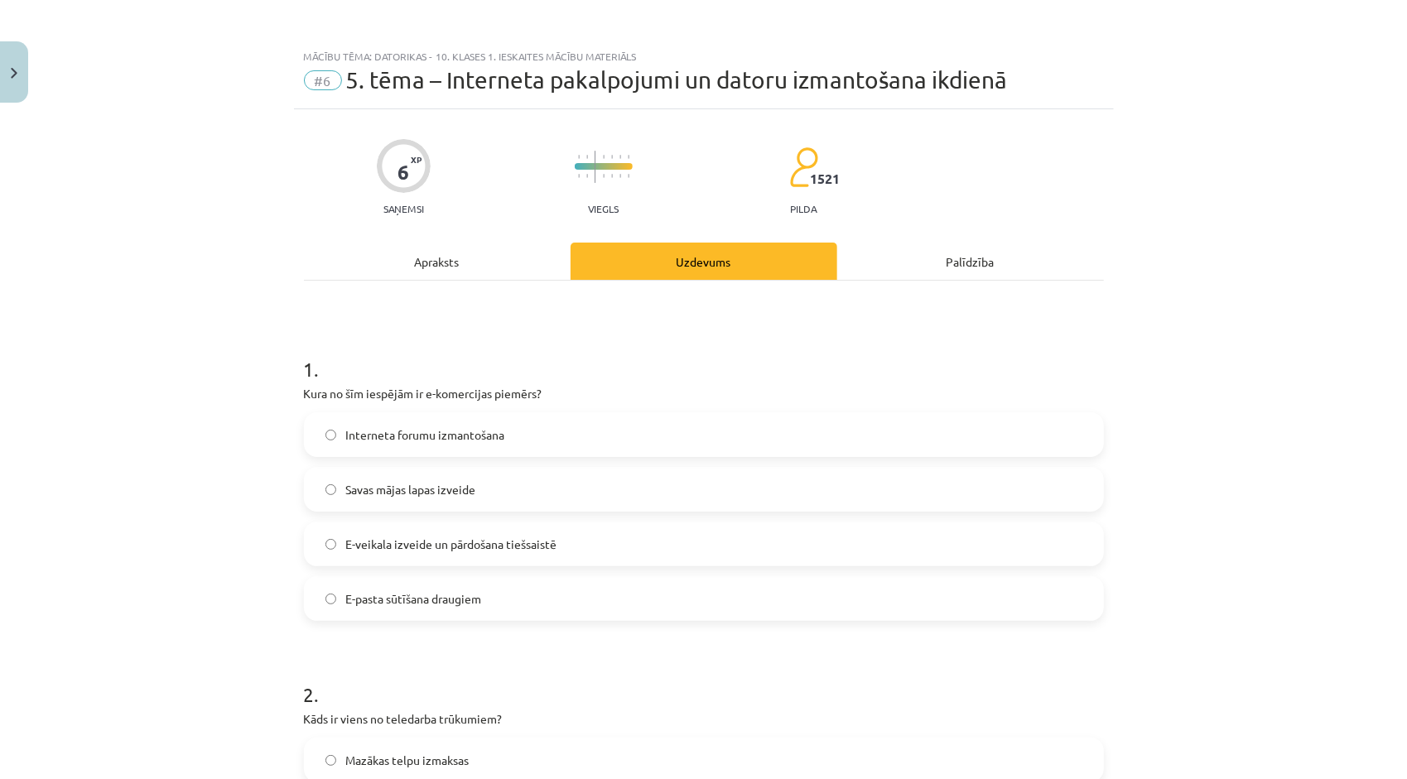
scroll to position [0, 0]
click at [465, 273] on div "Apraksts" at bounding box center [437, 261] width 267 height 37
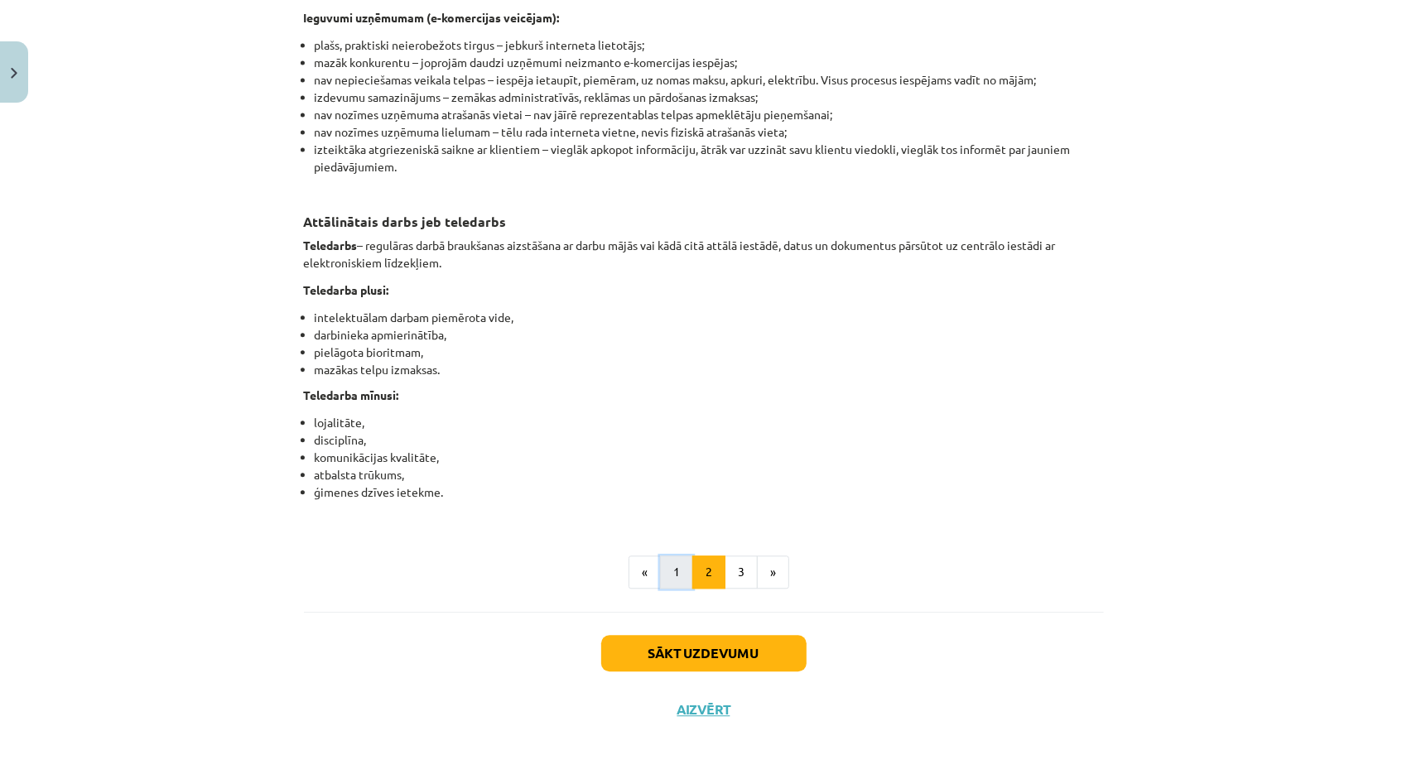
click at [667, 580] on button "1" at bounding box center [676, 572] width 33 height 33
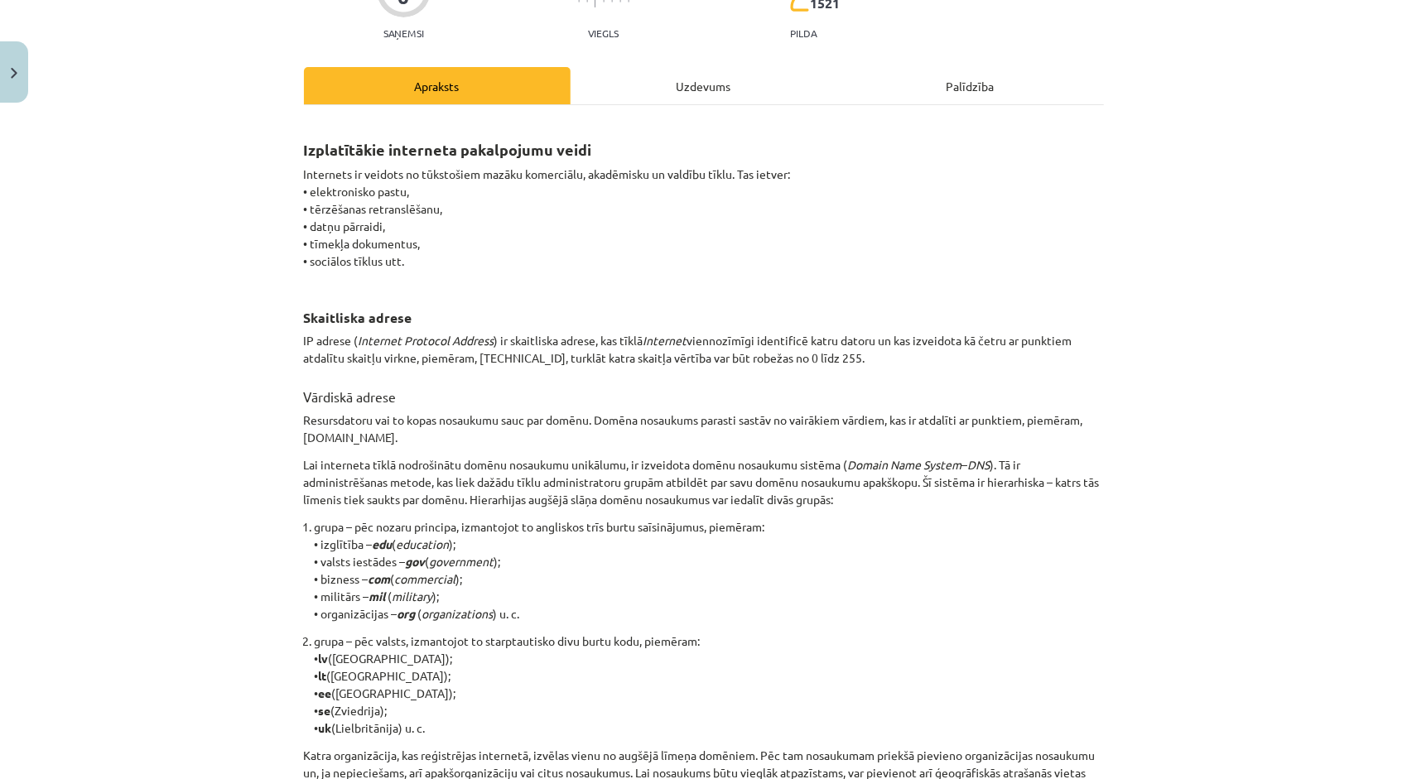
scroll to position [47, 0]
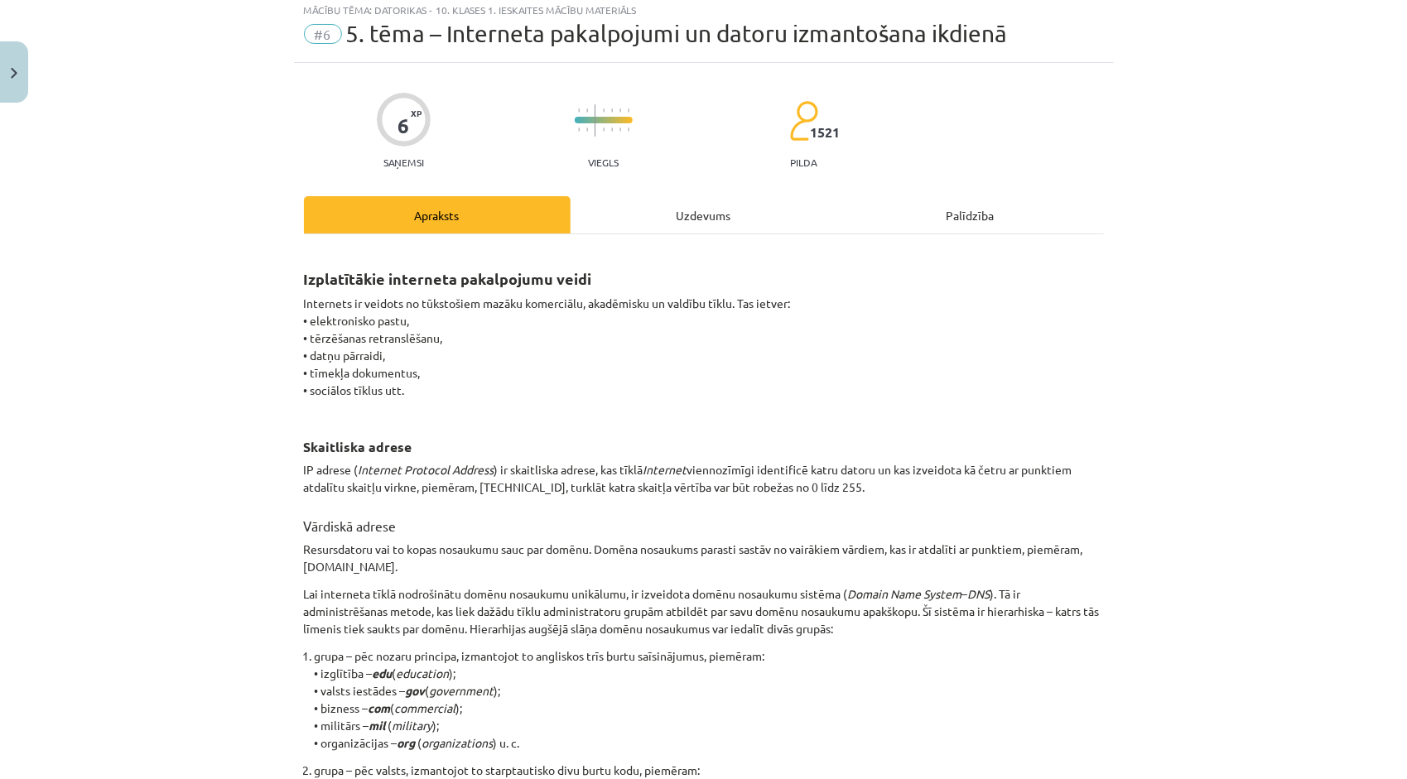
click at [671, 219] on div "Uzdevums" at bounding box center [704, 214] width 267 height 37
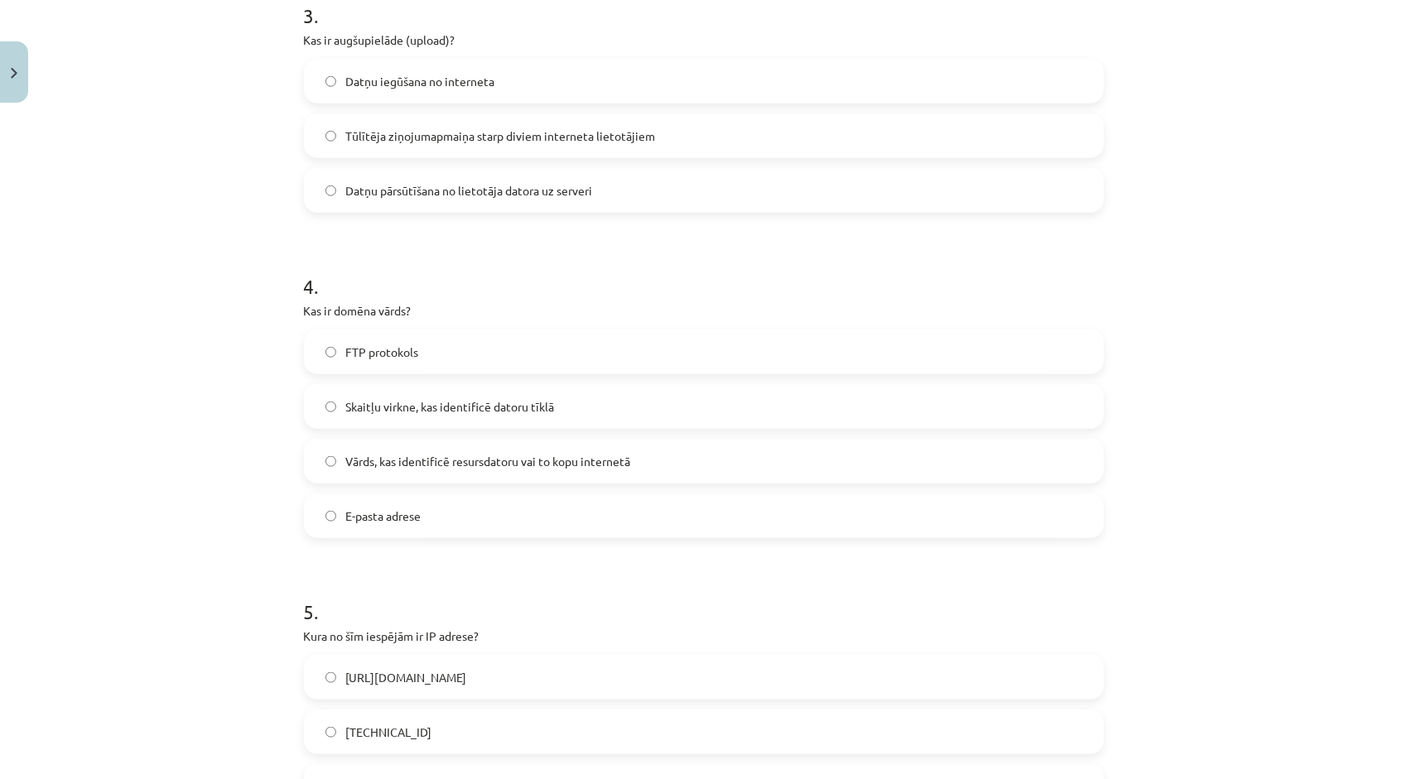
scroll to position [952, 0]
click at [540, 470] on label "Vārds, kas identificē resursdatoru vai to kopu internetā" at bounding box center [704, 459] width 797 height 41
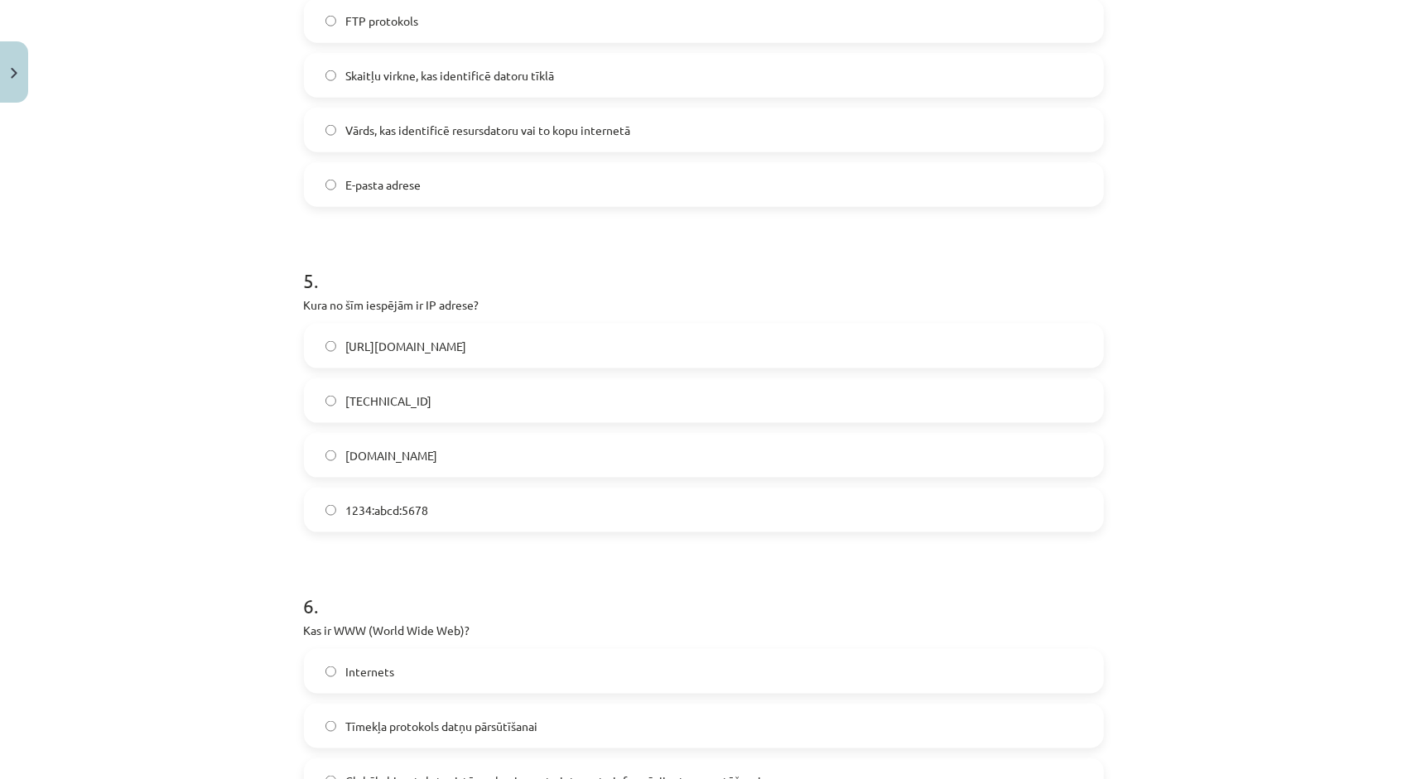
scroll to position [1284, 0]
click at [491, 402] on label "192.100.81.101" at bounding box center [704, 398] width 797 height 41
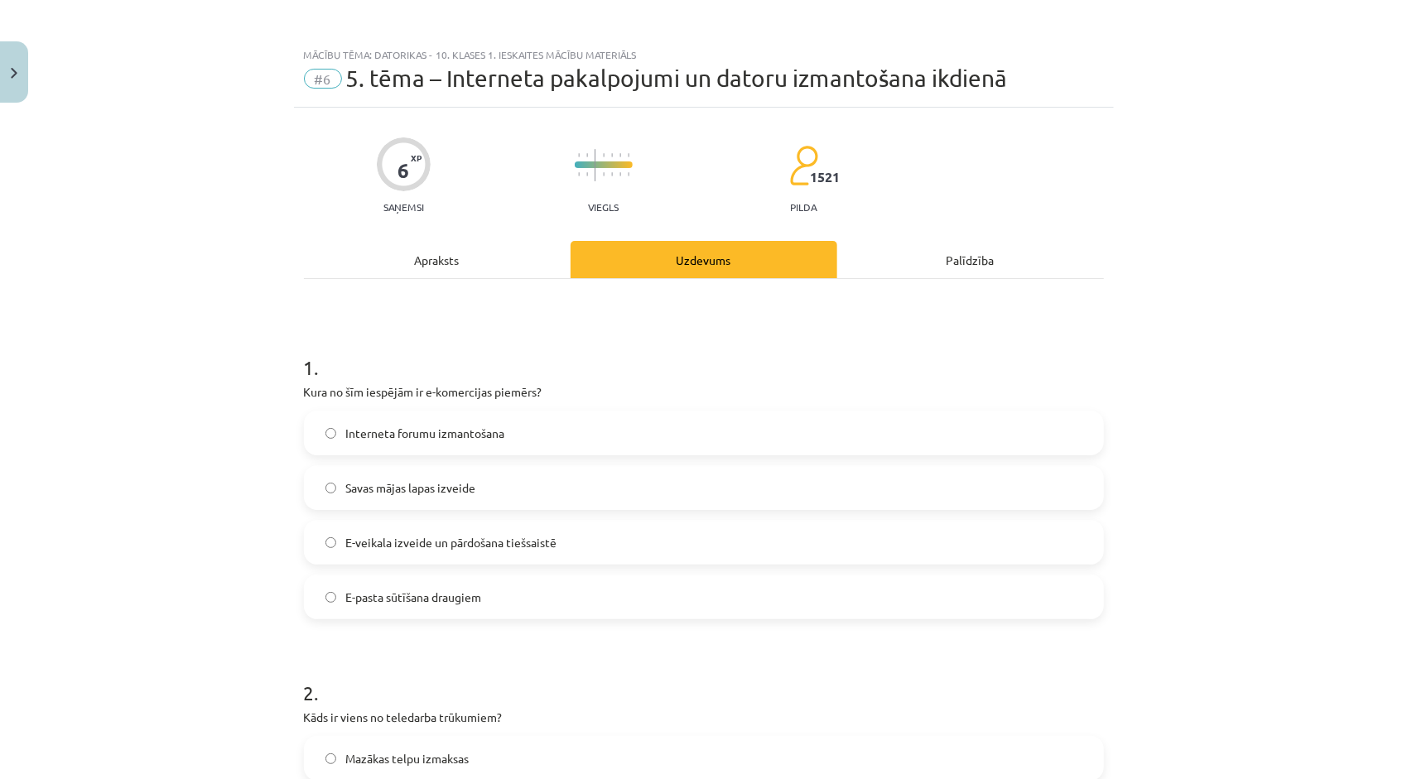
scroll to position [0, 0]
click at [437, 275] on div "Apraksts" at bounding box center [437, 261] width 267 height 37
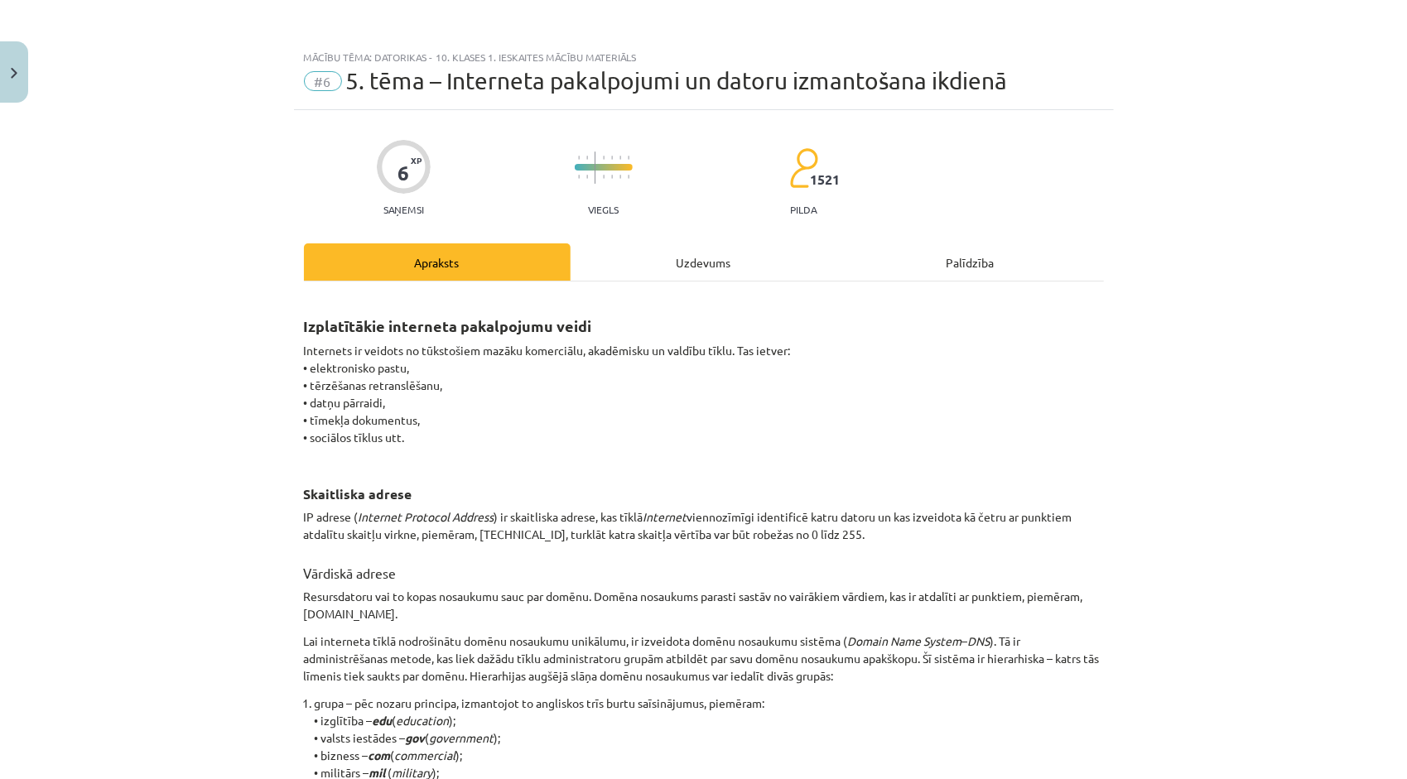
click at [741, 272] on div "Uzdevums" at bounding box center [704, 261] width 267 height 37
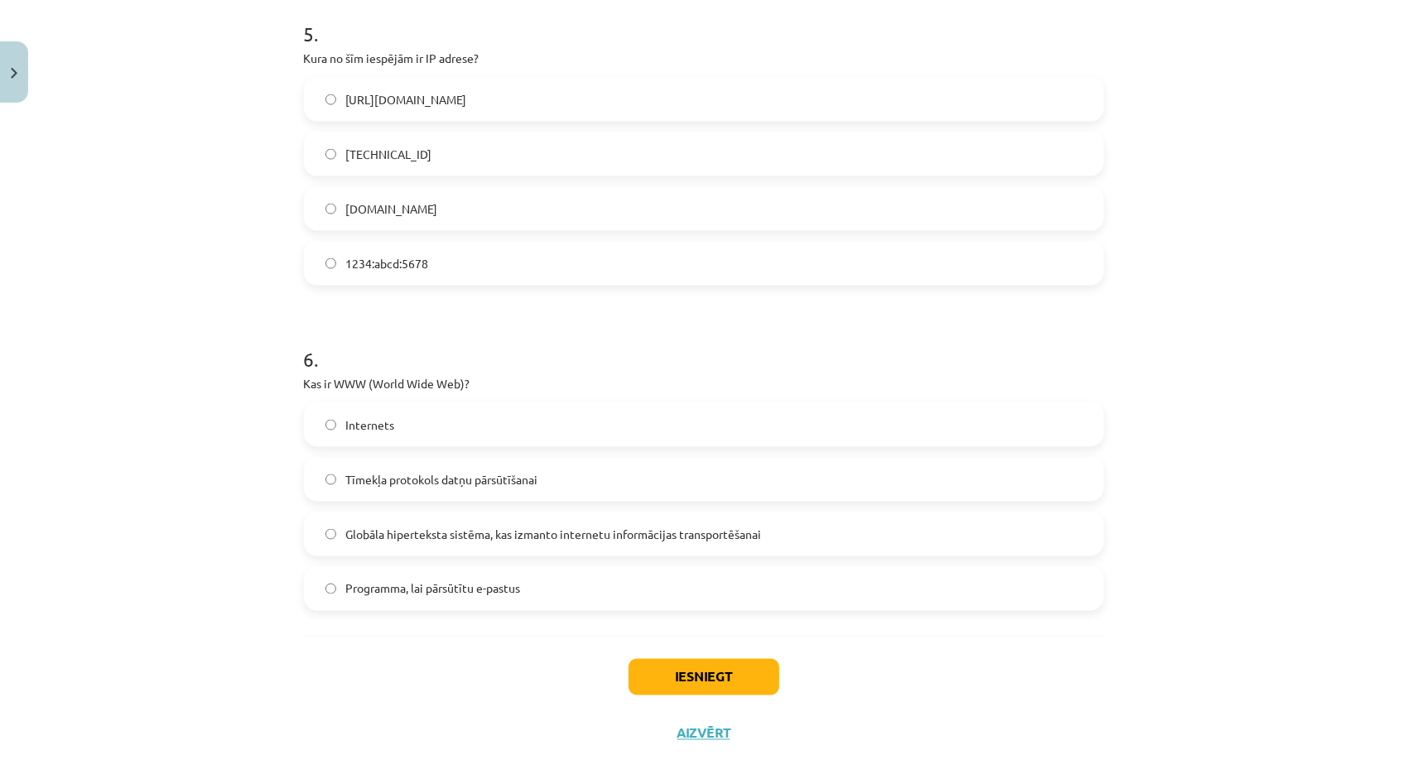
scroll to position [1532, 0]
click at [576, 523] on span "Globāla hiperteksta sistēma, kas izmanto internetu informācijas transportēšanai" at bounding box center [554, 531] width 416 height 17
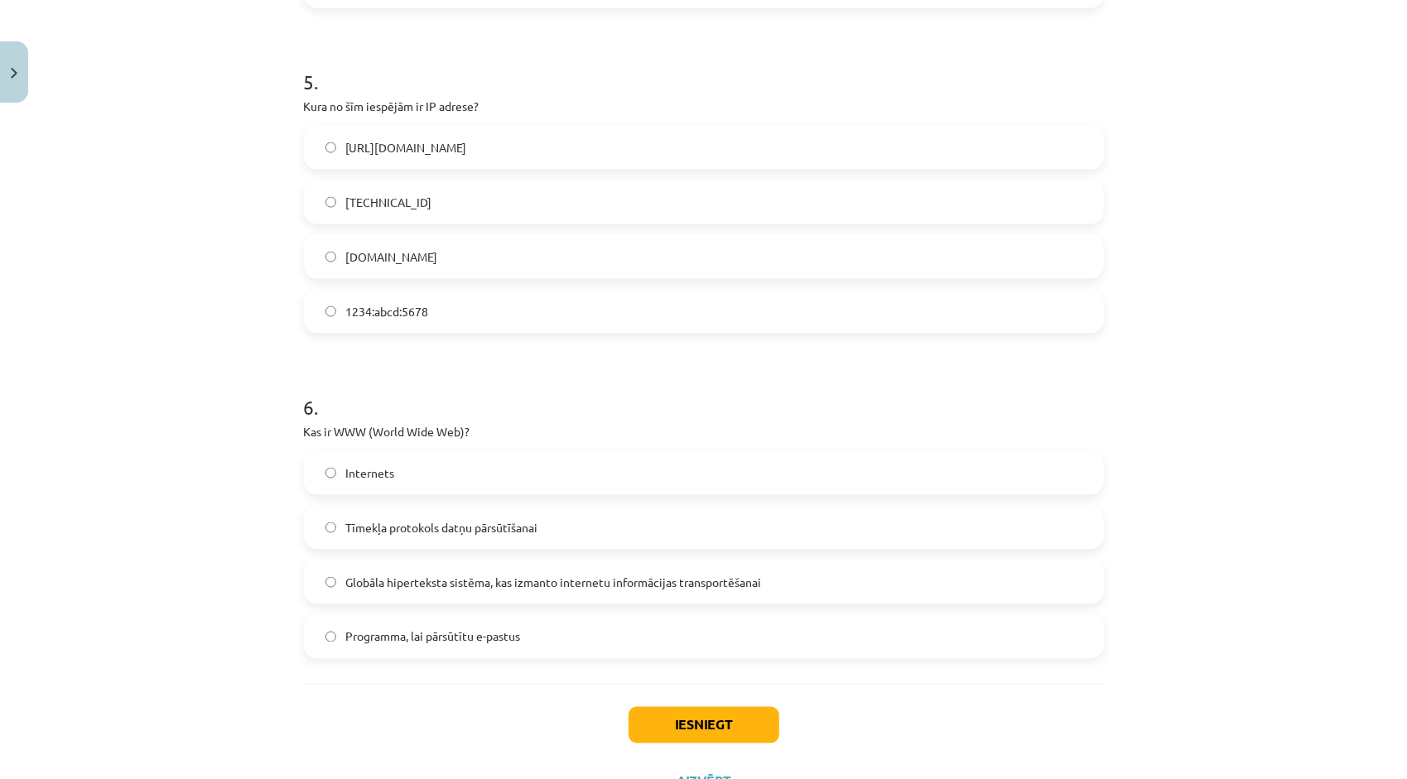
scroll to position [1552, 0]
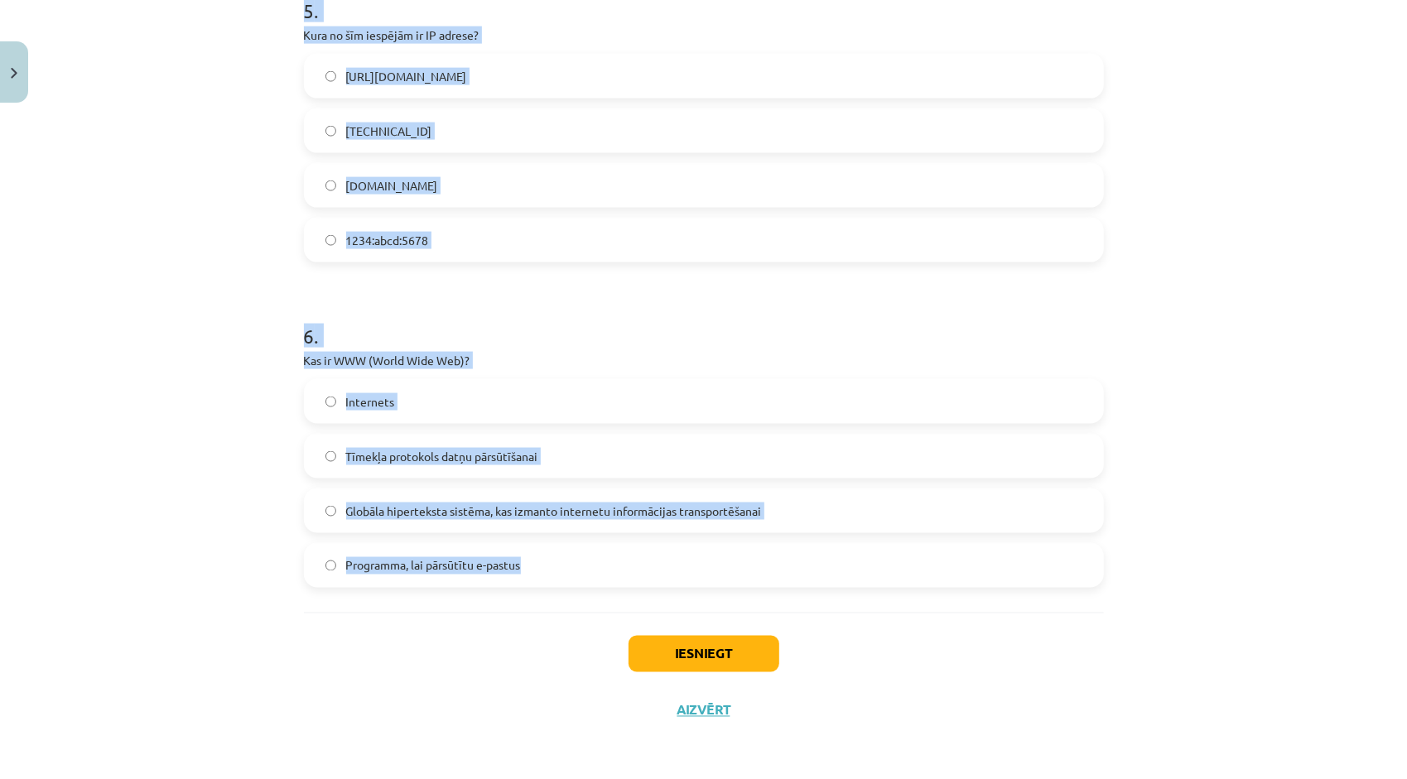
drag, startPoint x: 299, startPoint y: 247, endPoint x: 543, endPoint y: 591, distance: 422.3
copy form "1 . Kura no šīm iespējām ir e-komercijas piemērs? Interneta forumu izmantošana …"
click at [555, 353] on p "Kas ir WWW (World Wide Web)?" at bounding box center [704, 360] width 800 height 17
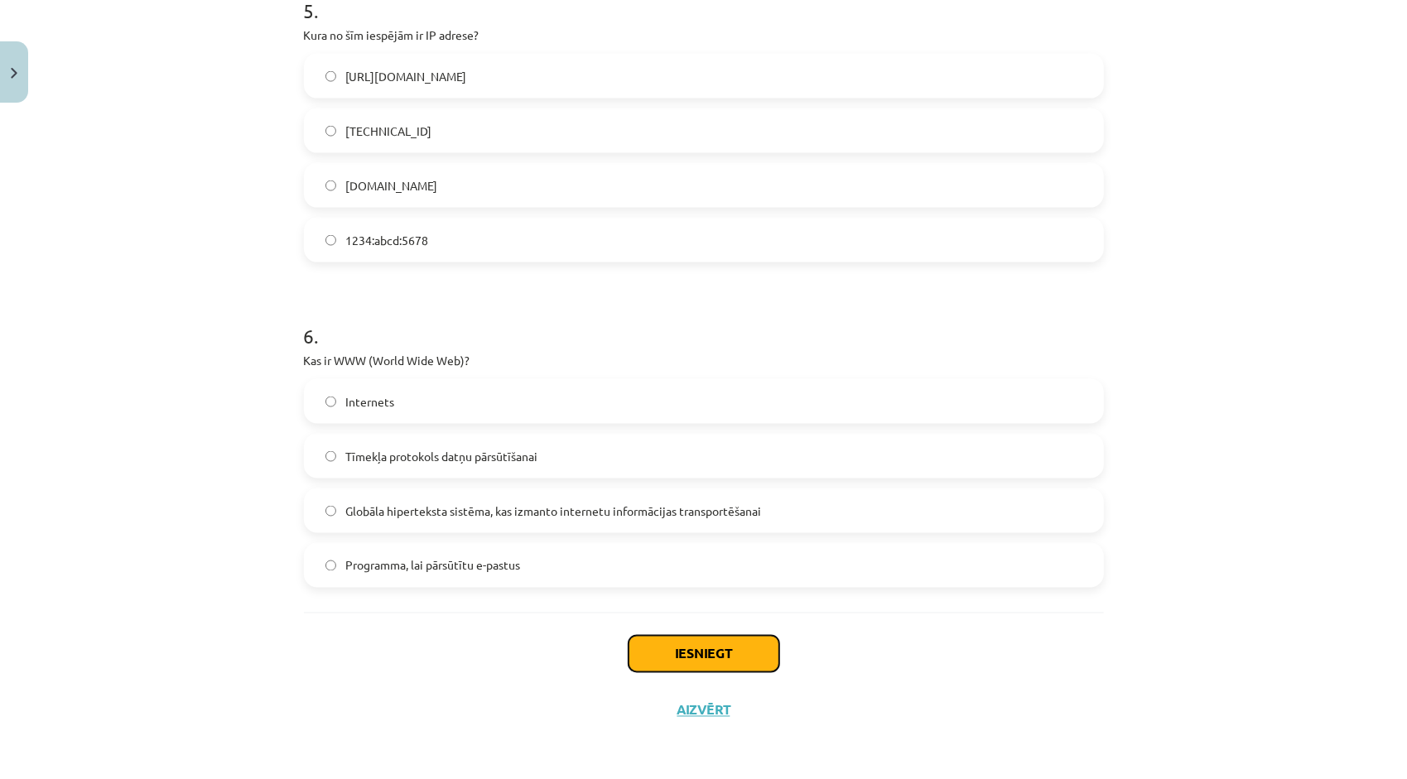
click at [681, 659] on button "Iesniegt" at bounding box center [704, 654] width 151 height 36
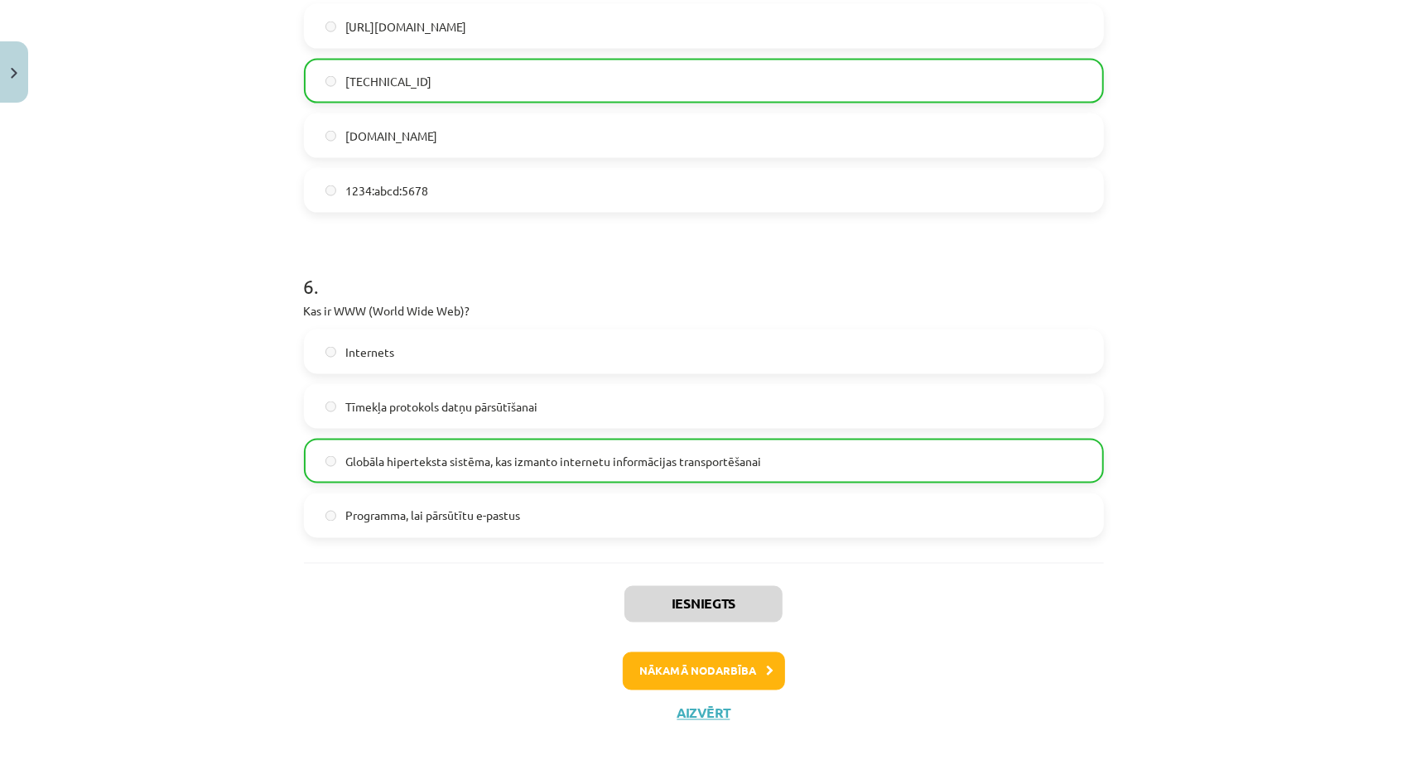
scroll to position [1603, 0]
click at [704, 719] on div "Iesniegts Nākamā nodarbība Aizvērt" at bounding box center [704, 645] width 800 height 169
click at [701, 717] on button "Aizvērt" at bounding box center [703, 712] width 63 height 17
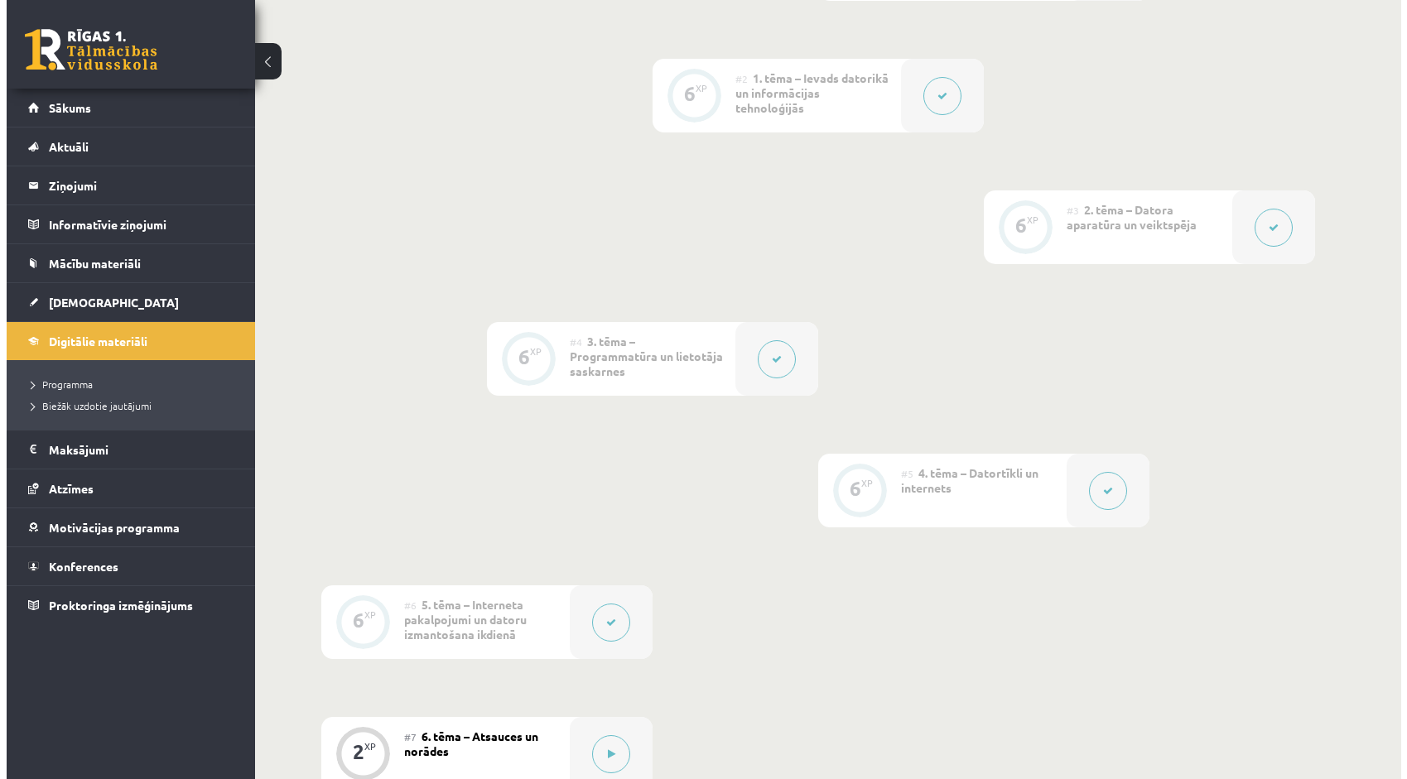
scroll to position [828, 0]
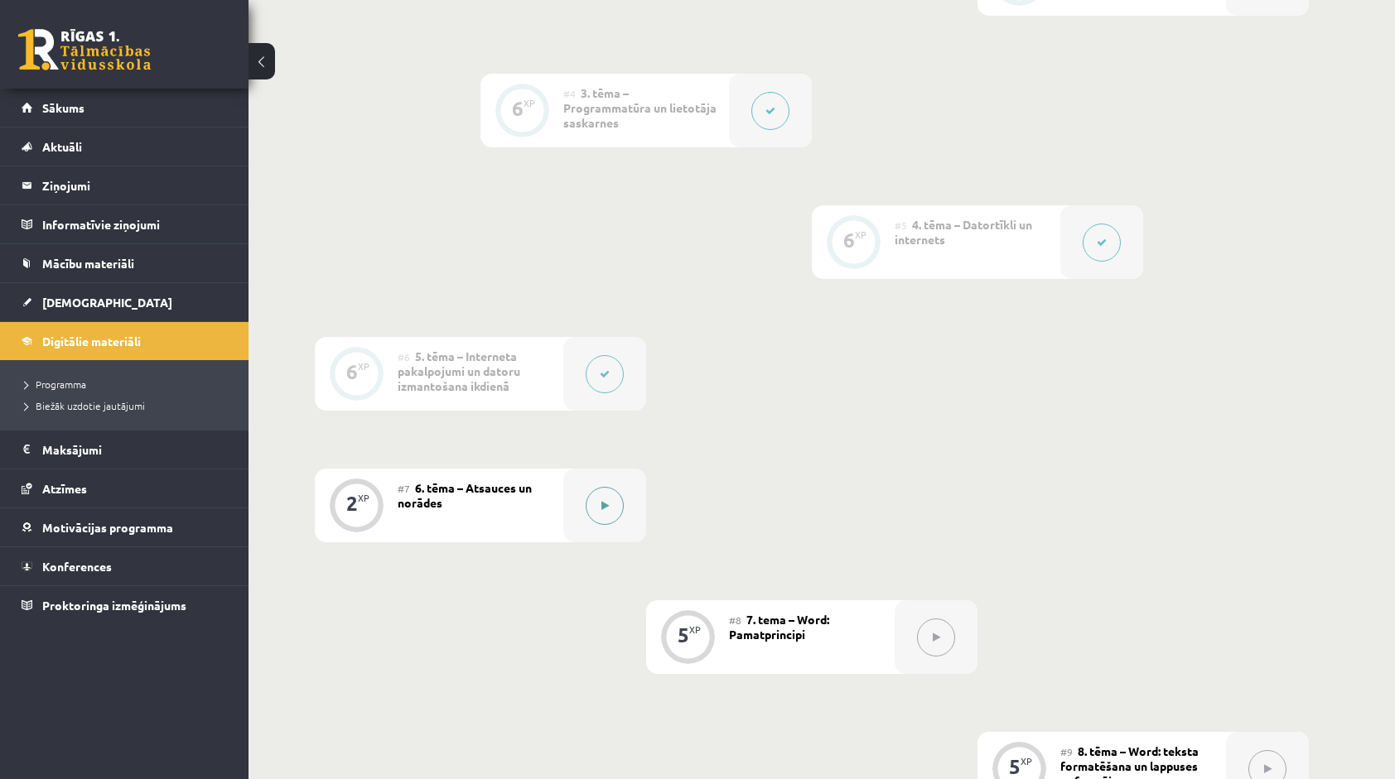
click at [611, 505] on button at bounding box center [605, 506] width 38 height 38
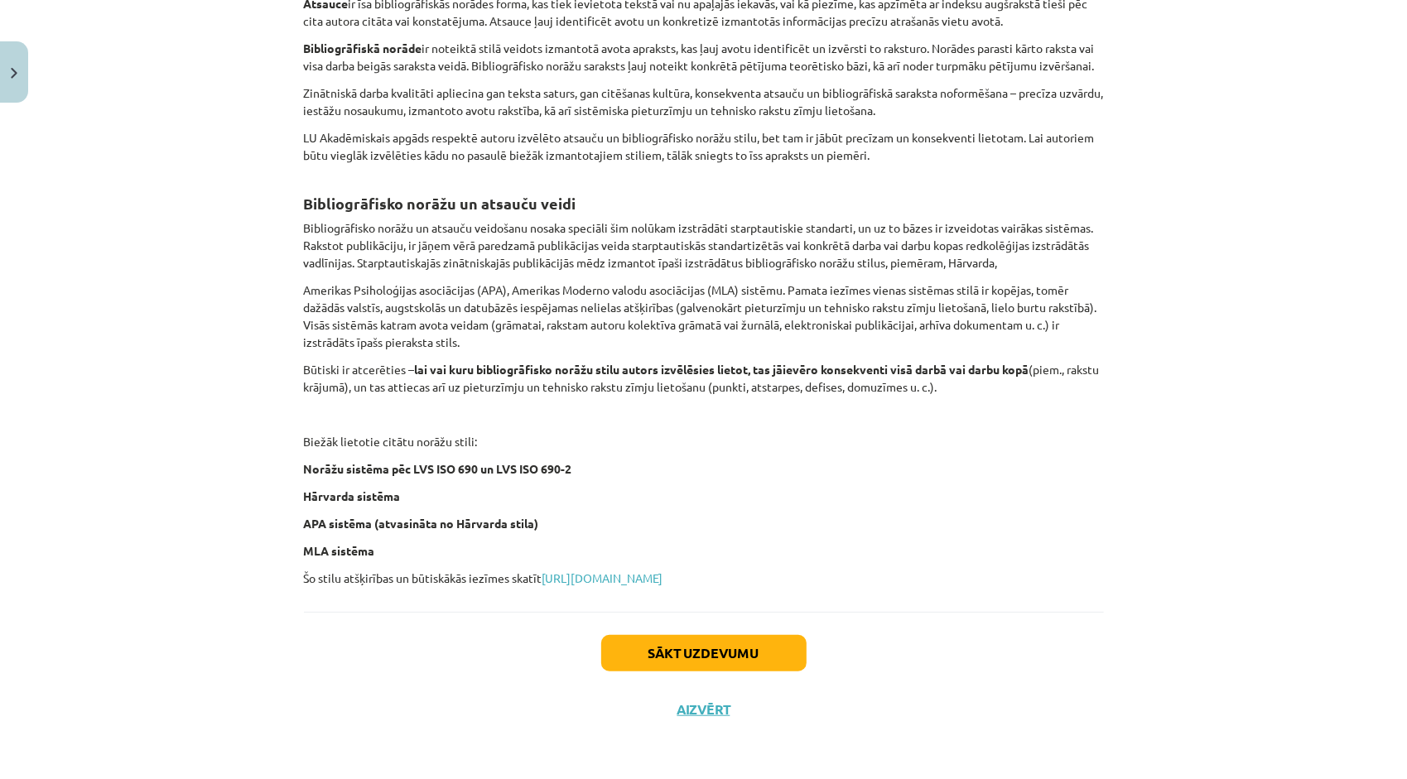
scroll to position [488, 0]
click at [627, 653] on button "Sākt uzdevumu" at bounding box center [703, 653] width 205 height 36
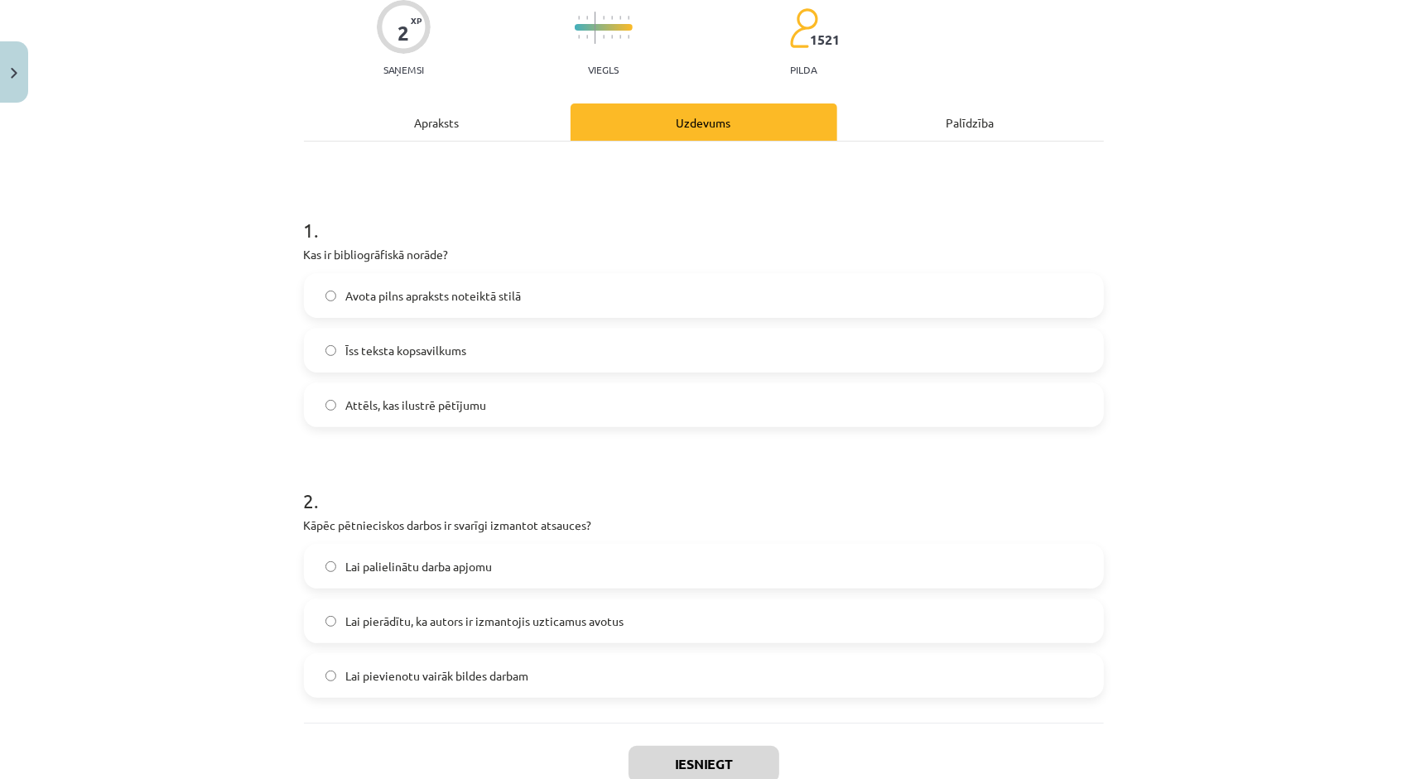
scroll to position [41, 0]
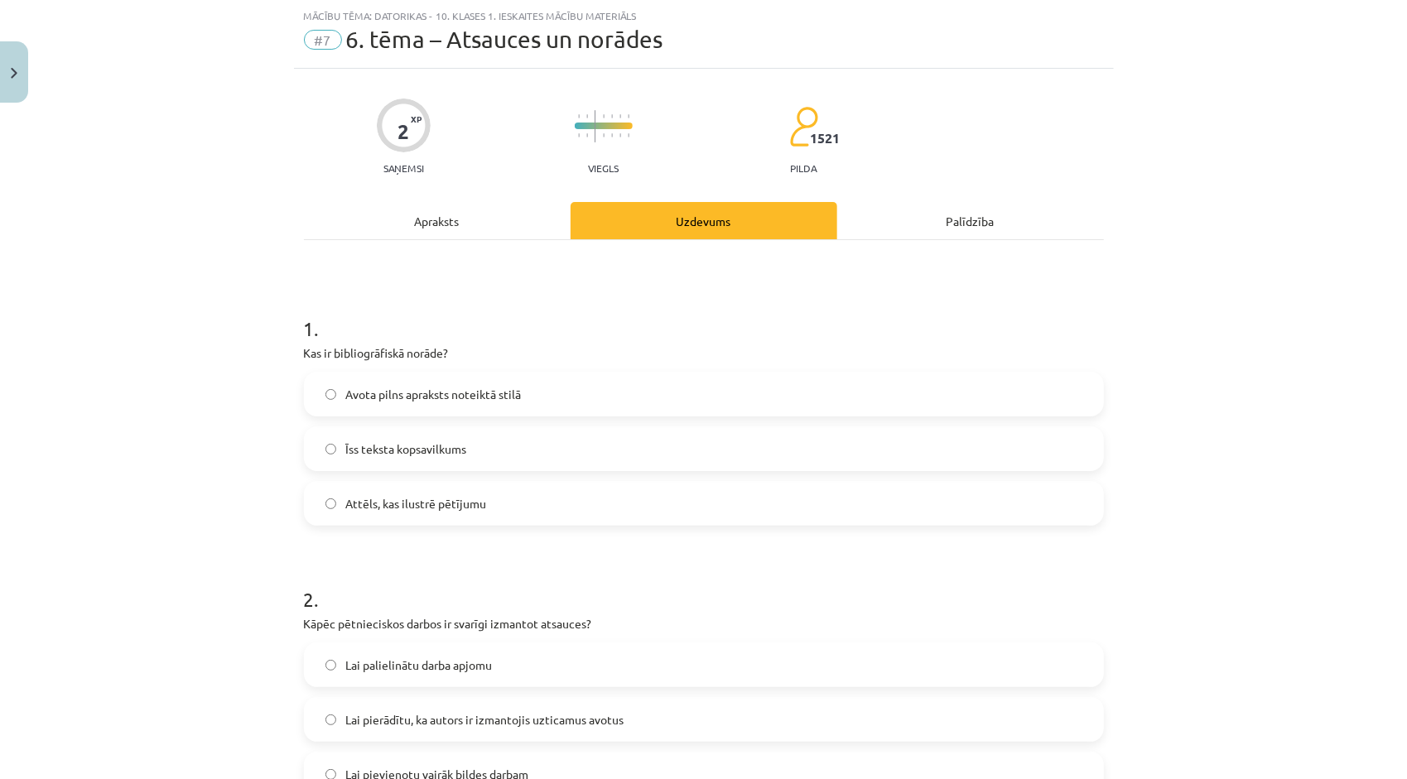
click at [446, 408] on label "Avota pilns apraksts noteiktā stilā" at bounding box center [704, 394] width 797 height 41
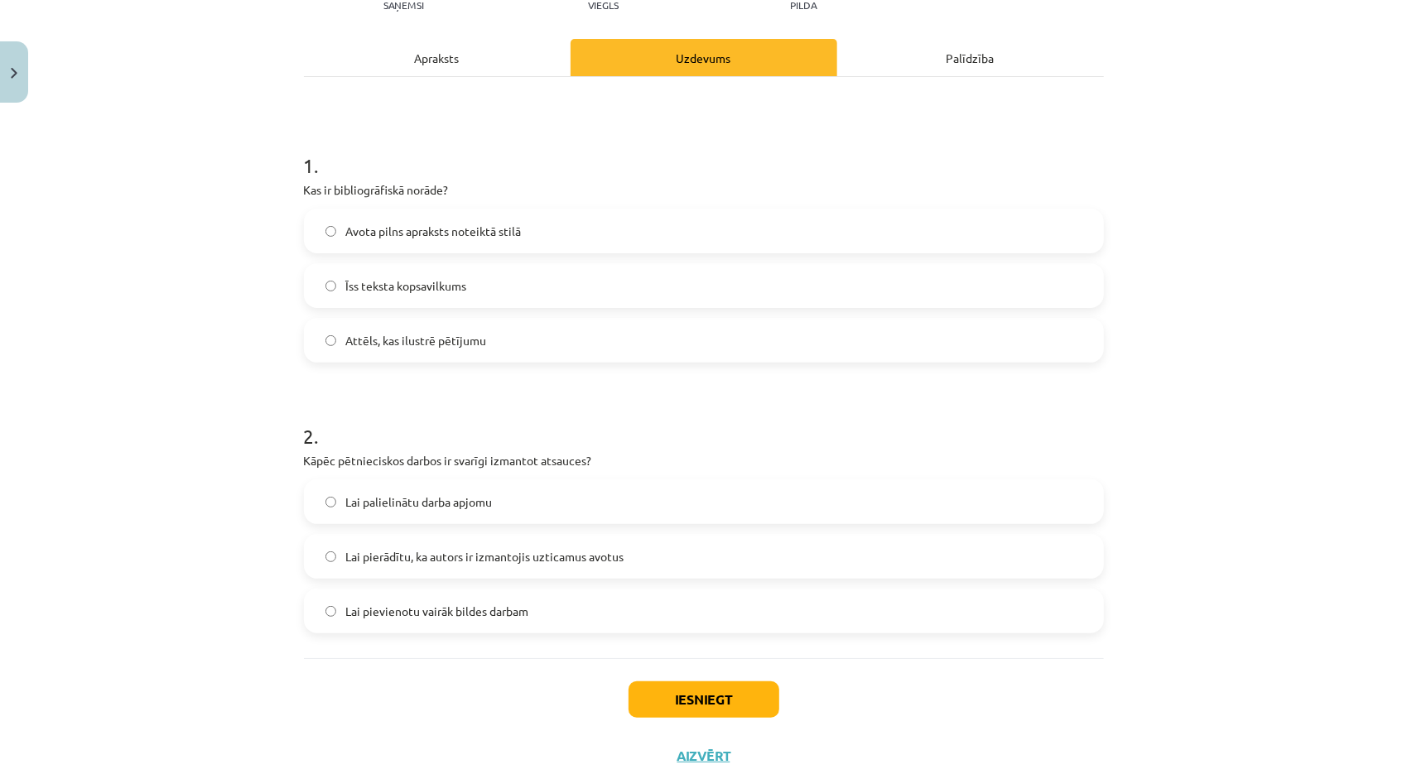
scroll to position [207, 0]
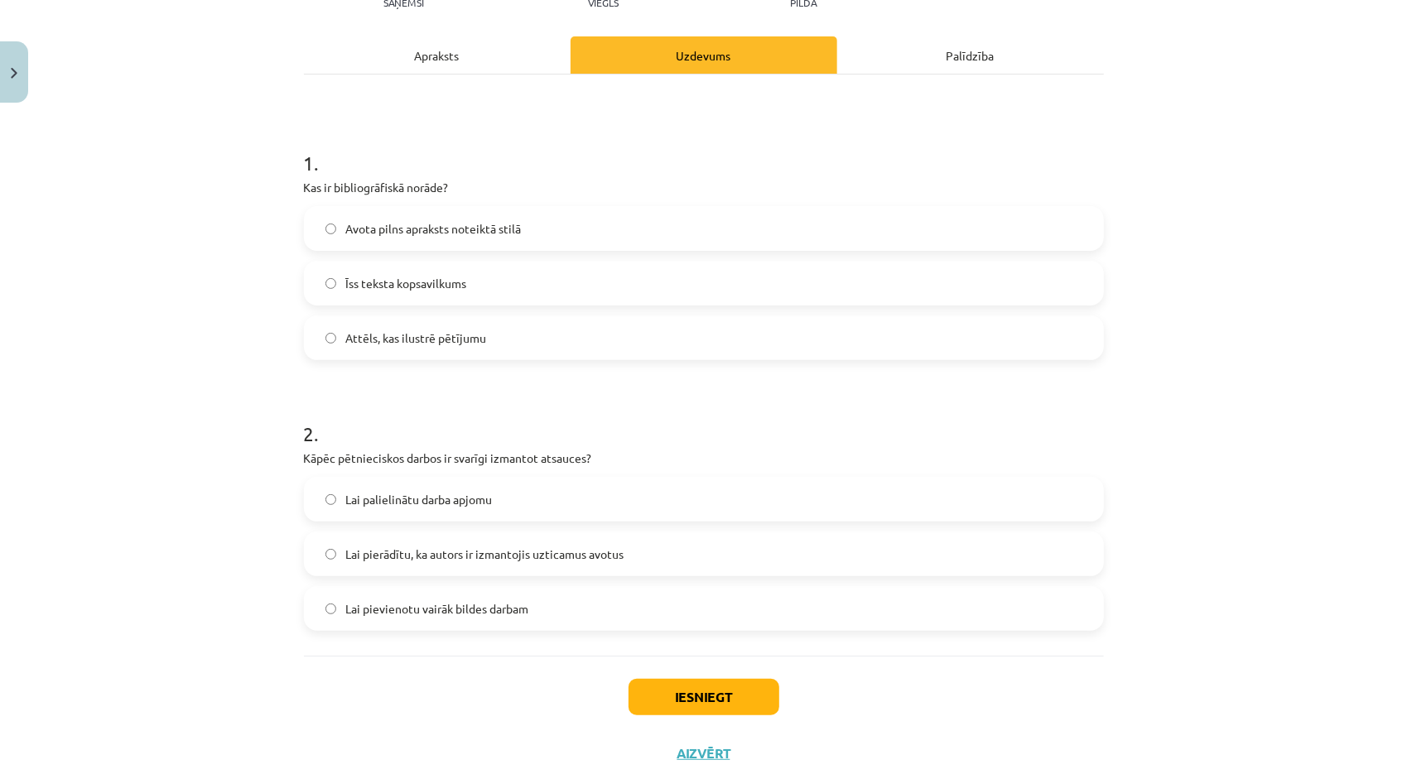
click at [462, 566] on label "Lai pierādītu, ka autors ir izmantojis uzticamus avotus" at bounding box center [704, 553] width 797 height 41
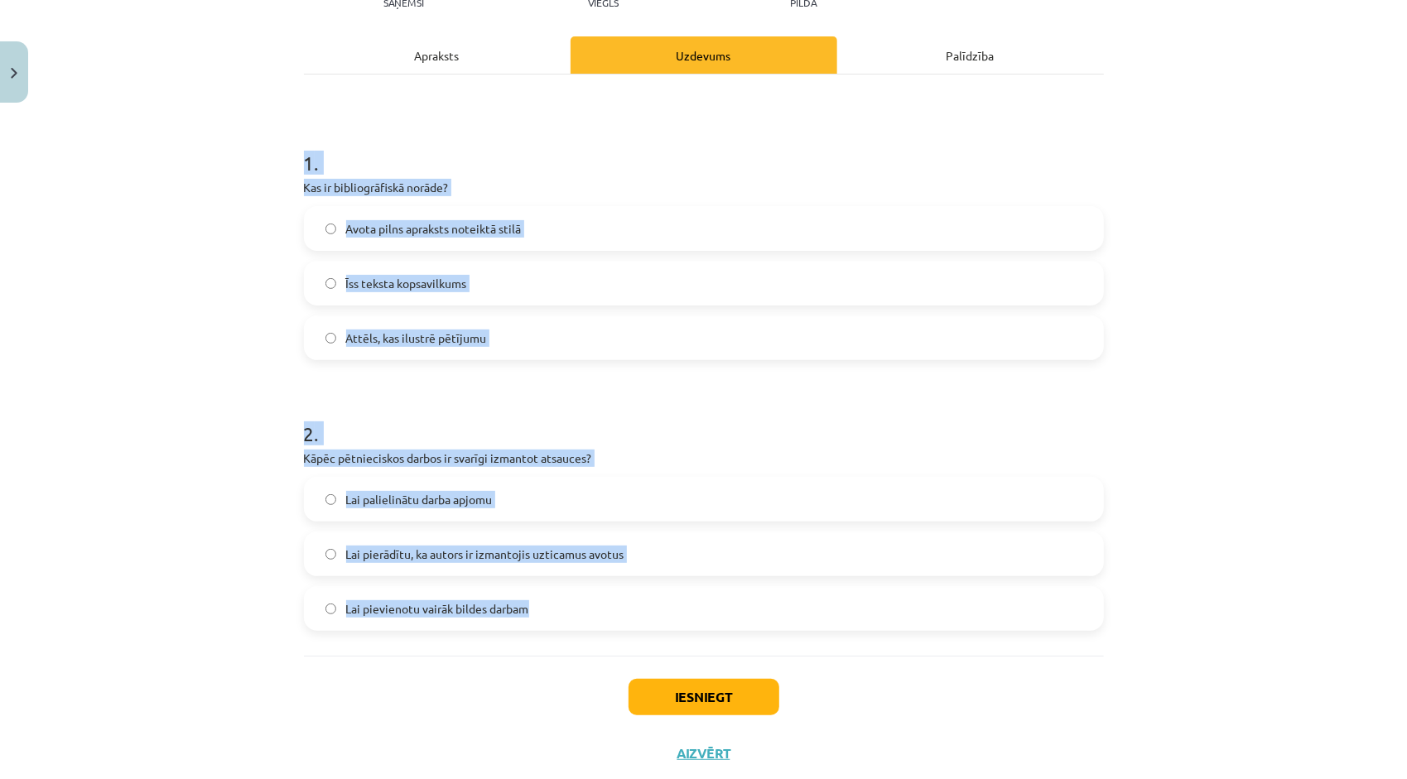
drag, startPoint x: 299, startPoint y: 167, endPoint x: 598, endPoint y: 605, distance: 530.4
click at [598, 605] on form "1 . Kas ir bibliogrāfiskā norāde? Avota pilns apraksts noteiktā stilā Īss tekst…" at bounding box center [704, 377] width 800 height 508
copy form "1 . Kas ir bibliogrāfiskā norāde? Avota pilns apraksts noteiktā stilā Īss tekst…"
click at [701, 432] on h1 "2 ." at bounding box center [704, 418] width 800 height 51
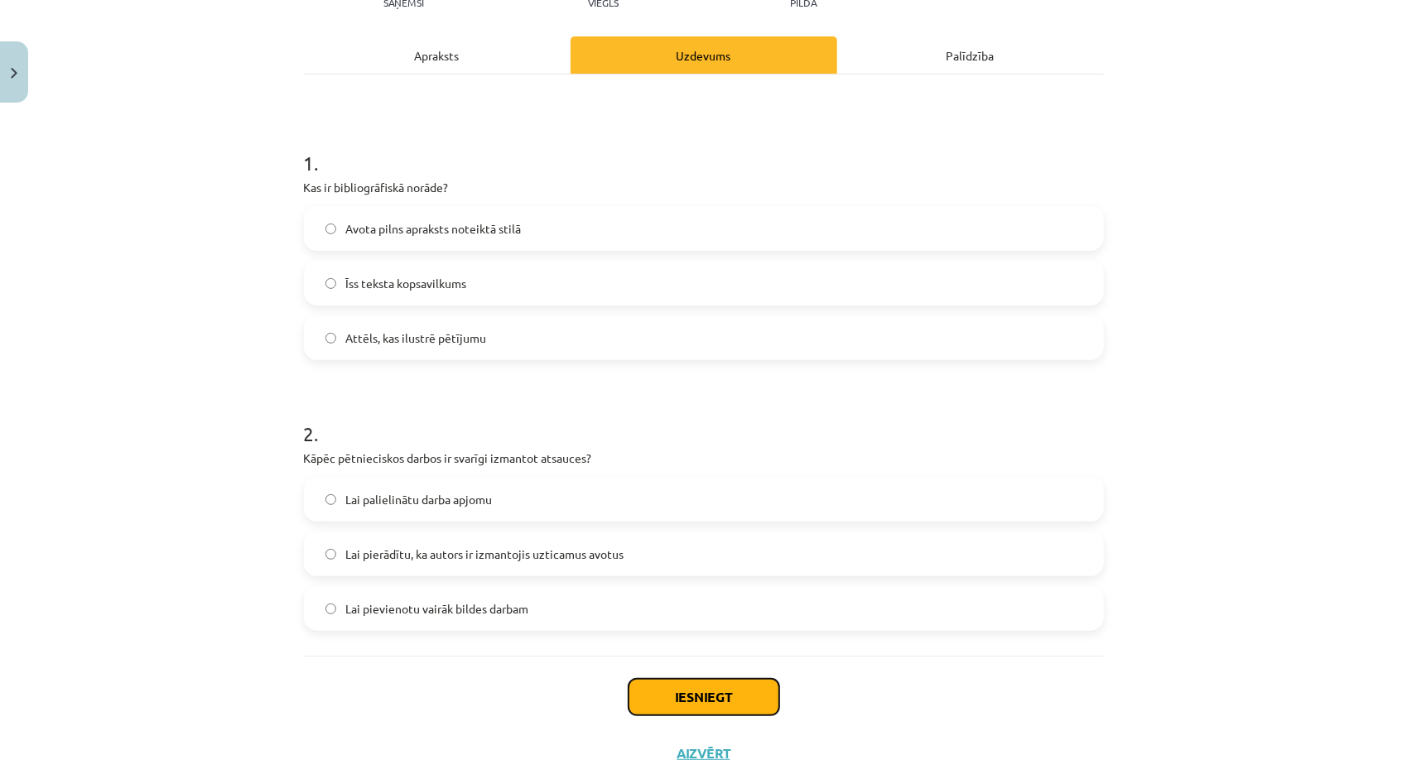
click at [735, 692] on button "Iesniegt" at bounding box center [704, 697] width 151 height 36
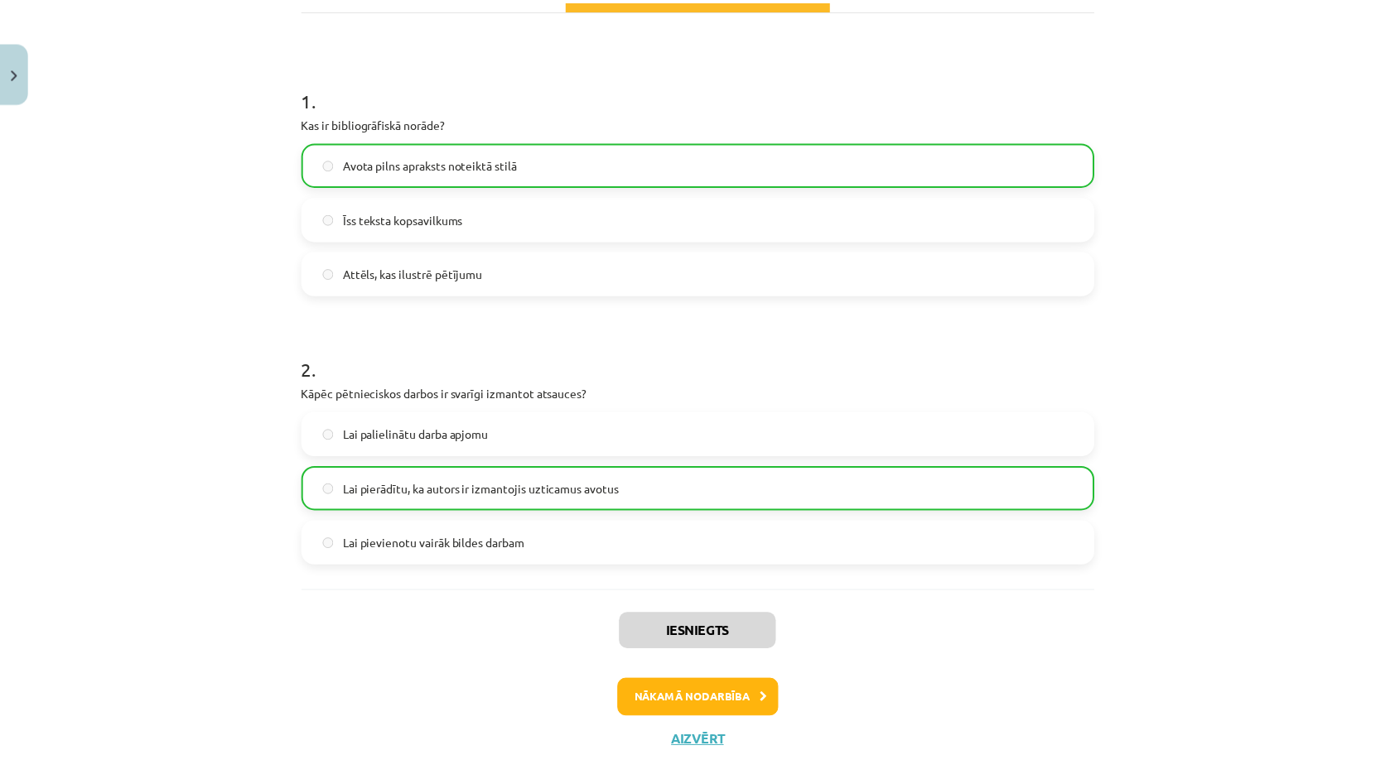
scroll to position [301, 0]
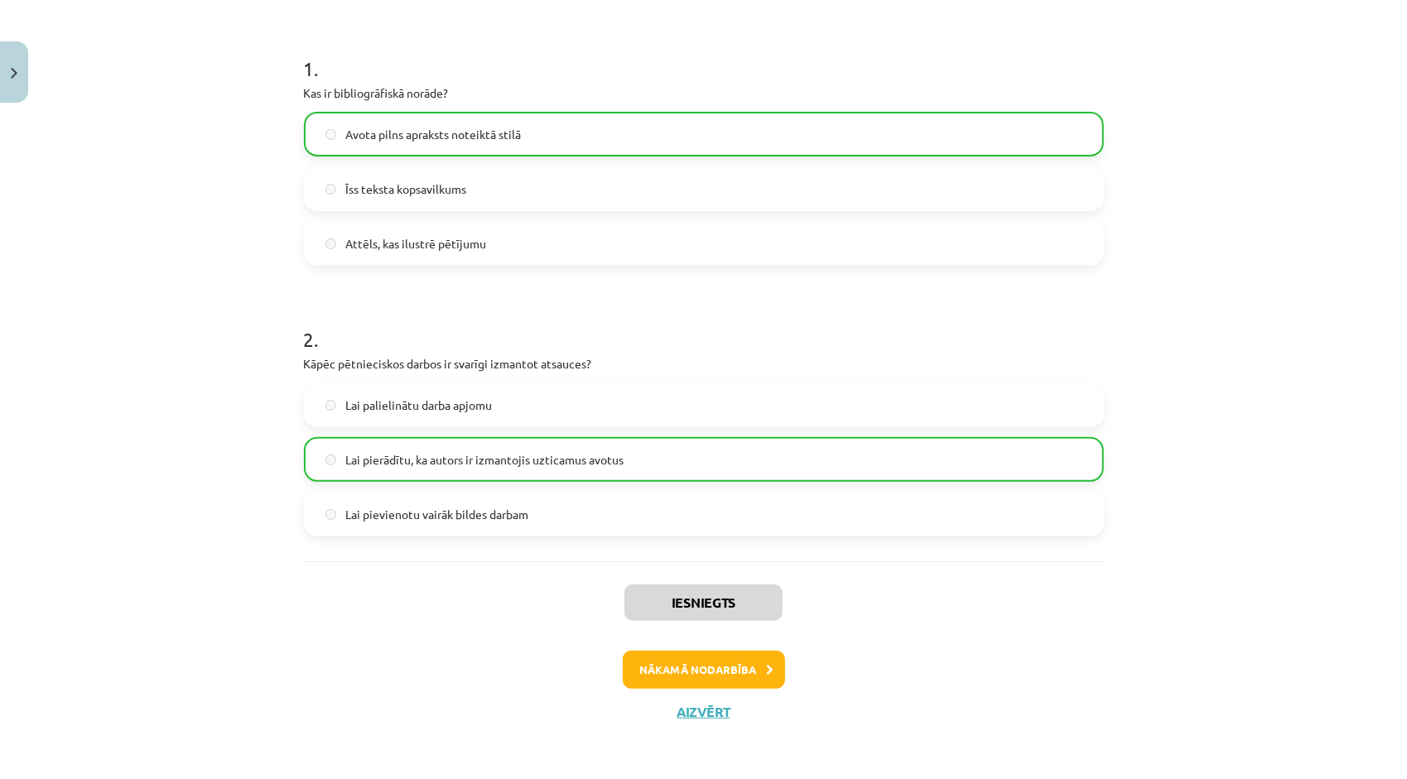
click at [707, 697] on div "Iesniegts Nākamā nodarbība Aizvērt" at bounding box center [704, 645] width 800 height 169
click at [704, 710] on button "Aizvērt" at bounding box center [703, 712] width 63 height 17
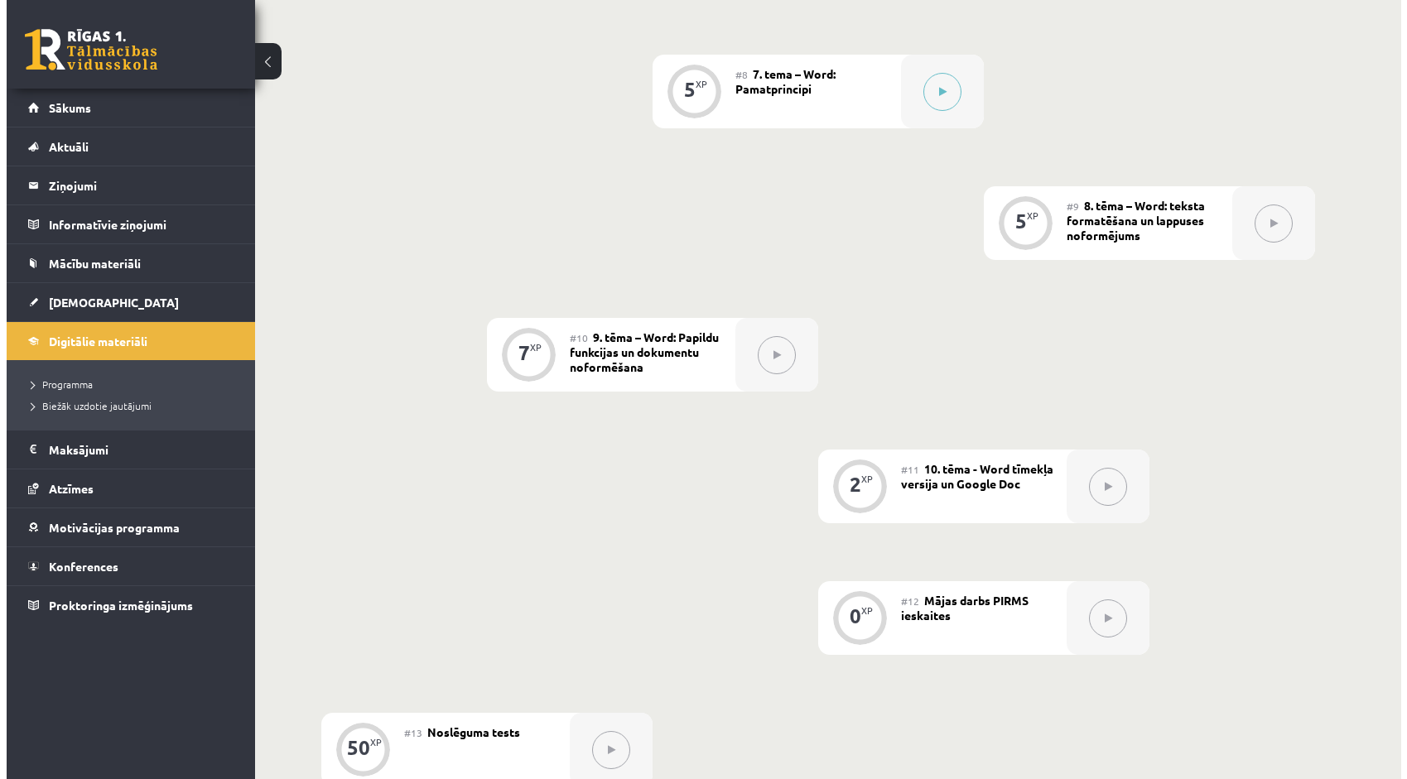
scroll to position [1222, 0]
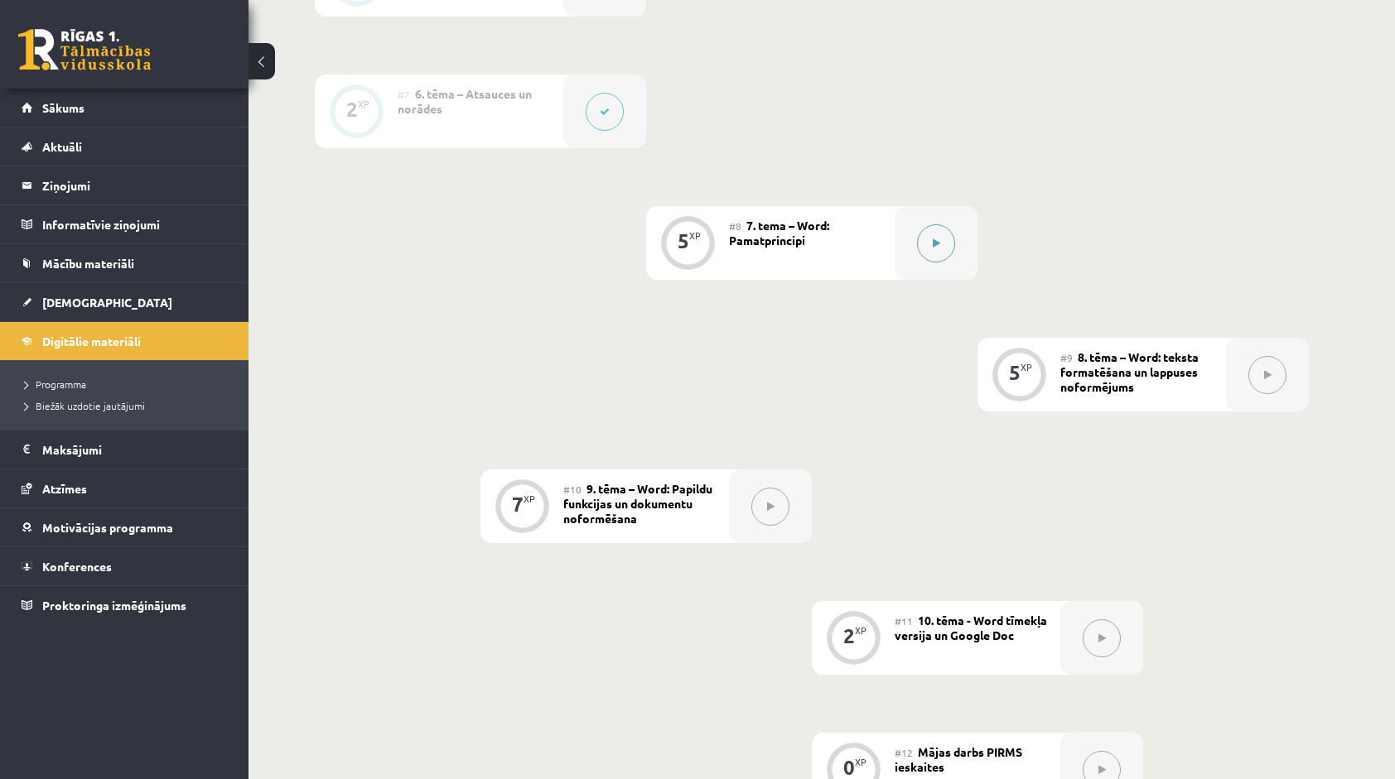
click at [939, 242] on icon at bounding box center [936, 244] width 7 height 10
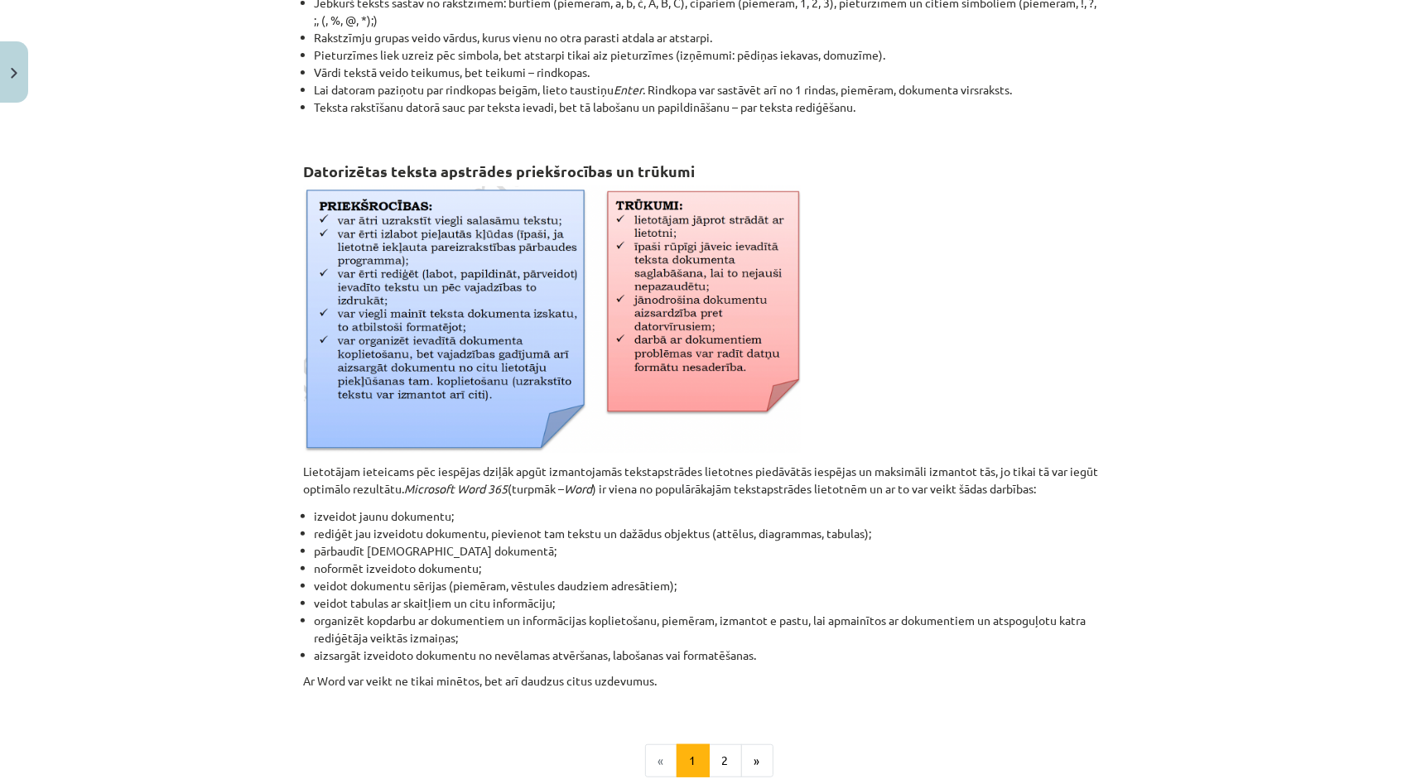
scroll to position [414, 0]
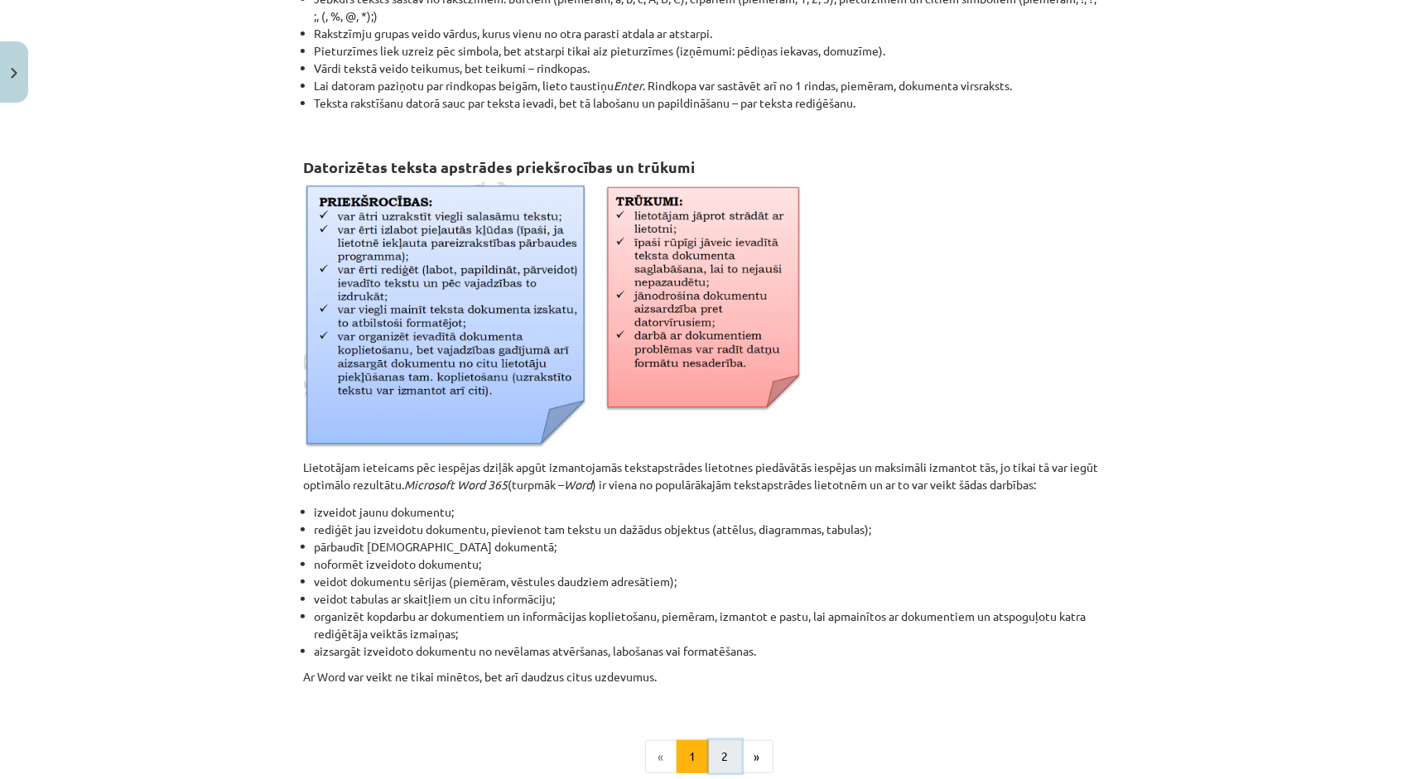
click at [716, 745] on button "2" at bounding box center [725, 756] width 33 height 33
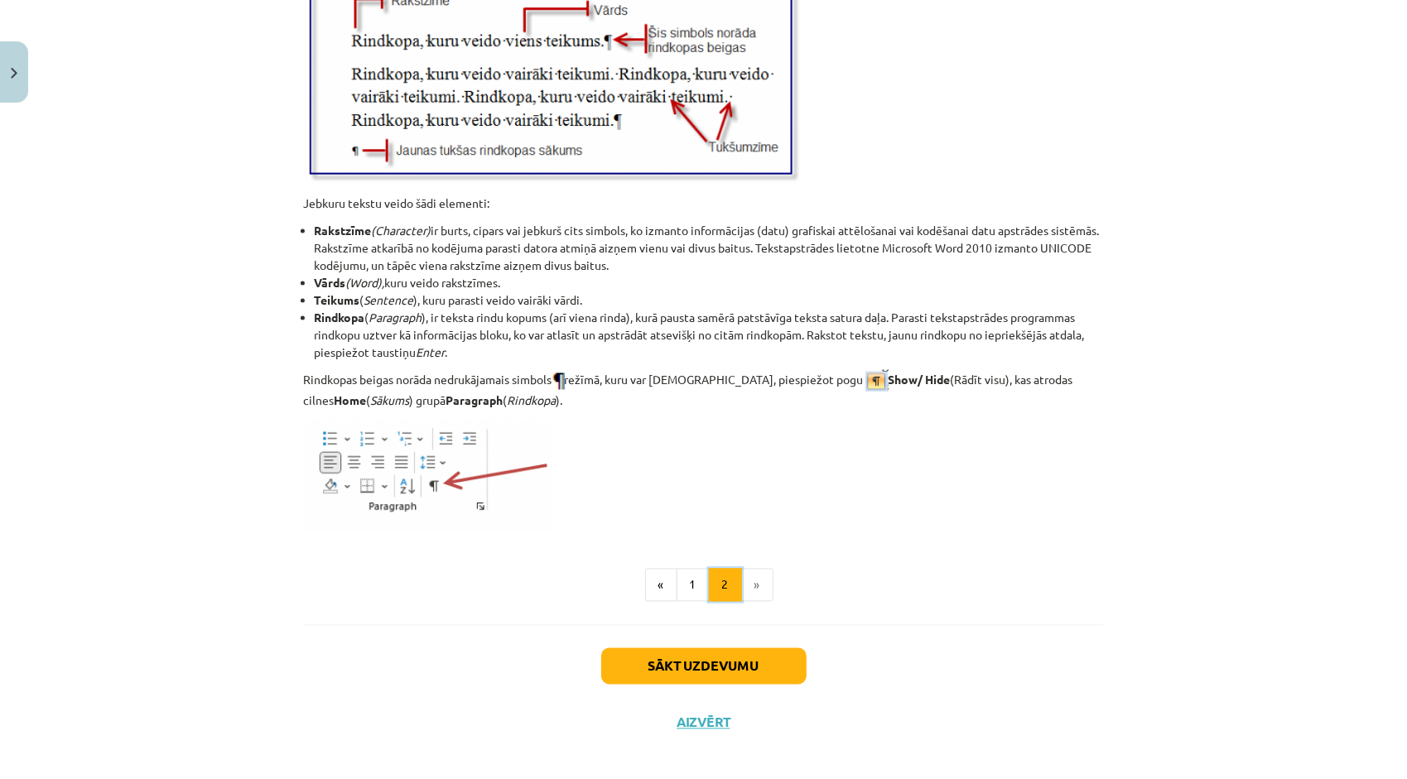
scroll to position [1959, 0]
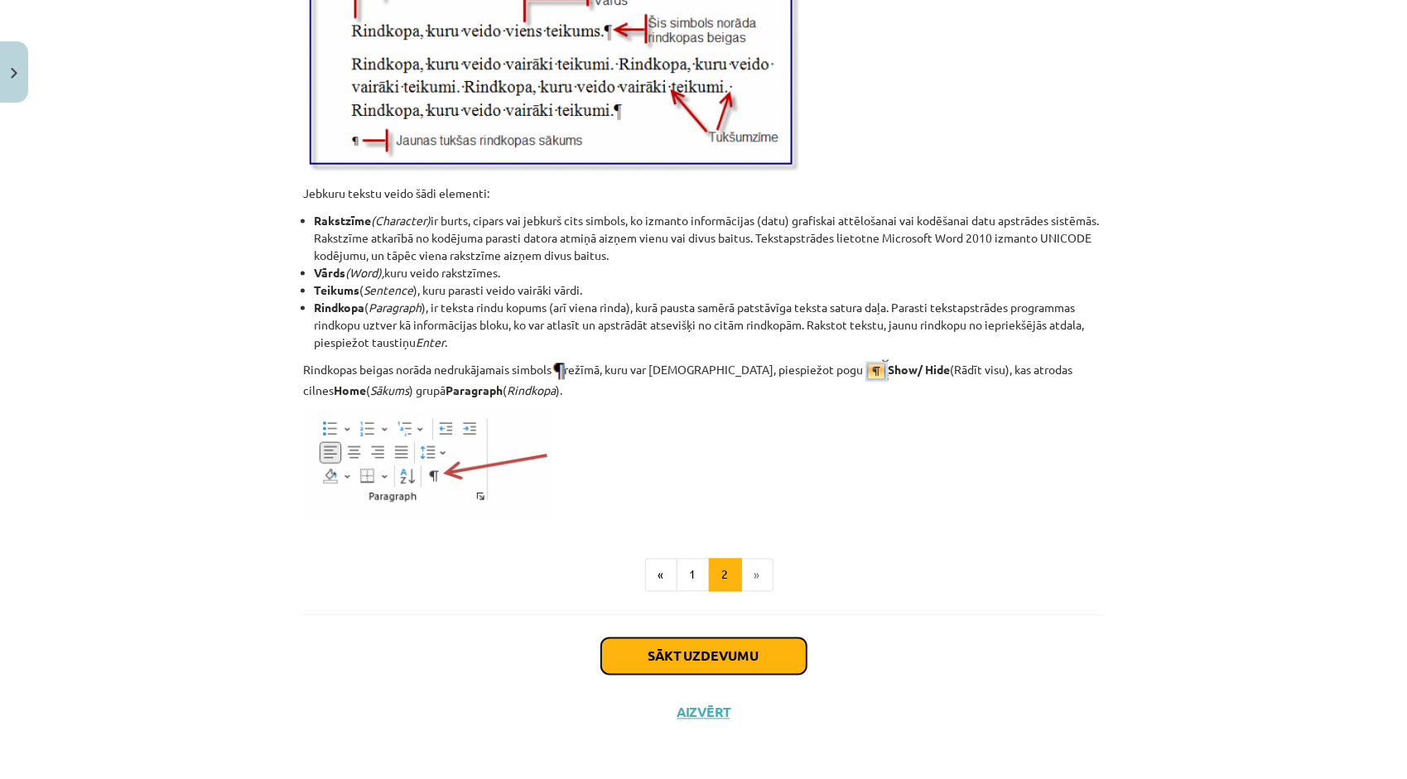
click at [634, 644] on button "Sākt uzdevumu" at bounding box center [703, 657] width 205 height 36
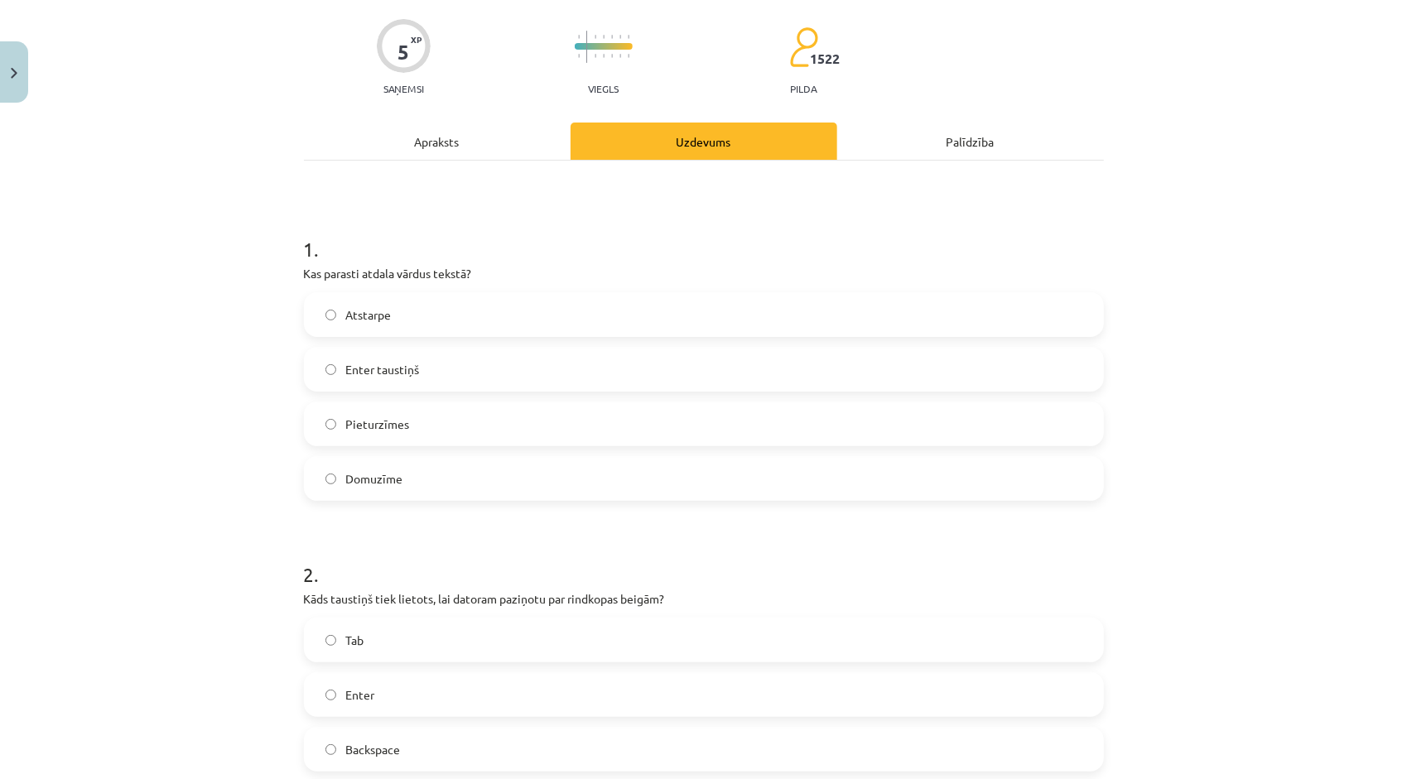
scroll to position [124, 0]
click at [497, 324] on label "Atstarpe" at bounding box center [704, 311] width 797 height 41
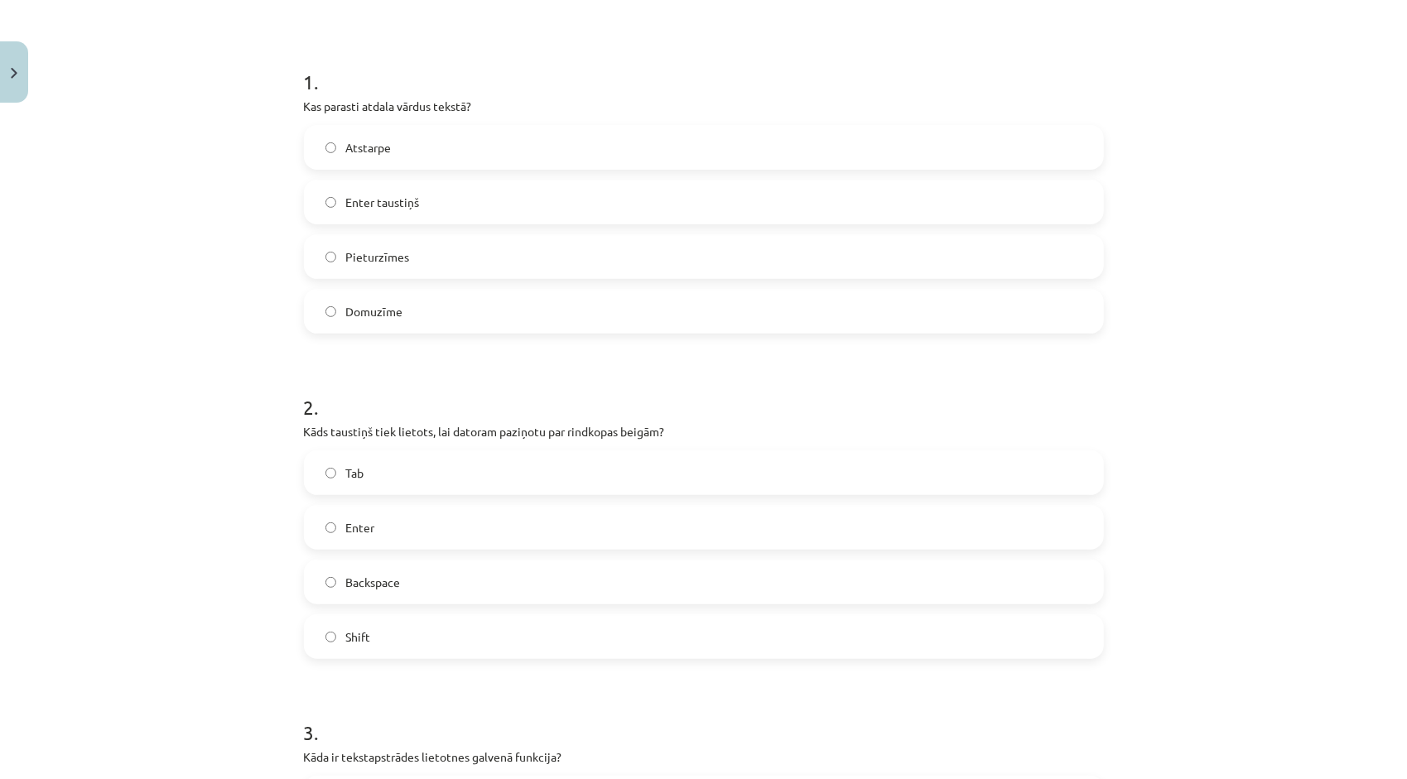
scroll to position [290, 0]
click at [388, 264] on label "Pieturzīmes" at bounding box center [704, 254] width 797 height 41
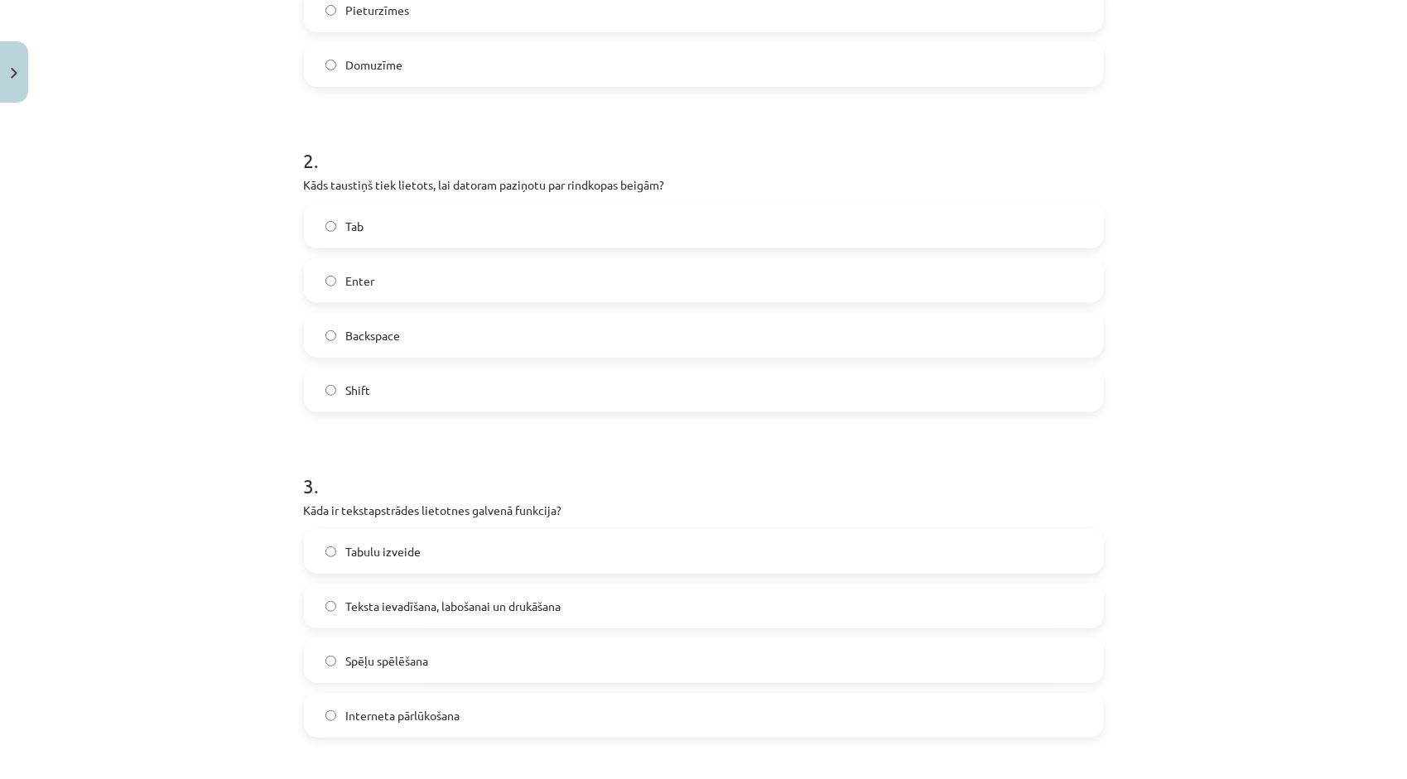
scroll to position [538, 0]
click at [374, 291] on label "Enter" at bounding box center [704, 277] width 797 height 41
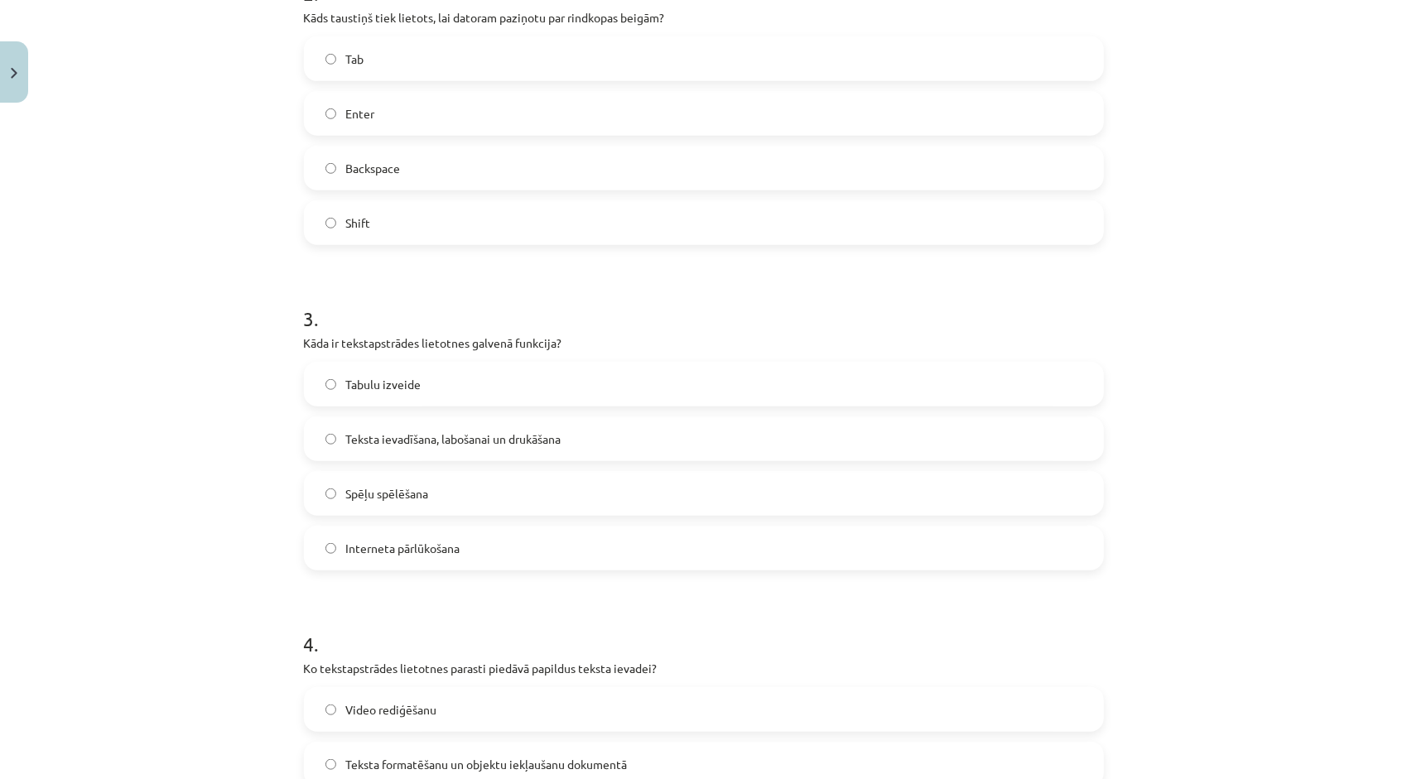
scroll to position [704, 0]
click at [421, 429] on span "Teksta ievadīšana, labošanai un drukāšana" at bounding box center [453, 437] width 215 height 17
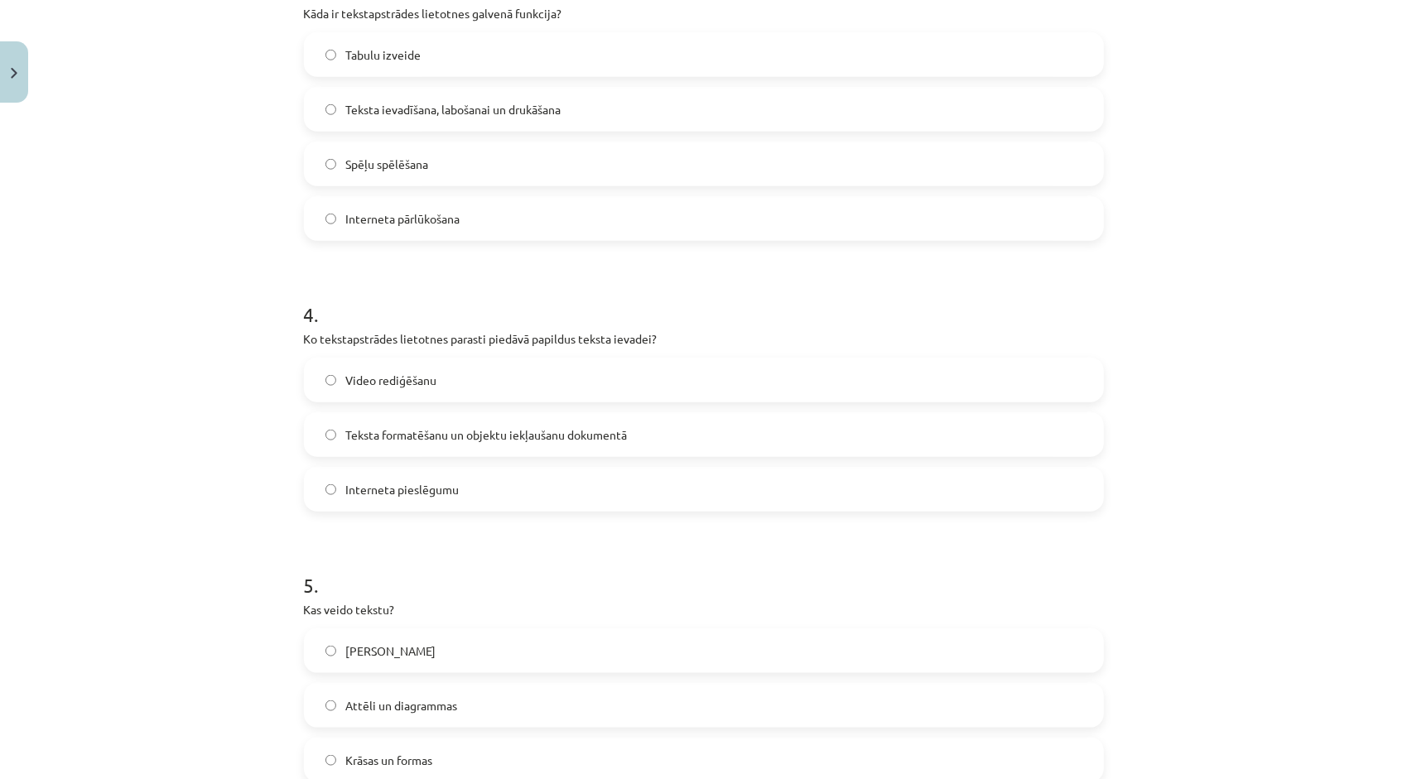
scroll to position [1035, 0]
click at [416, 416] on label "Teksta formatēšanu un objektu iekļaušanu dokumentā" at bounding box center [704, 431] width 797 height 41
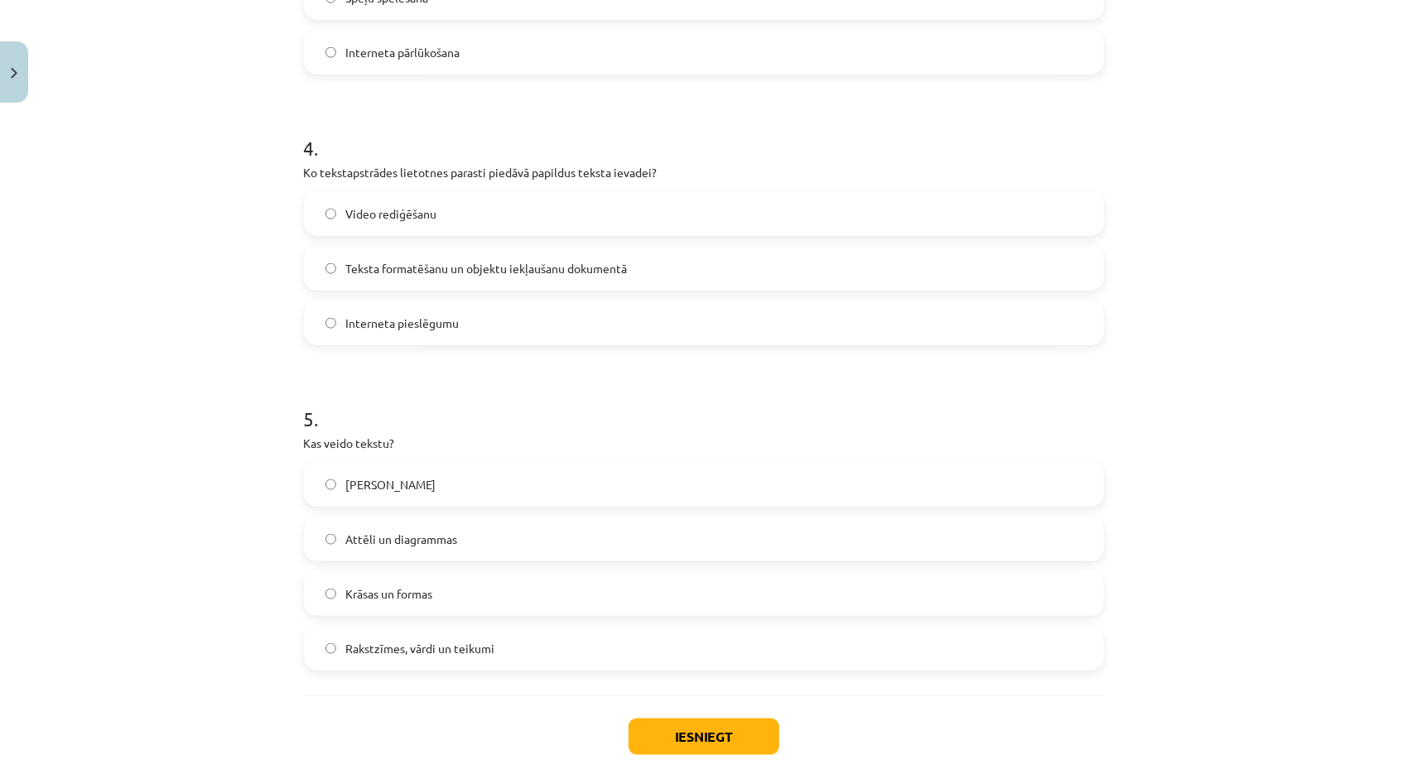
scroll to position [1201, 0]
click at [419, 656] on label "Rakstzīmes, vārdi un teikumi" at bounding box center [704, 645] width 797 height 41
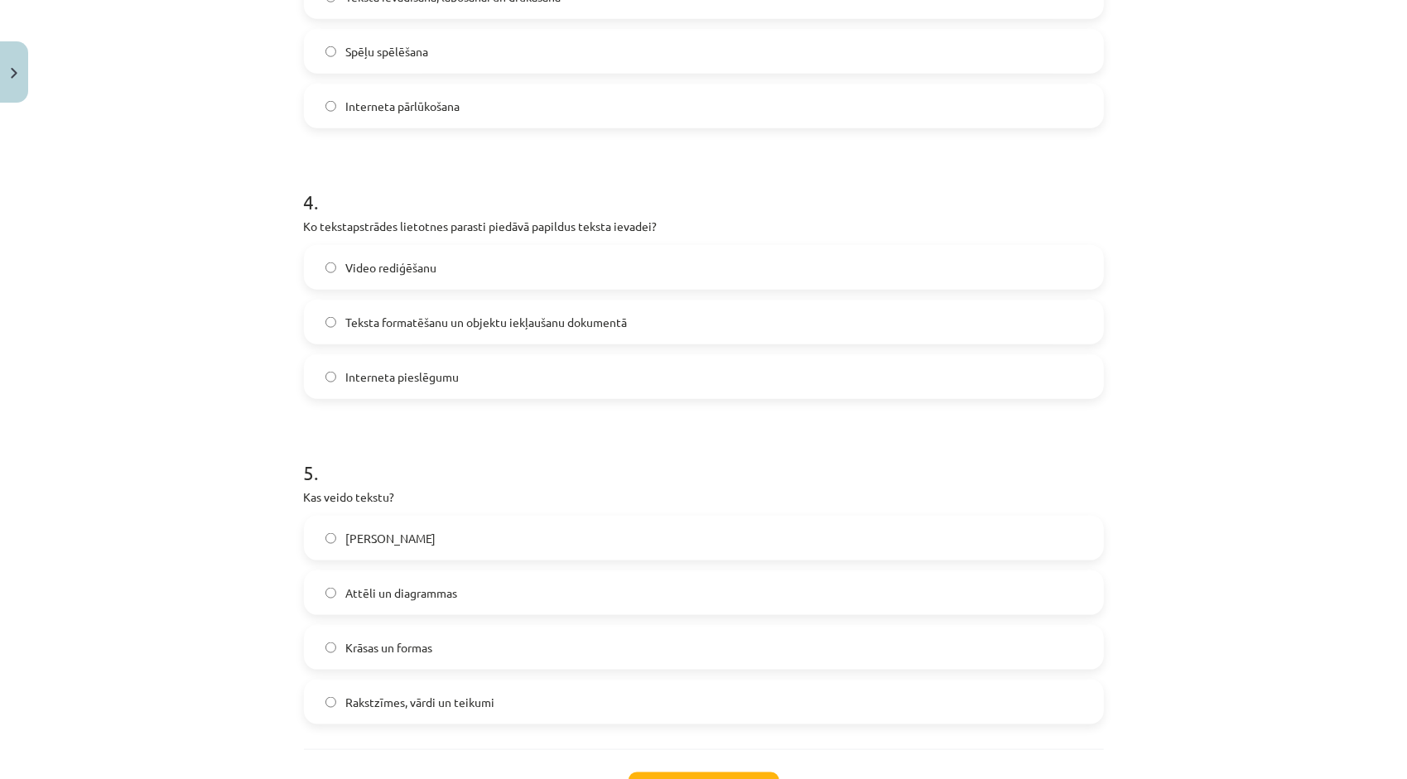
scroll to position [1280, 0]
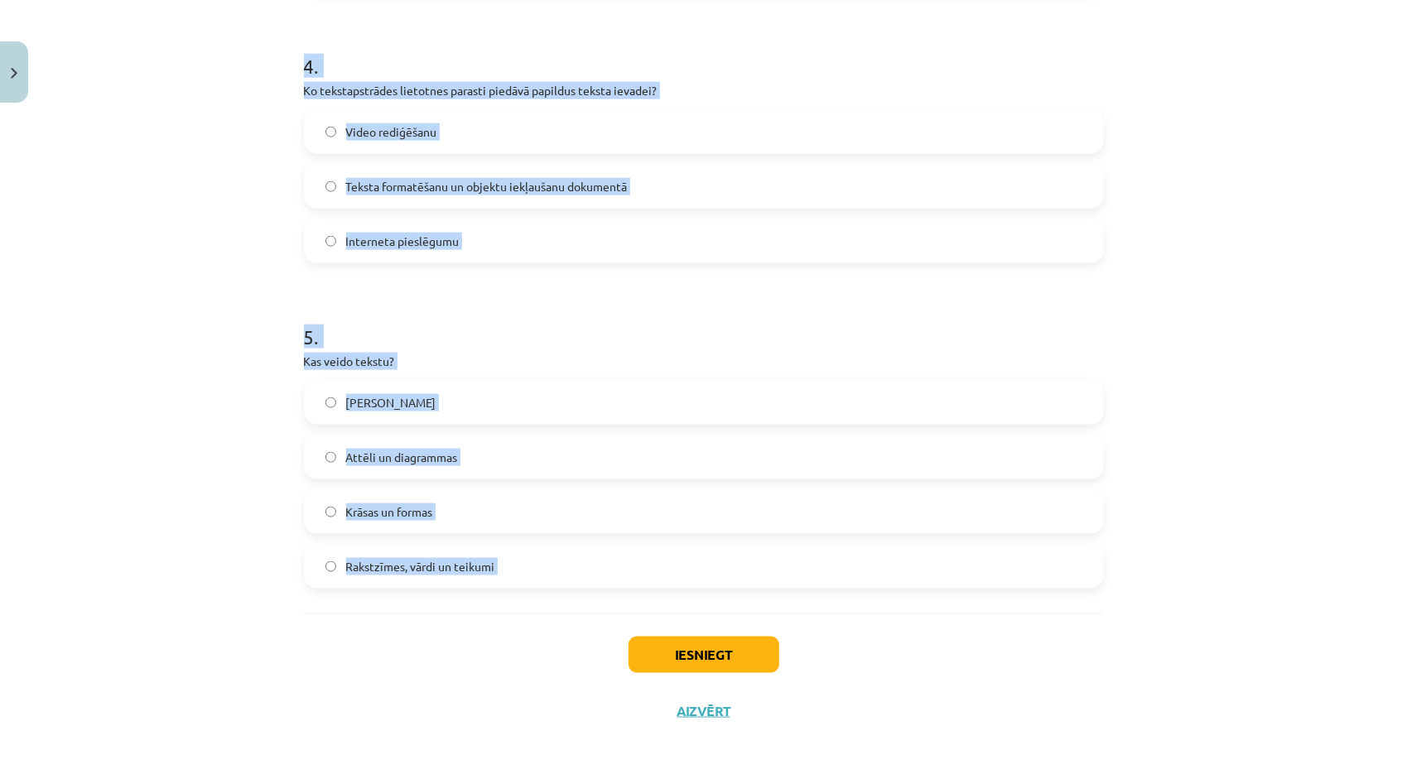
drag, startPoint x: 300, startPoint y: 367, endPoint x: 540, endPoint y: 619, distance: 348.5
copy form "1 . Kas parasti atdala vārdus tekstā? Atstarpe Enter taustiņš Pieturzīmes Domuz…"
click at [639, 256] on label "Interneta pieslēgumu" at bounding box center [704, 240] width 797 height 41
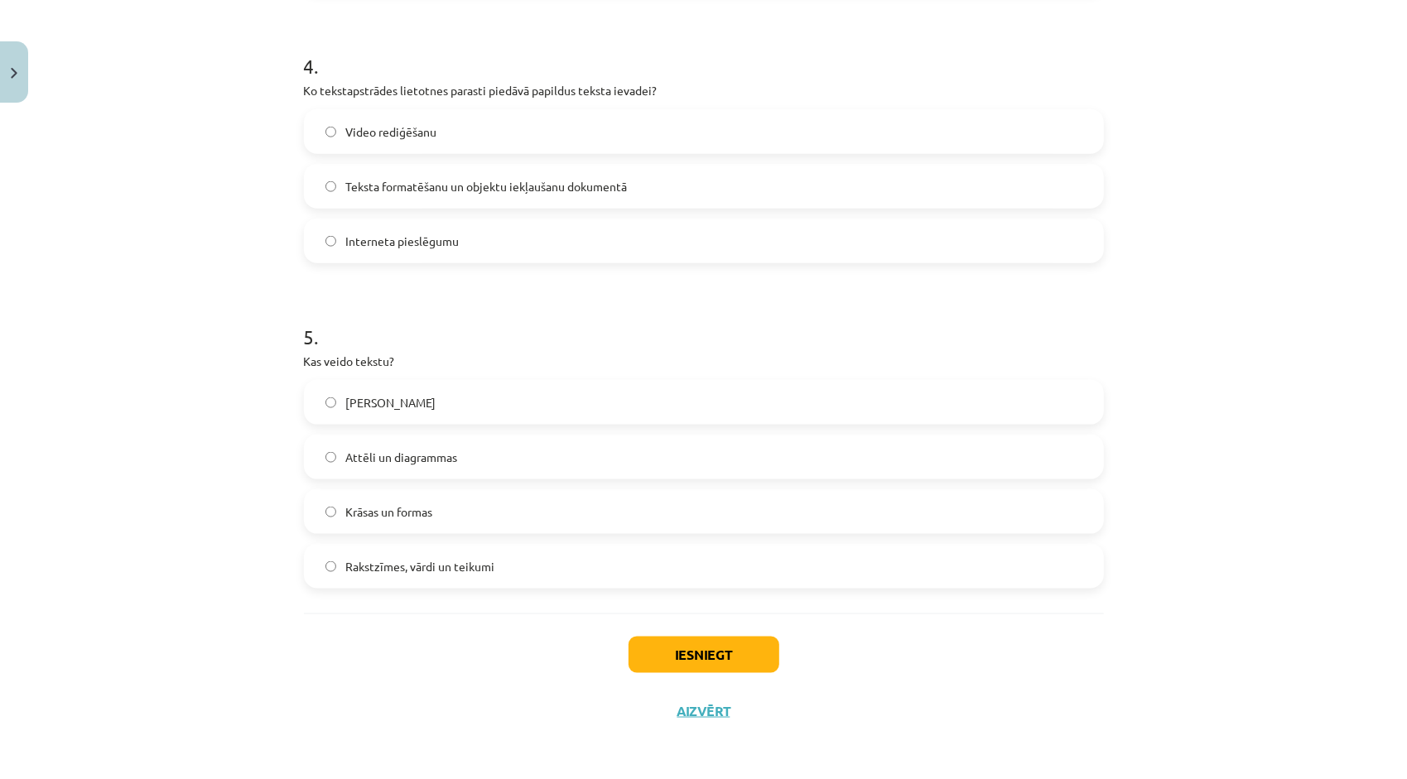
click at [530, 199] on label "Teksta formatēšanu un objektu iekļaušanu dokumentā" at bounding box center [704, 186] width 797 height 41
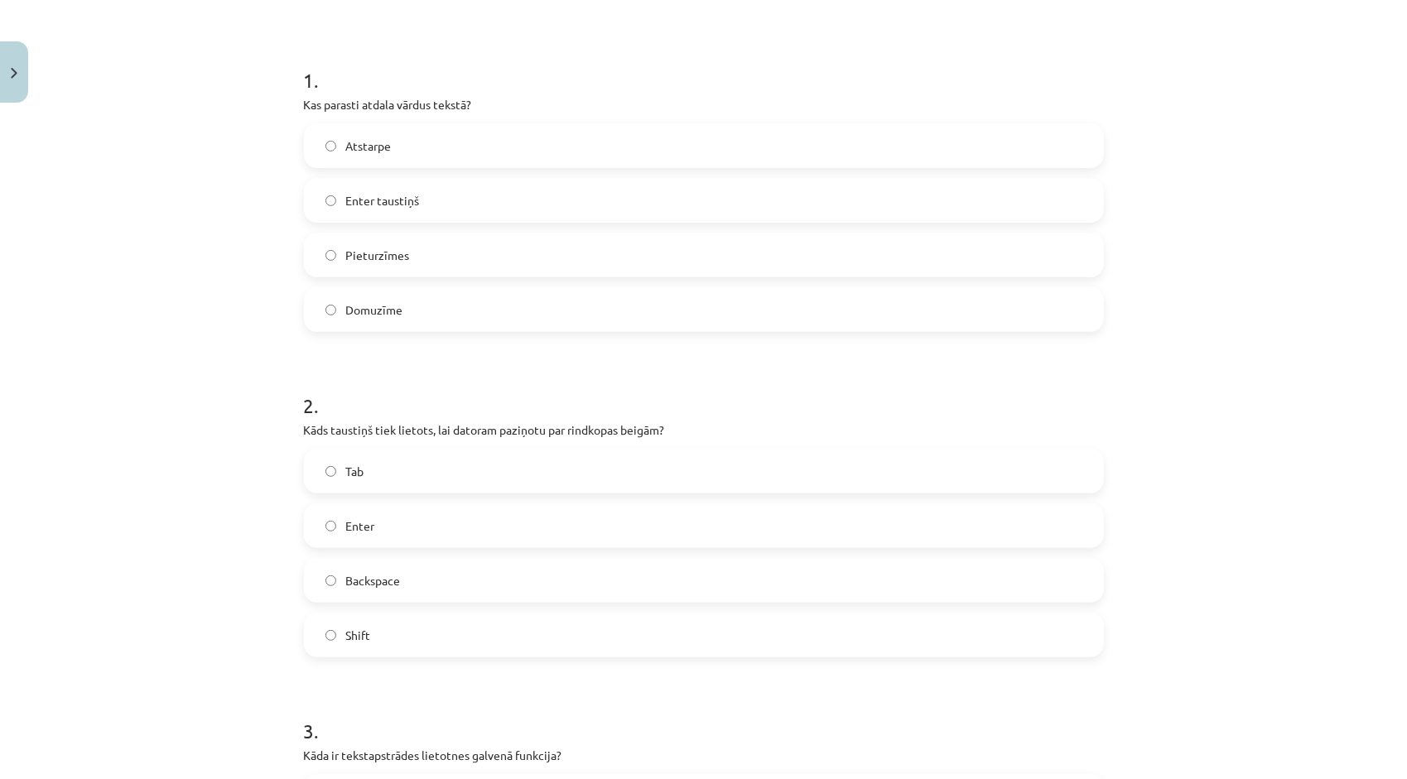
scroll to position [287, 0]
click at [468, 152] on label "Atstarpe" at bounding box center [704, 148] width 797 height 41
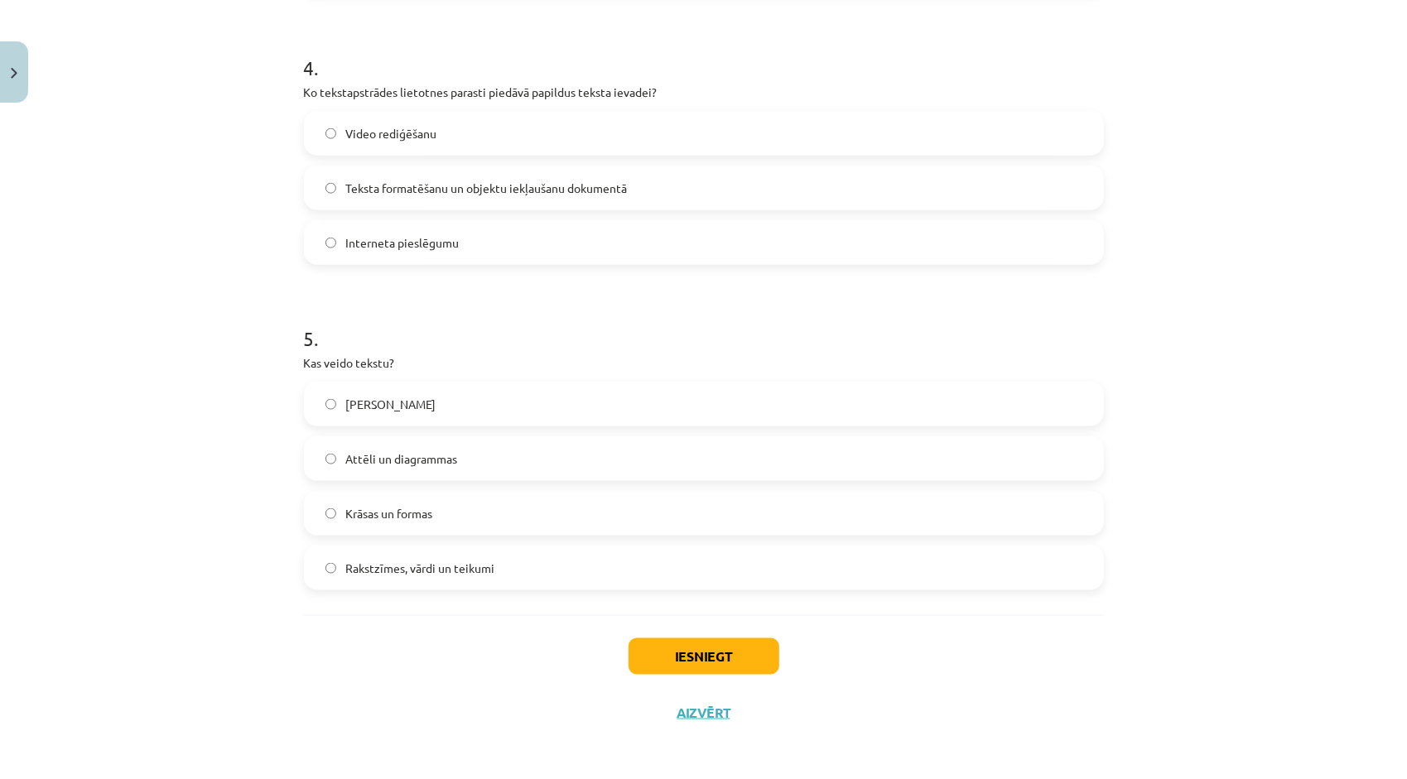
scroll to position [1280, 0]
click at [673, 658] on button "Iesniegt" at bounding box center [704, 655] width 151 height 36
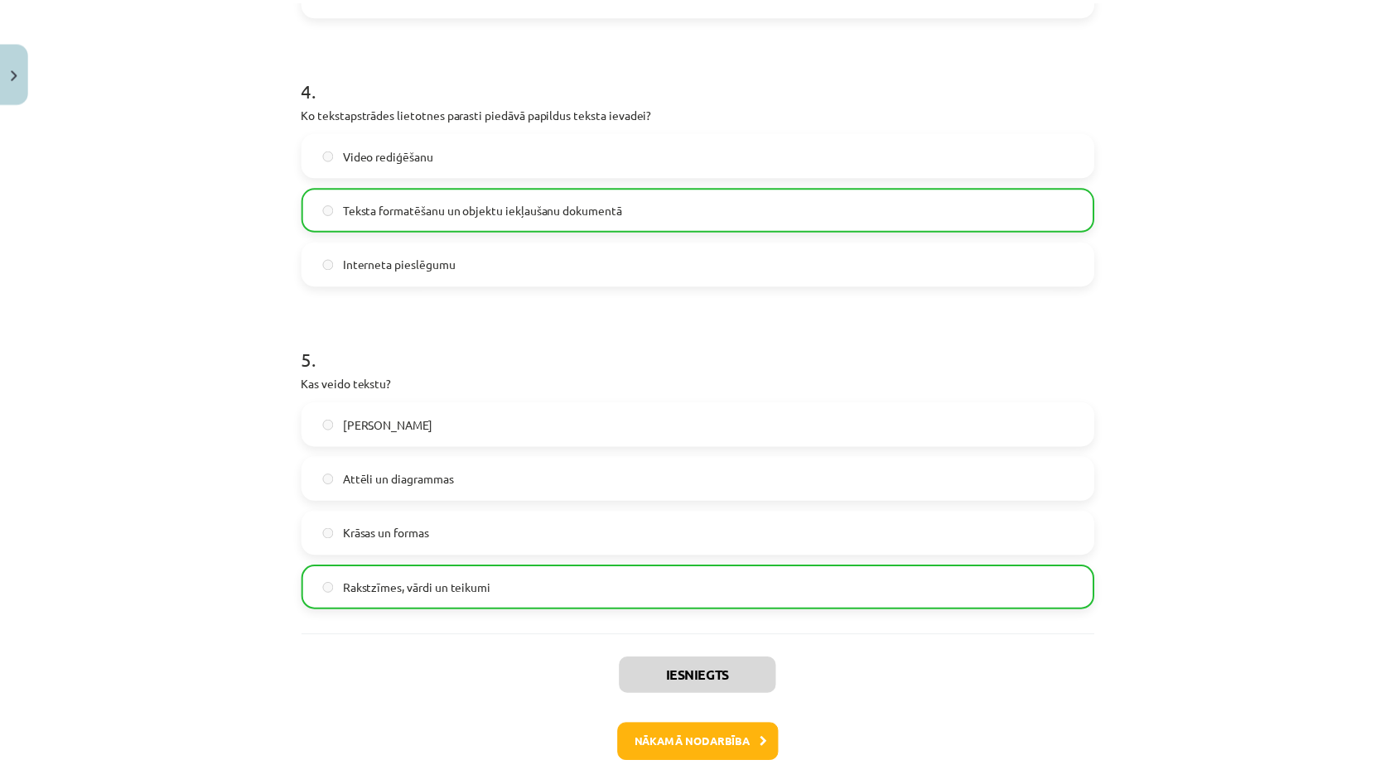
scroll to position [1333, 0]
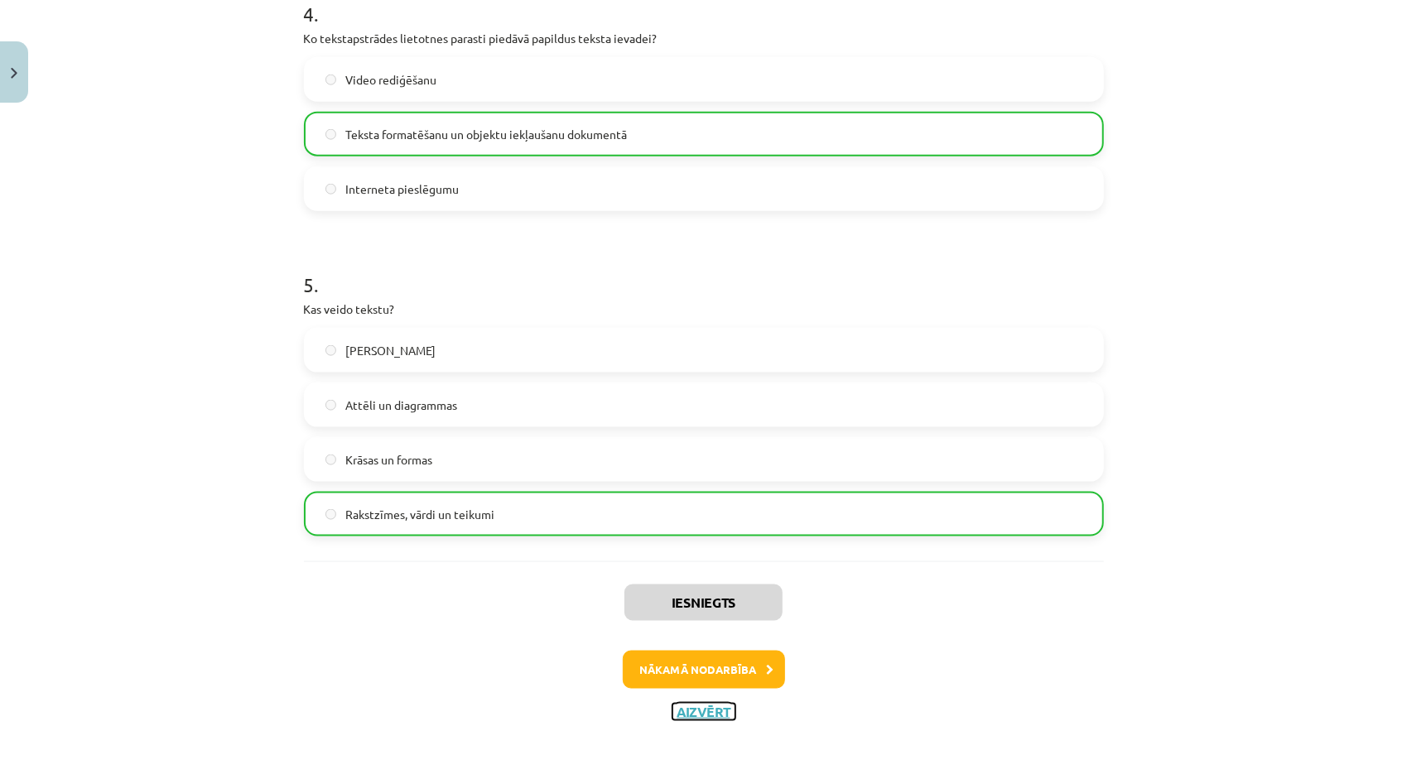
click at [676, 715] on button "Aizvērt" at bounding box center [703, 712] width 63 height 17
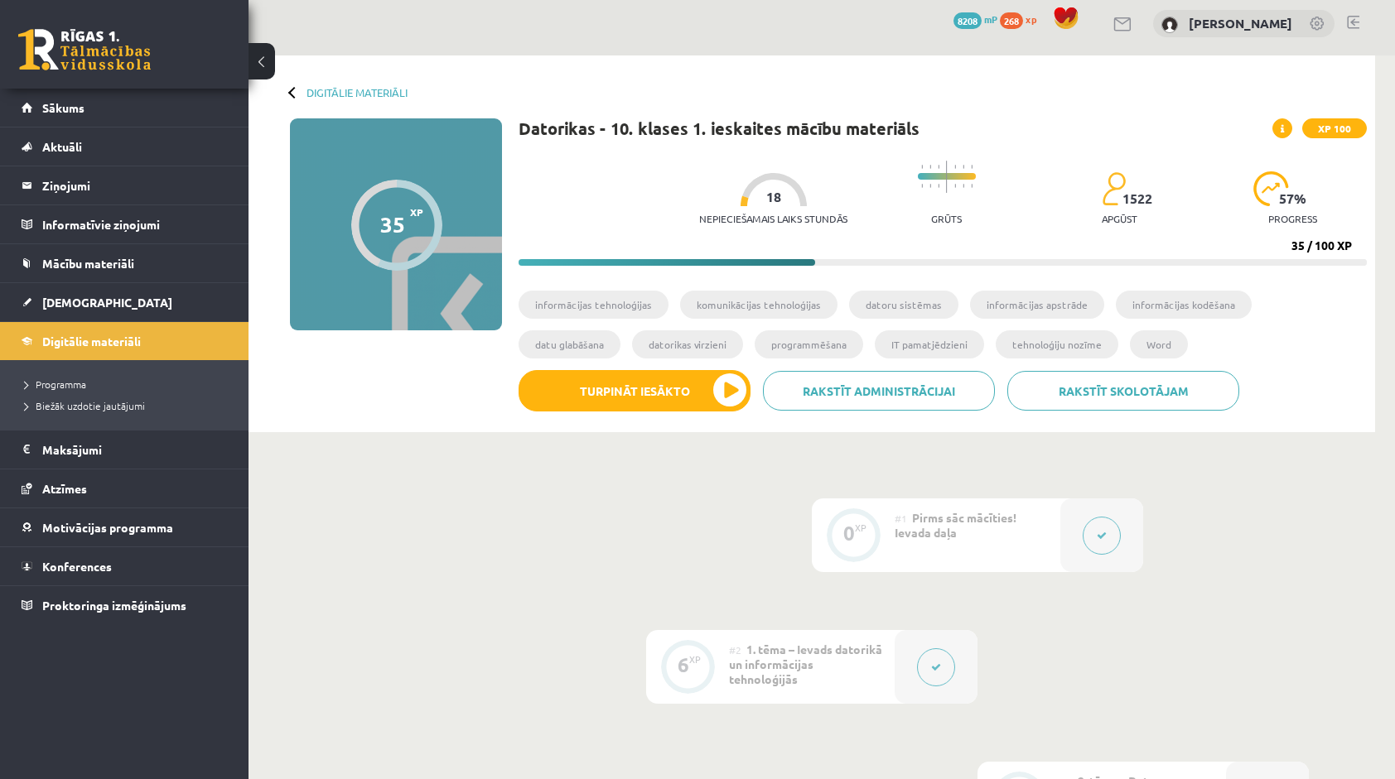
scroll to position [0, 0]
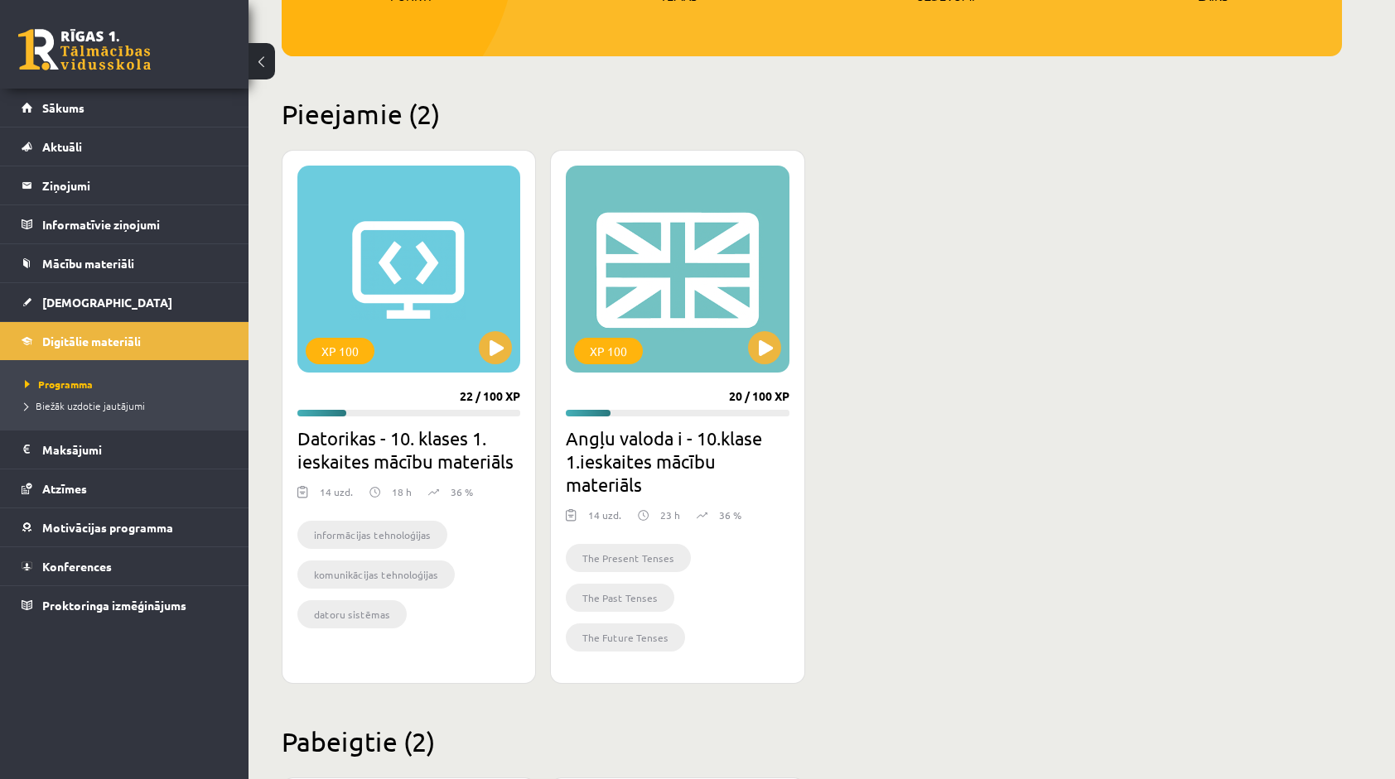
scroll to position [108, 0]
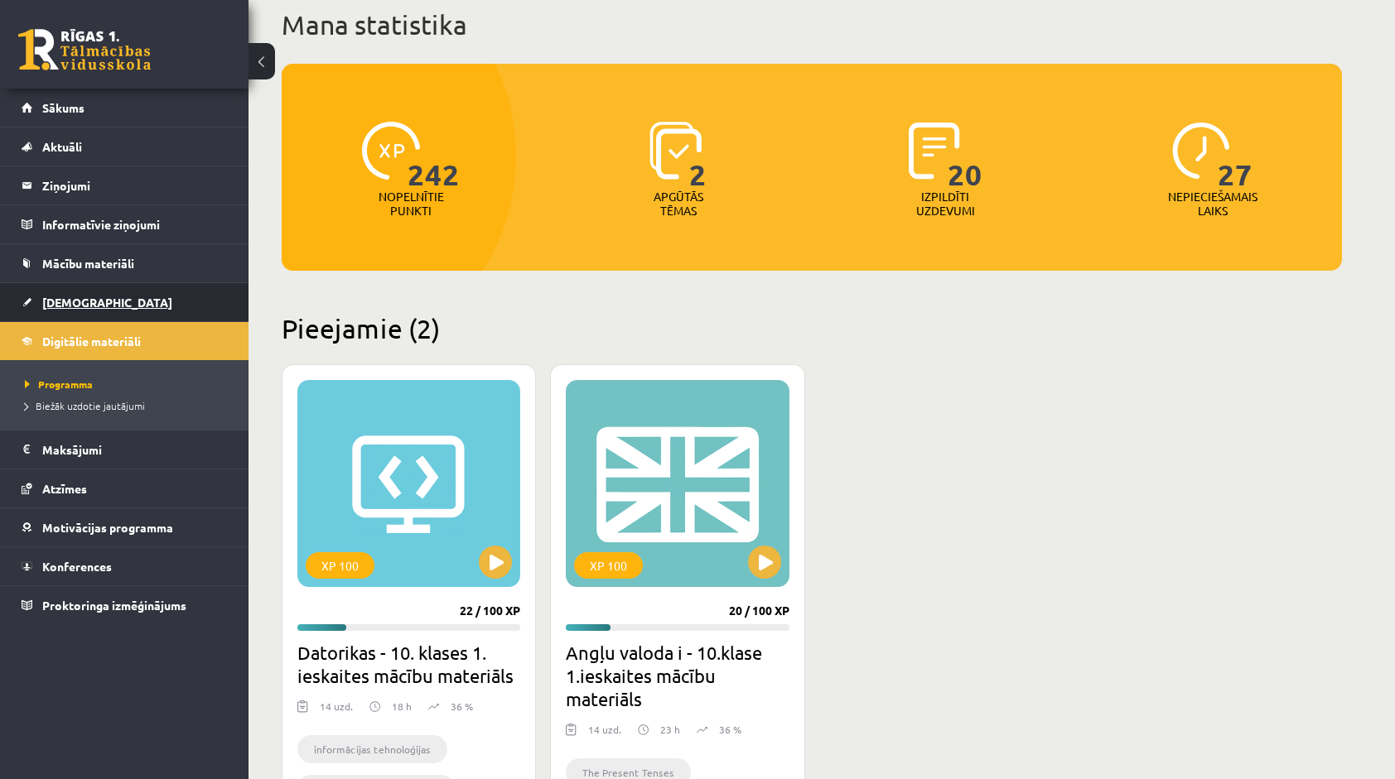
click at [139, 301] on link "[DEMOGRAPHIC_DATA]" at bounding box center [125, 302] width 206 height 38
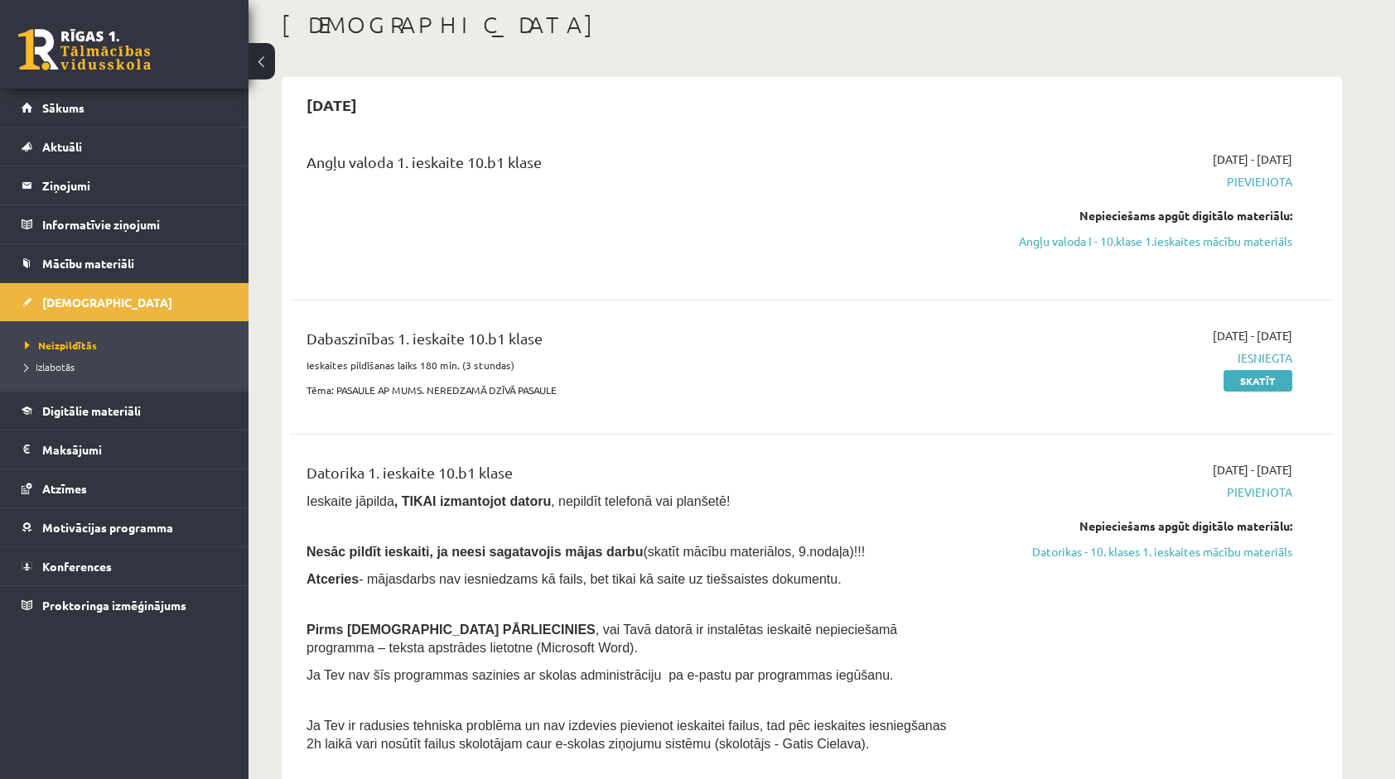
scroll to position [83, 0]
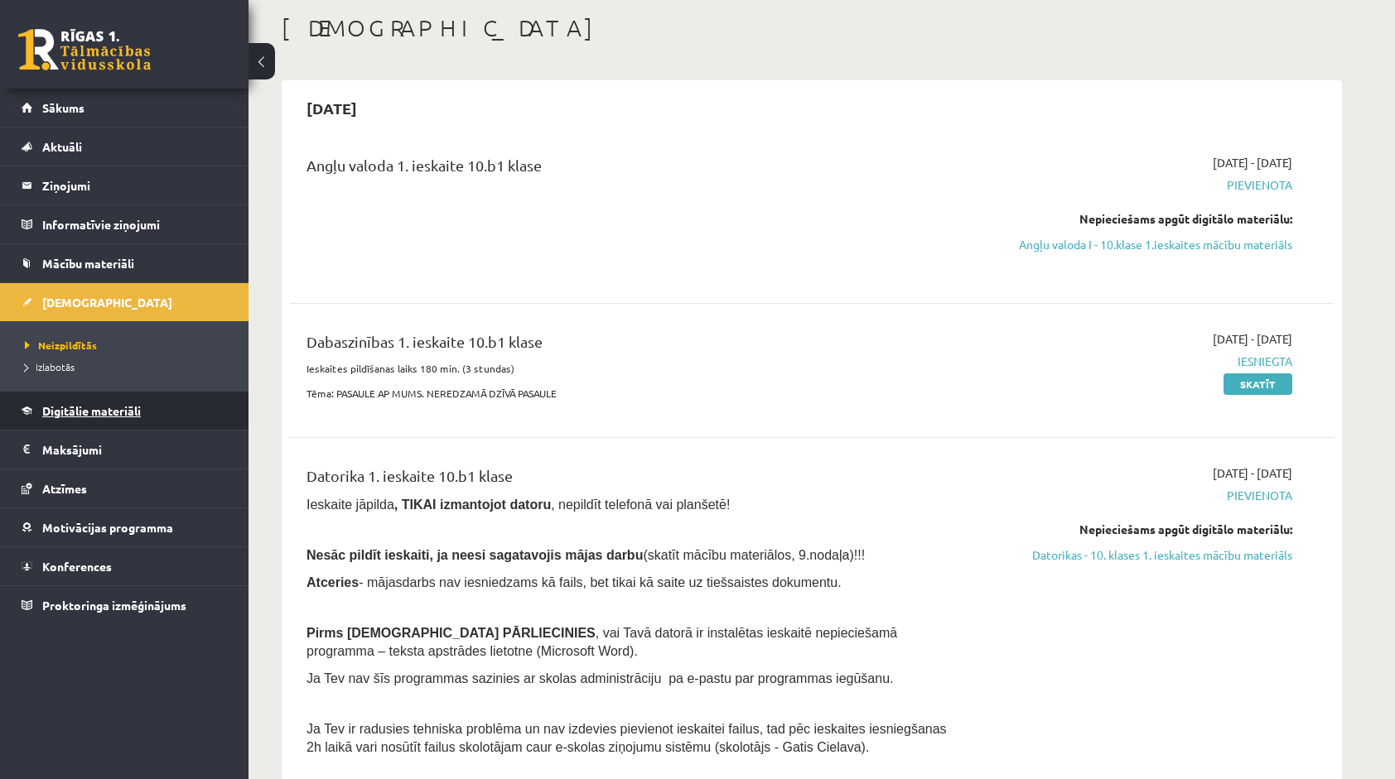
click at [104, 407] on span "Digitālie materiāli" at bounding box center [91, 410] width 99 height 15
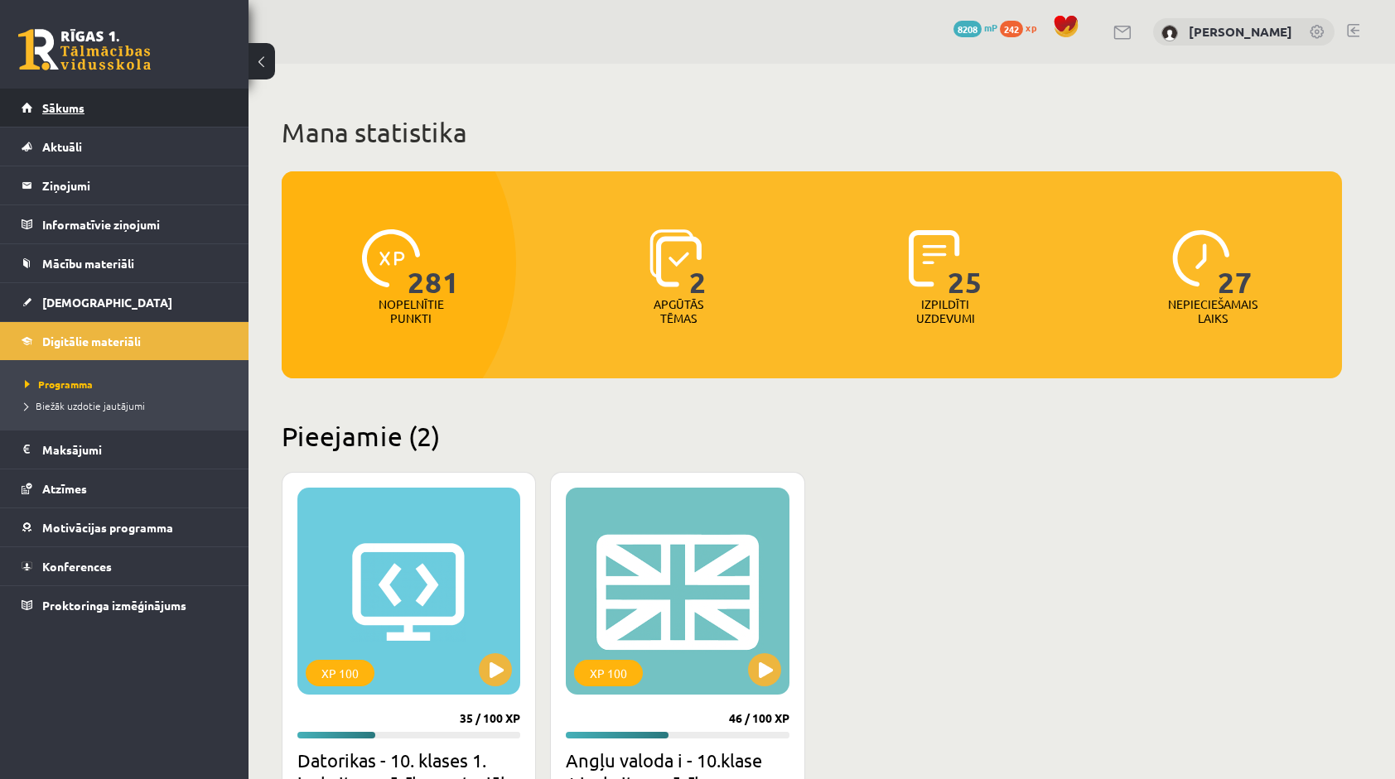
click at [89, 115] on link "Sākums" at bounding box center [125, 108] width 206 height 38
